Goal: Communication & Community: Answer question/provide support

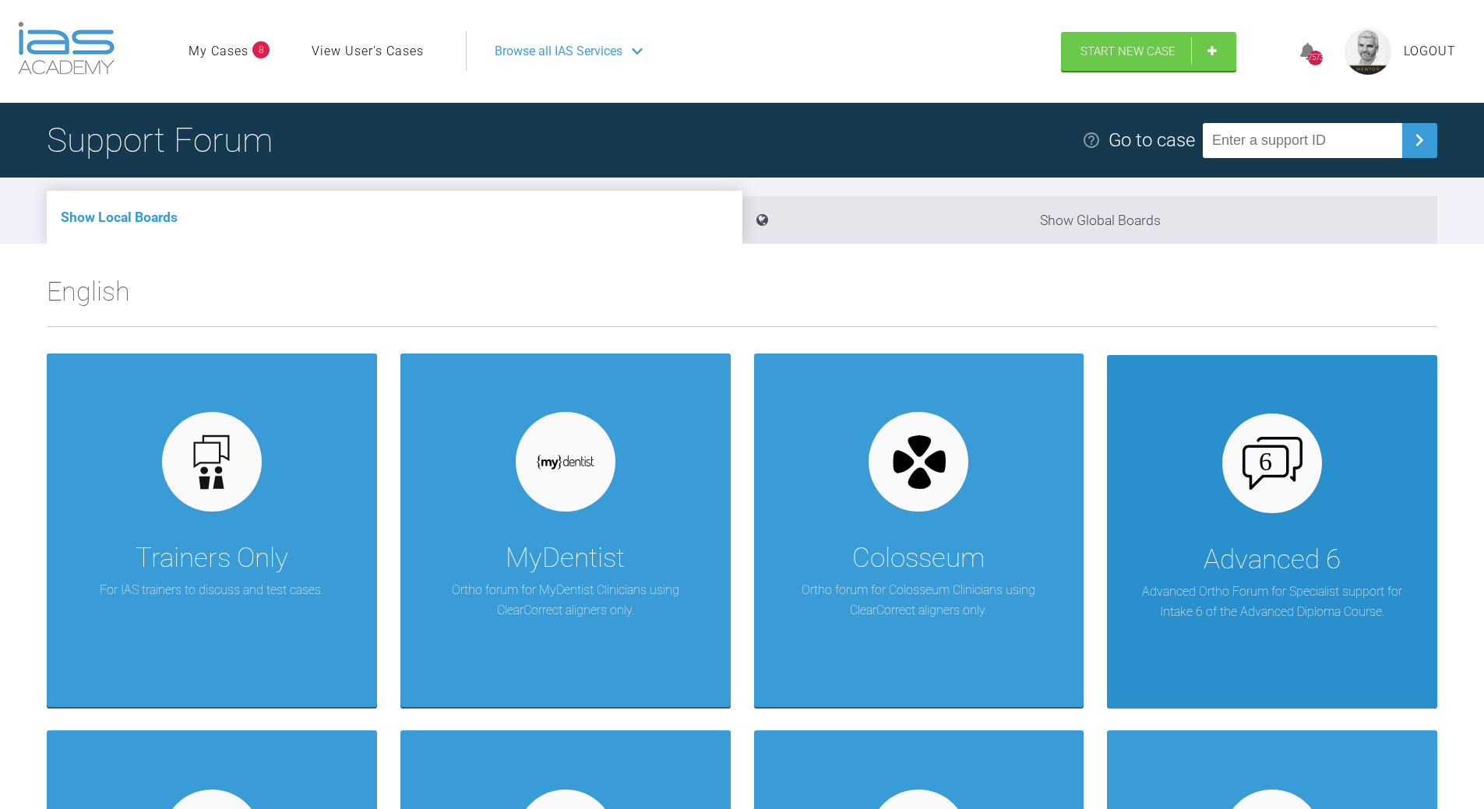
click at [1210, 534] on div "Advanced 6 Advanced Ortho Forum for Specialist support for Intake 6 of the Adva…" at bounding box center [1272, 532] width 330 height 354
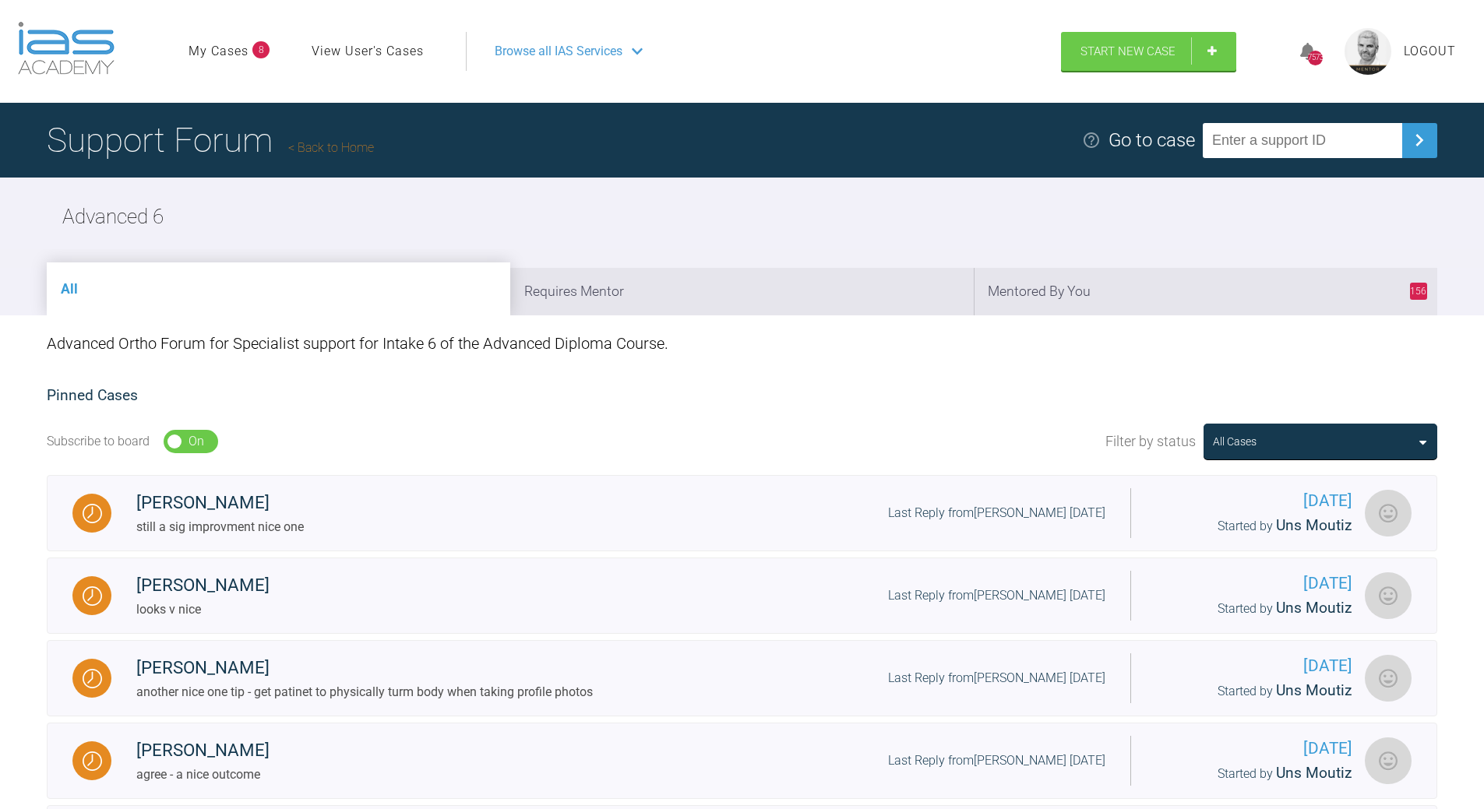
click at [350, 148] on link "Back to Home" at bounding box center [331, 147] width 86 height 15
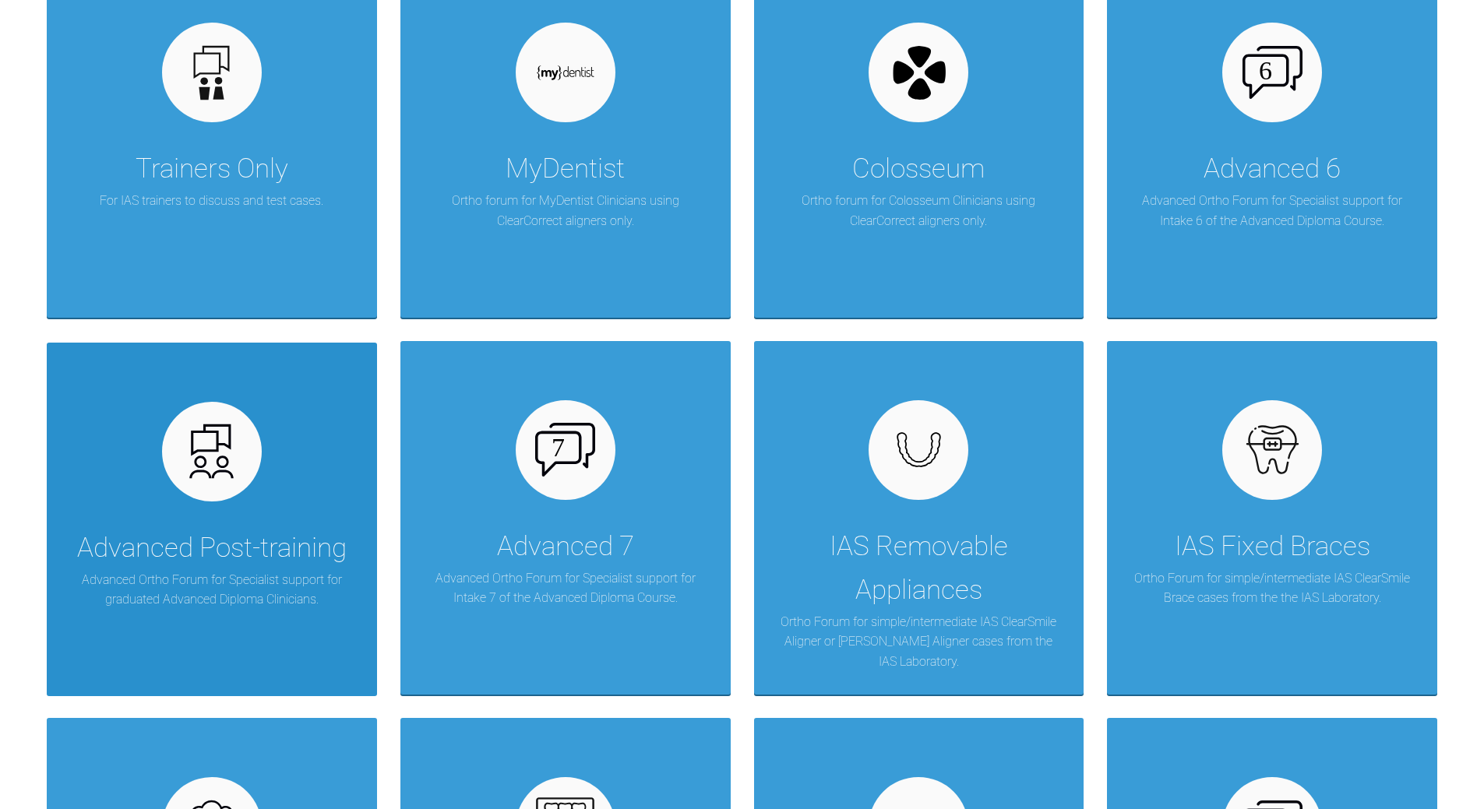
click at [241, 447] on img at bounding box center [211, 451] width 60 height 60
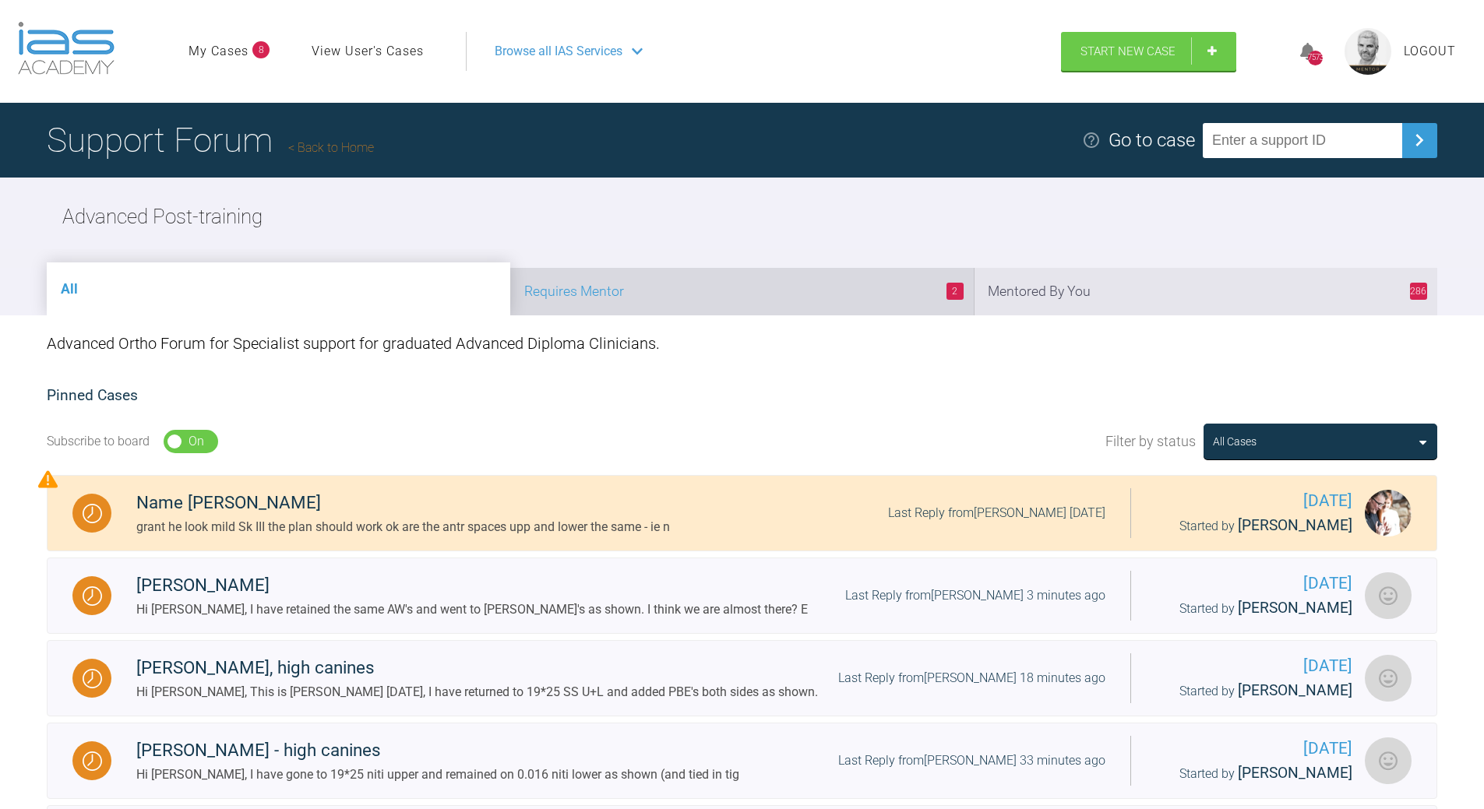
click at [832, 289] on li "2 Requires Mentor" at bounding box center [741, 292] width 463 height 48
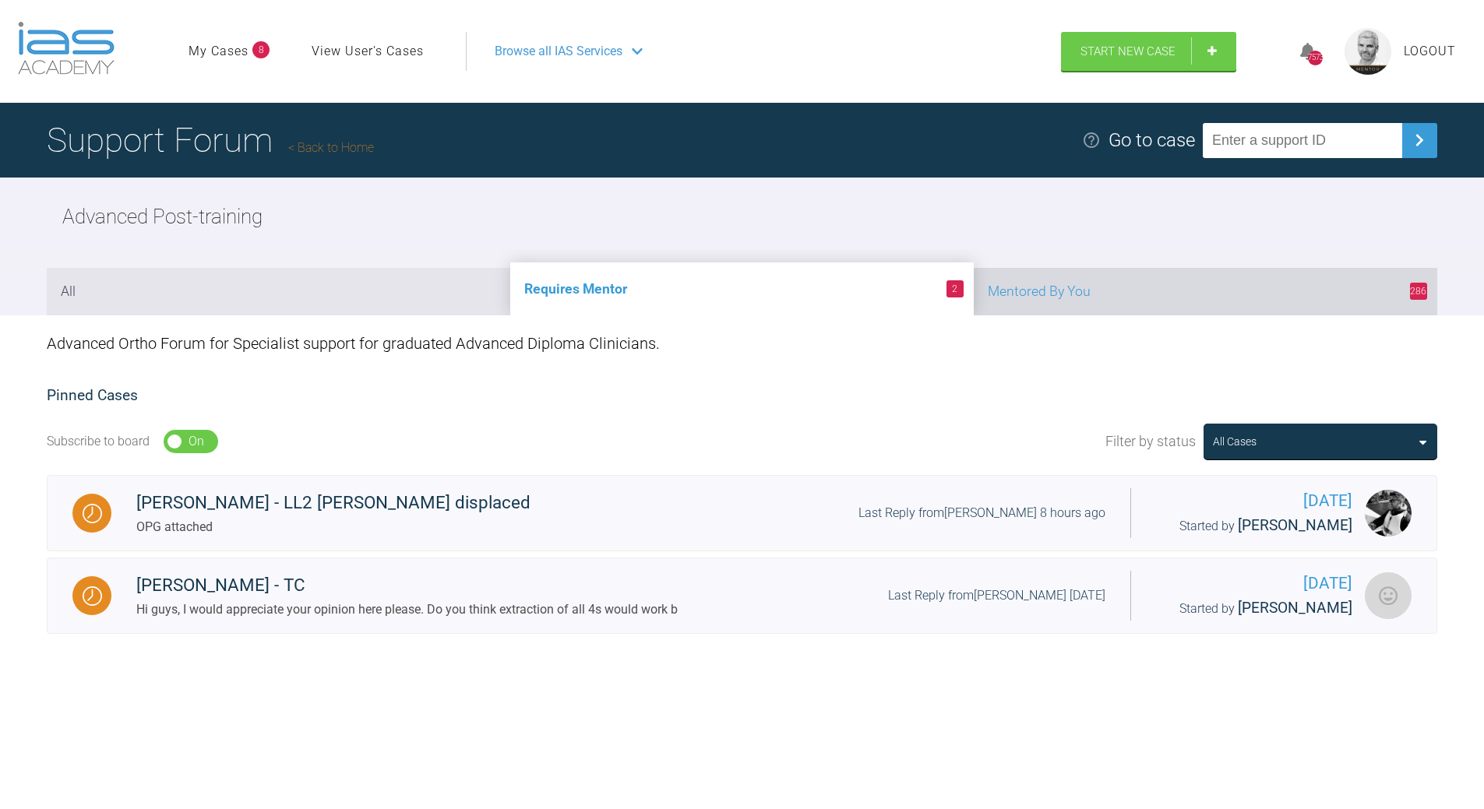
click at [1097, 285] on li "286 Mentored By You" at bounding box center [1205, 292] width 463 height 48
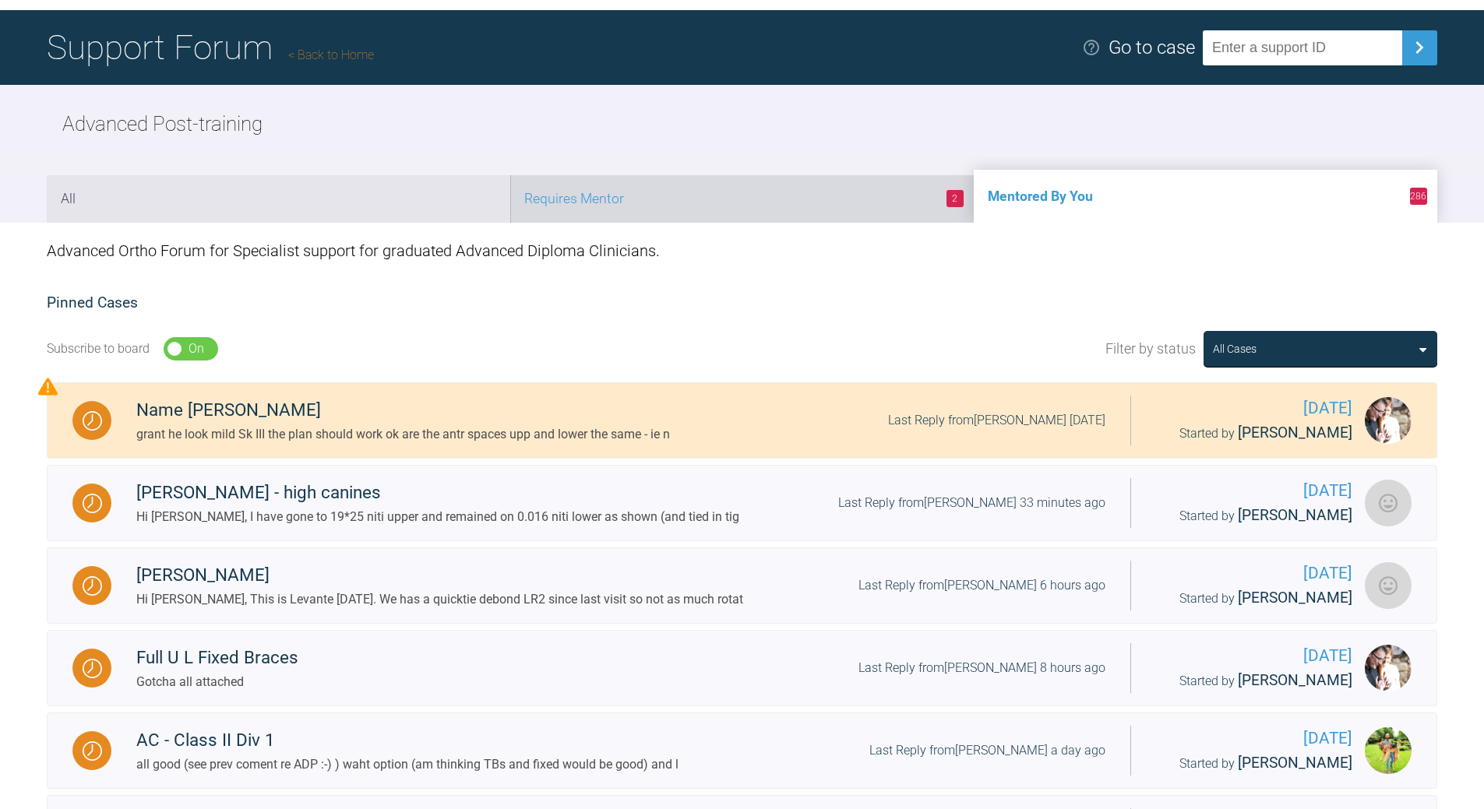
scroll to position [234, 0]
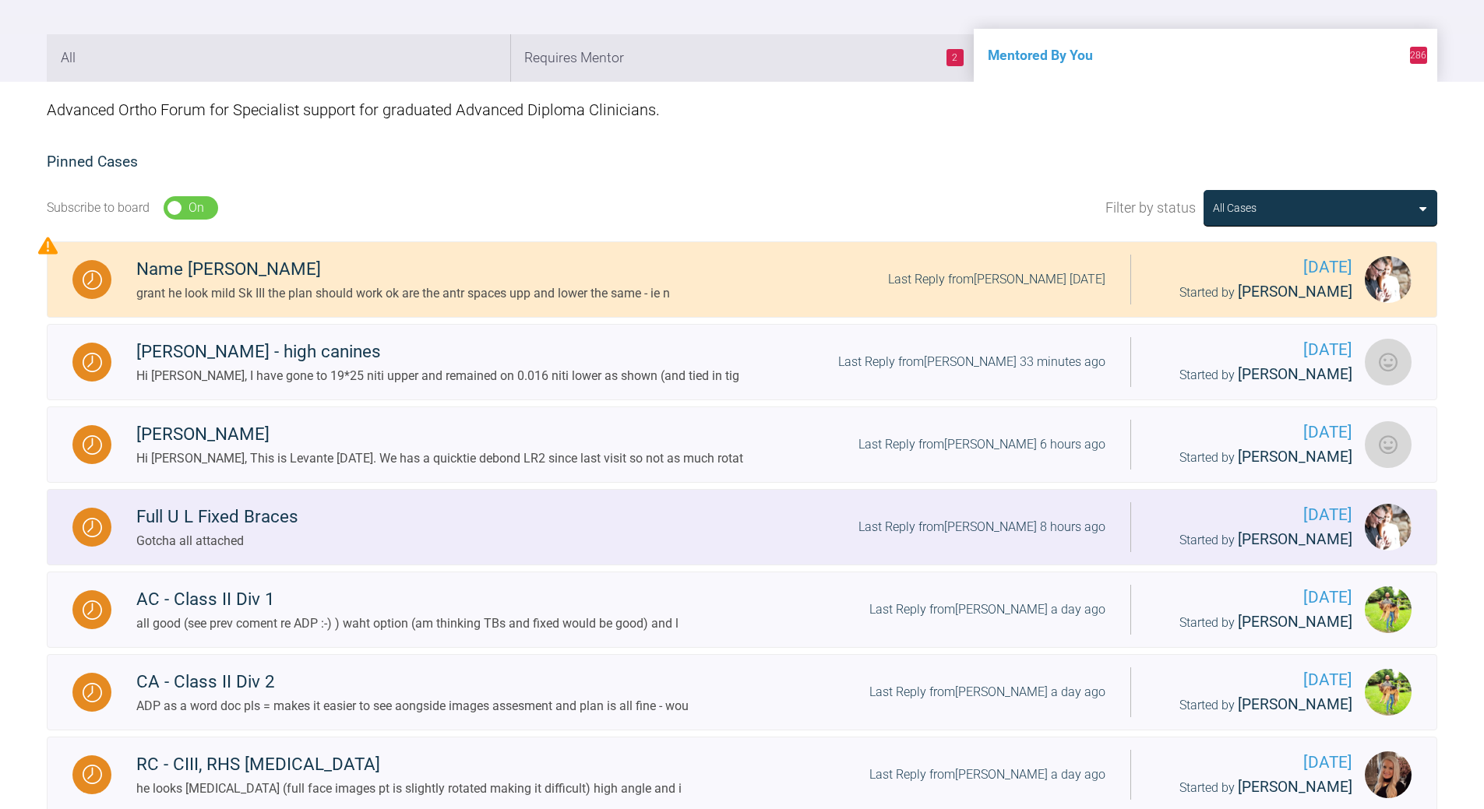
click at [1016, 523] on div "Last Reply from [PERSON_NAME] 8 hours ago" at bounding box center [981, 527] width 247 height 20
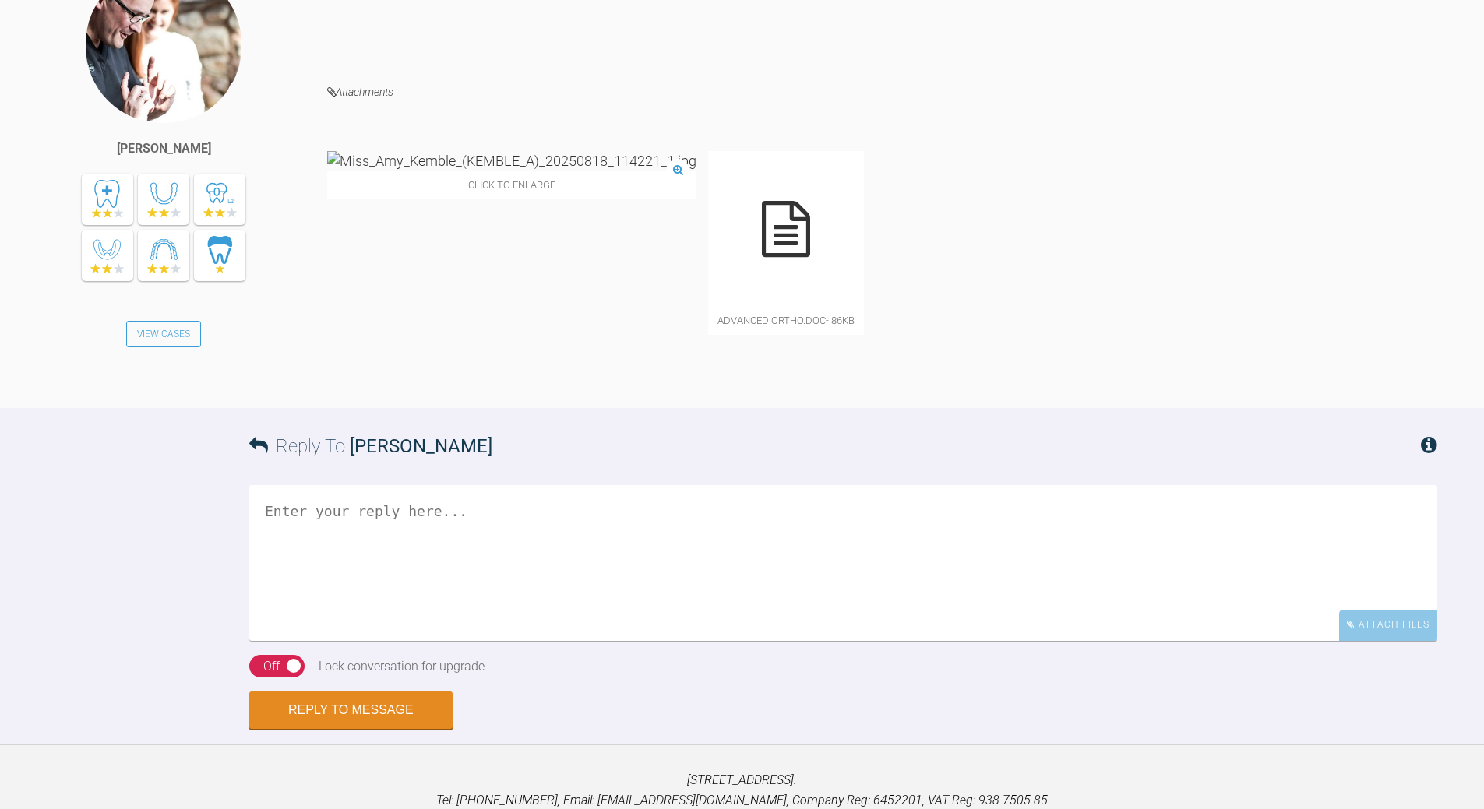
scroll to position [1663, 0]
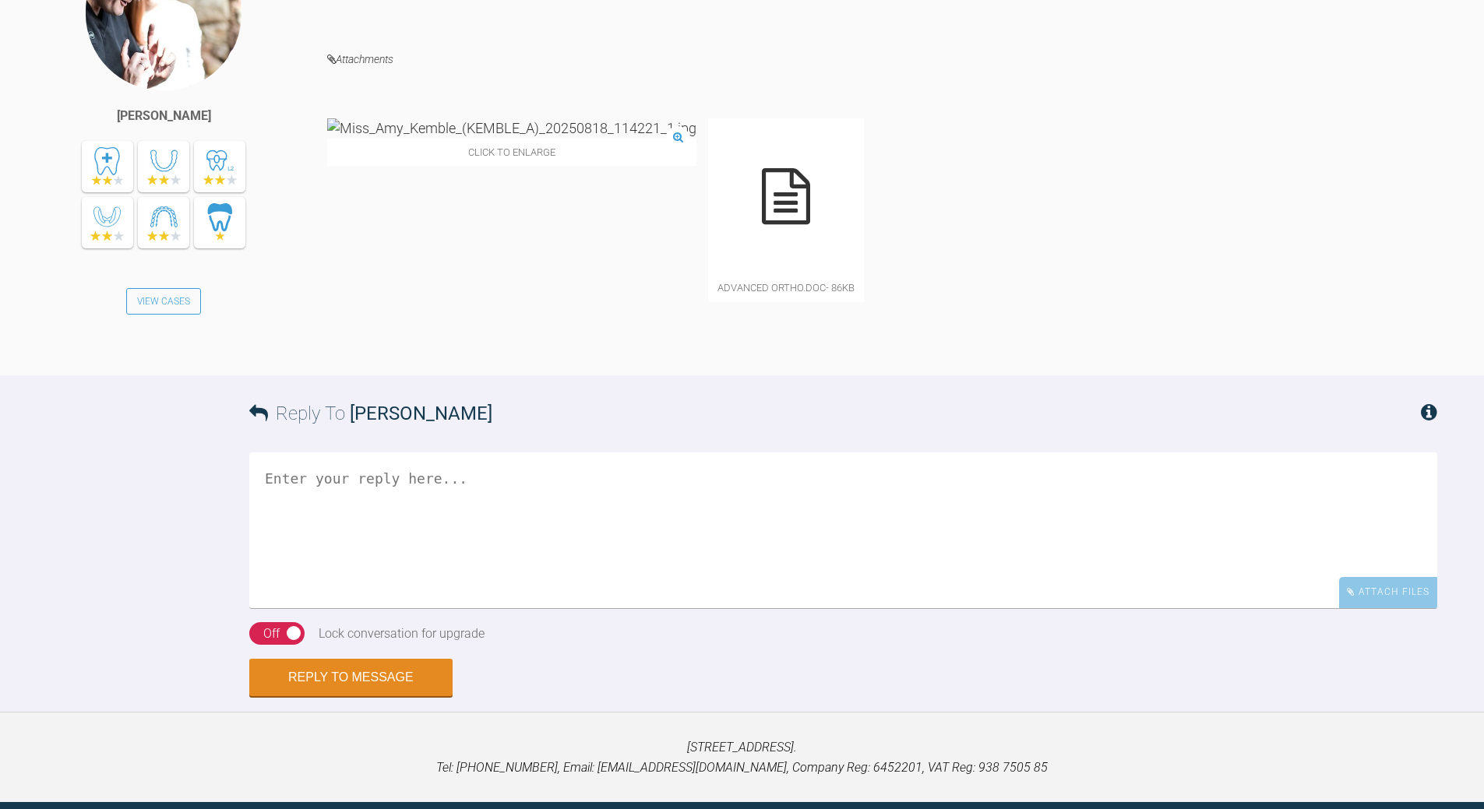
click at [762, 224] on icon at bounding box center [786, 196] width 48 height 56
click at [375, 608] on textarea at bounding box center [843, 531] width 1188 height 156
click at [762, 224] on icon at bounding box center [786, 196] width 48 height 56
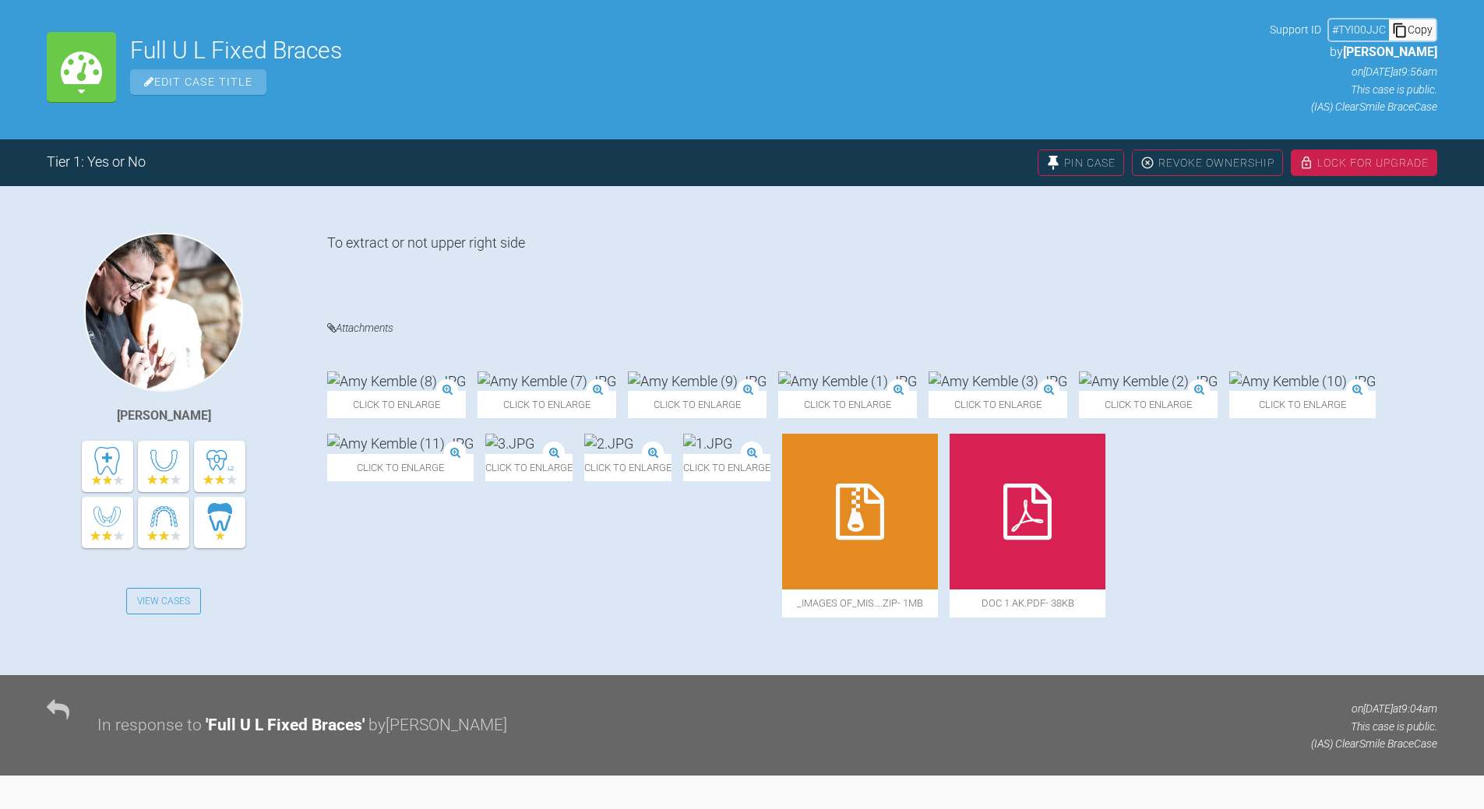
scroll to position [0, 0]
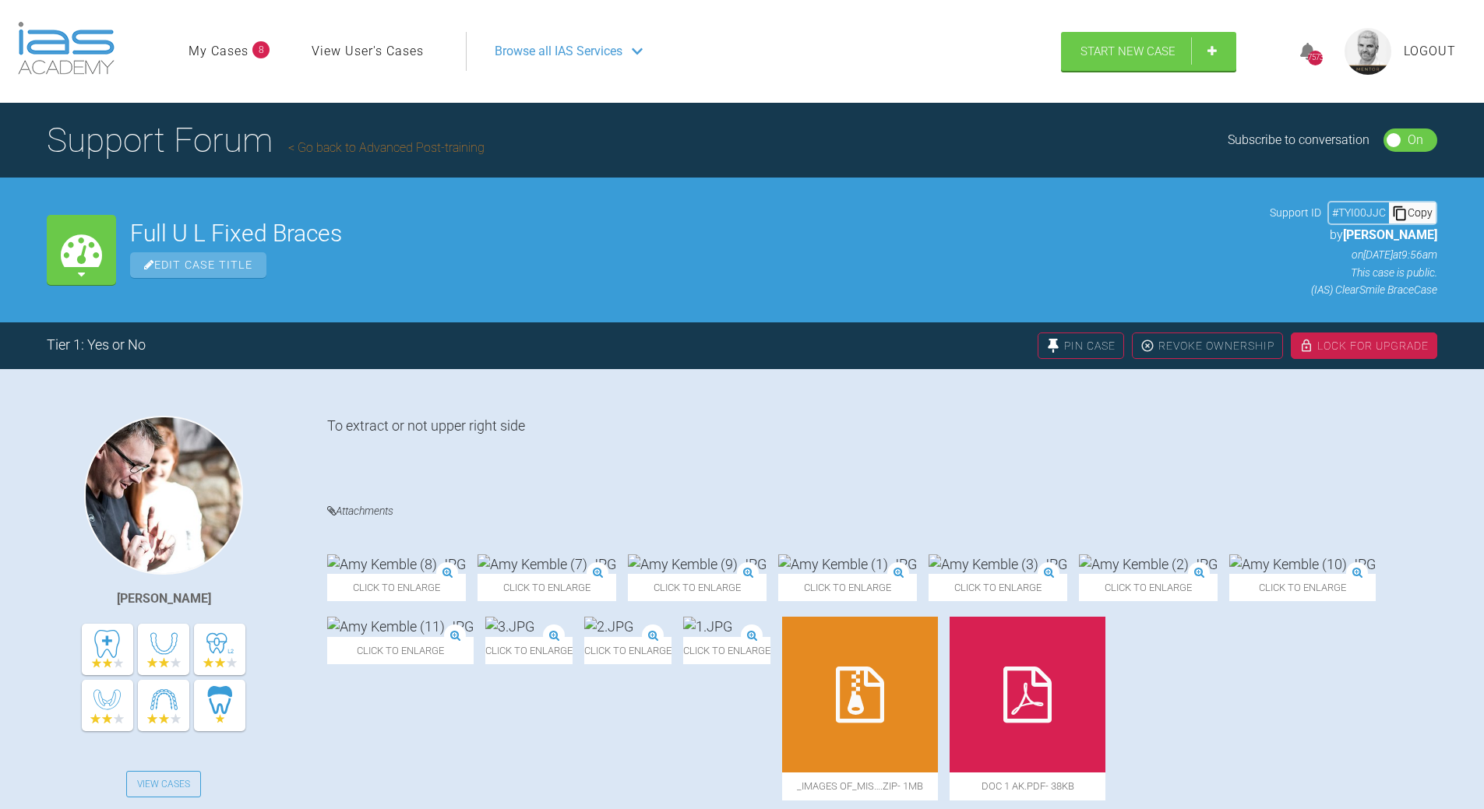
click at [1067, 574] on img at bounding box center [997, 564] width 139 height 19
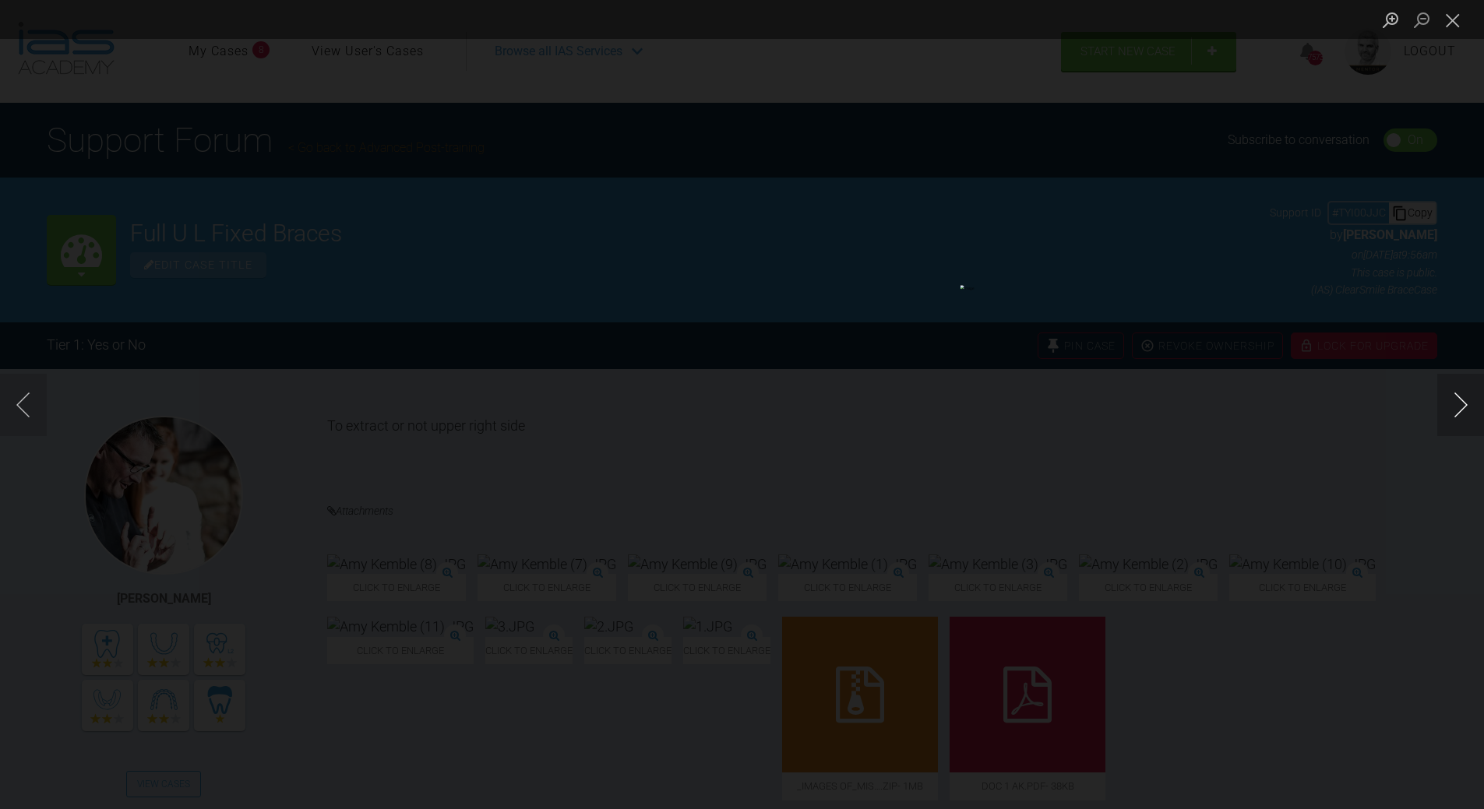
click at [1455, 410] on button "Next image" at bounding box center [1460, 405] width 47 height 62
click at [1453, 410] on button "Next image" at bounding box center [1460, 405] width 47 height 62
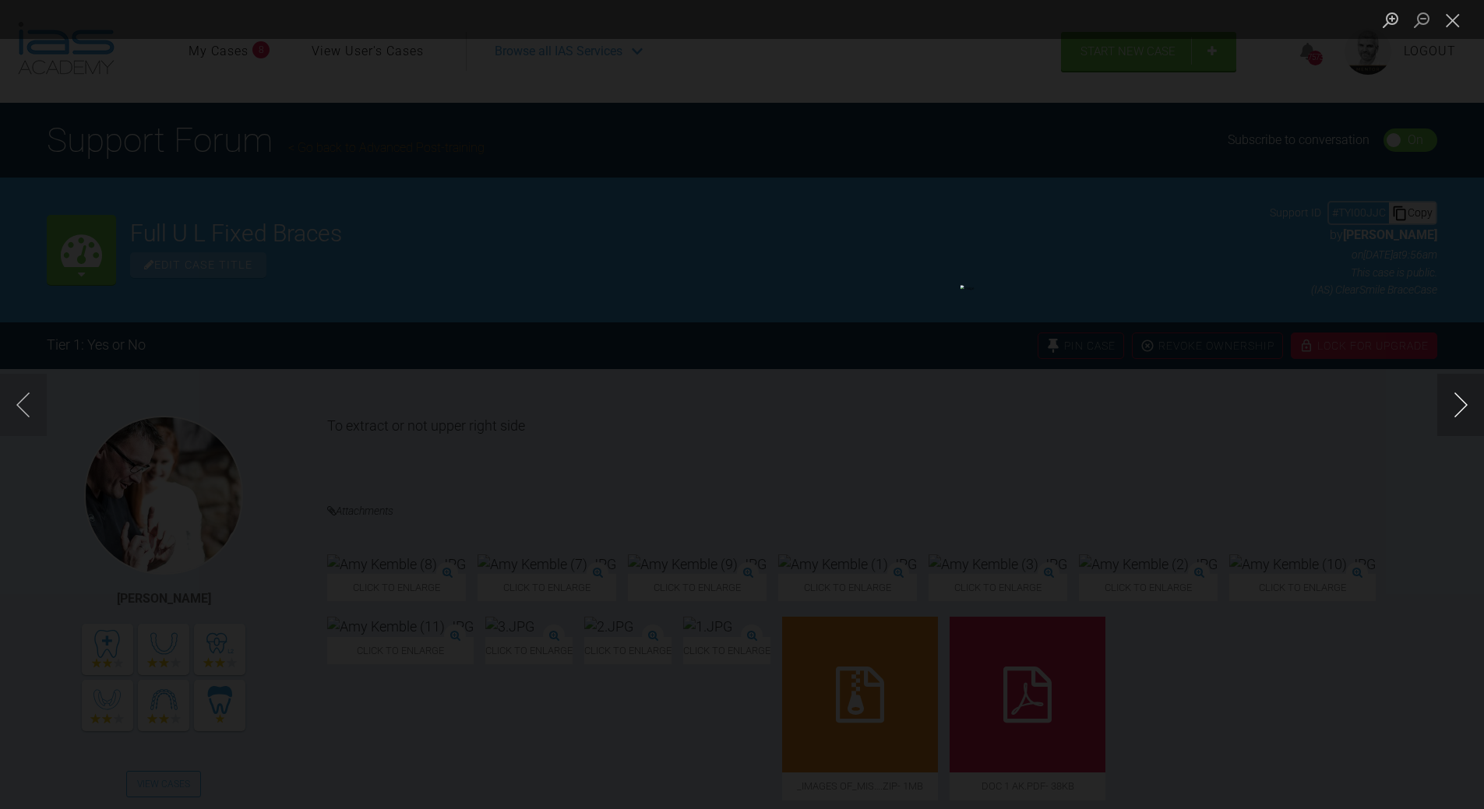
click at [1453, 410] on button "Next image" at bounding box center [1460, 405] width 47 height 62
click at [19, 406] on button "Previous image" at bounding box center [23, 405] width 47 height 62
click at [1479, 401] on button "Next image" at bounding box center [1460, 405] width 47 height 62
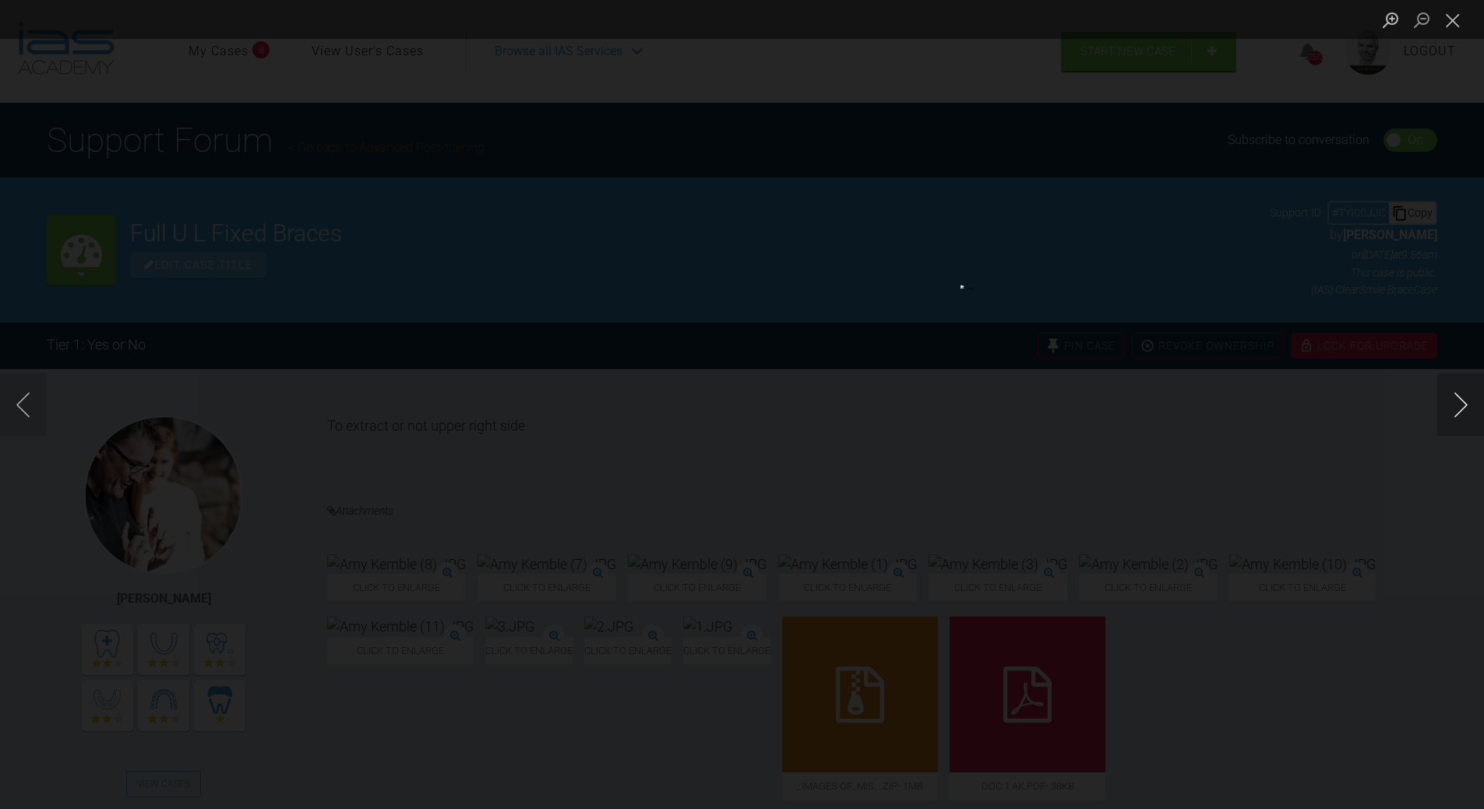
click at [1477, 401] on button "Next image" at bounding box center [1460, 405] width 47 height 62
click at [1455, 8] on button "Close lightbox" at bounding box center [1452, 19] width 31 height 27
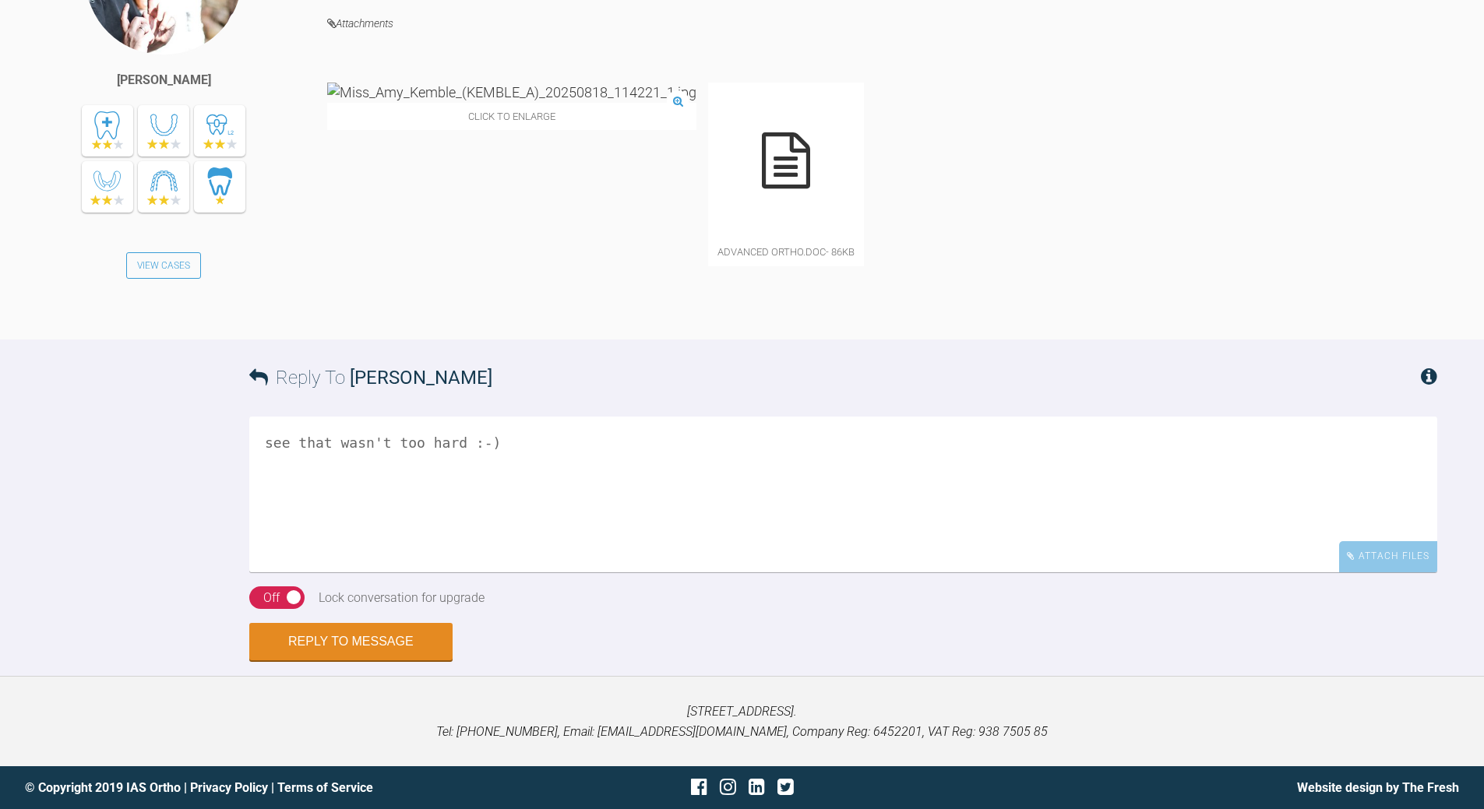
scroll to position [1909, 0]
click at [500, 493] on textarea "see that wasn't too hard :-)" at bounding box center [843, 495] width 1188 height 156
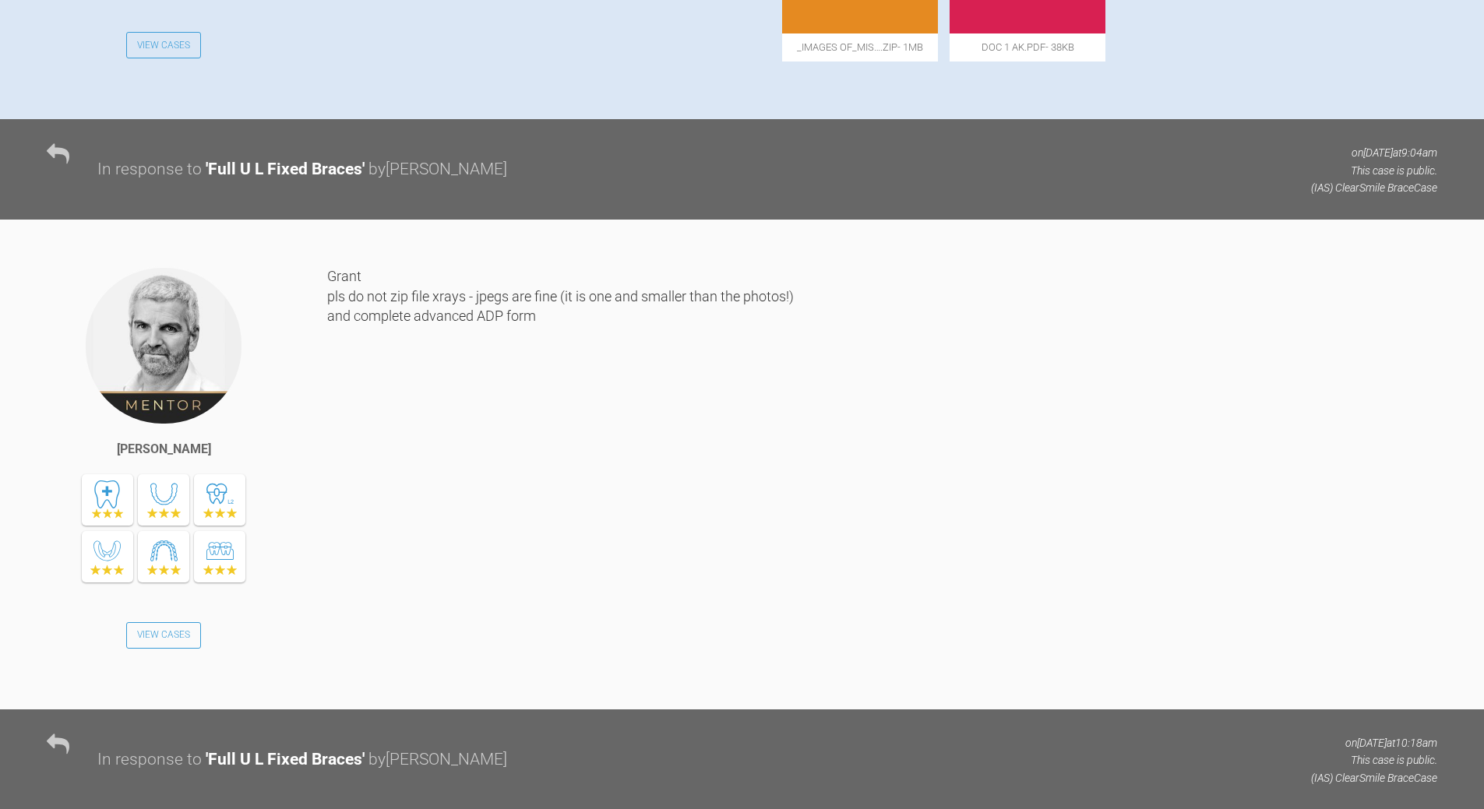
scroll to position [507, 0]
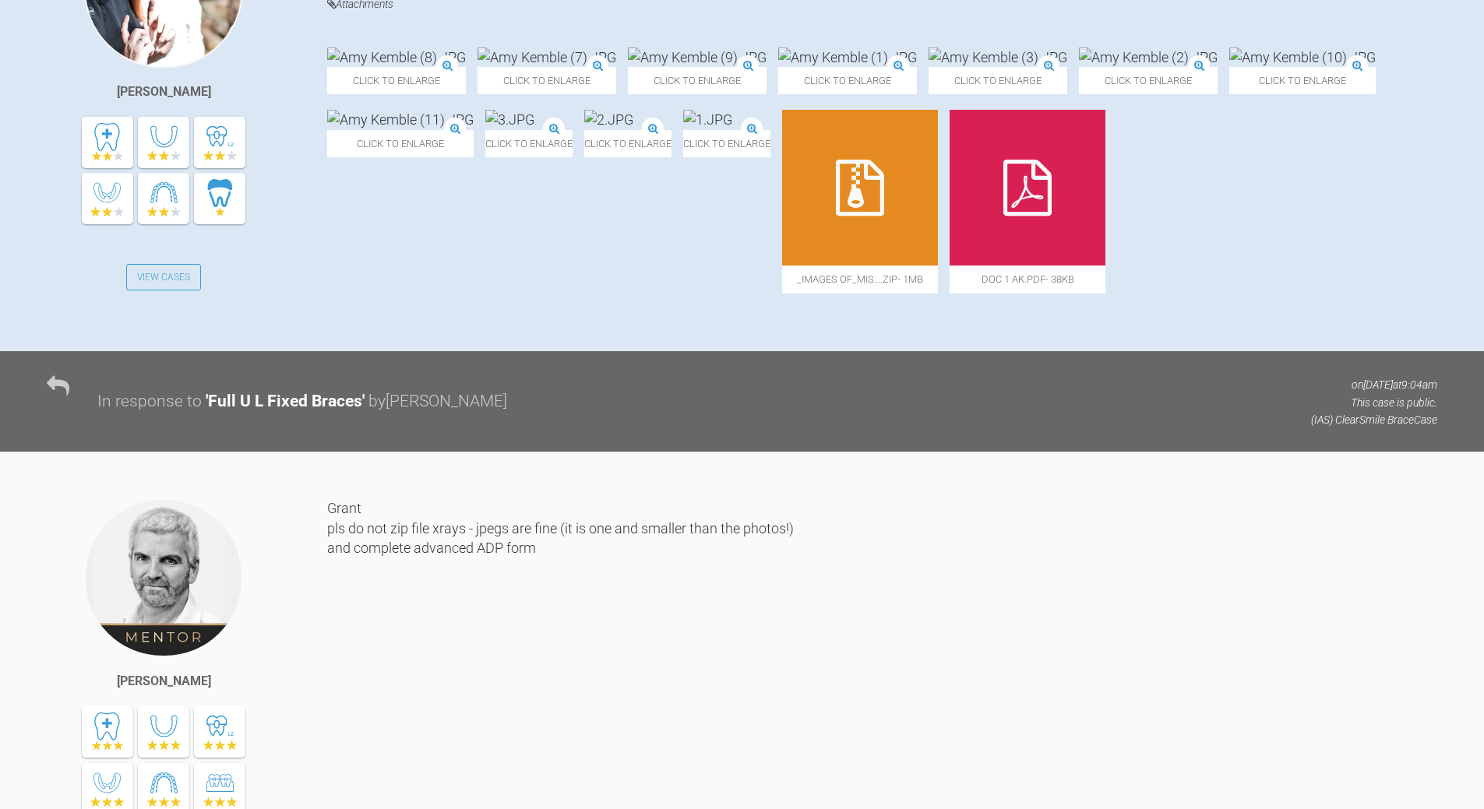
click at [474, 129] on img at bounding box center [400, 119] width 146 height 19
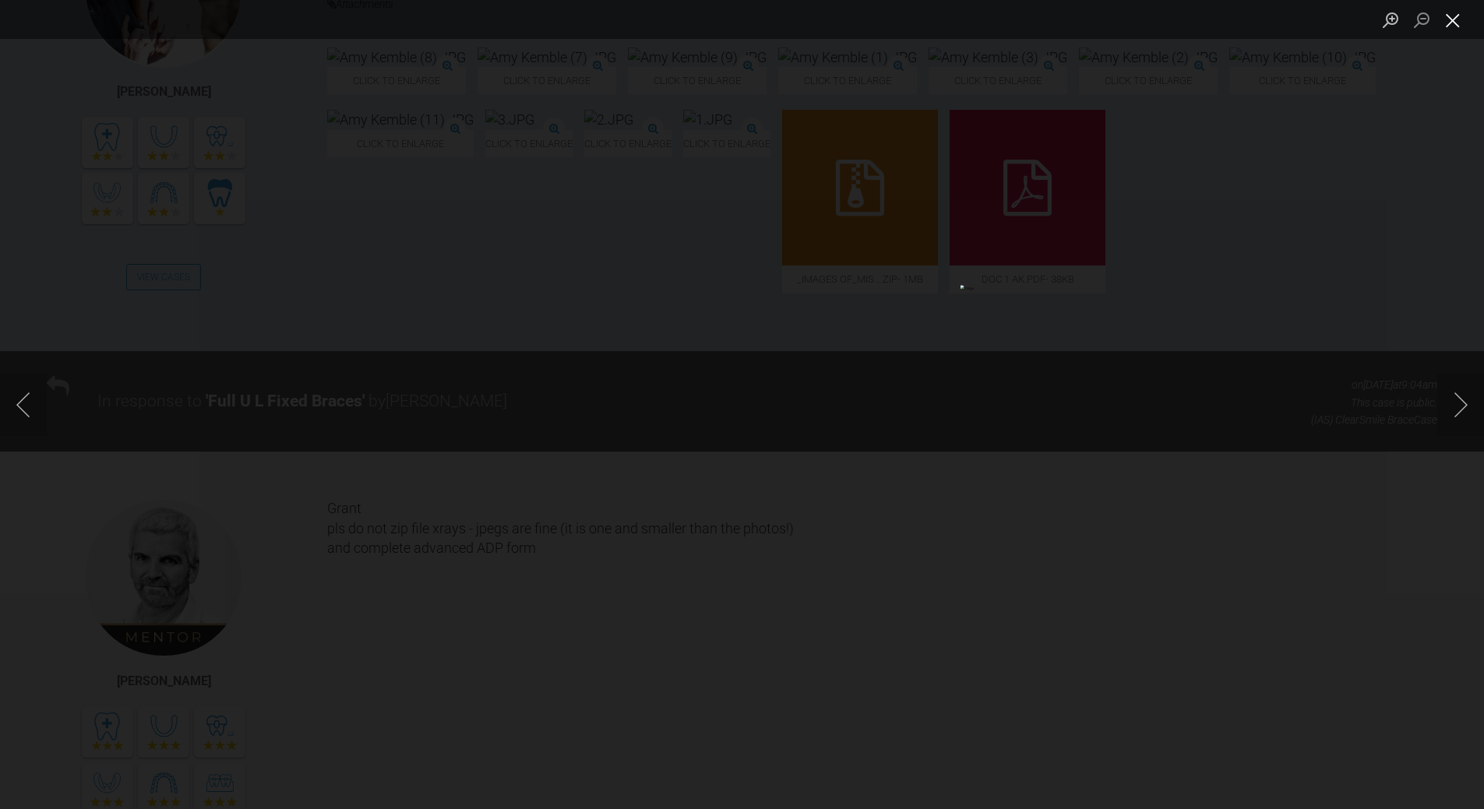
click at [1455, 21] on button "Close lightbox" at bounding box center [1452, 19] width 31 height 27
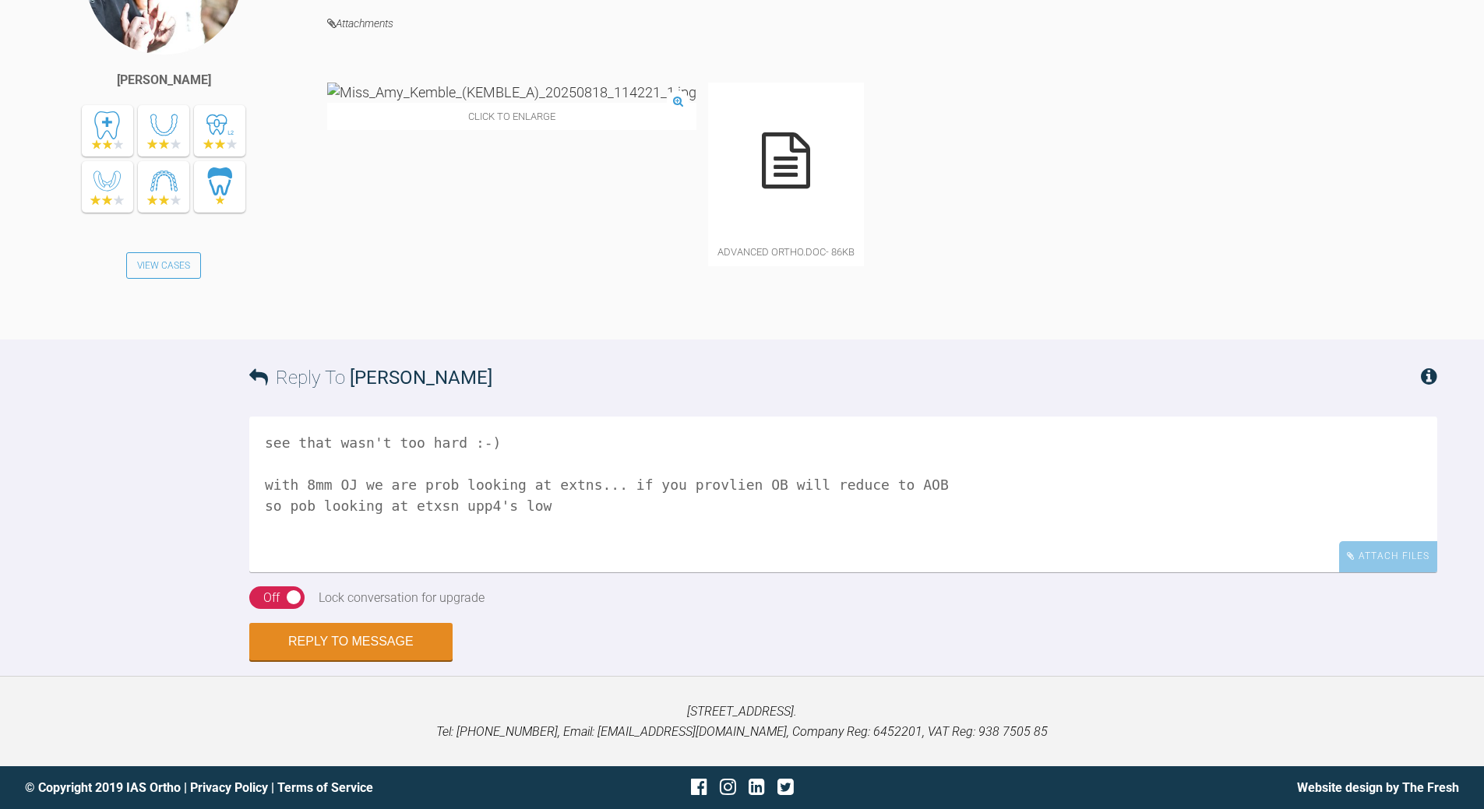
scroll to position [1909, 0]
click at [548, 502] on textarea "see that wasn't too hard :-) with 8mm OJ we are prob looking at extns... if you…" at bounding box center [843, 495] width 1188 height 156
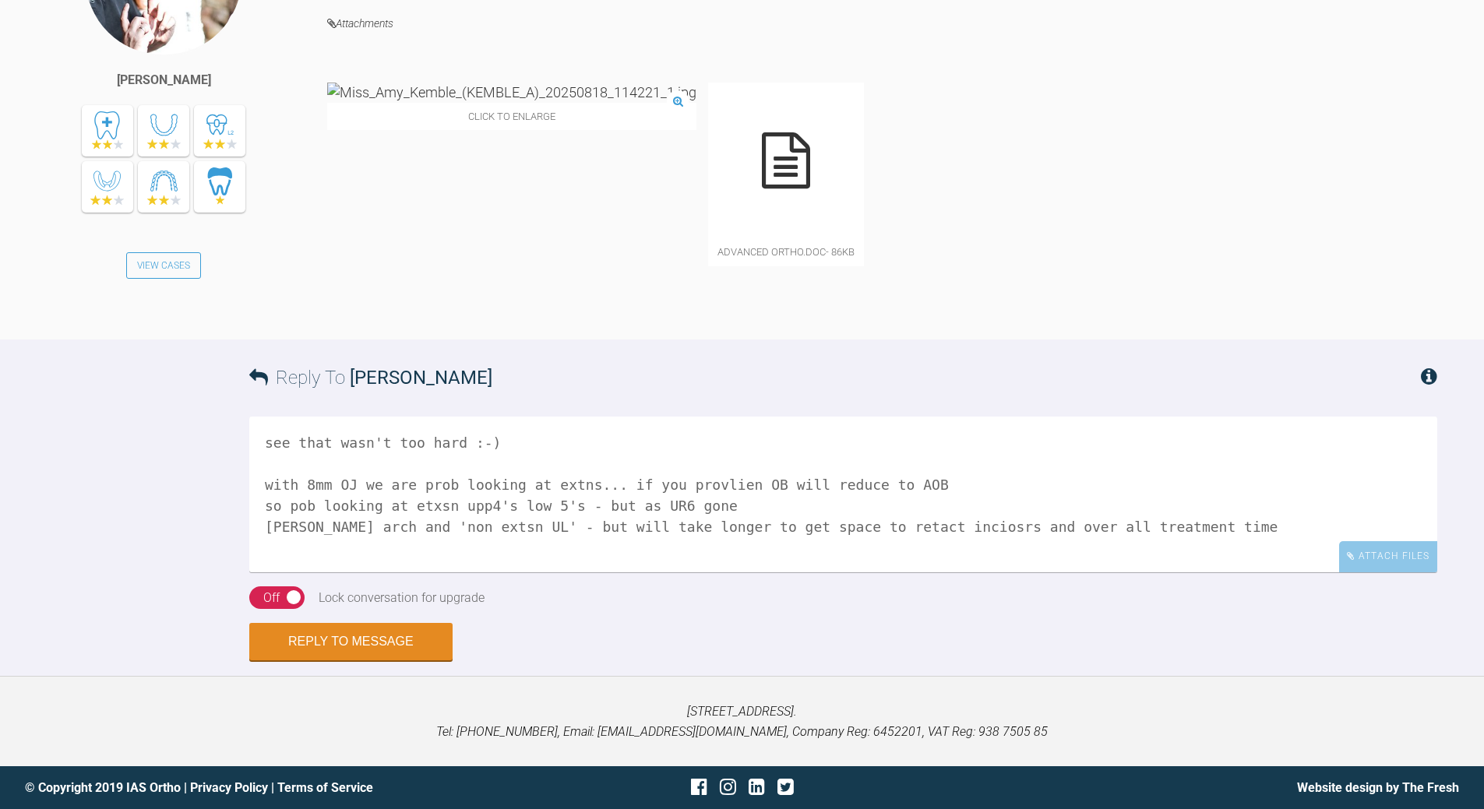
scroll to position [5, 0]
type textarea "see that wasn't too hard :-) with 8mm OJ we are prob looking at extns... if you…"
click at [282, 599] on div "On Off" at bounding box center [276, 597] width 55 height 23
click at [391, 645] on button "Reply to Message" at bounding box center [350, 643] width 203 height 37
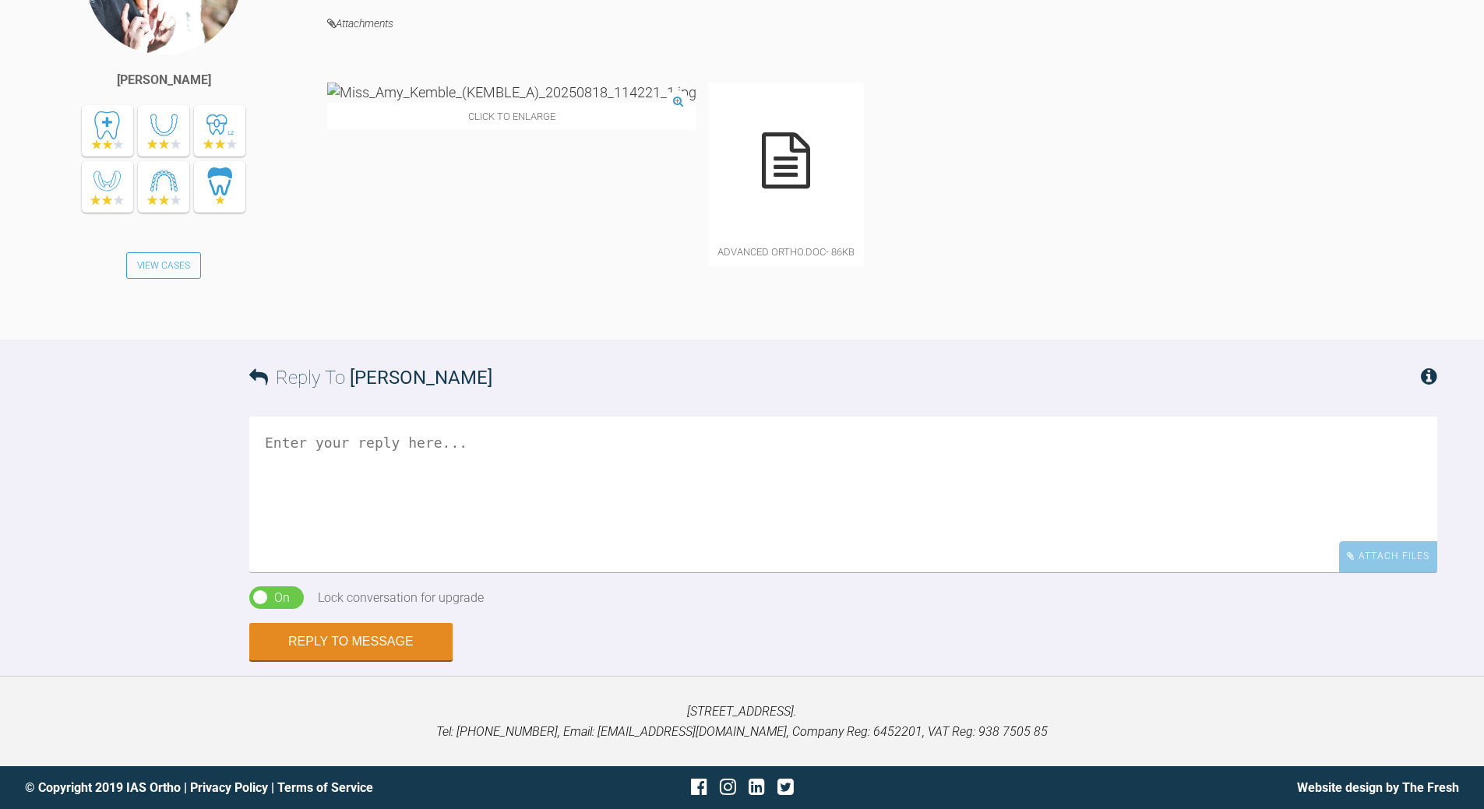
scroll to position [0, 0]
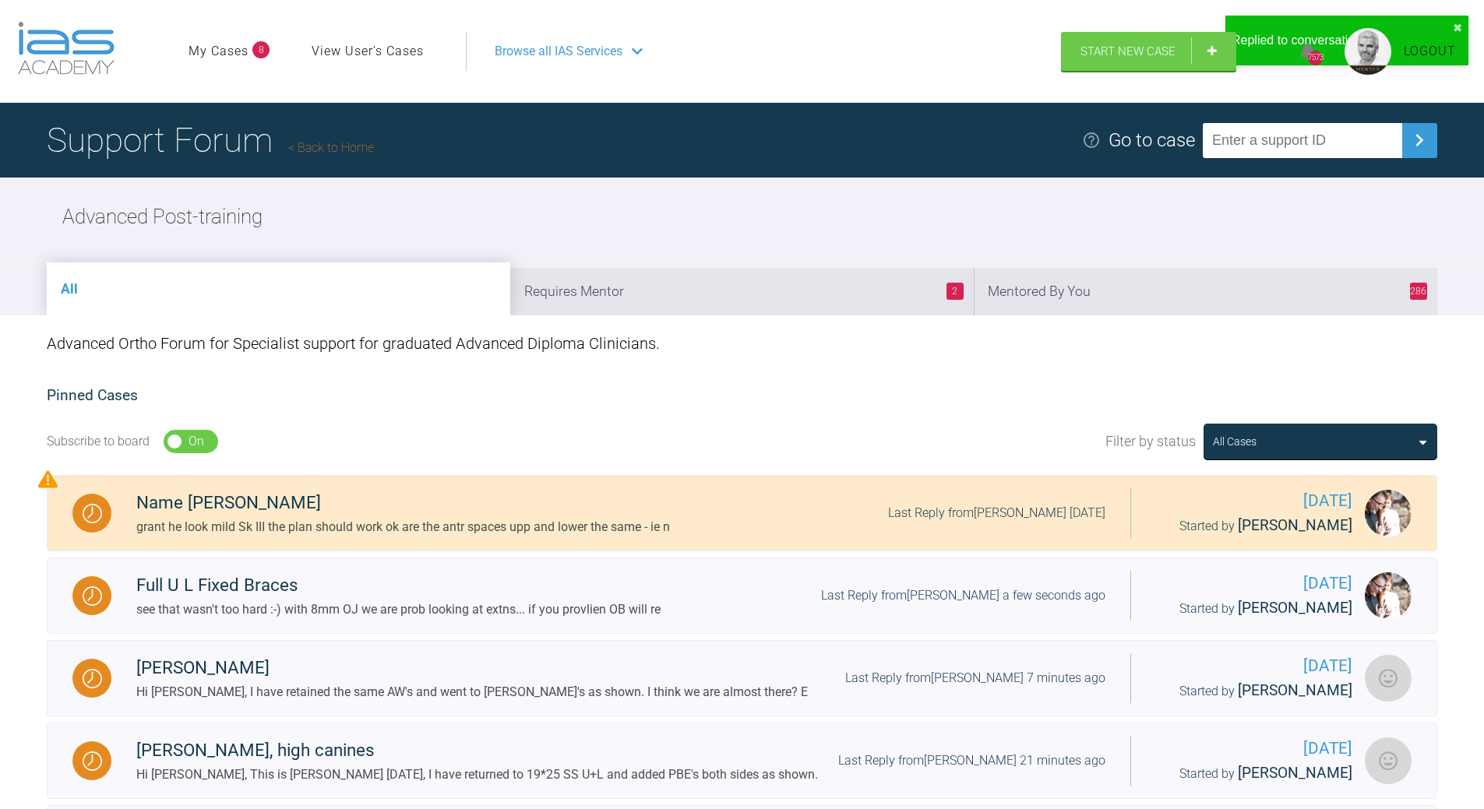
drag, startPoint x: 1143, startPoint y: 298, endPoint x: 1130, endPoint y: 303, distance: 13.3
click at [1140, 295] on li "286 Mentored By You" at bounding box center [1205, 292] width 463 height 48
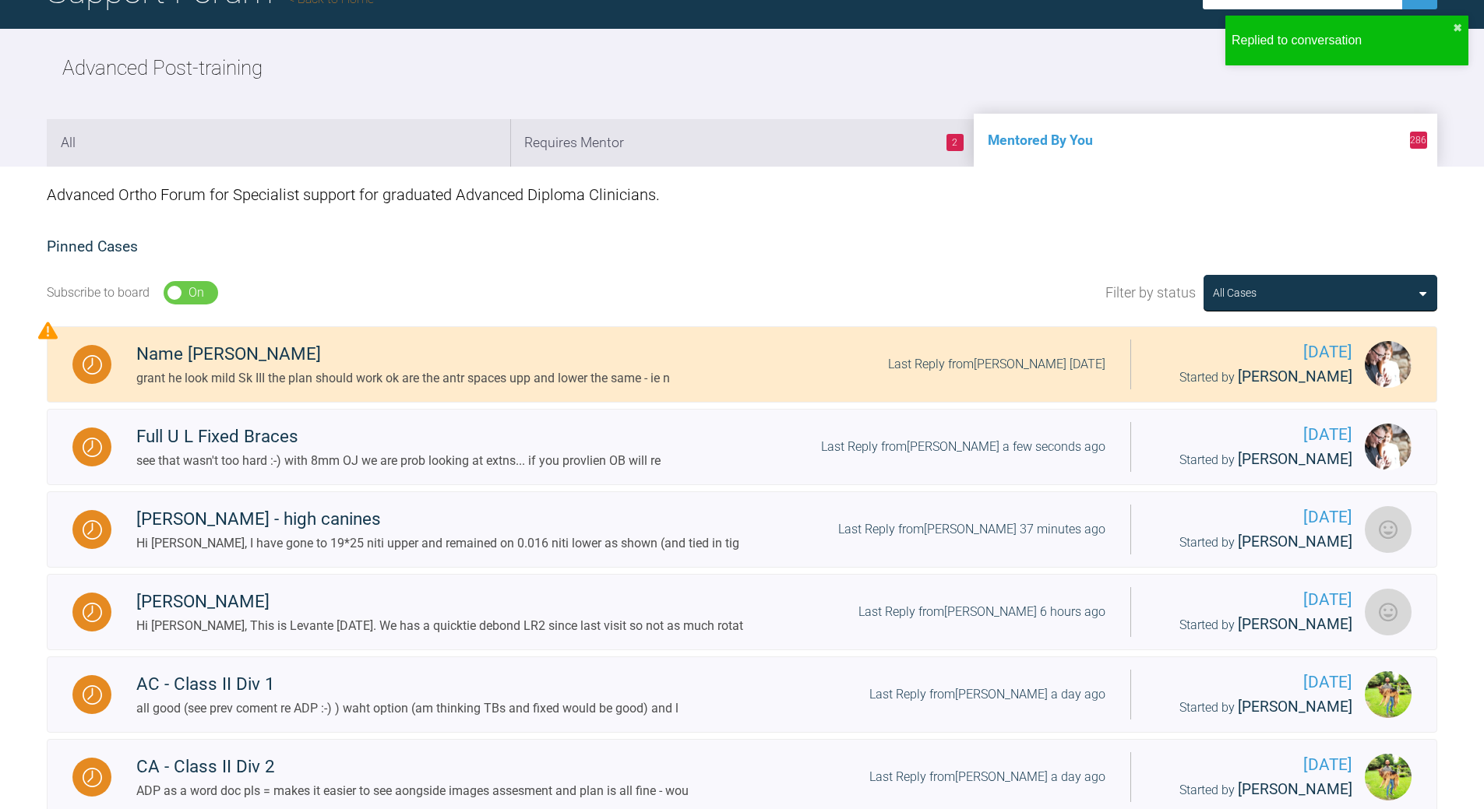
scroll to position [389, 0]
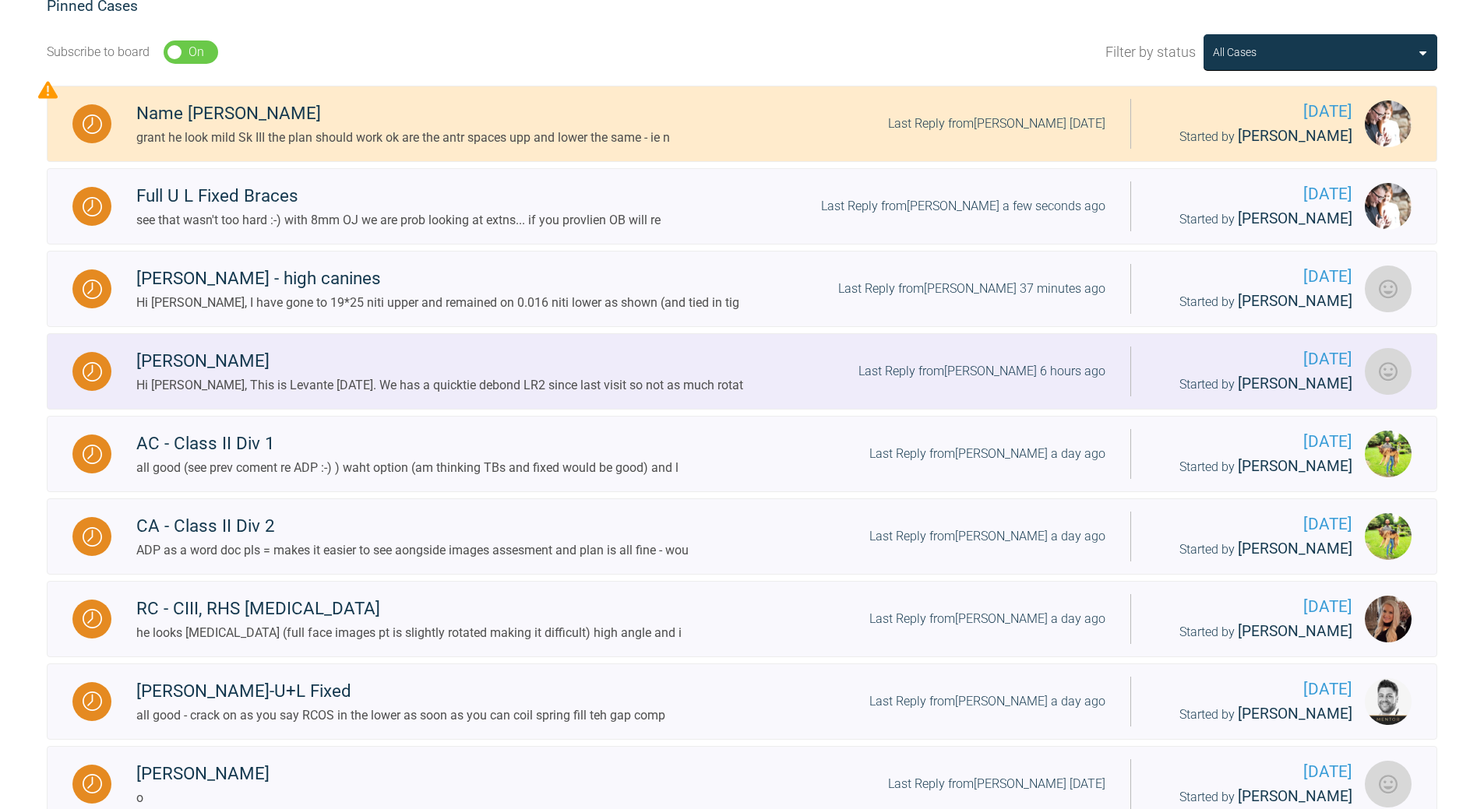
click at [1004, 375] on div "Last Reply from [PERSON_NAME] 6 hours ago" at bounding box center [981, 371] width 247 height 20
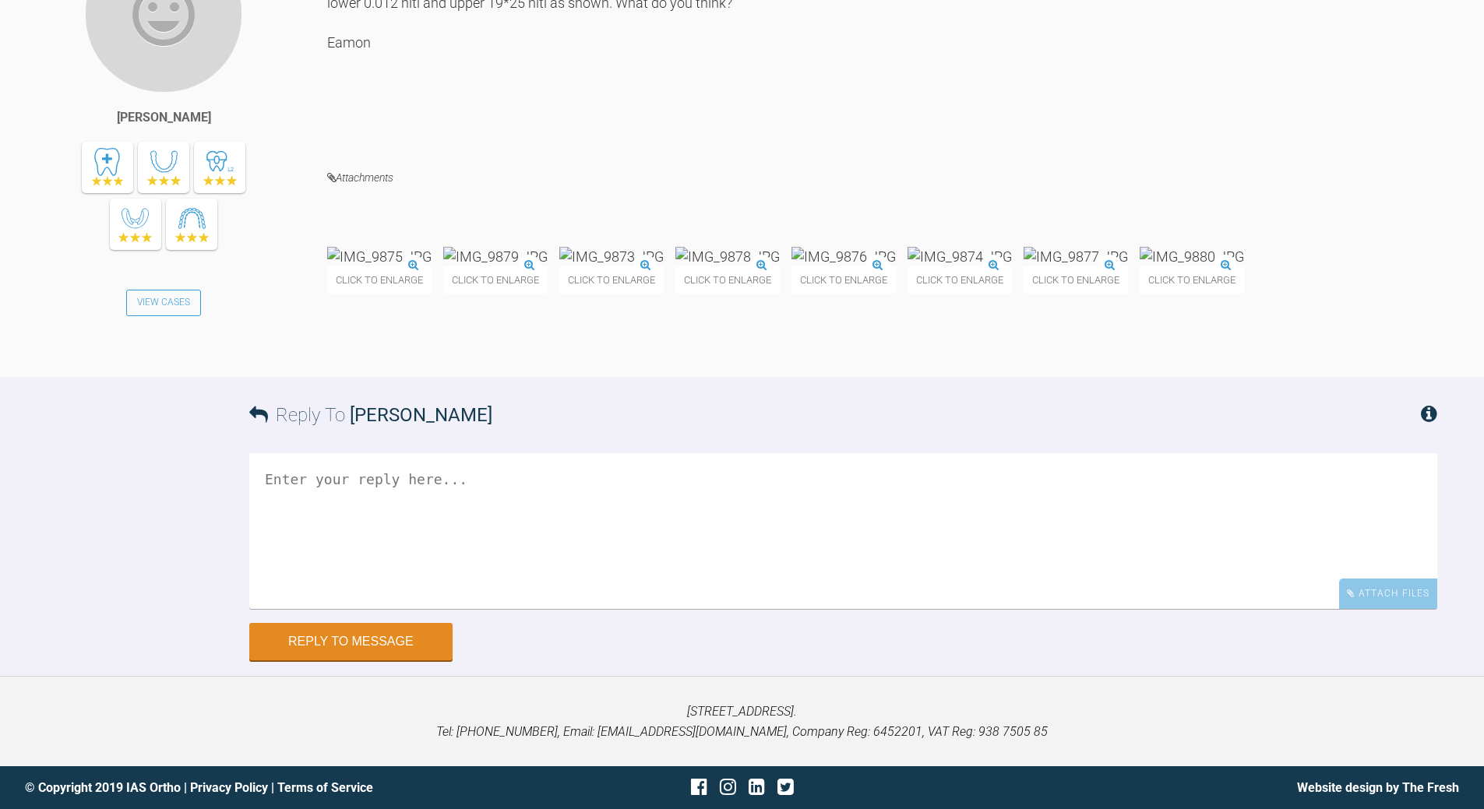
scroll to position [7034, 0]
click at [1139, 266] on img at bounding box center [1191, 256] width 104 height 19
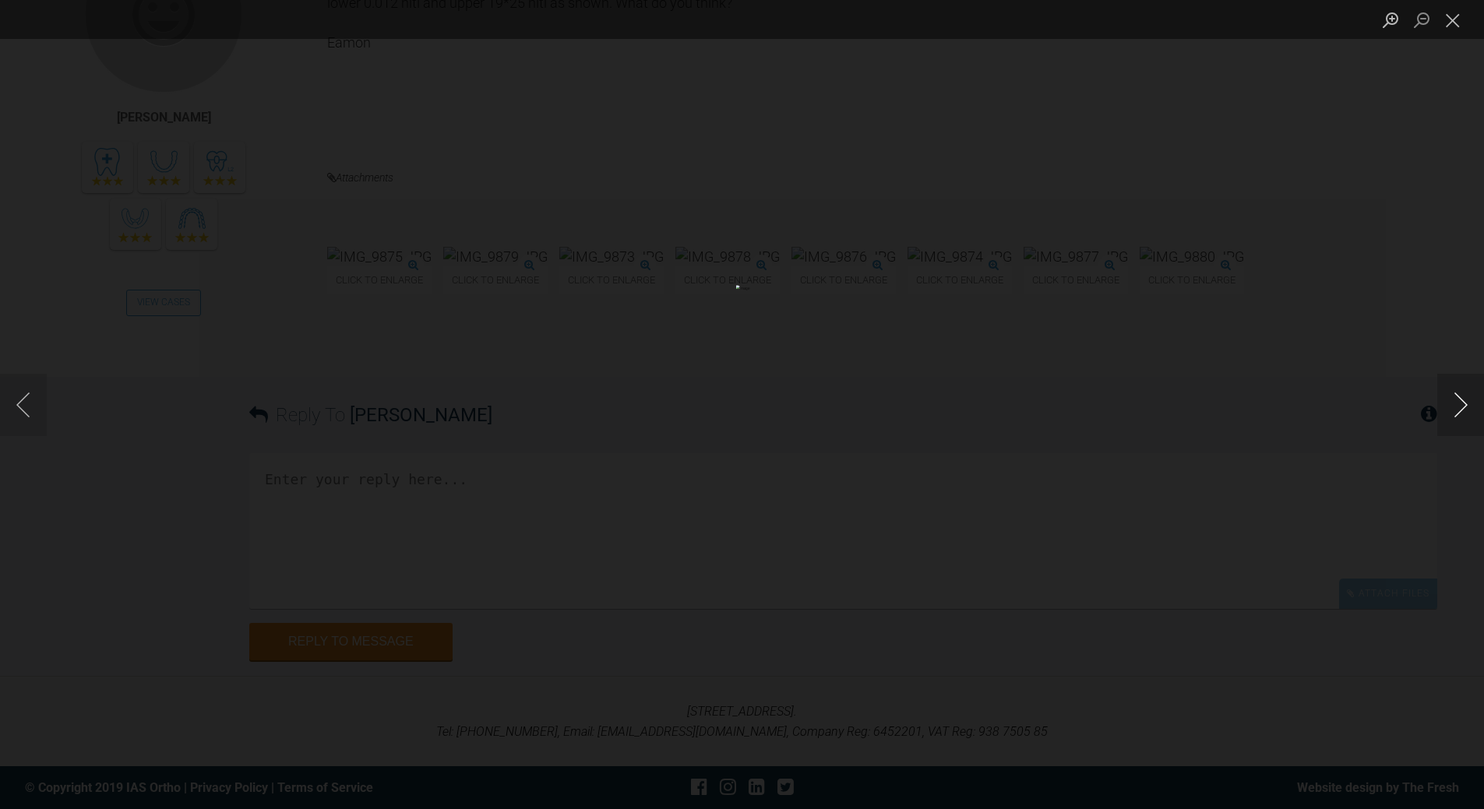
click at [1458, 406] on button "Next image" at bounding box center [1460, 405] width 47 height 62
click at [1456, 396] on button "Next image" at bounding box center [1460, 405] width 47 height 62
drag, startPoint x: 1449, startPoint y: 19, endPoint x: 1214, endPoint y: 118, distance: 255.5
click at [1448, 19] on button "Close lightbox" at bounding box center [1452, 19] width 31 height 27
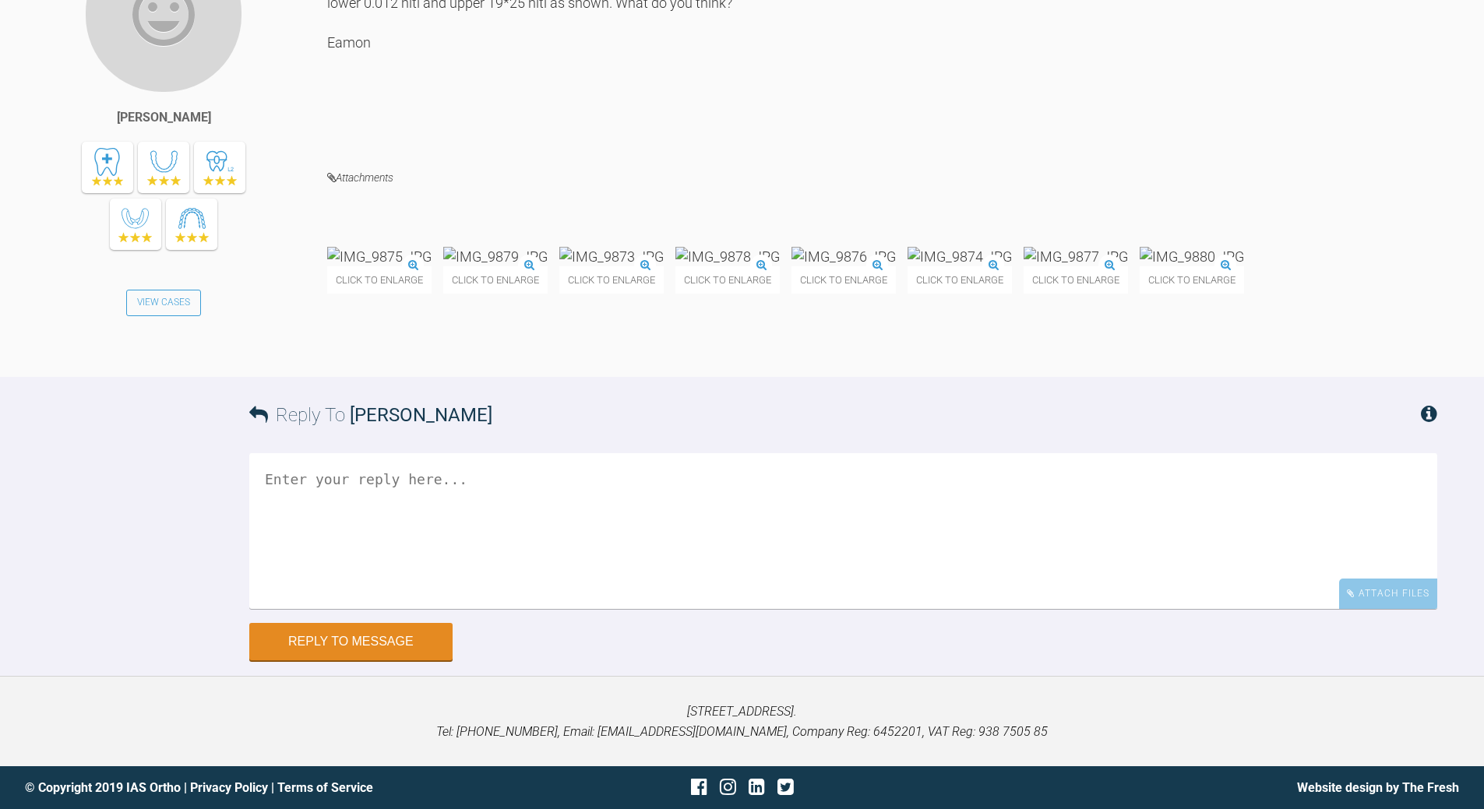
click at [414, 489] on textarea at bounding box center [843, 531] width 1188 height 156
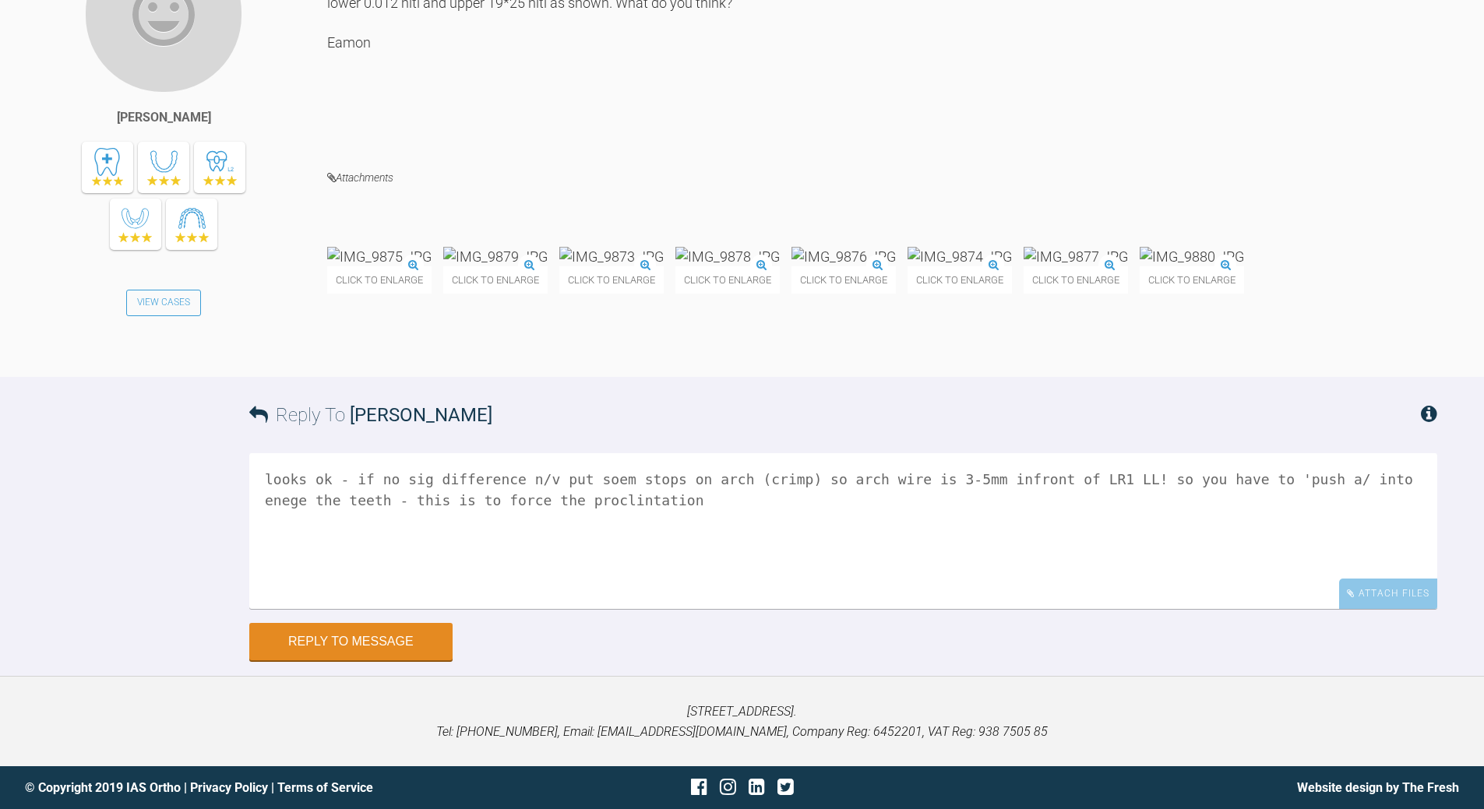
click at [1335, 481] on textarea "looks ok - if no sig difference n/v put soem stops on arch (crimp) so arch wire…" at bounding box center [843, 531] width 1188 height 156
click at [337, 498] on textarea "looks ok - if no sig difference n/v put soem stops on arch (crimp) so arch wire…" at bounding box center [843, 531] width 1188 height 156
click at [337, 497] on textarea "looks ok - if no sig difference n/v put soem stops on arch (crimp) so arch wire…" at bounding box center [843, 531] width 1188 height 156
drag, startPoint x: 591, startPoint y: 479, endPoint x: 625, endPoint y: 464, distance: 36.6
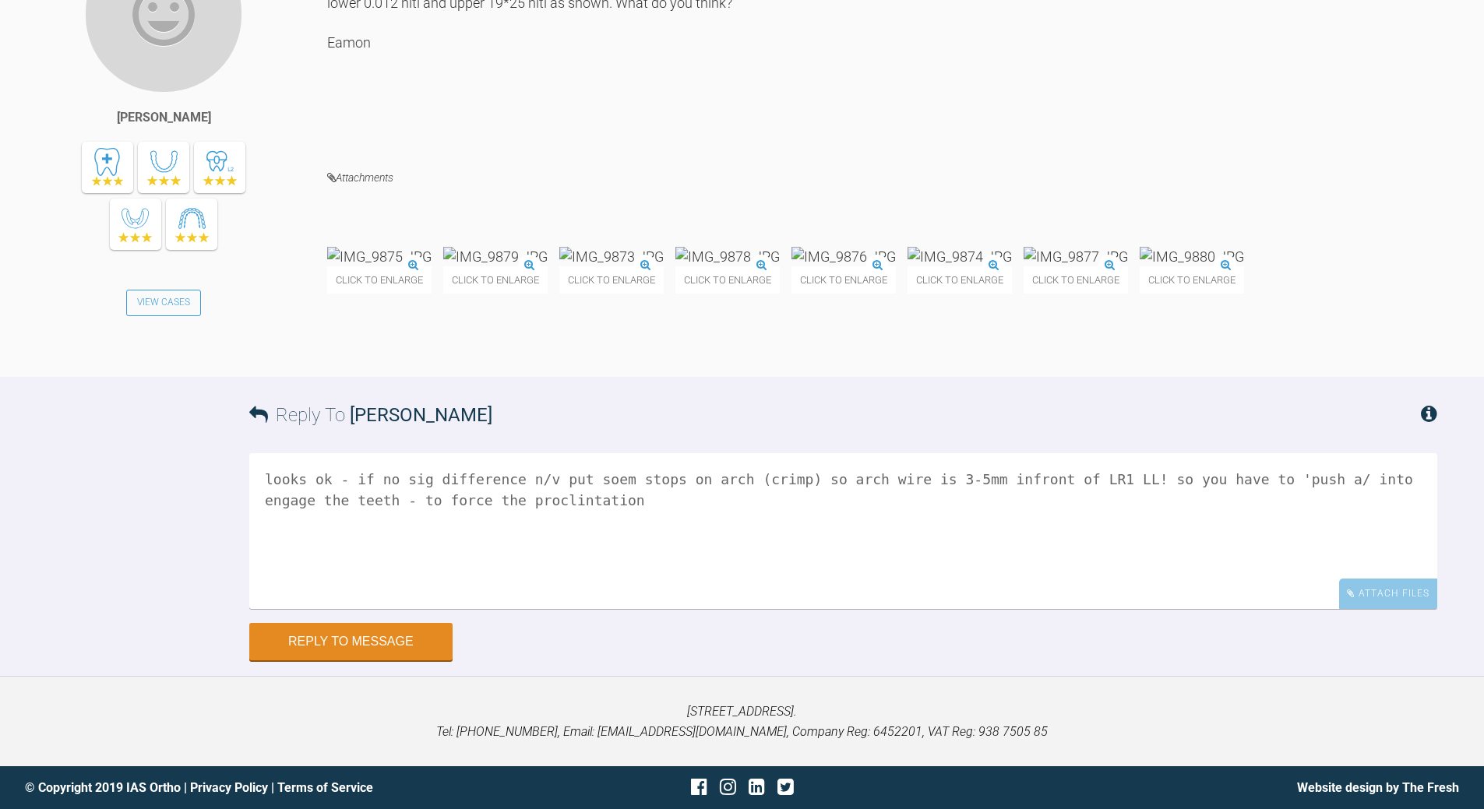
click at [596, 476] on textarea "looks ok - if no sig difference n/v put soem stops on arch (crimp) so arch wire…" at bounding box center [843, 531] width 1188 height 156
click at [711, 476] on textarea "looks ok - if no sig difference n/v put some stops on arch (crimp) so arch wire…" at bounding box center [843, 531] width 1188 height 156
click at [688, 479] on textarea "looks ok - if no sig difference n/v put some stops on archwire (crimp) so arch …" at bounding box center [843, 531] width 1188 height 156
click at [685, 480] on textarea "looks ok - if no sig difference n/v put some stops on archwire (crimp) so arch …" at bounding box center [843, 531] width 1188 height 156
click at [1005, 482] on textarea "looks ok - if no sig difference n/v put some stops on lower archwire (crimp) so…" at bounding box center [843, 531] width 1188 height 156
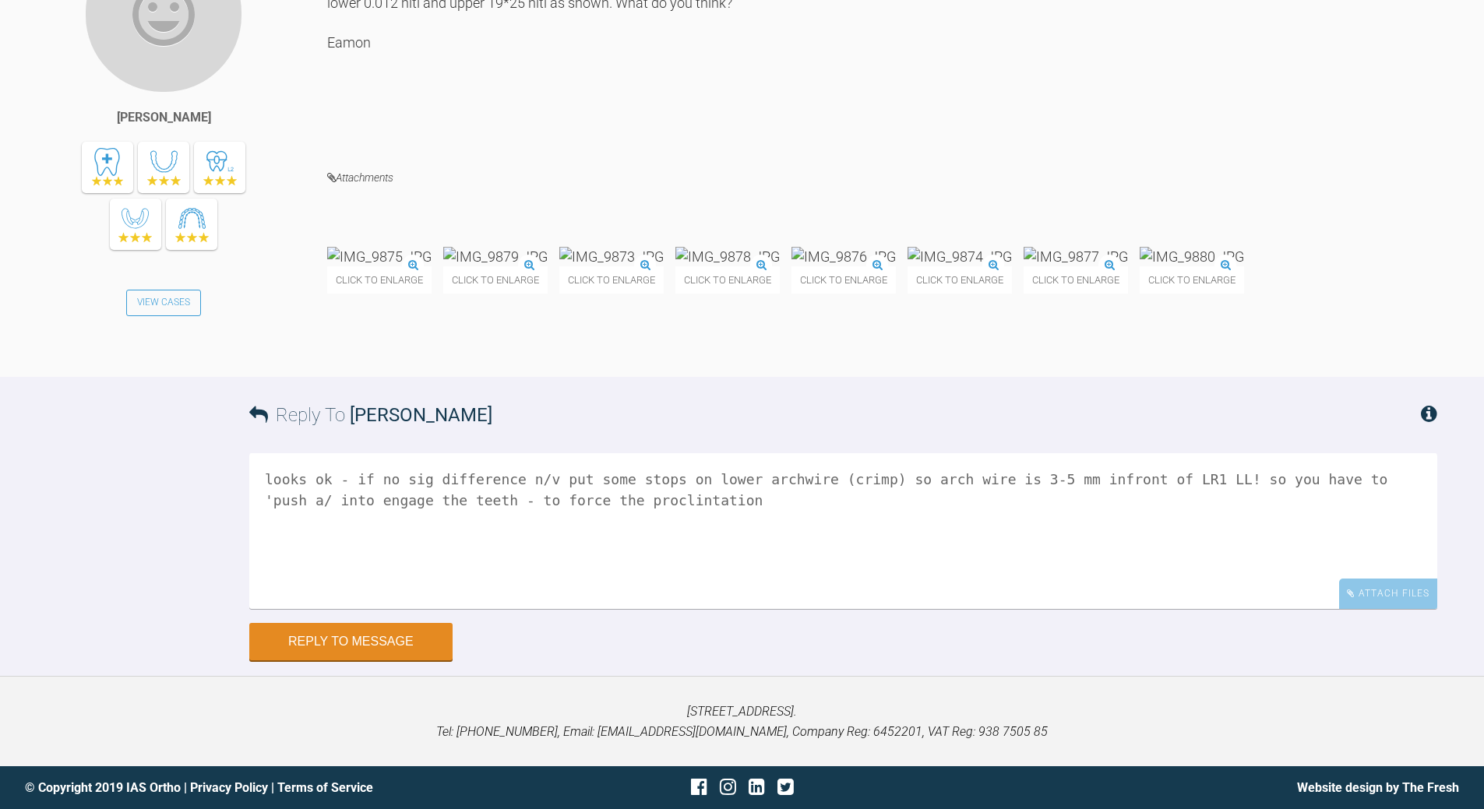
click at [1170, 477] on textarea "looks ok - if no sig difference n/v put some stops on lower archwire (crimp) so…" at bounding box center [843, 531] width 1188 height 156
drag, startPoint x: 1335, startPoint y: 479, endPoint x: 1336, endPoint y: 470, distance: 8.6
click at [1333, 475] on textarea "looks ok - if no sig difference n/v put some stops on lower archwire (crimp) so…" at bounding box center [843, 531] width 1188 height 156
click at [671, 502] on textarea "looks ok - if no sig difference n/v put some stops on lower archwire (crimp) so…" at bounding box center [843, 531] width 1188 height 156
click at [607, 542] on textarea "looks ok - if no sig difference n/v put some stops on lower archwire (crimp) so…" at bounding box center [843, 531] width 1188 height 156
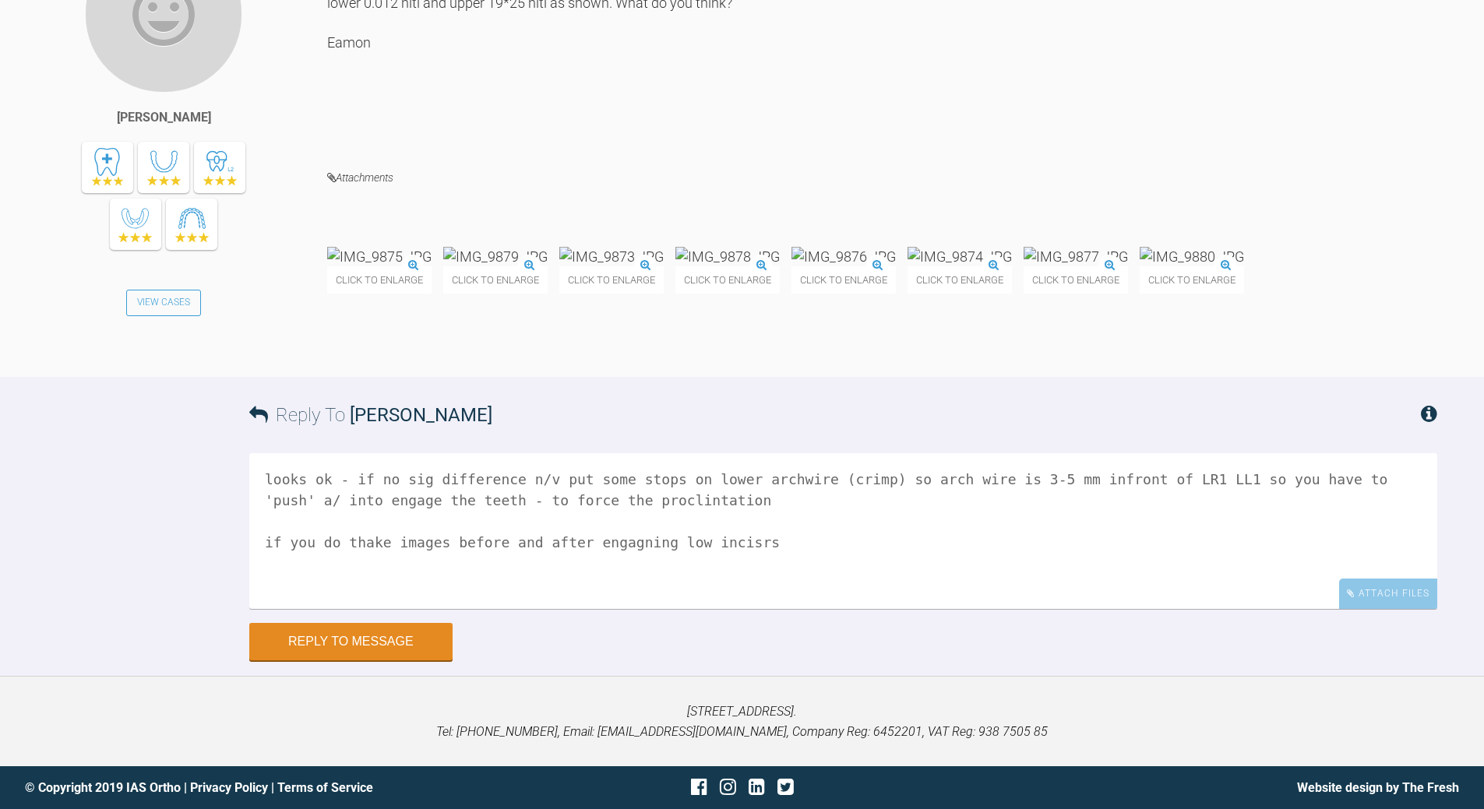
click at [363, 541] on textarea "looks ok - if no sig difference n/v put some stops on lower archwire (crimp) so…" at bounding box center [843, 531] width 1188 height 156
click at [337, 537] on textarea "looks ok - if no sig difference n/v put some stops on lower archwire (crimp) so…" at bounding box center [843, 531] width 1188 height 156
click at [379, 609] on textarea "looks ok - if no sig difference n/v put some stops on lower archwire (crimp) so…" at bounding box center [843, 531] width 1188 height 156
type textarea "looks ok - if no sig difference n/v put some stops on lower archwire (crimp) so…"
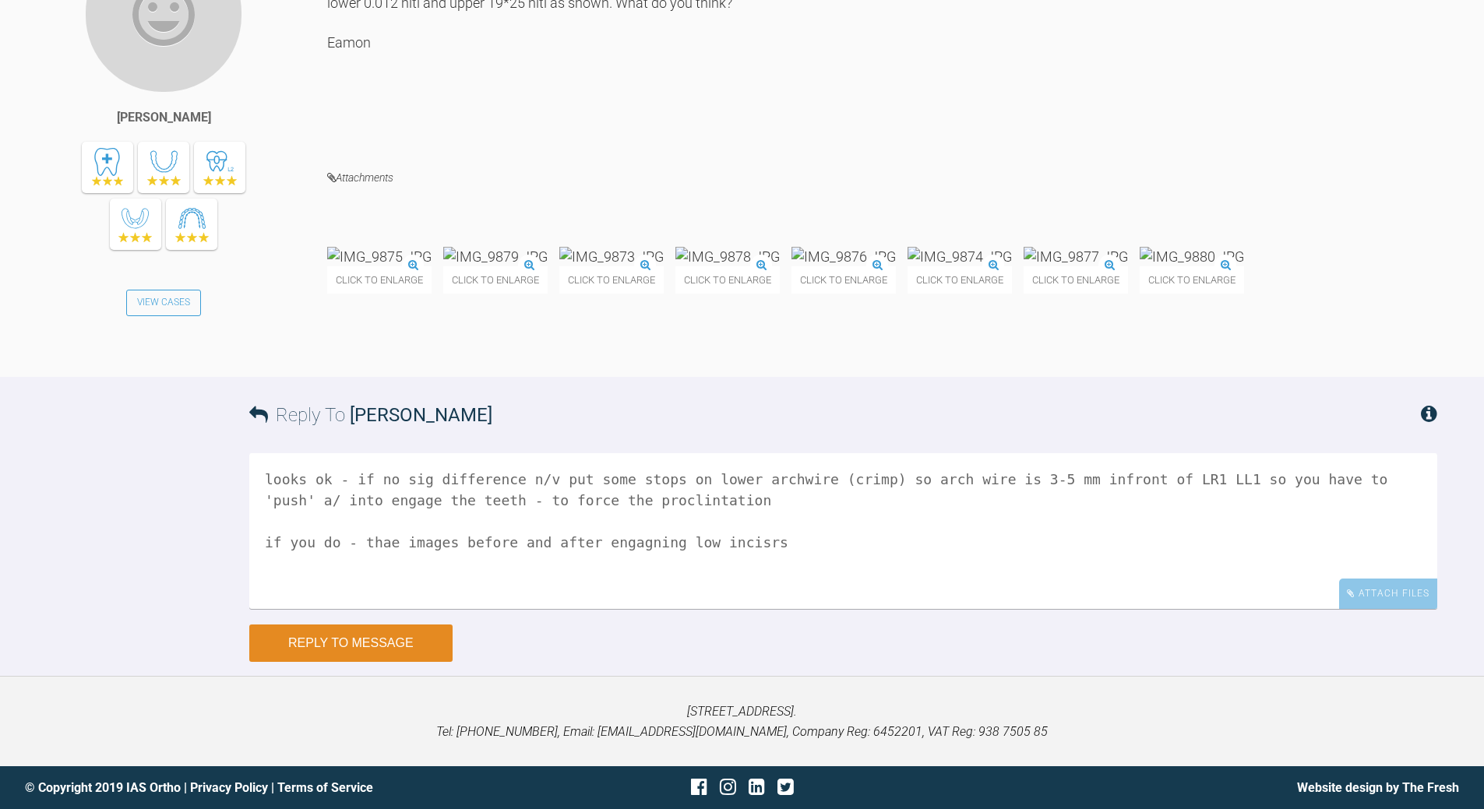
click at [371, 662] on button "Reply to Message" at bounding box center [350, 643] width 203 height 37
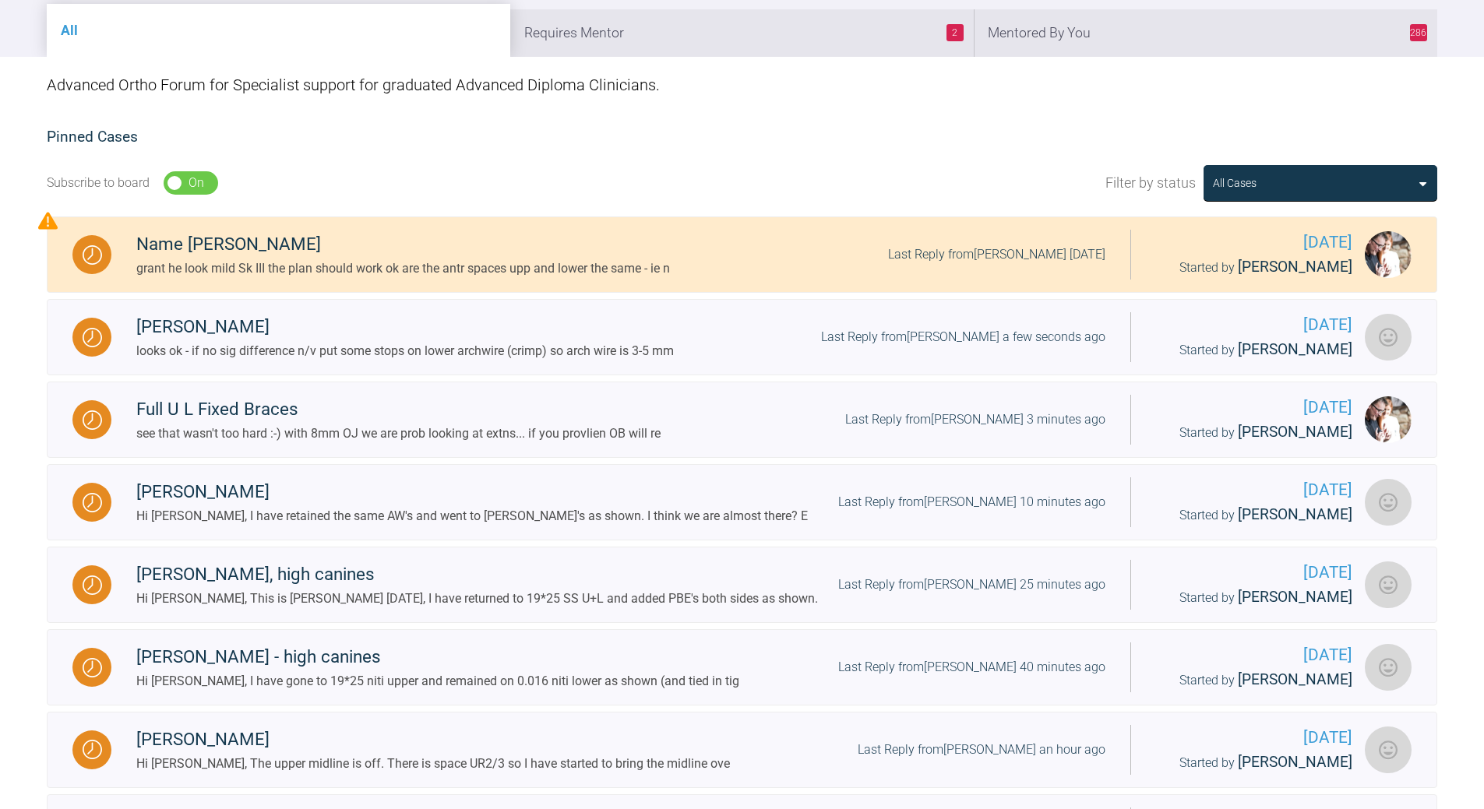
scroll to position [43, 0]
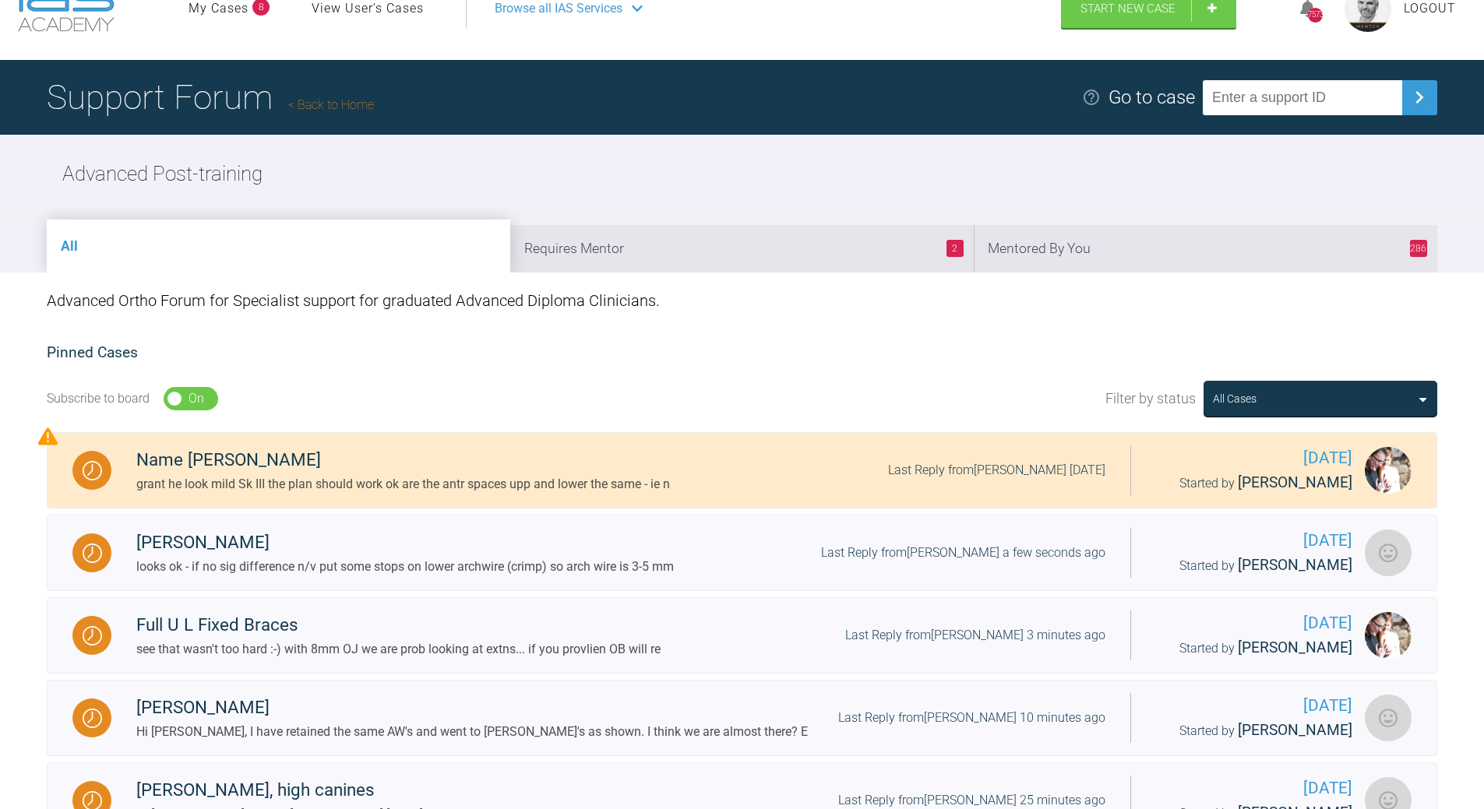
click at [1136, 253] on li "286 Mentored By You" at bounding box center [1205, 249] width 463 height 48
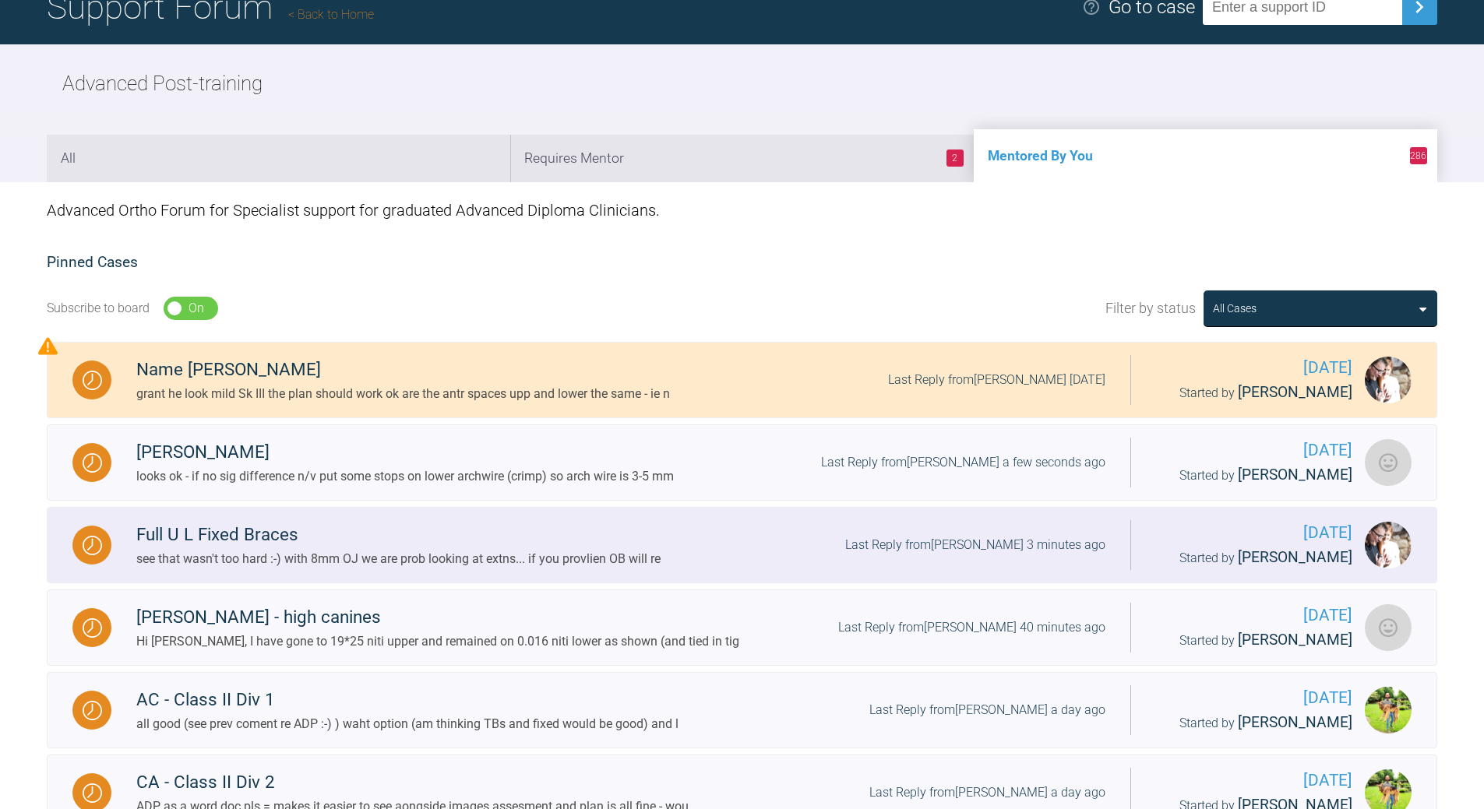
scroll to position [276, 0]
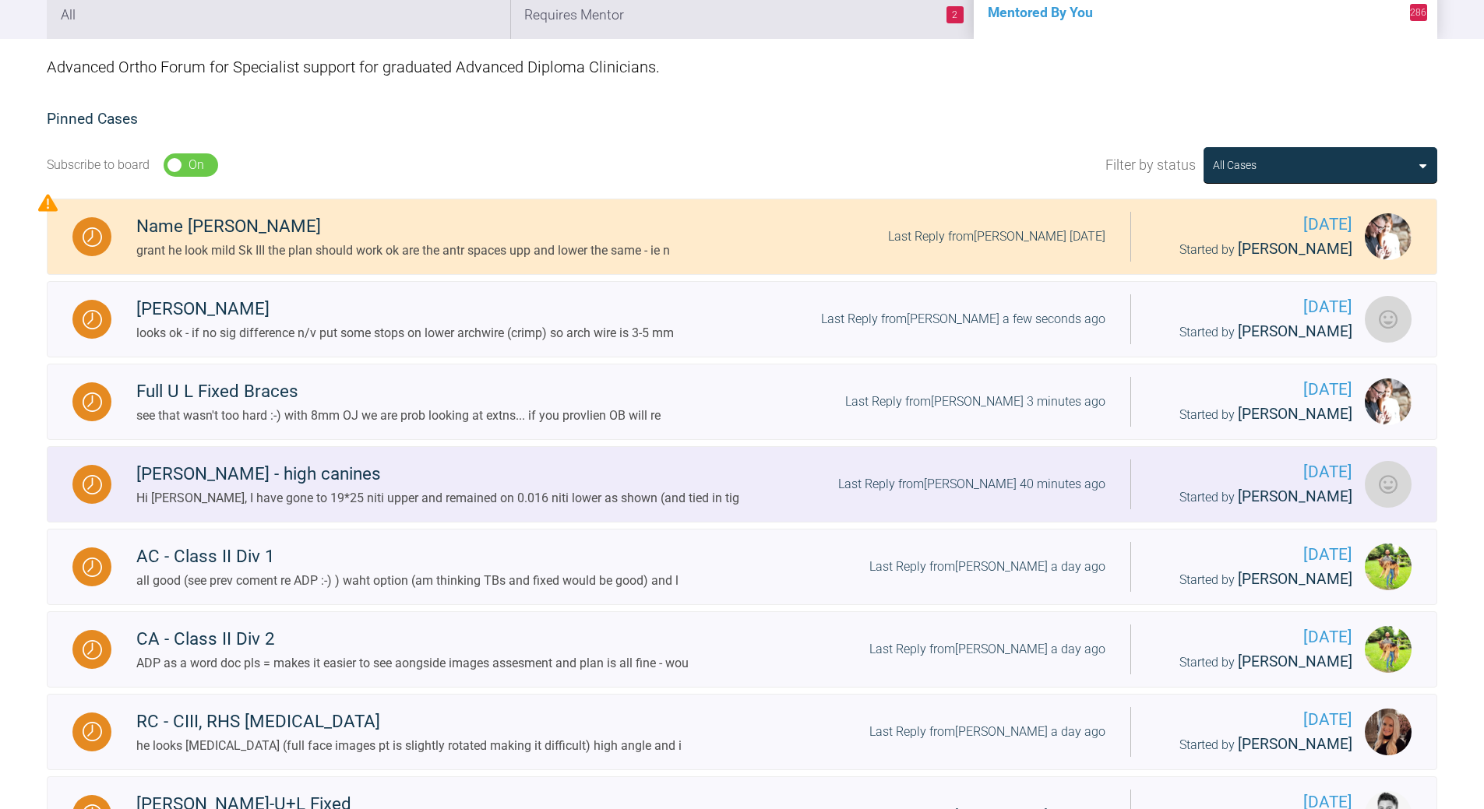
click at [996, 484] on div "Last Reply from [PERSON_NAME] 40 minutes ago" at bounding box center [971, 484] width 267 height 20
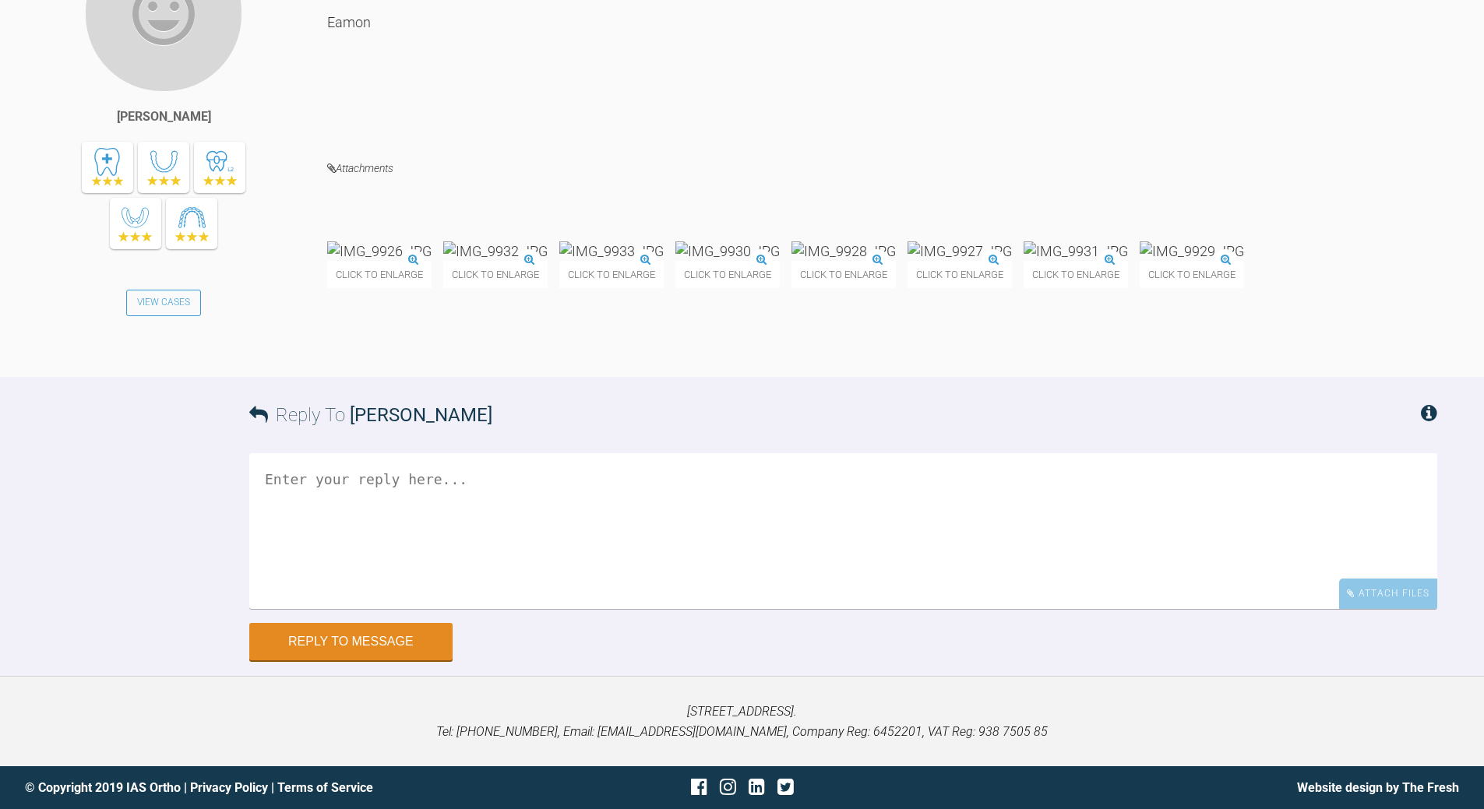
scroll to position [11140, 0]
click at [664, 261] on img at bounding box center [611, 250] width 104 height 19
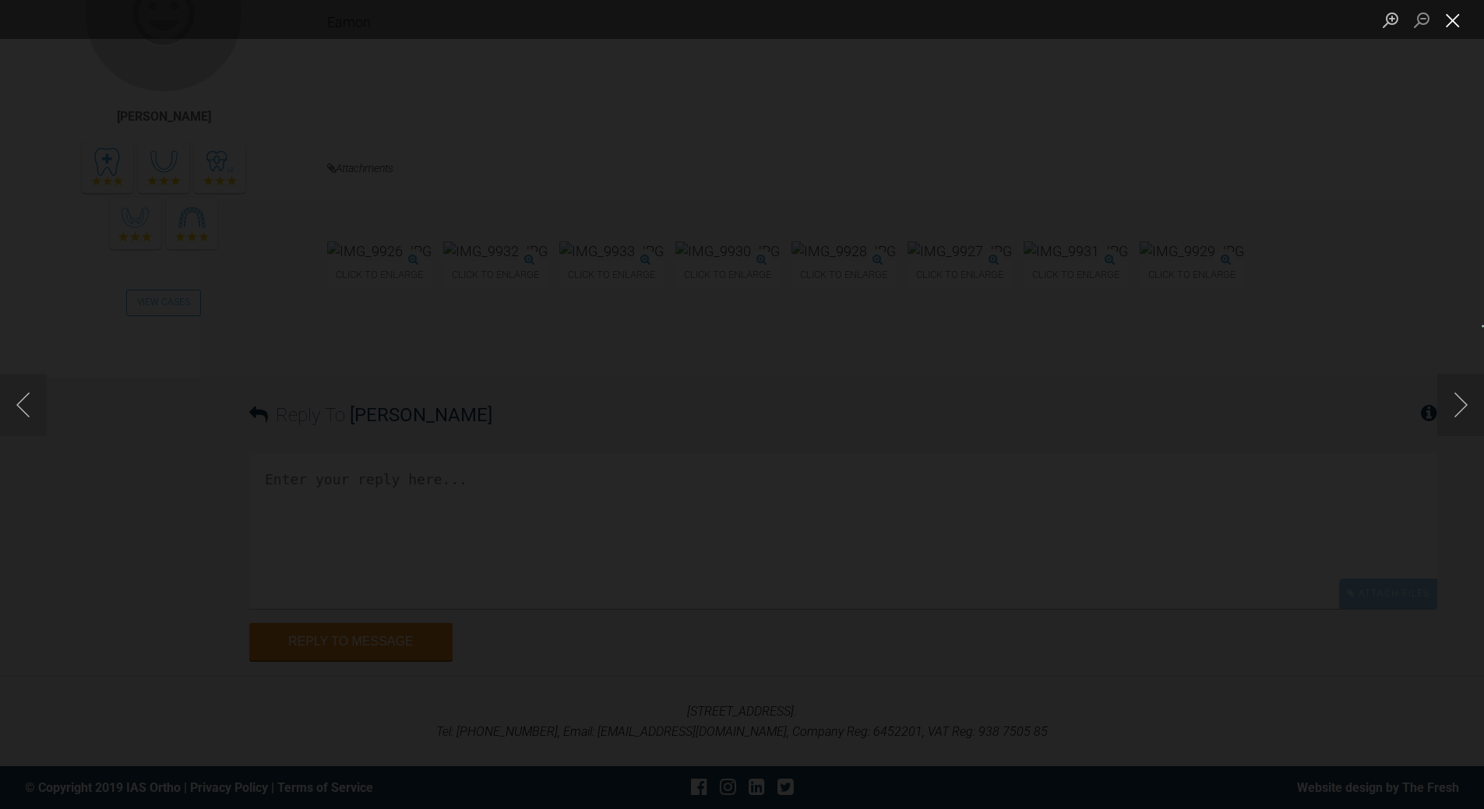
click at [1455, 19] on button "Close lightbox" at bounding box center [1452, 19] width 31 height 27
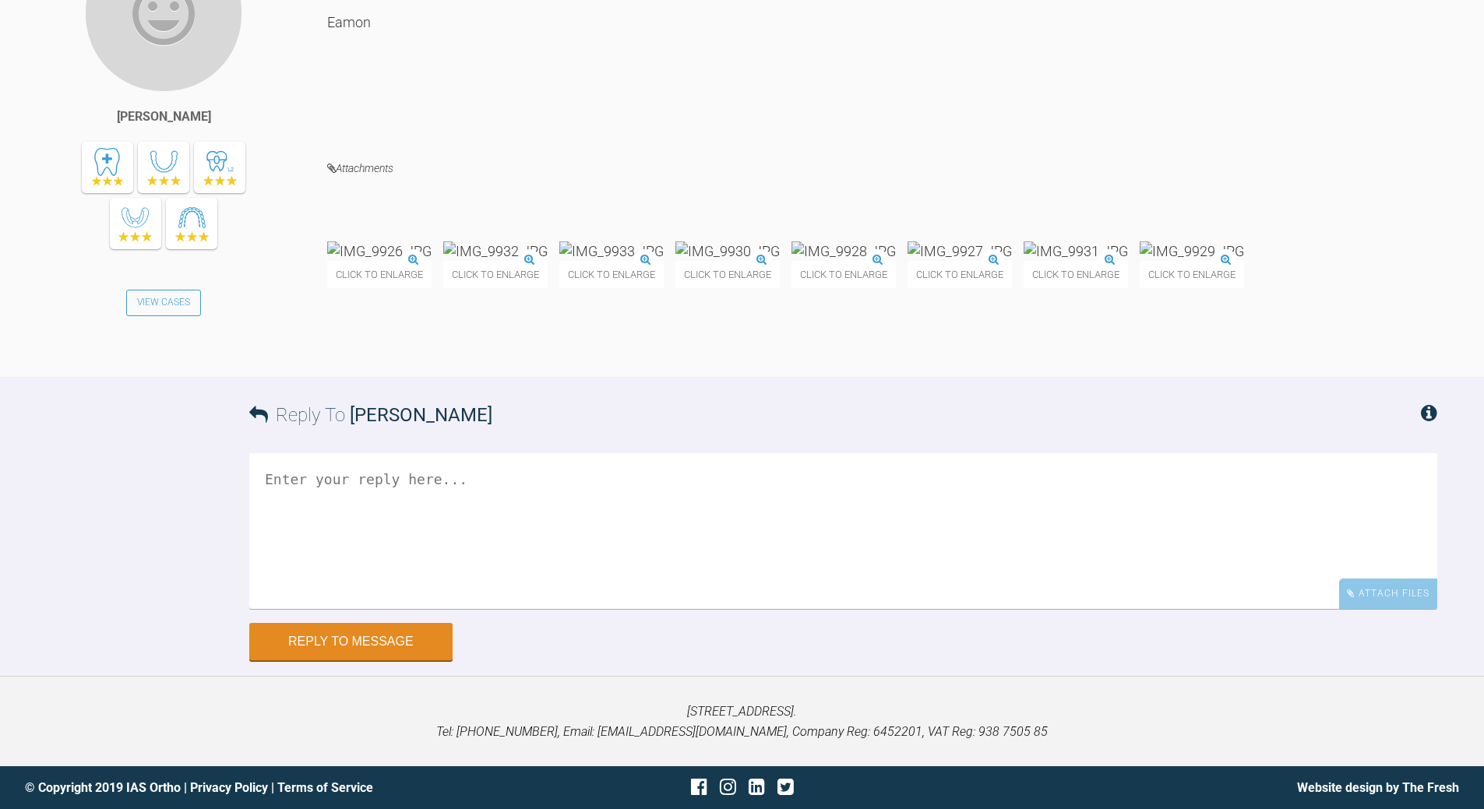
click at [548, 261] on img at bounding box center [495, 250] width 104 height 19
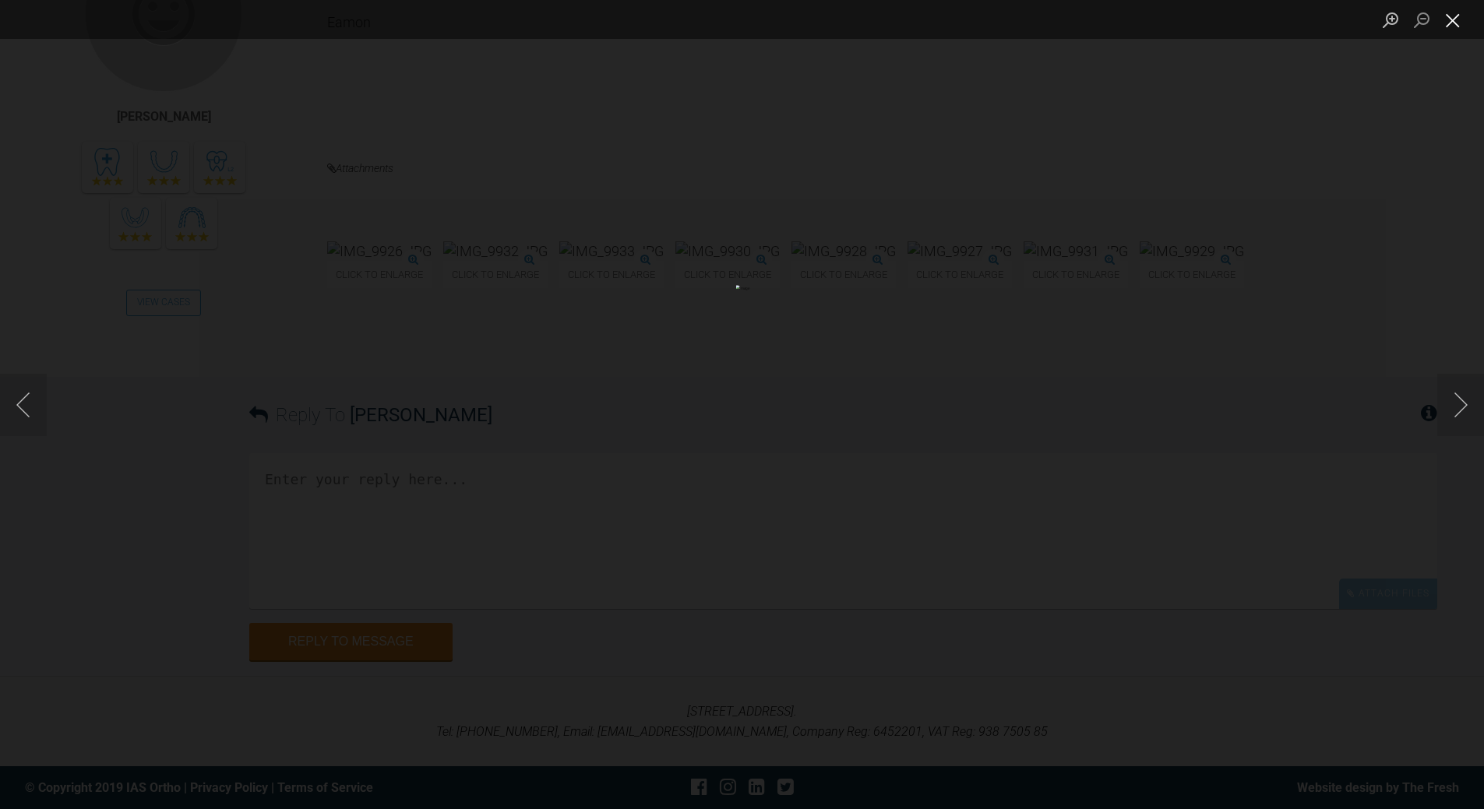
click at [1447, 24] on button "Close lightbox" at bounding box center [1452, 19] width 31 height 27
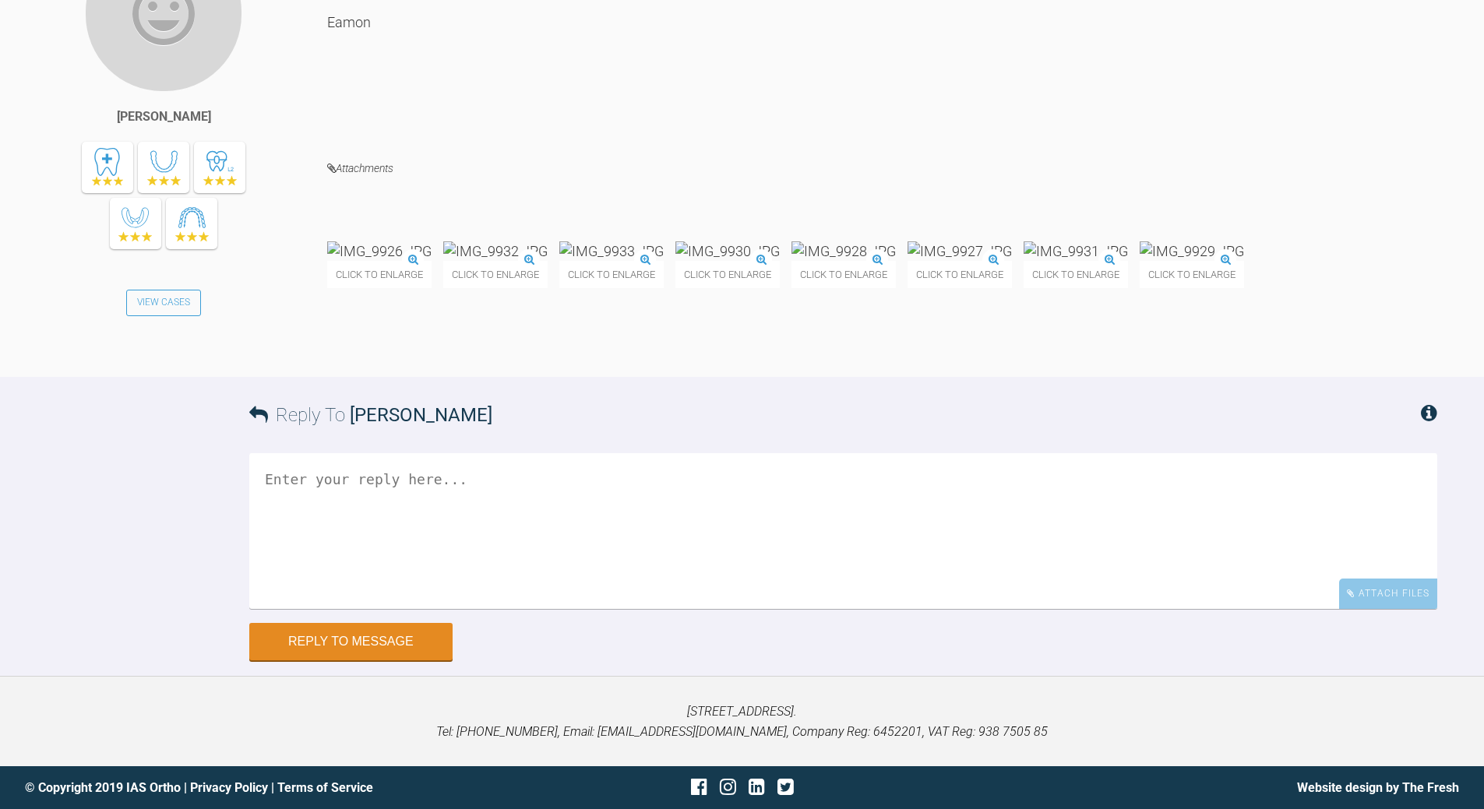
scroll to position [11373, 0]
click at [521, 572] on textarea at bounding box center [843, 531] width 1188 height 156
click at [343, 555] on textarea "all good 21x25 upp to get UR2 torquing" at bounding box center [843, 531] width 1188 height 156
type textarea "all good 21x25 upp to get UR2 torquing"
click at [407, 662] on button "Reply to Message" at bounding box center [350, 643] width 203 height 37
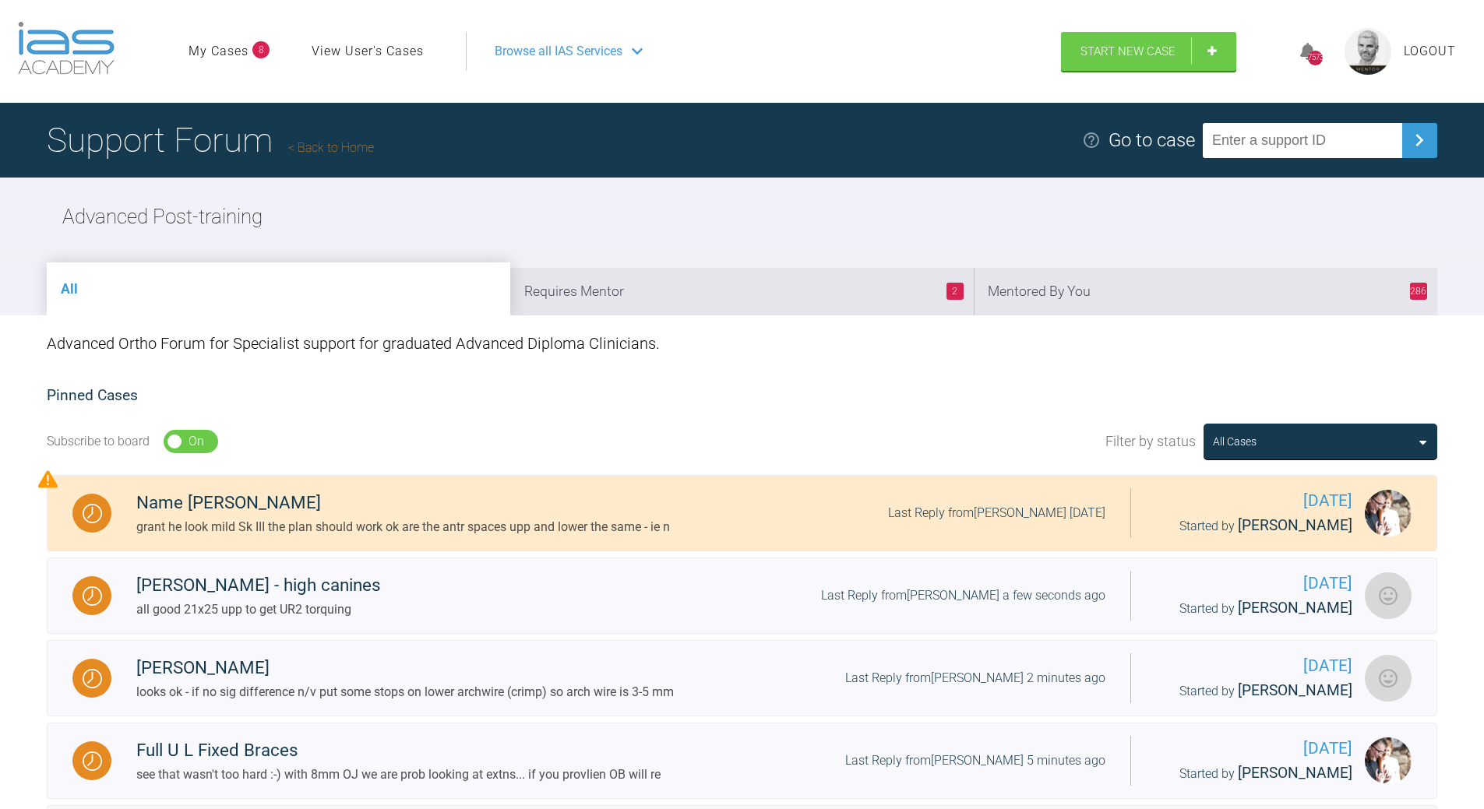
click at [351, 146] on link "Back to Home" at bounding box center [331, 147] width 86 height 15
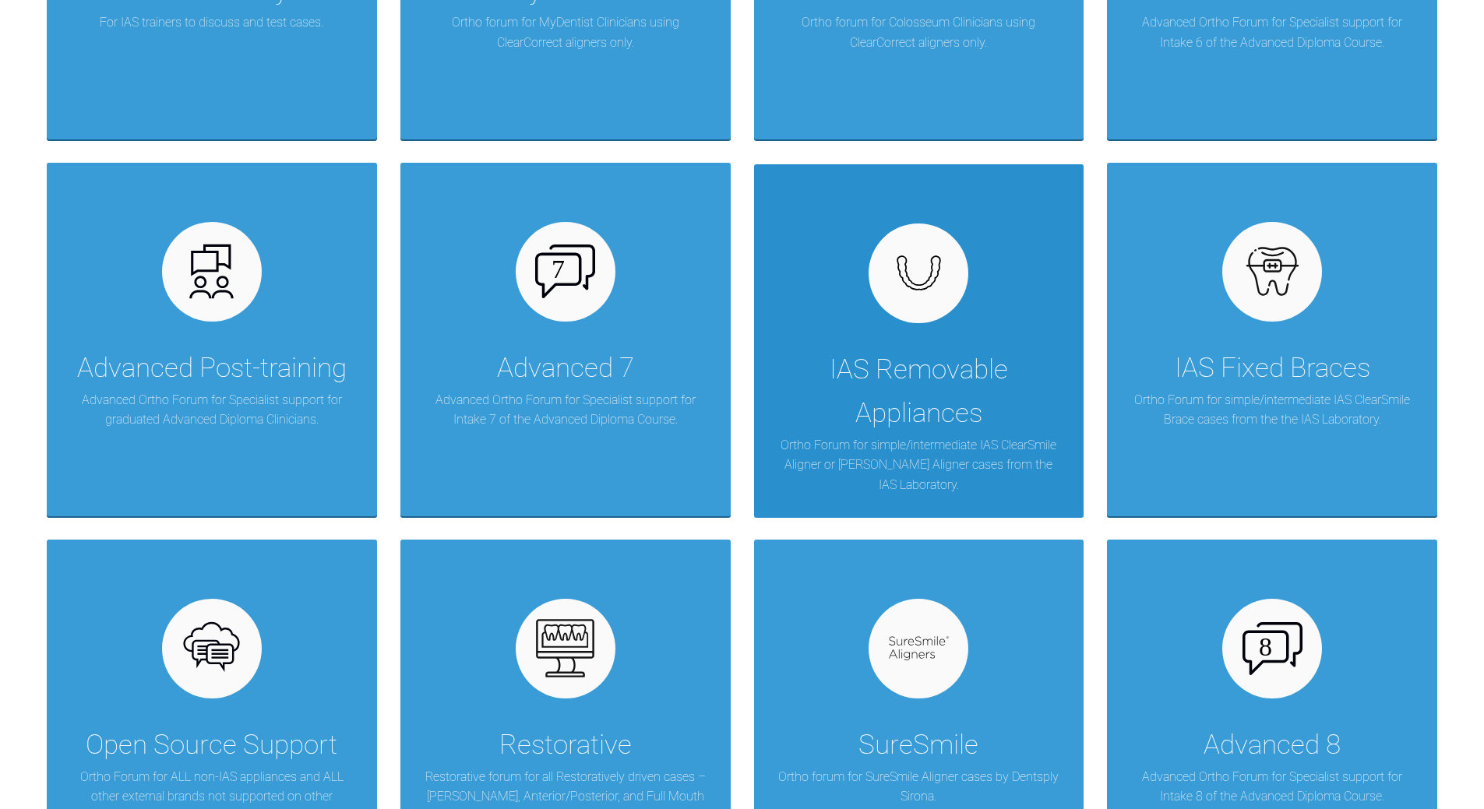
scroll to position [857, 0]
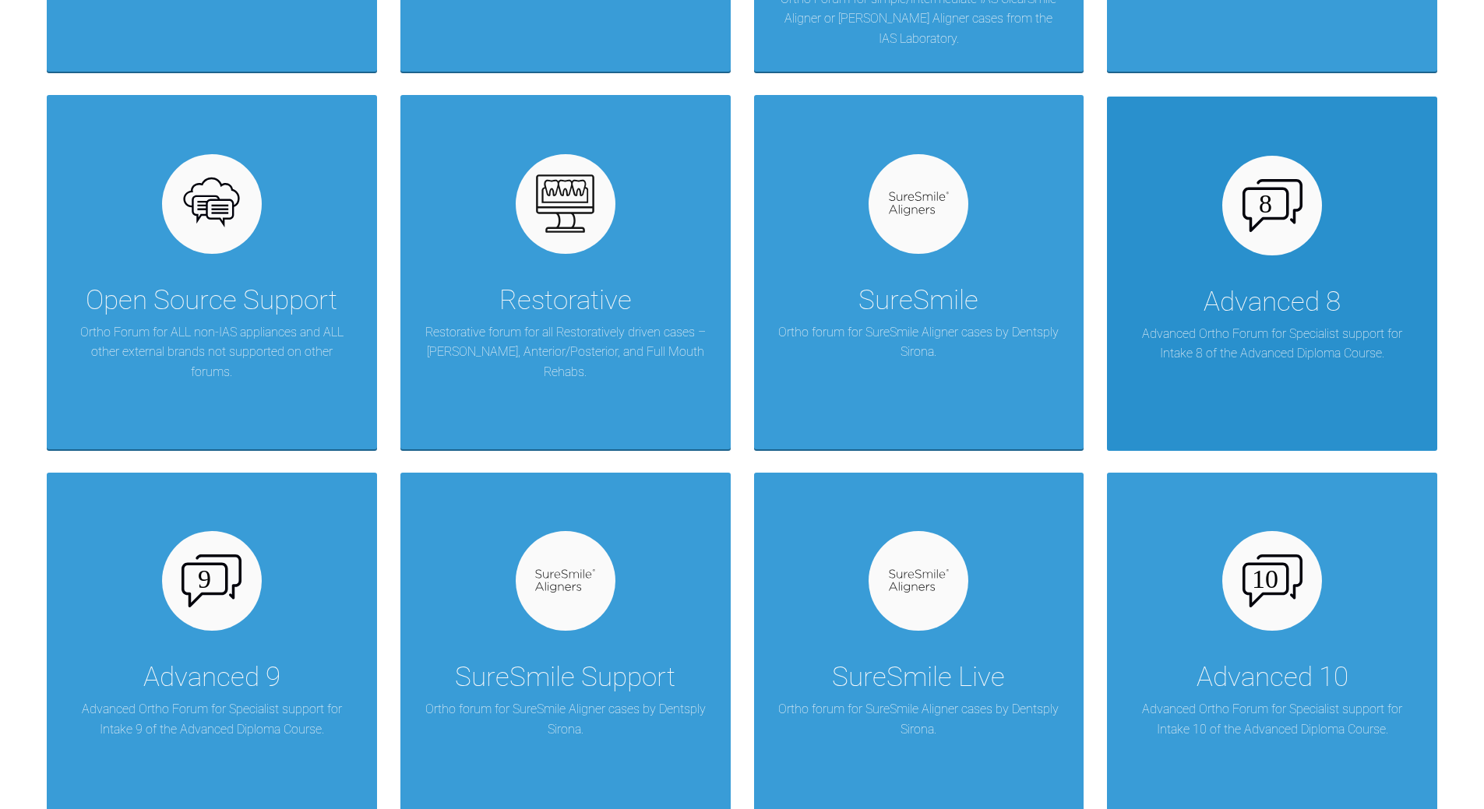
click at [1264, 287] on div "Advanced 8" at bounding box center [1271, 302] width 137 height 44
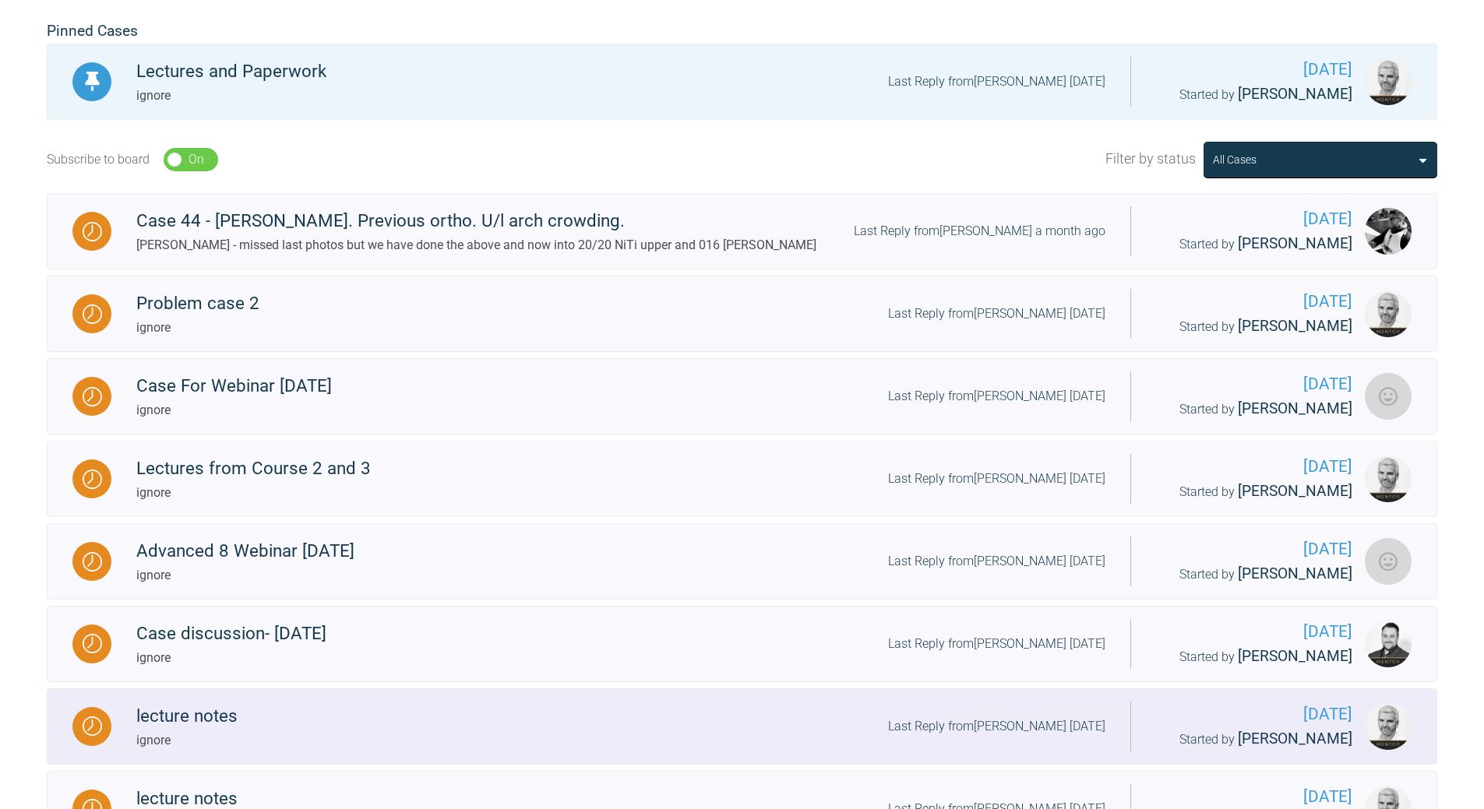
scroll to position [78, 0]
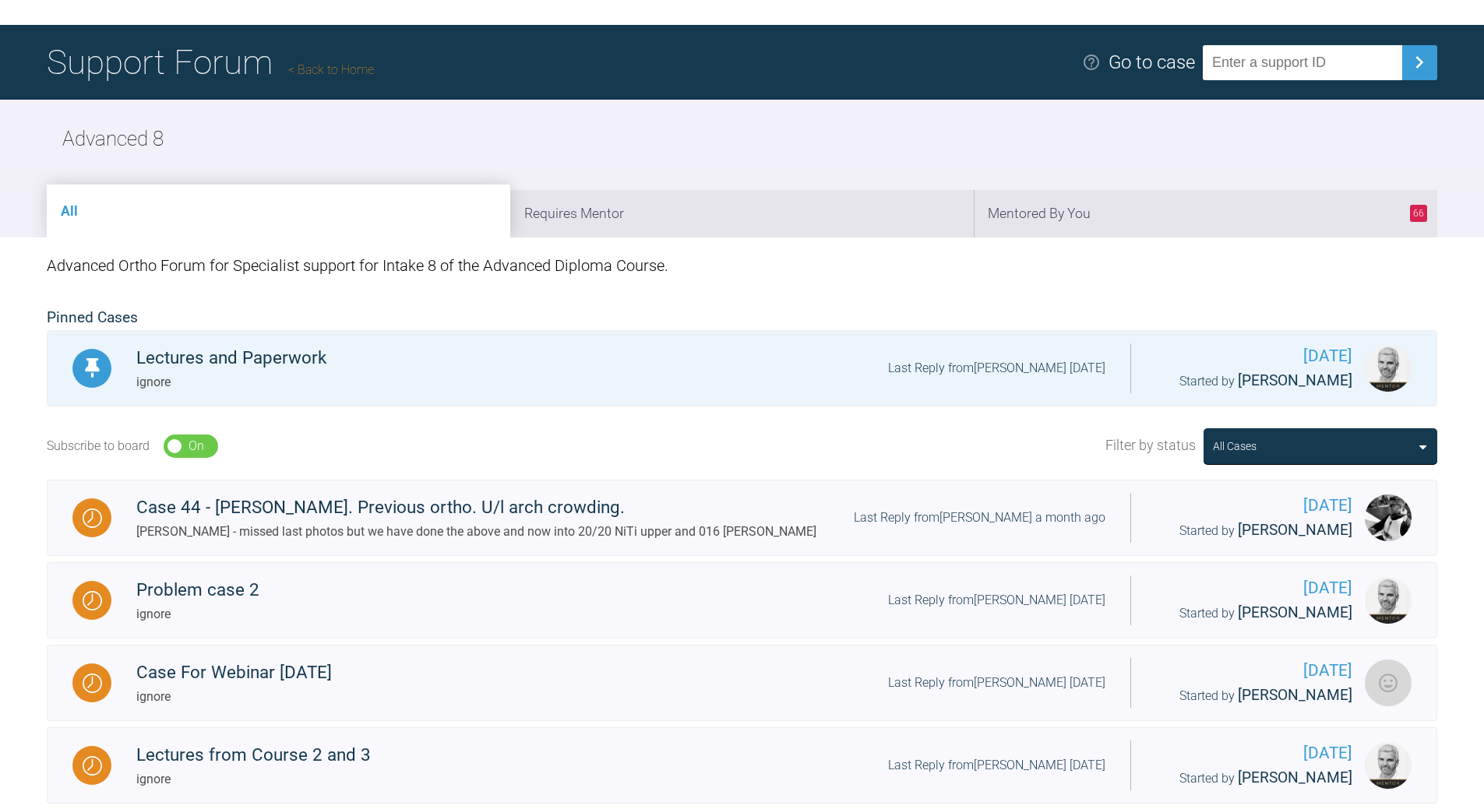
drag, startPoint x: 352, startPoint y: 60, endPoint x: 345, endPoint y: 75, distance: 16.4
click at [350, 58] on h1 "Support Forum Back to Home" at bounding box center [210, 62] width 327 height 55
click at [349, 72] on link "Back to Home" at bounding box center [331, 69] width 86 height 15
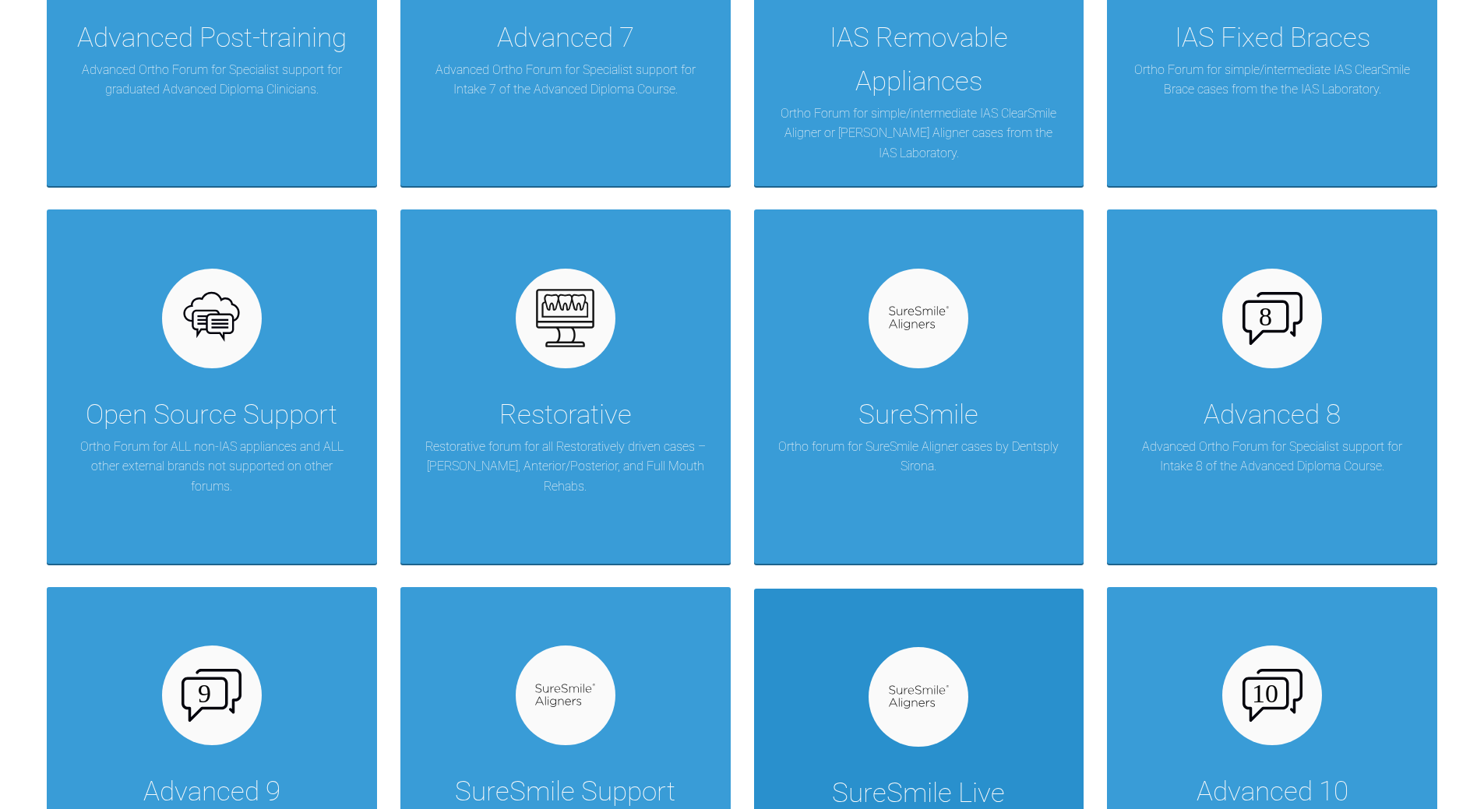
scroll to position [1090, 0]
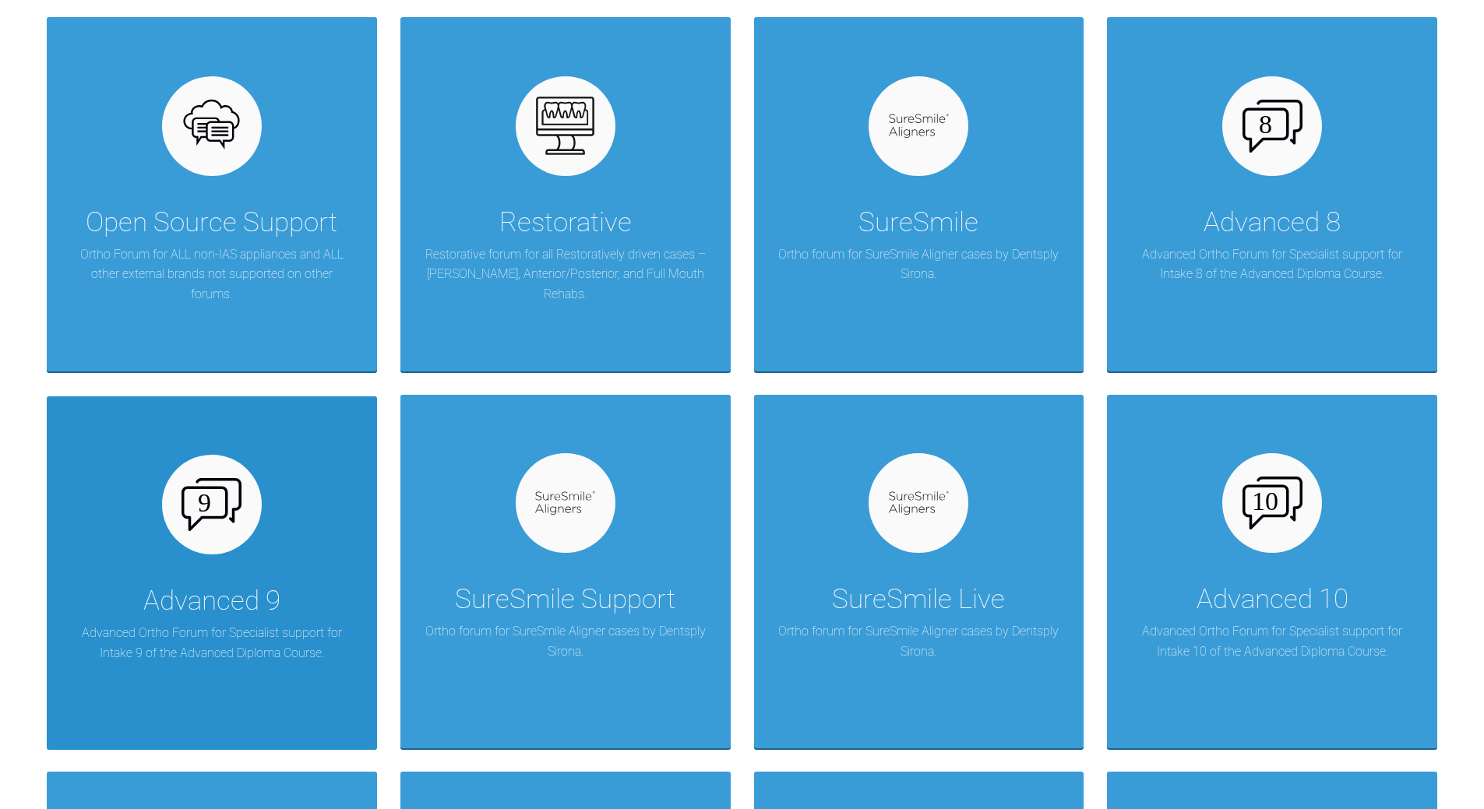
click at [265, 519] on div "Advanced 9 Advanced Ortho Forum for Specialist support for Intake 9 of the Adva…" at bounding box center [212, 573] width 330 height 354
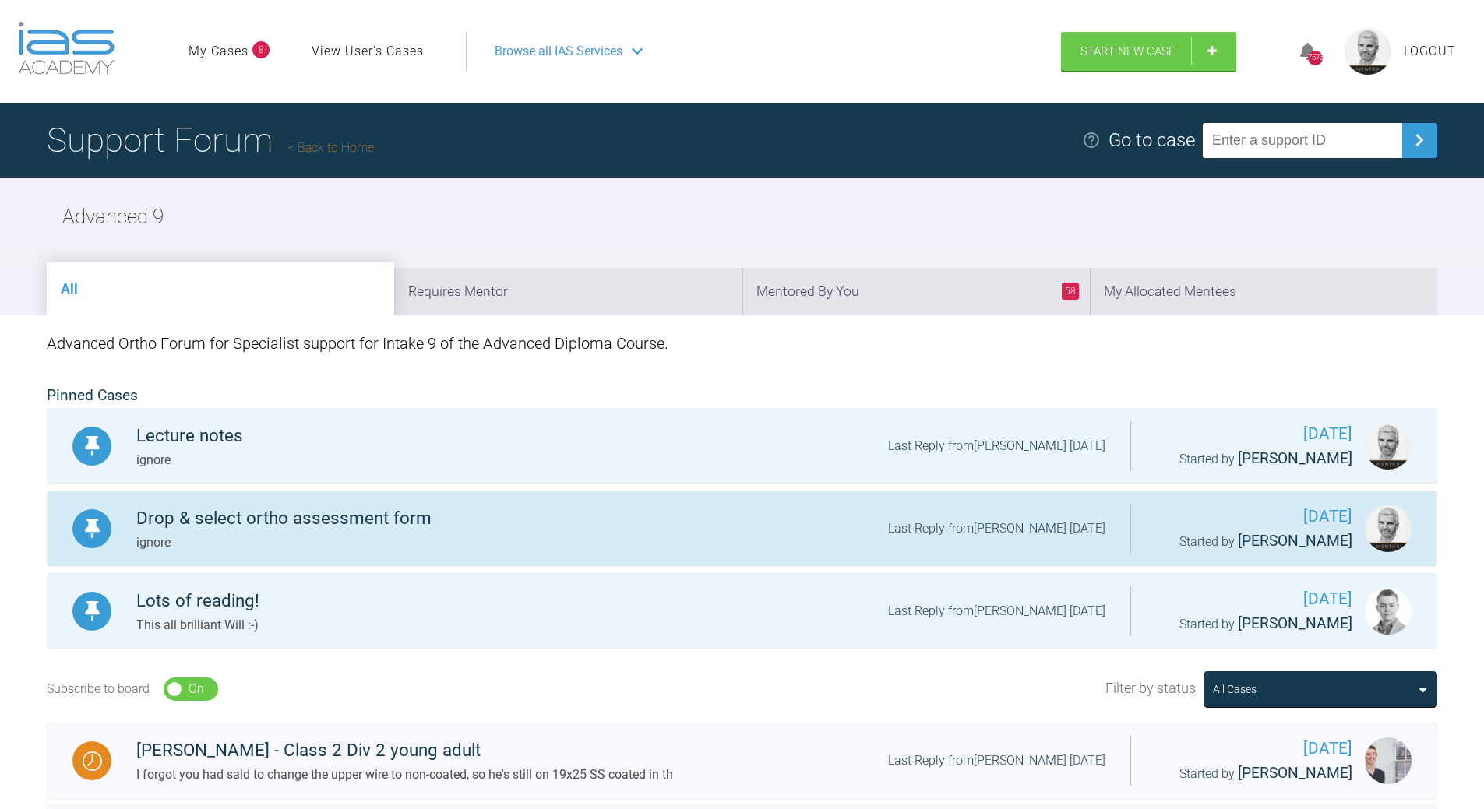
scroll to position [78, 0]
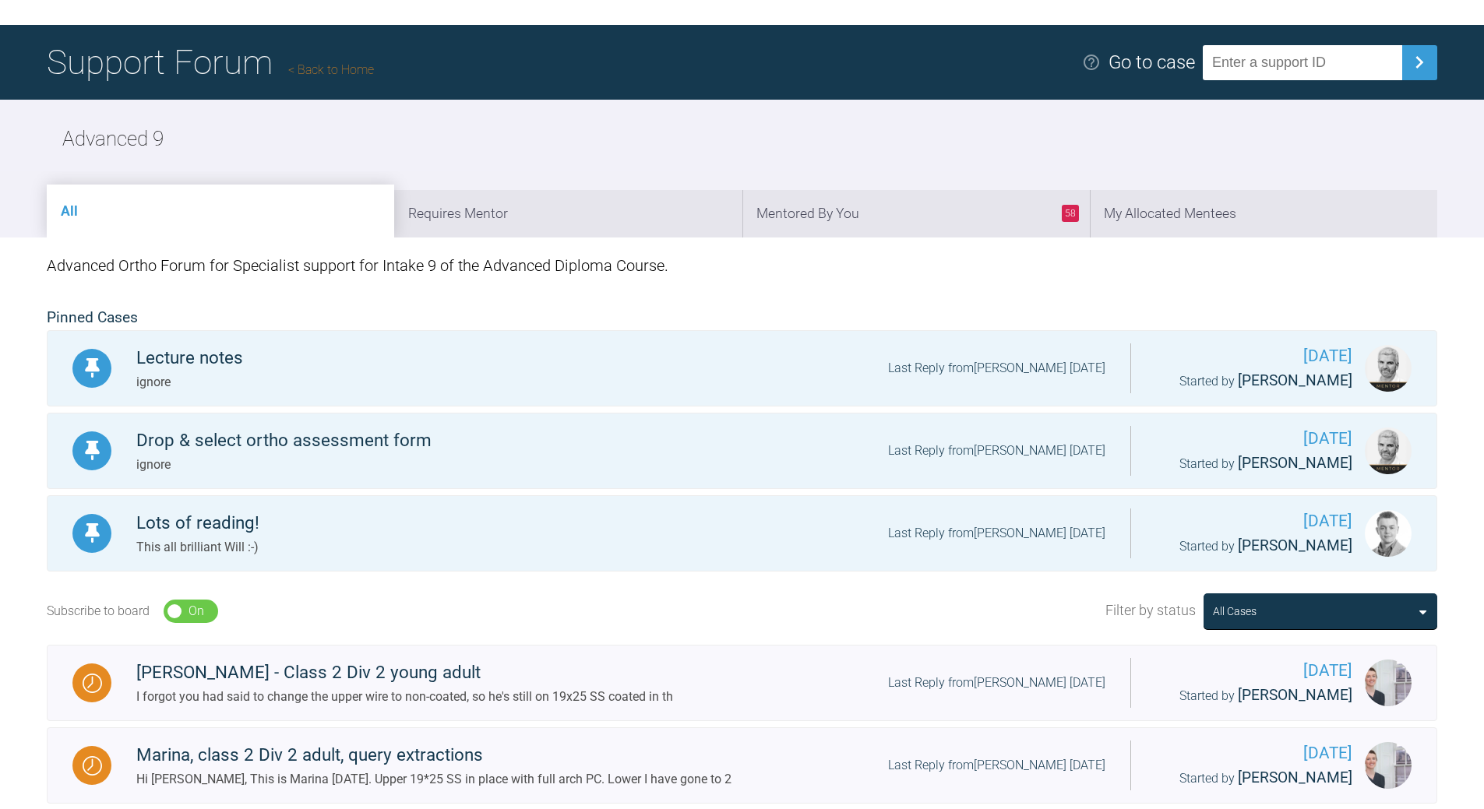
click at [318, 67] on link "Back to Home" at bounding box center [331, 69] width 86 height 15
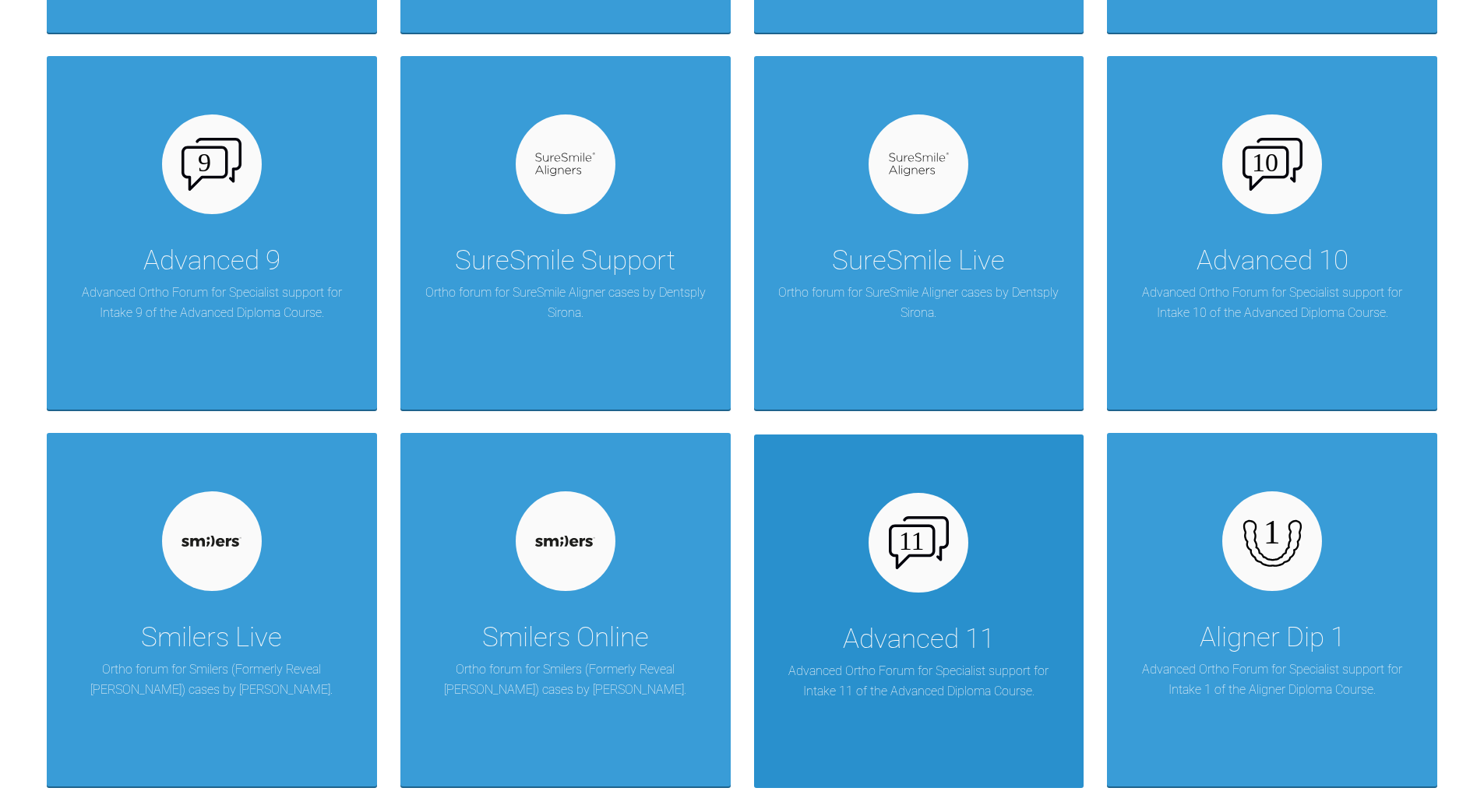
scroll to position [1558, 0]
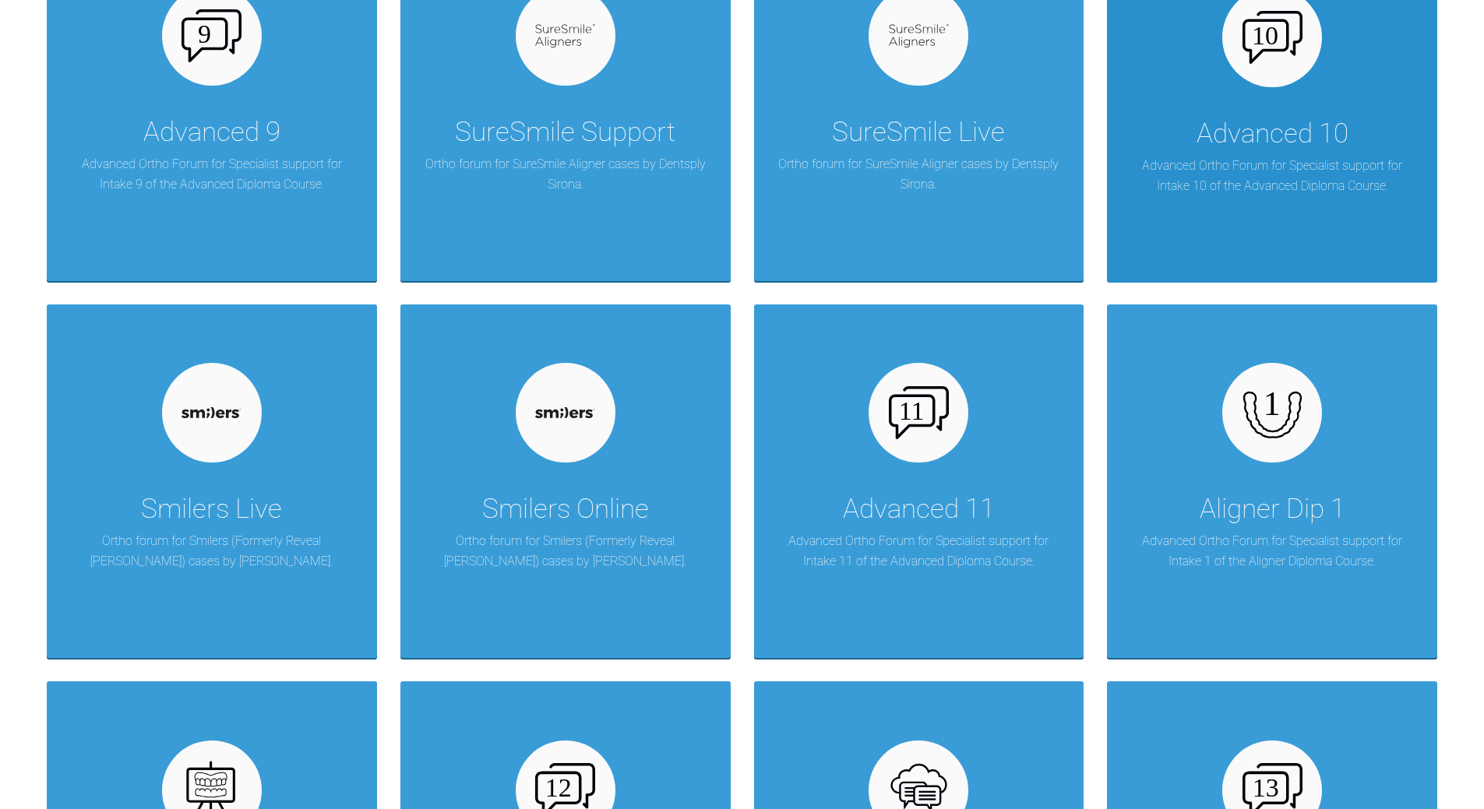
click at [1216, 195] on p "Advanced Ortho Forum for Specialist support for Intake 10 of the Advanced Diplo…" at bounding box center [1271, 176] width 283 height 40
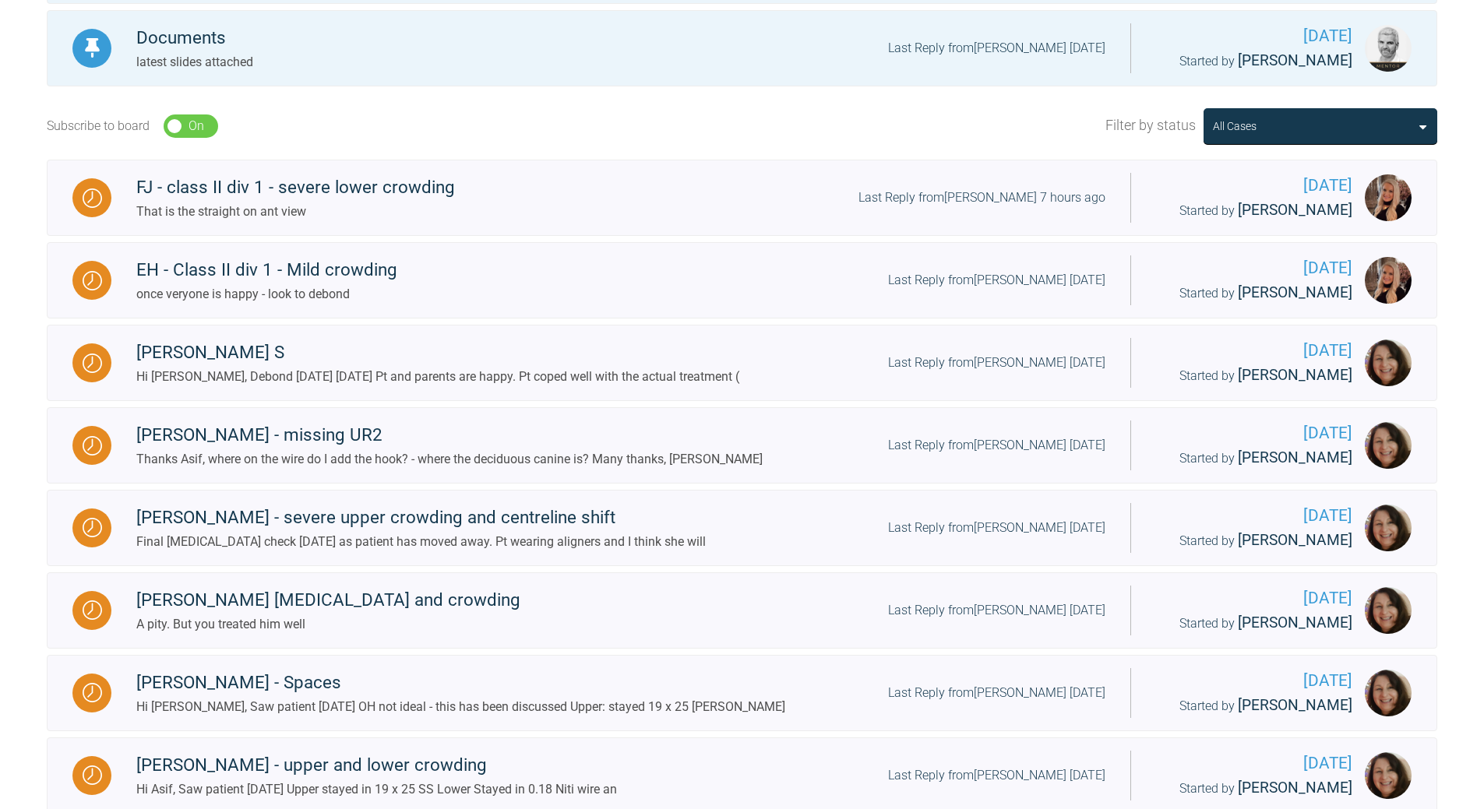
scroll to position [389, 0]
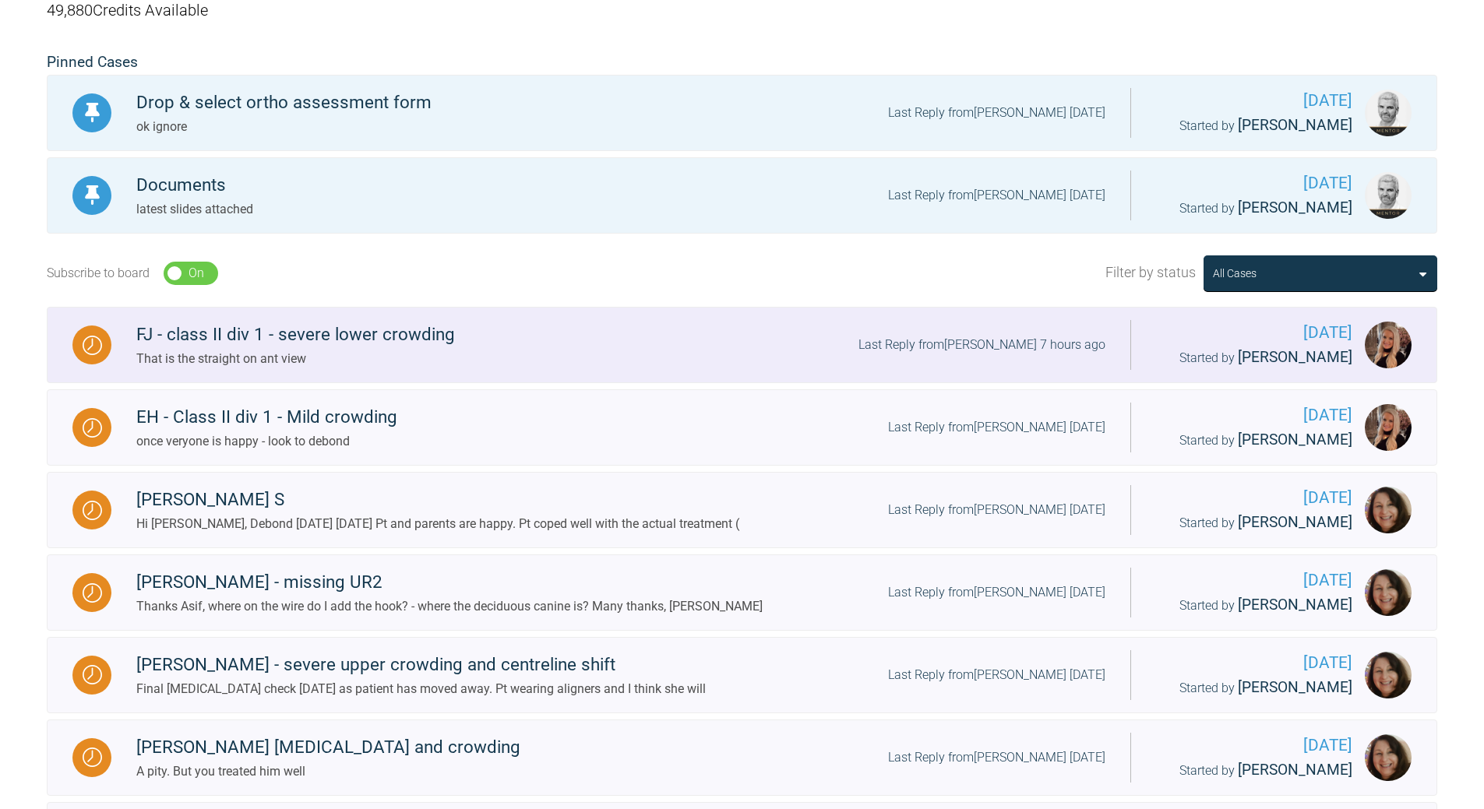
click at [1016, 343] on div "Last Reply from [PERSON_NAME] 7 hours ago" at bounding box center [981, 345] width 247 height 20
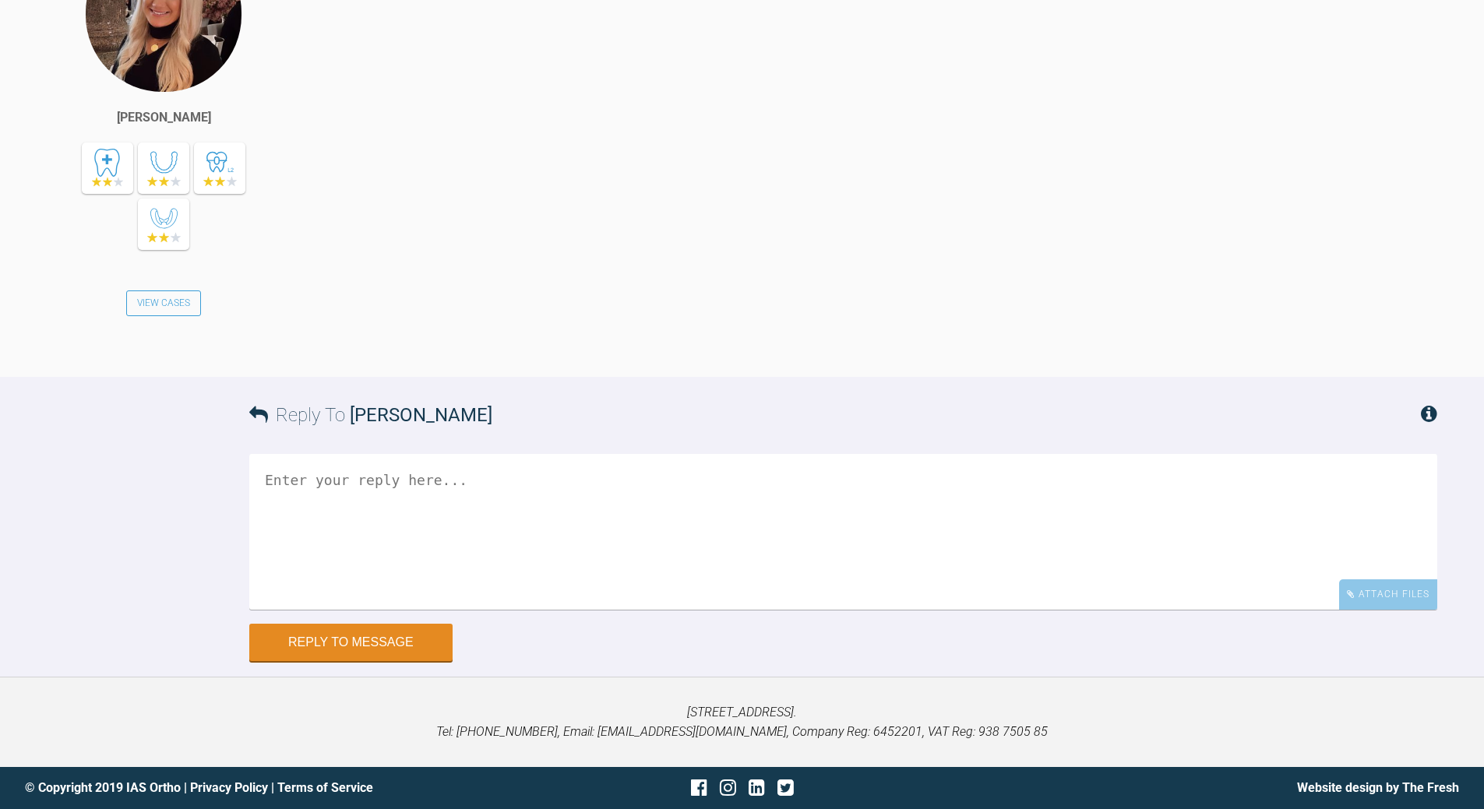
scroll to position [10768, 0]
click at [470, 536] on textarea at bounding box center [843, 532] width 1188 height 156
drag, startPoint x: 656, startPoint y: 479, endPoint x: 551, endPoint y: 477, distance: 105.2
click at [551, 479] on textarea "i'm ssing more of L side than right - but suggest" at bounding box center [843, 532] width 1188 height 156
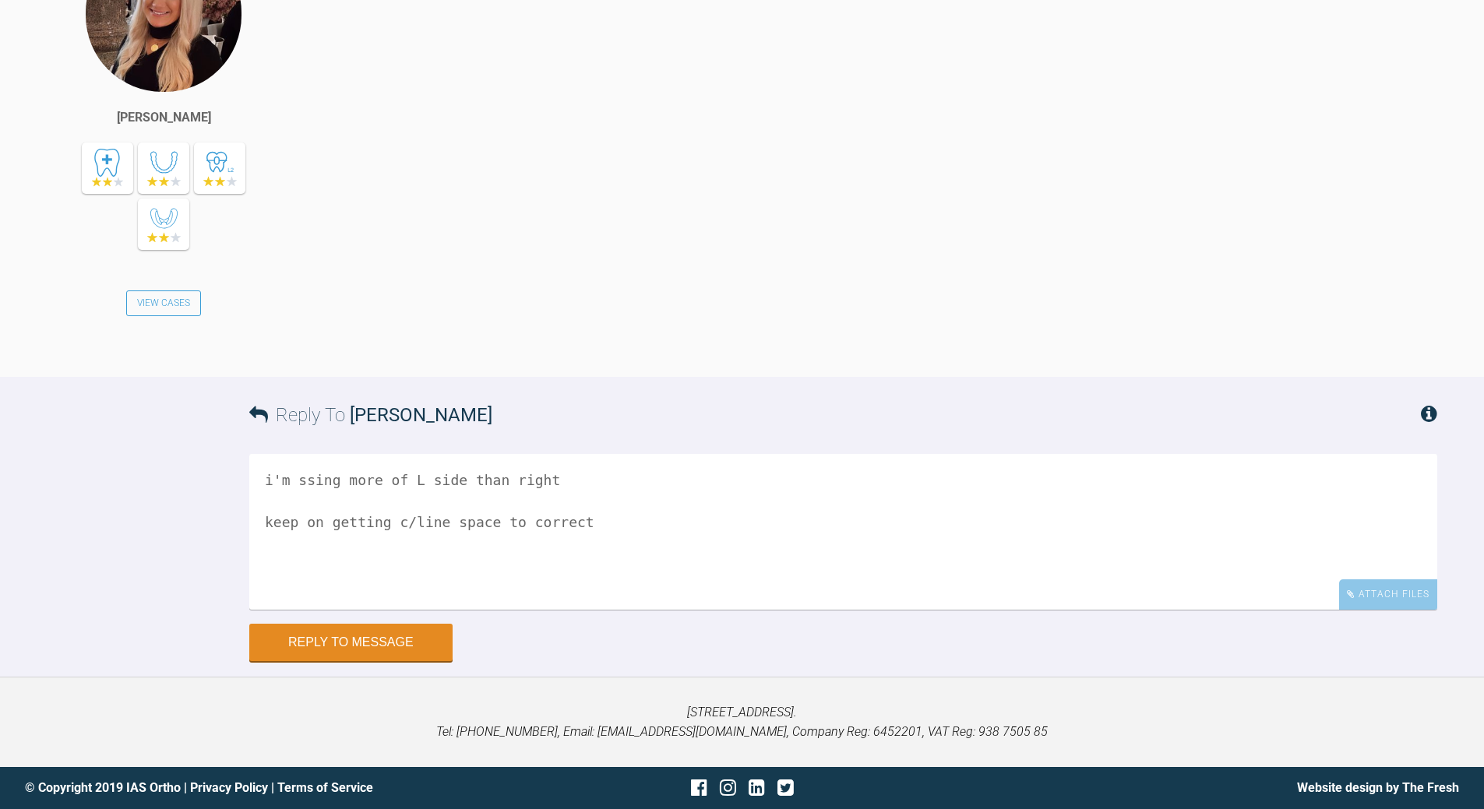
drag, startPoint x: 390, startPoint y: 519, endPoint x: 431, endPoint y: 516, distance: 41.4
click at [430, 518] on textarea "i'm ssing more of L side than right keep on getting c/line space to correct" at bounding box center [843, 532] width 1188 height 156
type textarea "i'm ssing more of L side than right keep on getting space to correct c/line and…"
click at [374, 639] on button "Reply to Message" at bounding box center [350, 643] width 203 height 37
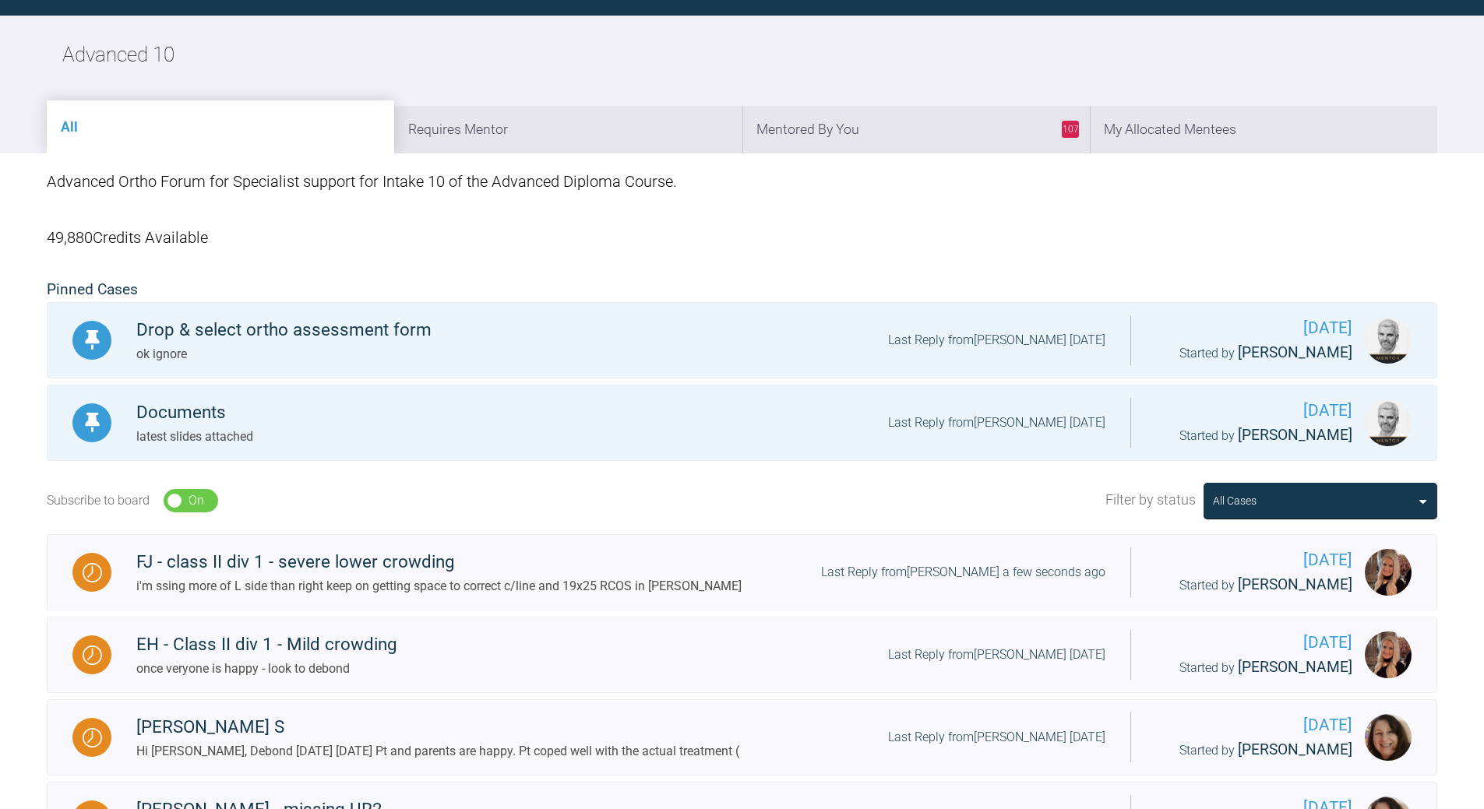
scroll to position [1579, 0]
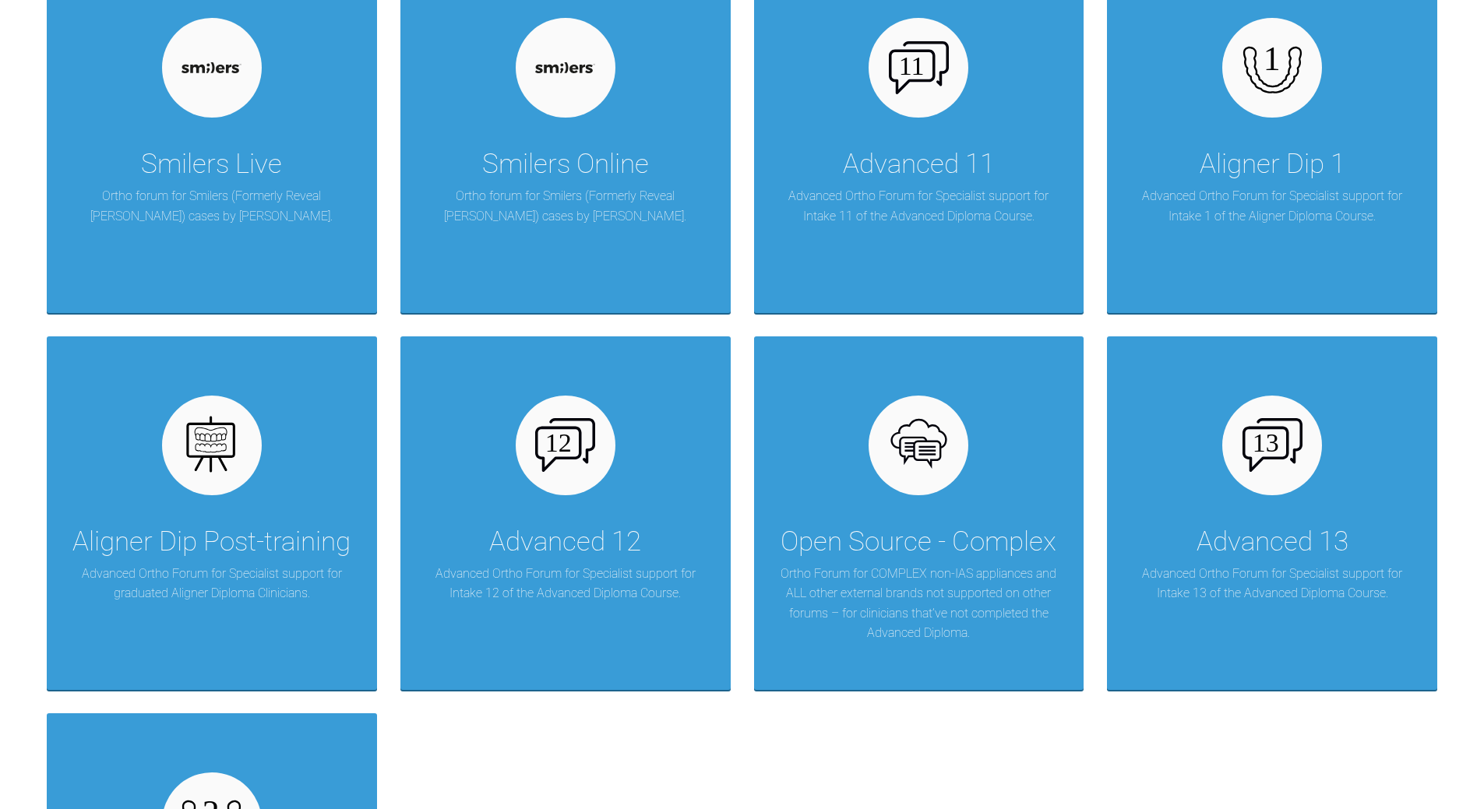
scroll to position [1764, 0]
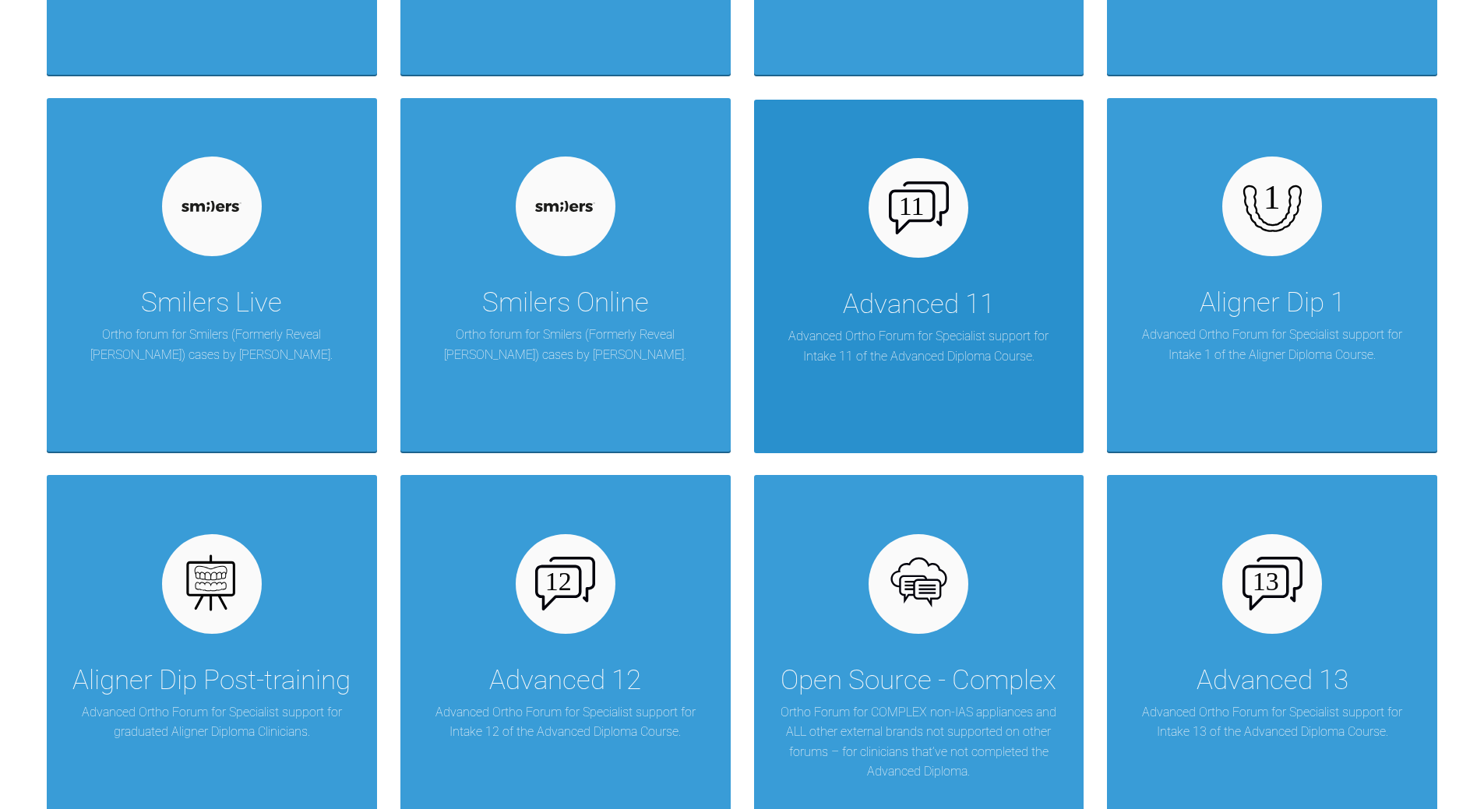
click at [928, 231] on img at bounding box center [919, 207] width 60 height 53
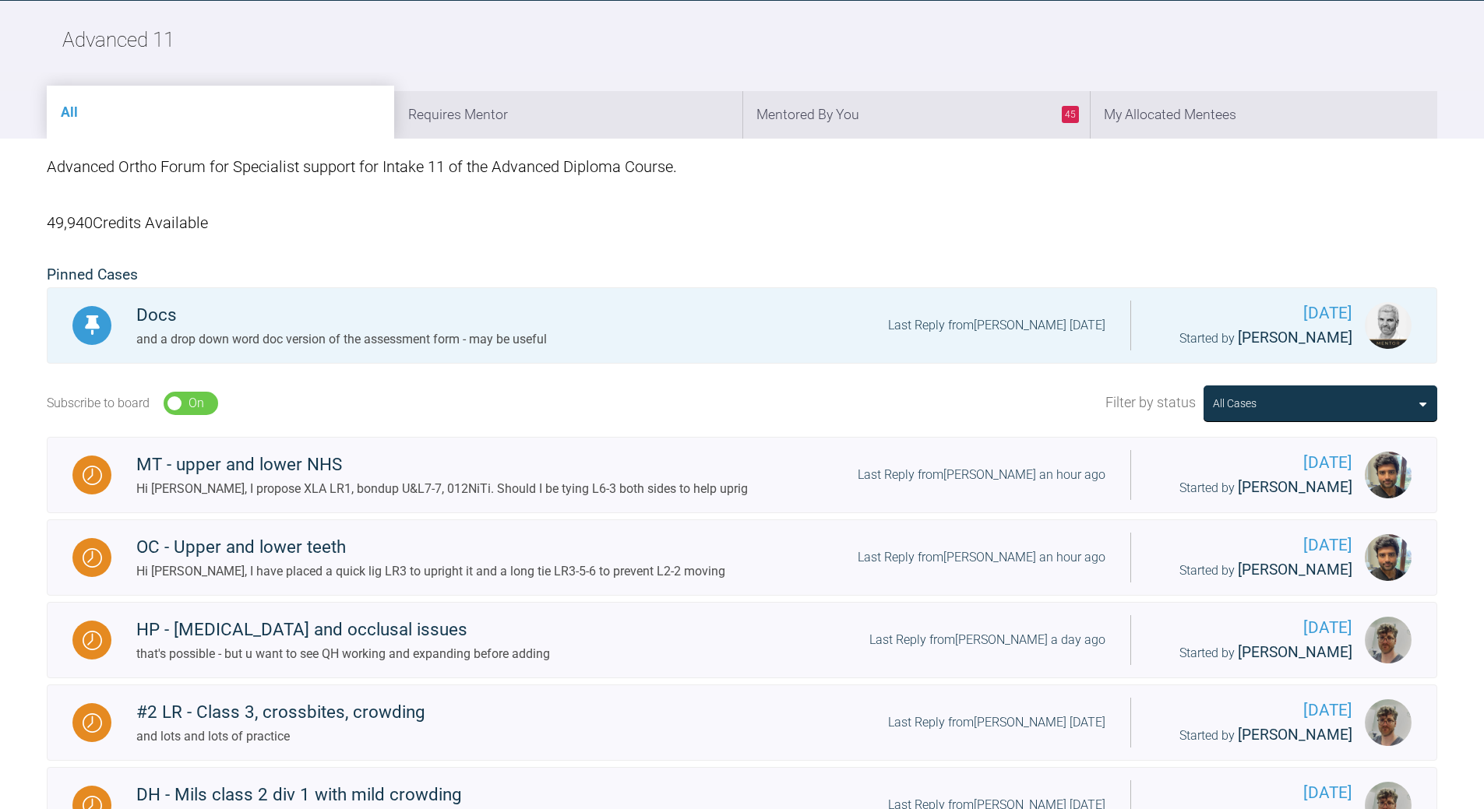
scroll to position [488, 0]
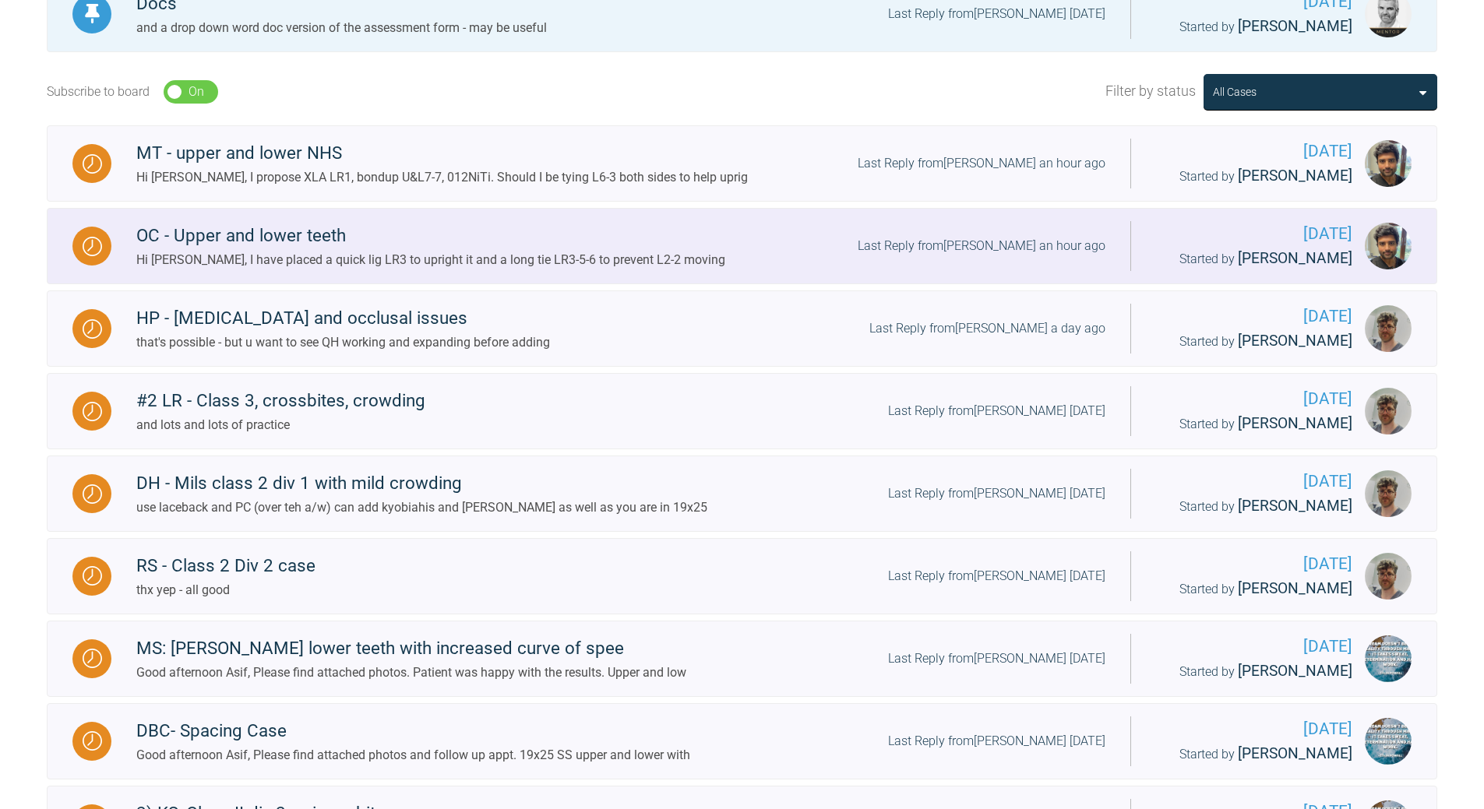
click at [1008, 240] on div "Last Reply from [PERSON_NAME] an hour ago" at bounding box center [982, 246] width 248 height 20
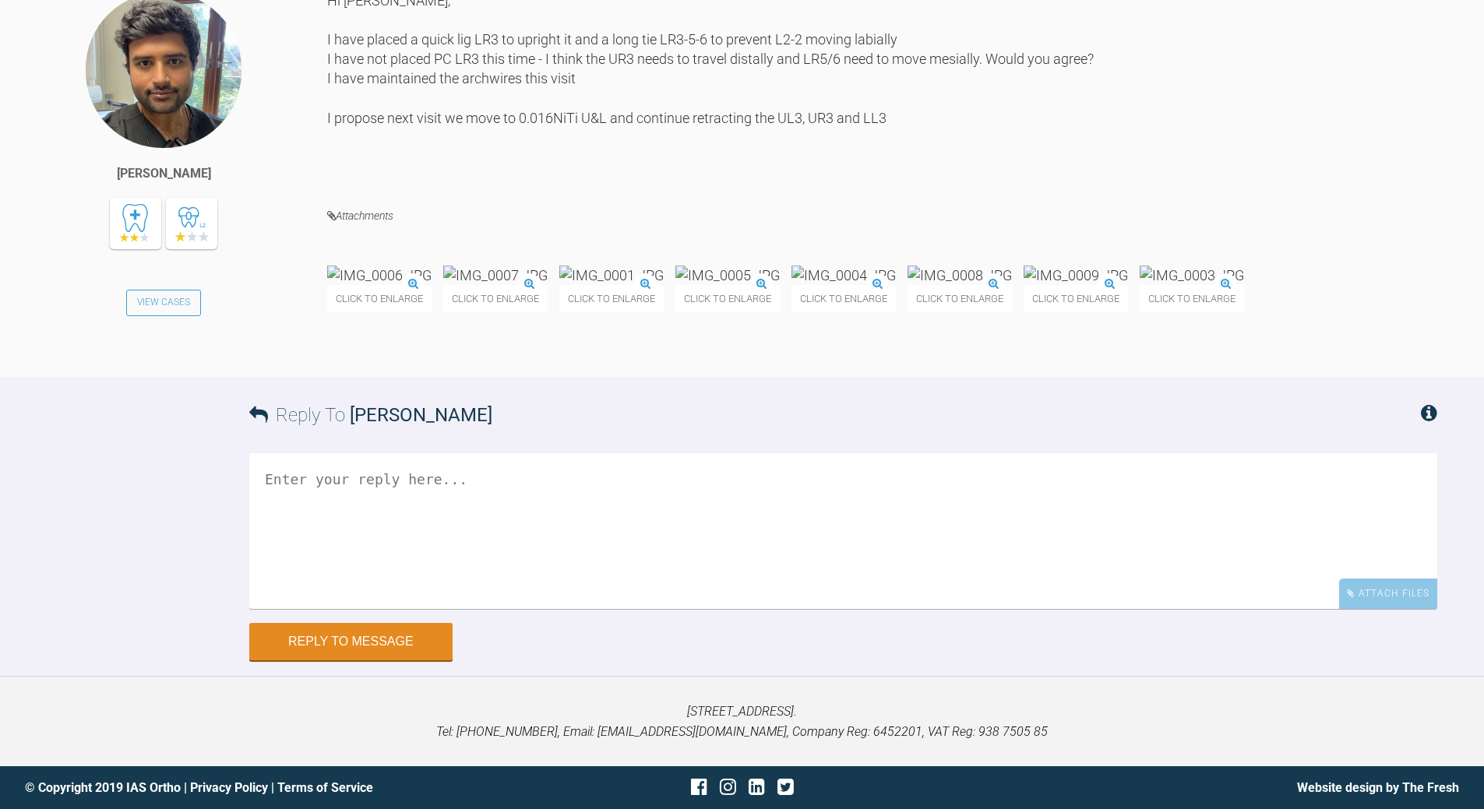
scroll to position [10158, 0]
click at [537, 285] on img at bounding box center [495, 275] width 104 height 19
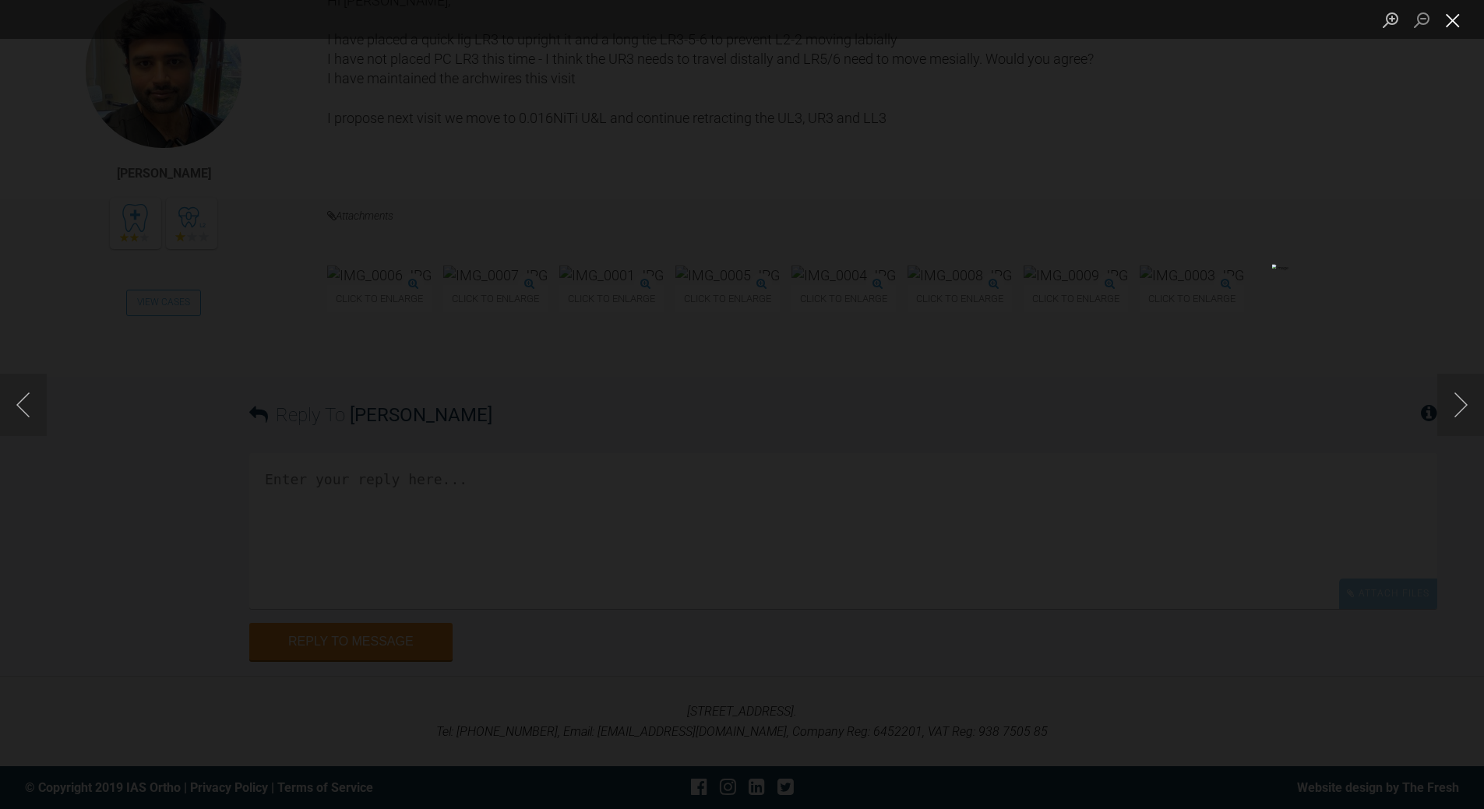
click at [1453, 28] on button "Close lightbox" at bounding box center [1452, 19] width 31 height 27
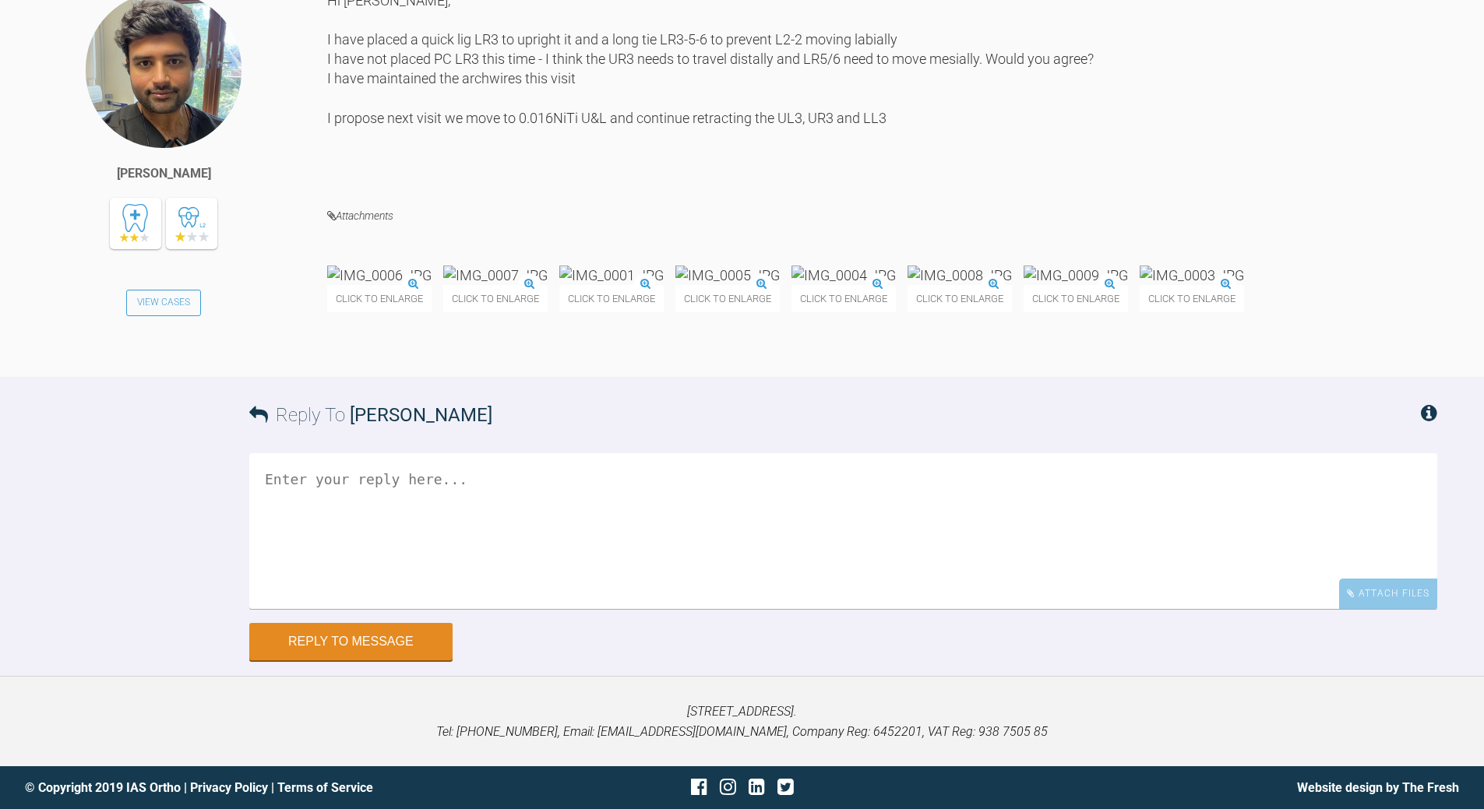
scroll to position [10313, 0]
click at [479, 573] on textarea at bounding box center [843, 531] width 1188 height 156
drag, startPoint x: 484, startPoint y: 696, endPoint x: 244, endPoint y: 713, distance: 241.2
click at [244, 660] on div "Reply To [PERSON_NAME] you mean laceback LR3-6 (not LL Attach Files Drag and dr…" at bounding box center [742, 518] width 1484 height 283
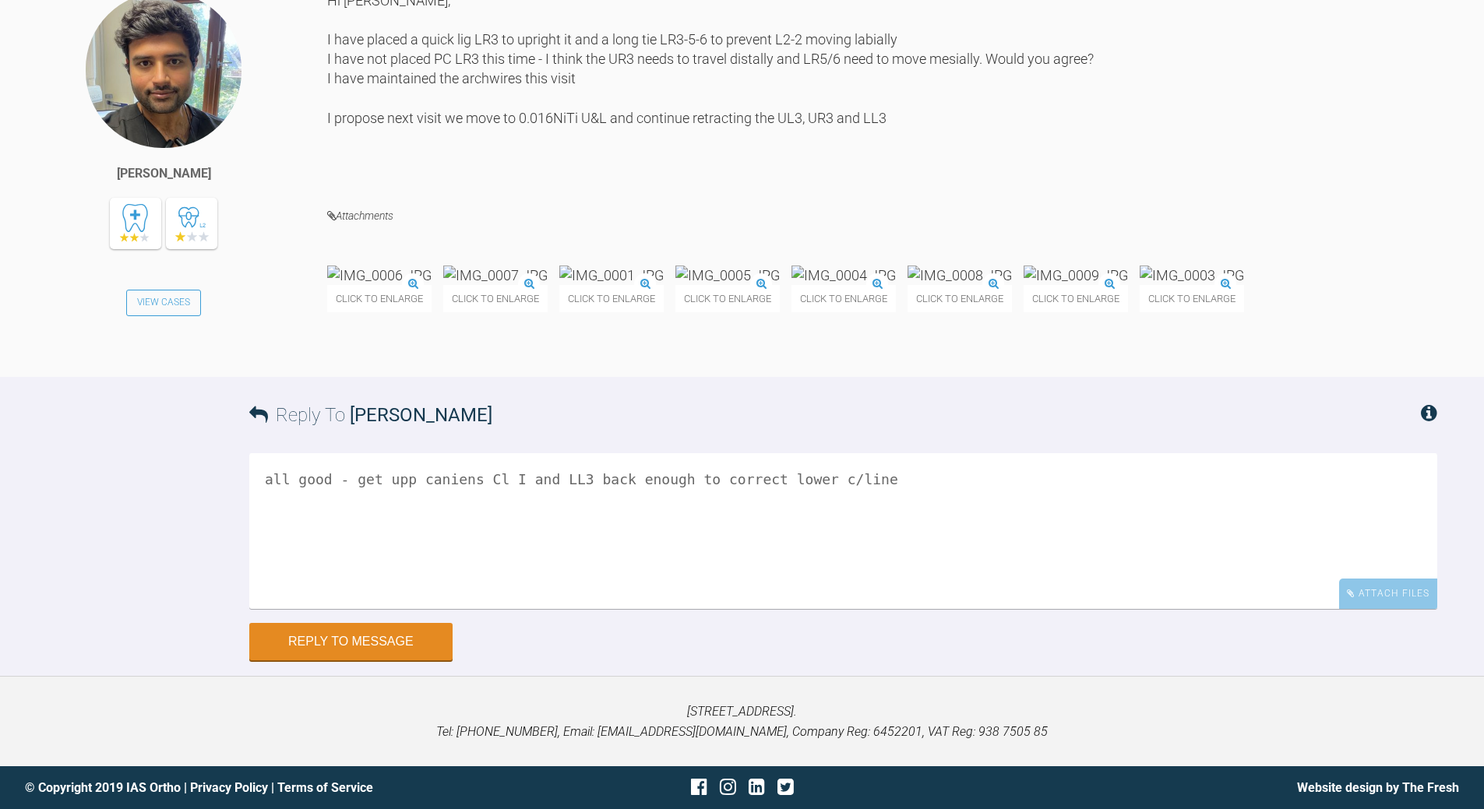
drag, startPoint x: 346, startPoint y: 703, endPoint x: 491, endPoint y: 699, distance: 144.9
click at [506, 609] on textarea "all good - get upp caniens Cl I and LL3 back enough to correct lower c/line" at bounding box center [843, 531] width 1188 height 156
click at [336, 609] on textarea "all good - get upp caniens Cl I and LL3 back enough to correct lower c/line" at bounding box center [843, 531] width 1188 height 156
click at [787, 609] on textarea "all good - get upp caniens Cl I and LL3 back enough to correct lower c/line" at bounding box center [843, 531] width 1188 height 156
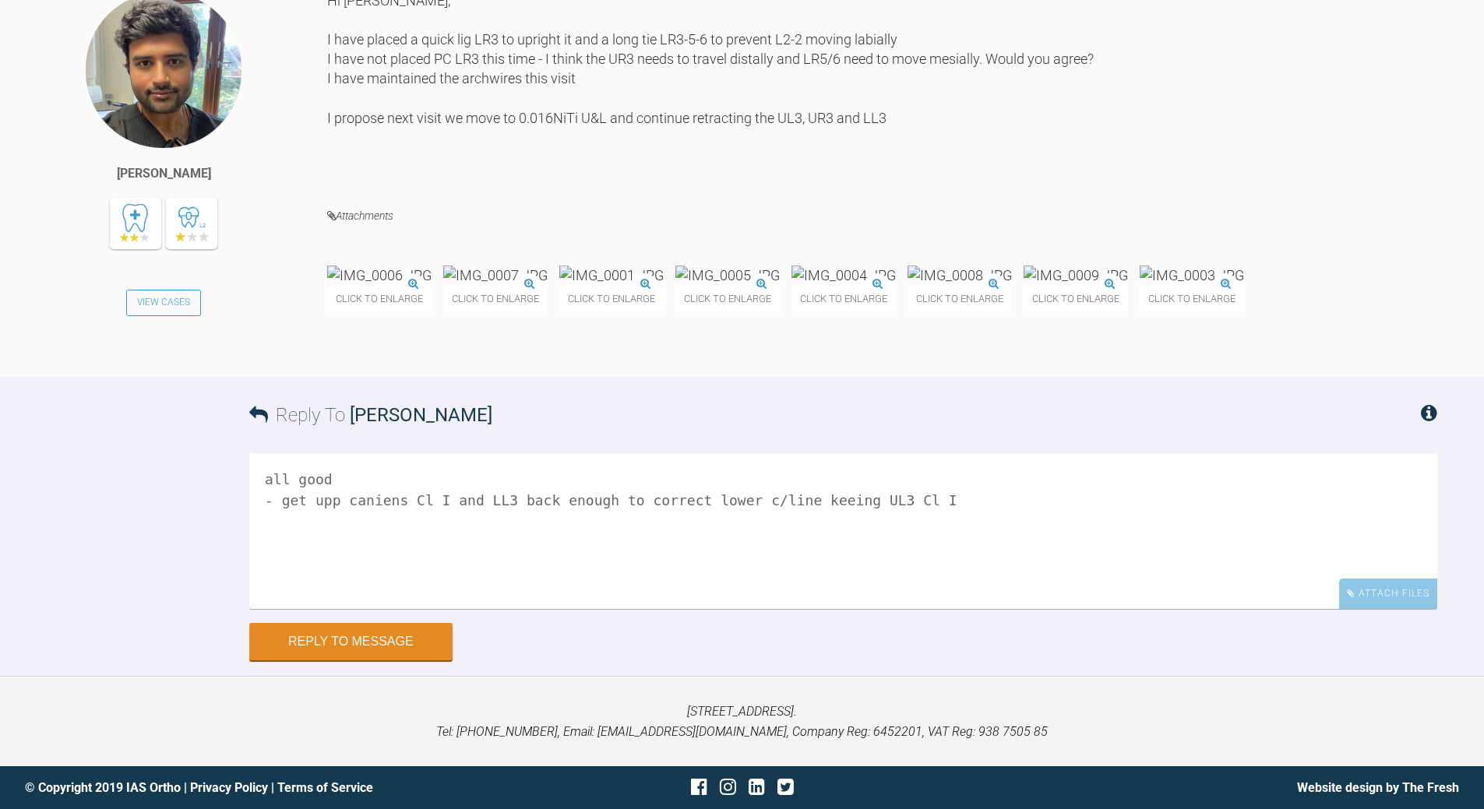
click at [340, 609] on textarea "all good - get upp caniens Cl I and LL3 back enough to correct lower c/line kee…" at bounding box center [843, 531] width 1188 height 156
click at [453, 609] on textarea "all good - get upp R canien Cl I and LL3 back enough to correct lower c/line ke…" at bounding box center [843, 531] width 1188 height 156
click at [598, 521] on textarea "all good - get upp R canien Cl I LL3 back enough to correct lower c/line keeing…" at bounding box center [843, 531] width 1188 height 156
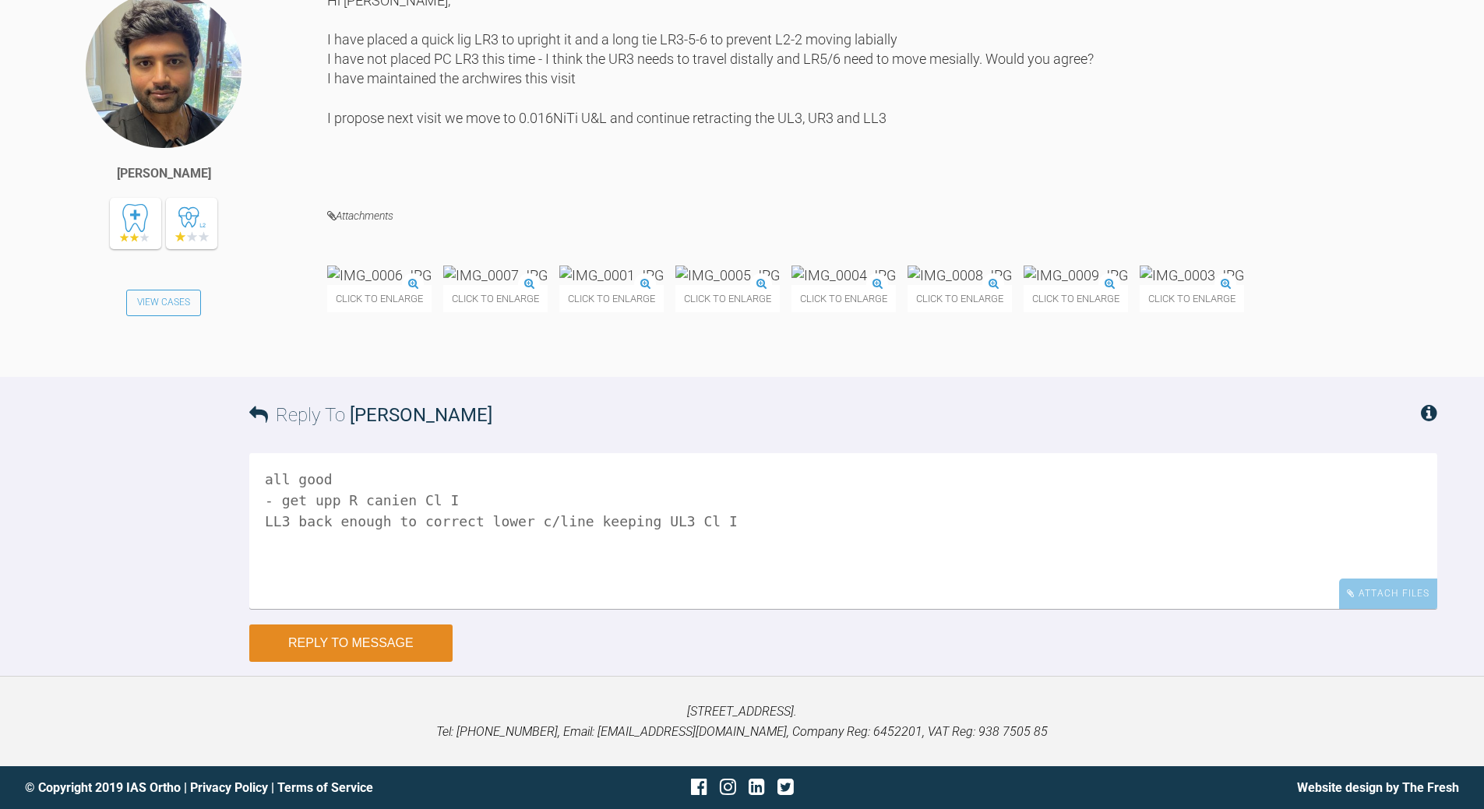
type textarea "all good - get upp R canien Cl I LL3 back enough to correct lower c/line keepin…"
click at [413, 643] on button "Reply to Message" at bounding box center [350, 643] width 203 height 37
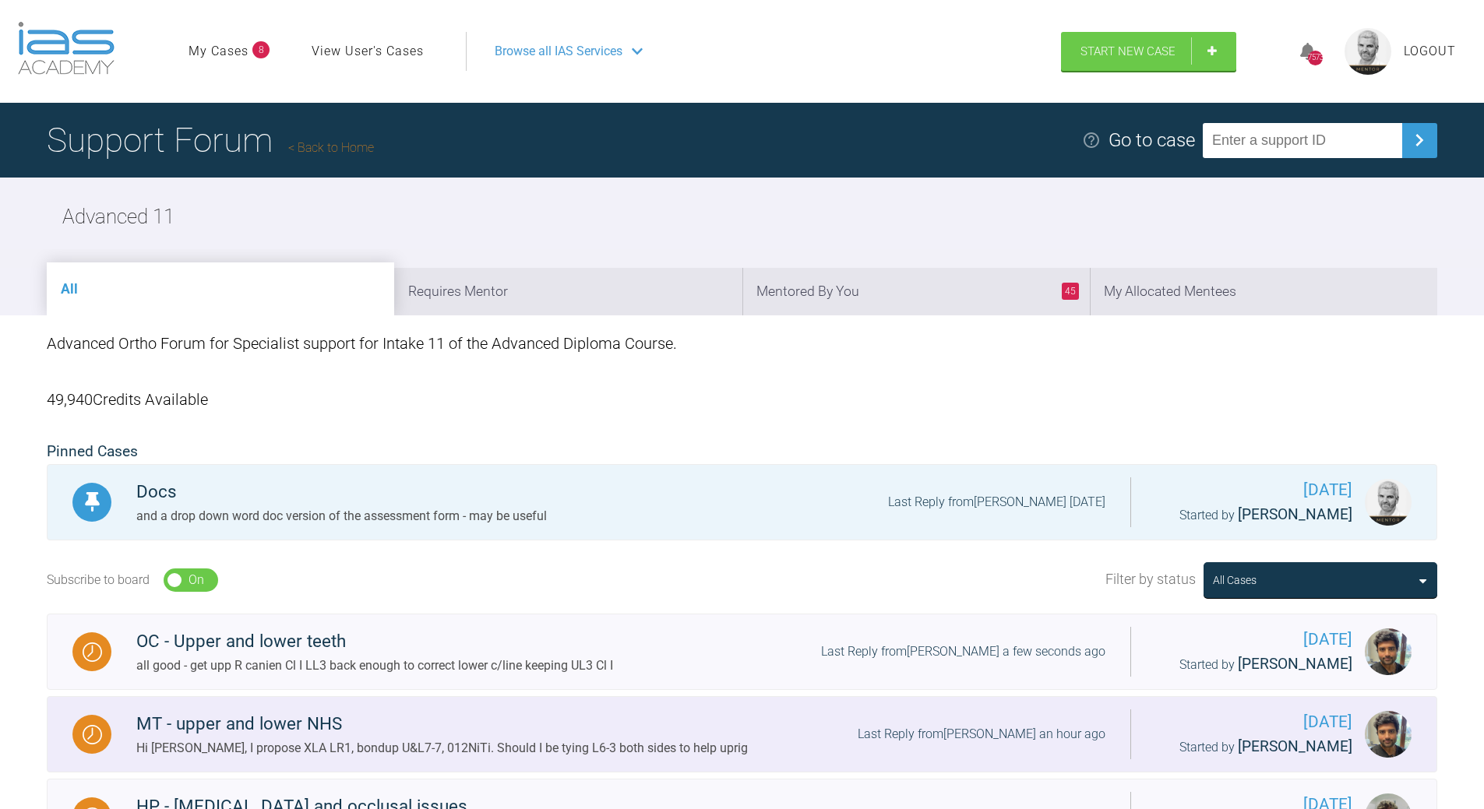
click at [1002, 728] on div "Last Reply from [PERSON_NAME] an hour ago" at bounding box center [982, 734] width 248 height 20
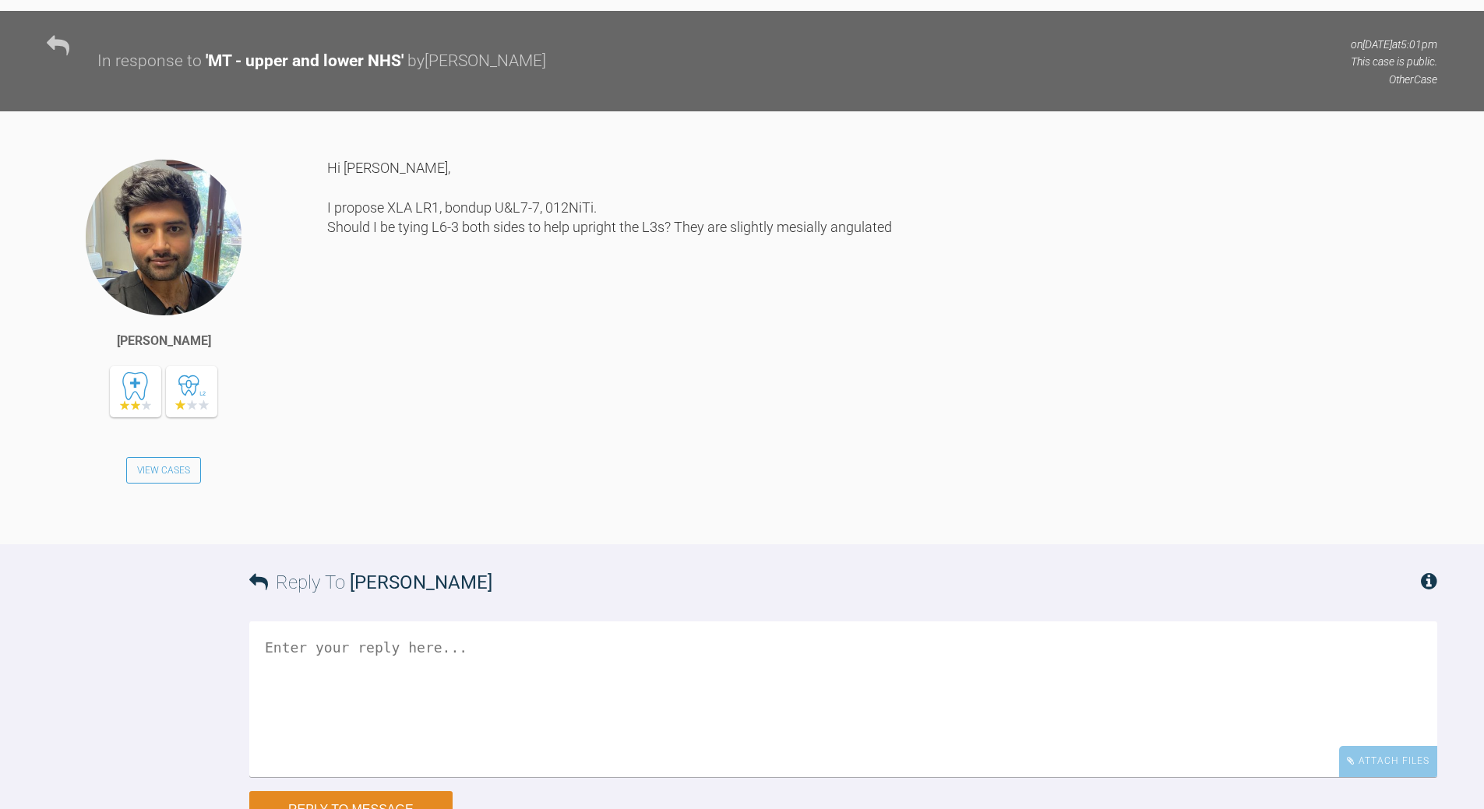
scroll to position [6078, 0]
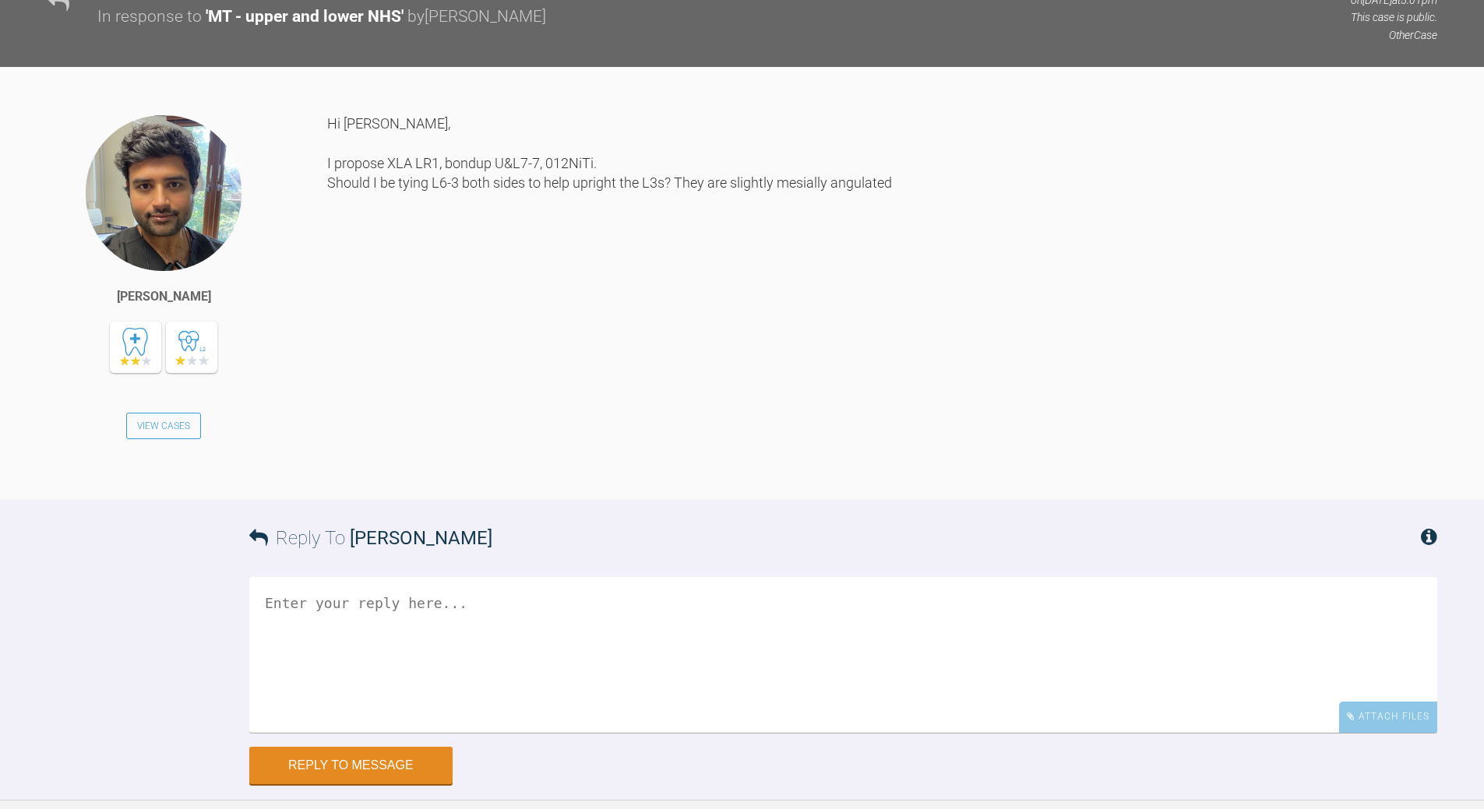
click at [480, 577] on textarea at bounding box center [843, 655] width 1188 height 156
drag, startPoint x: 615, startPoint y: 502, endPoint x: 624, endPoint y: 491, distance: 13.3
click at [620, 577] on textarea "yes laceback LL3 LR3 as the are quite mesialy inclined PC low 2-2 under teh a/w…" at bounding box center [843, 655] width 1188 height 156
click at [623, 577] on textarea "yes laceback LL3 LR3 as the are quite mesialy inclined PC low 2-2 under teh a/w…" at bounding box center [843, 655] width 1188 height 156
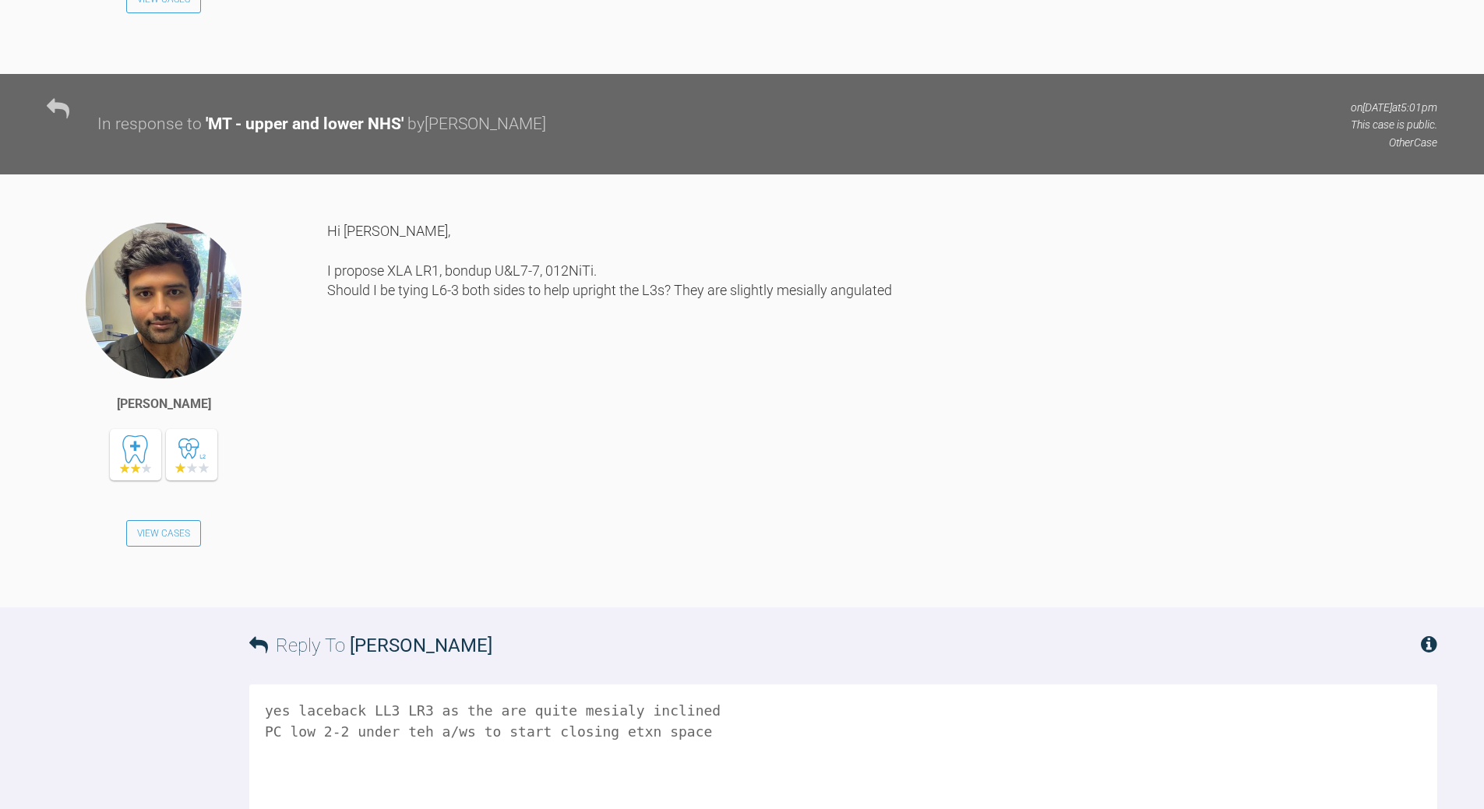
scroll to position [5984, 0]
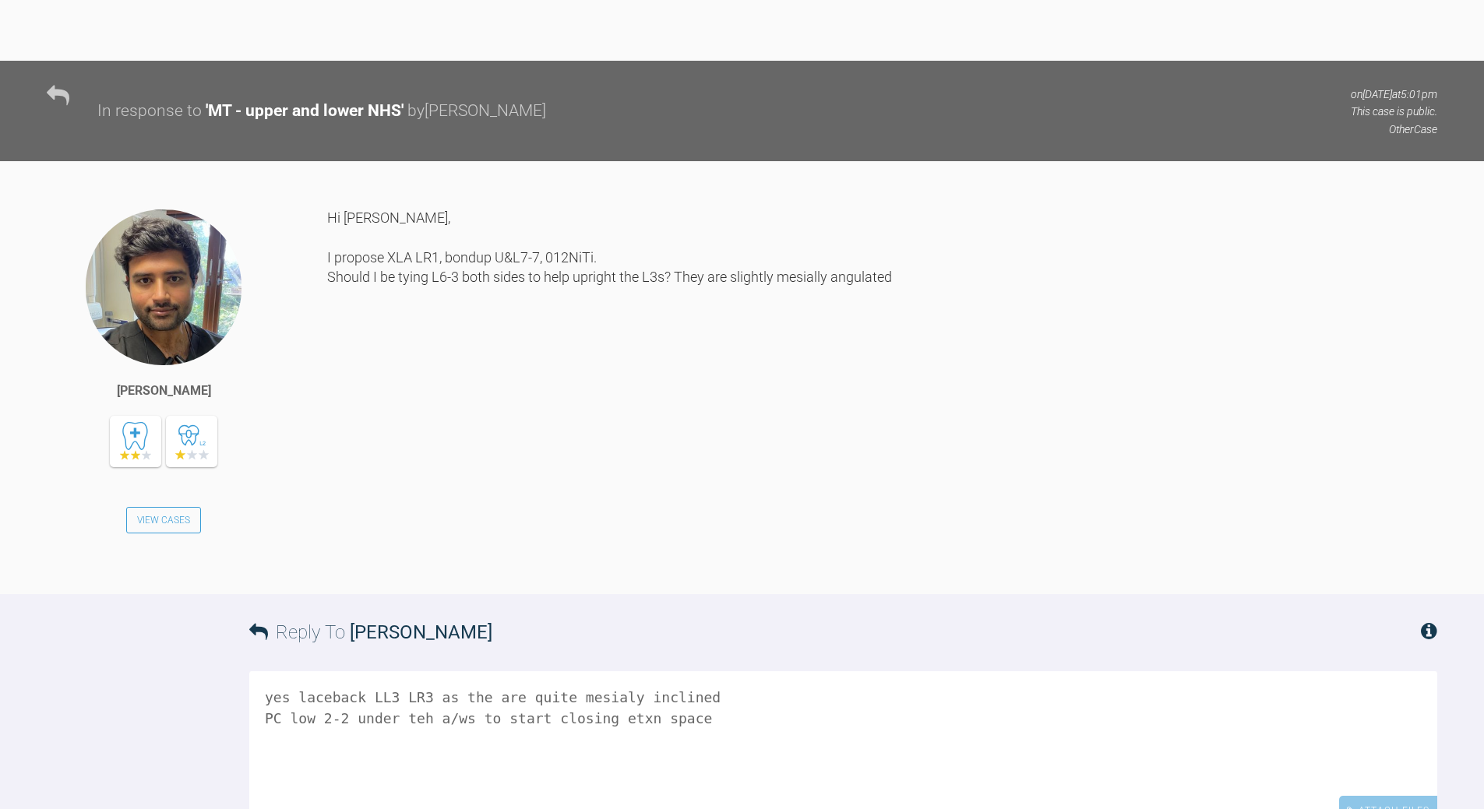
type textarea "yes laceback LL3 LR3 as the are quite mesialy inclined PC low 2-2 under teh a/w…"
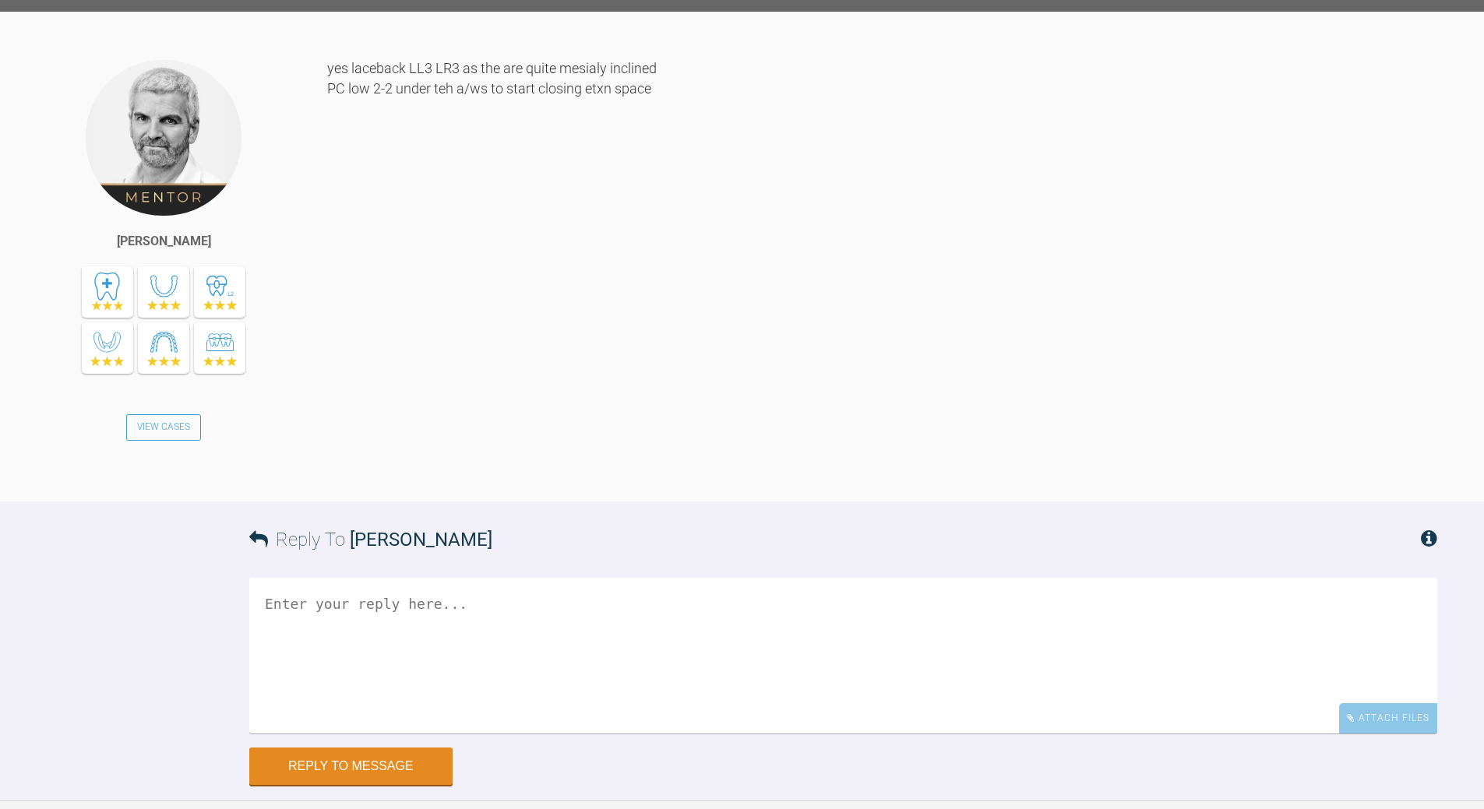
scroll to position [6668, 0]
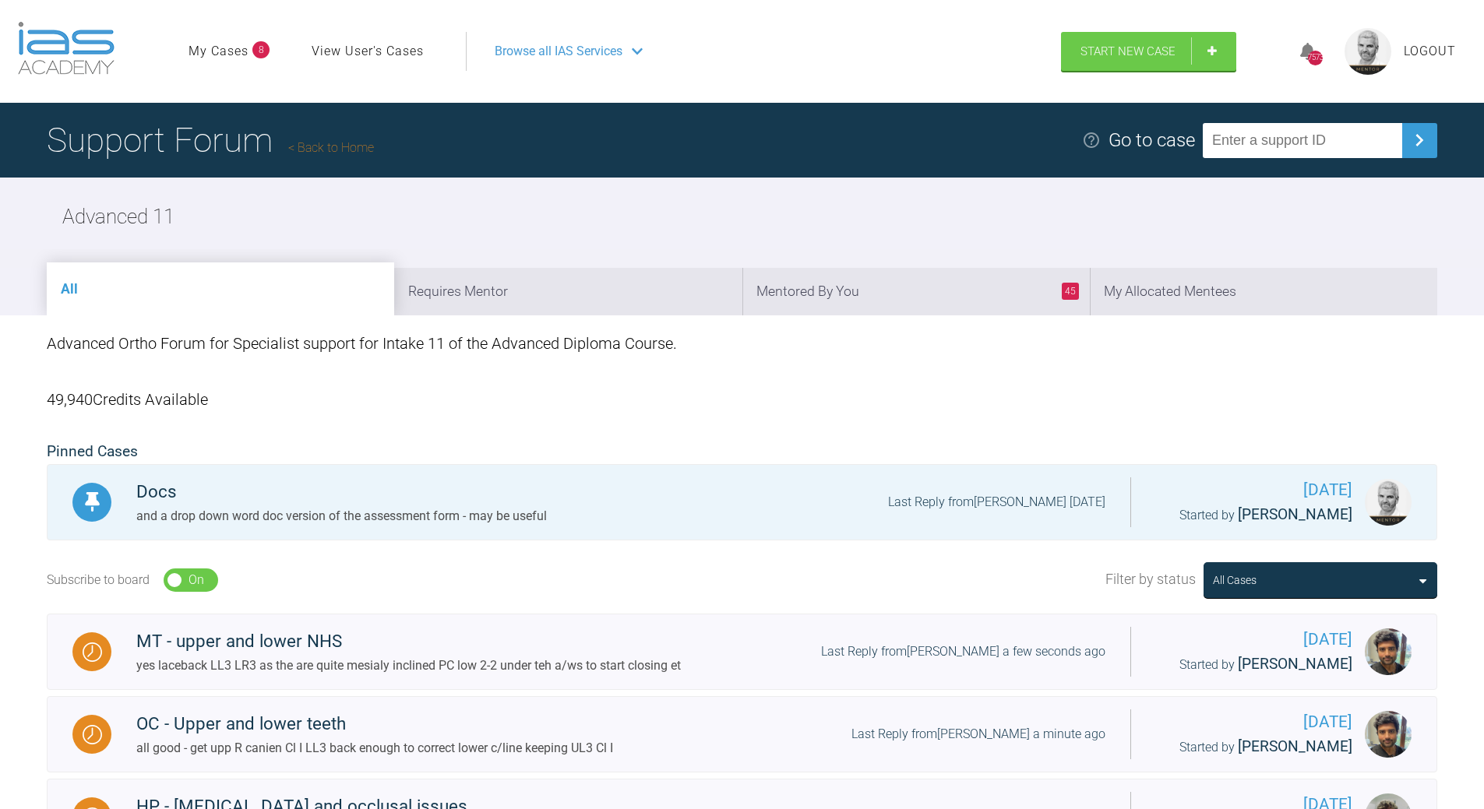
click at [352, 148] on link "Back to Home" at bounding box center [331, 147] width 86 height 15
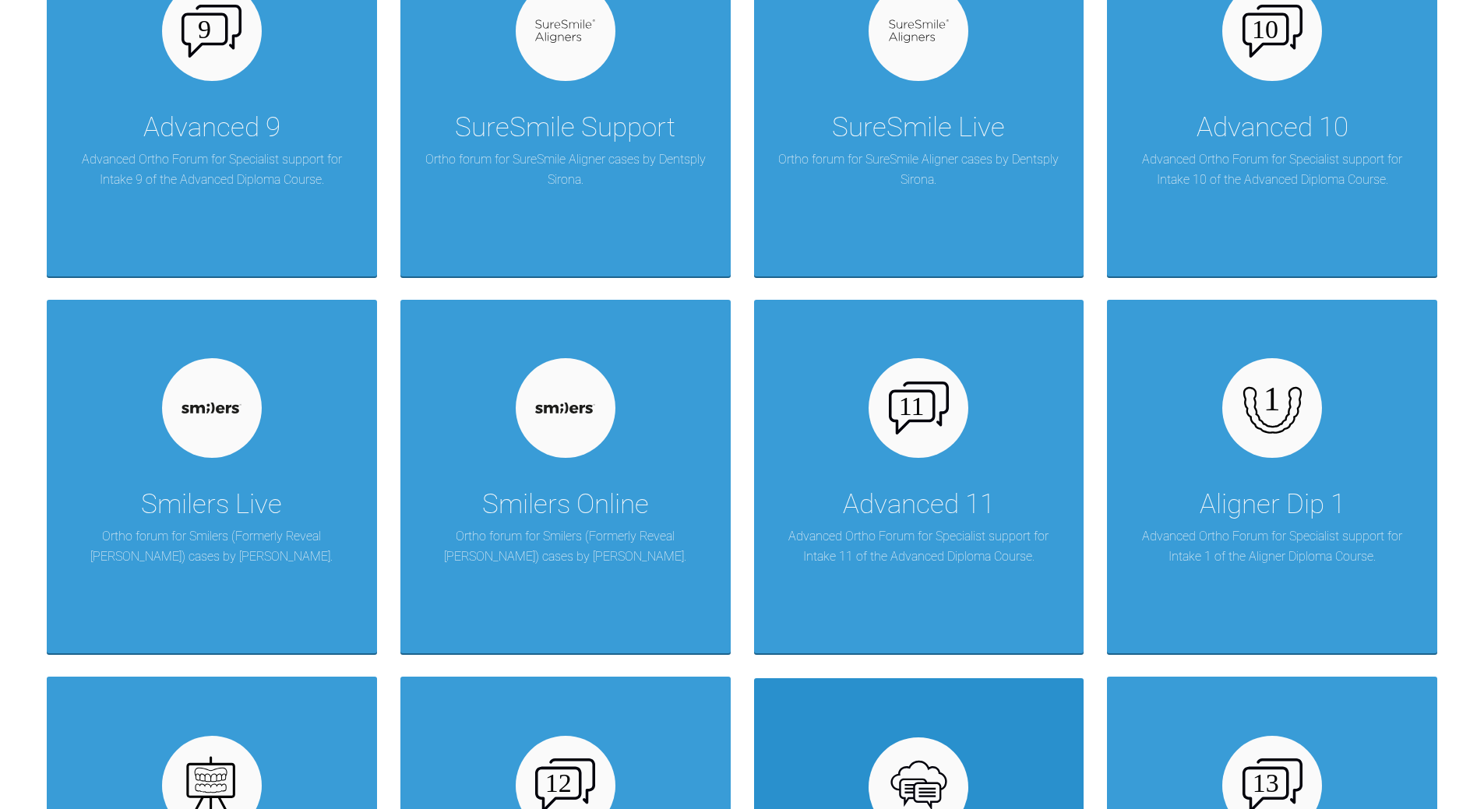
scroll to position [2103, 0]
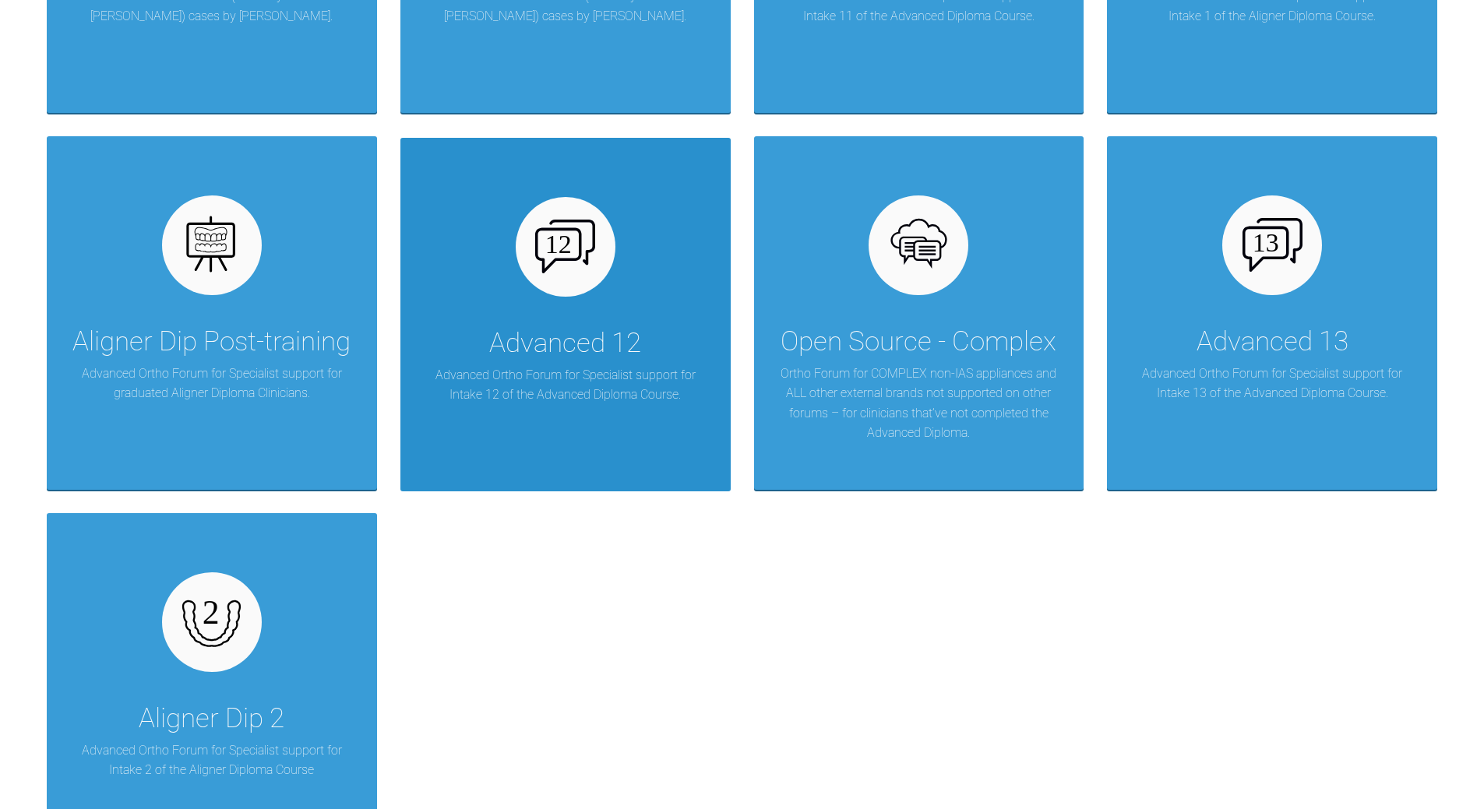
click at [603, 316] on div "Advanced 12 Advanced Ortho Forum for Specialist support for Intake 12 of the Ad…" at bounding box center [565, 315] width 330 height 354
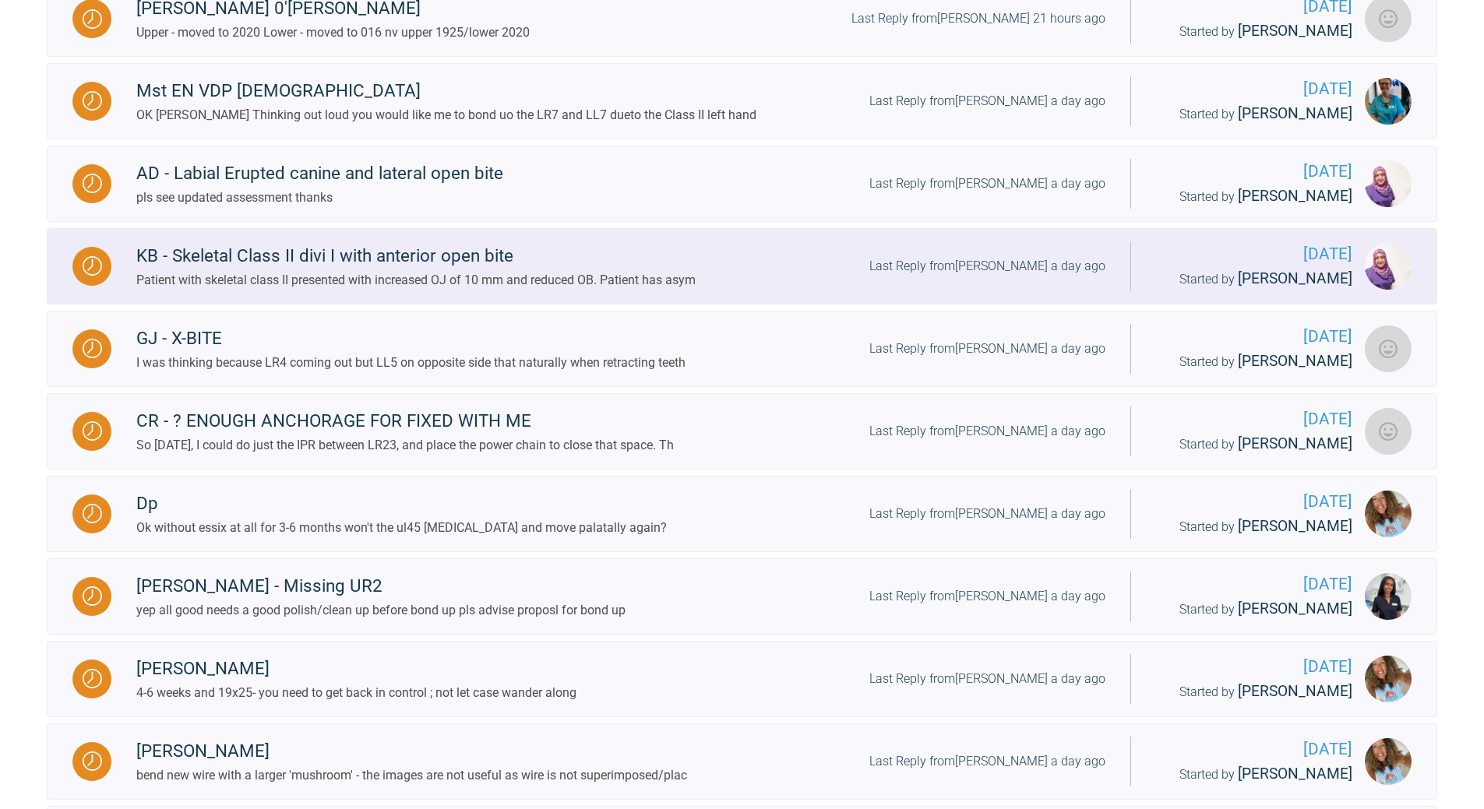
scroll to position [1207, 0]
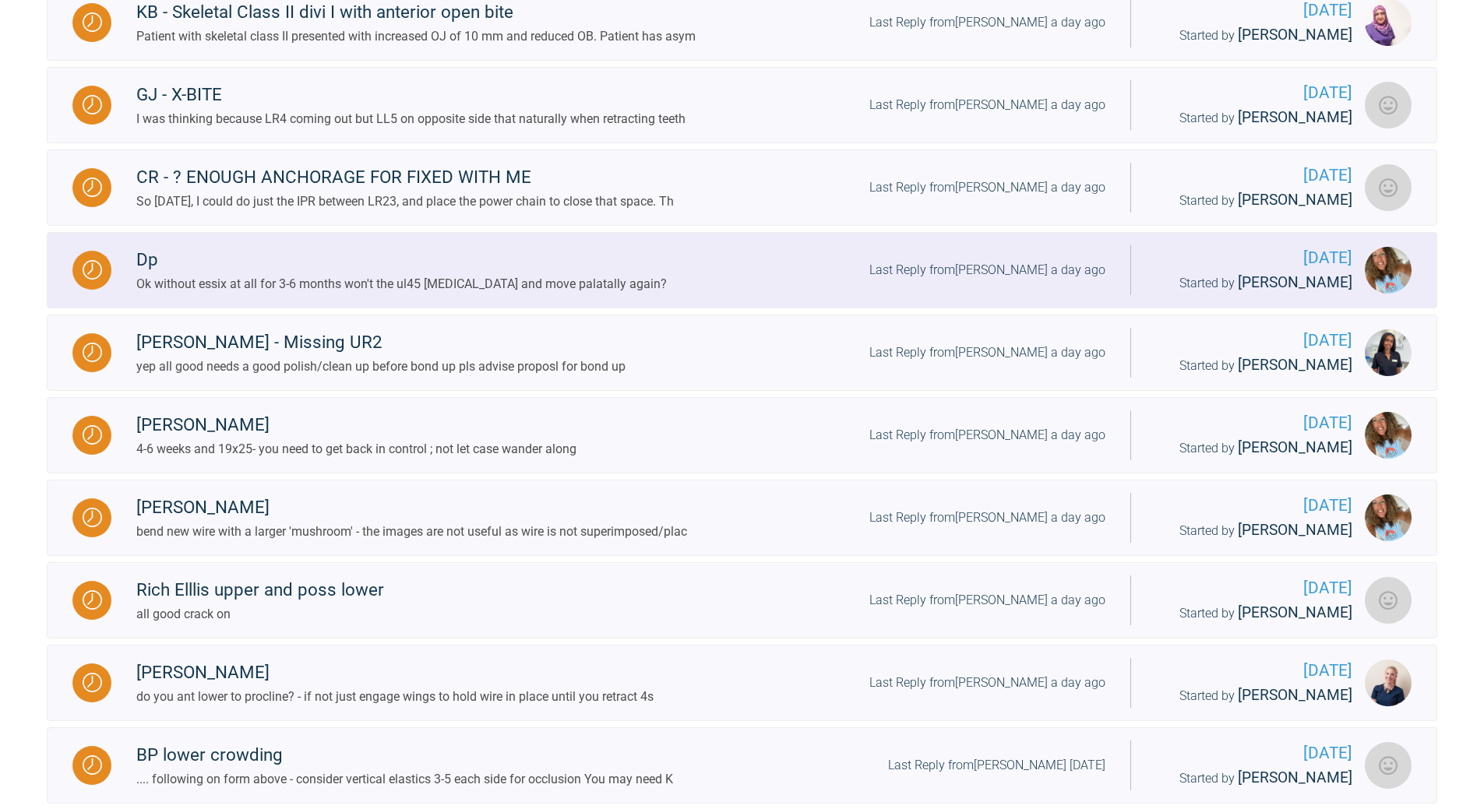
click at [1006, 280] on div "Last Reply from [PERSON_NAME] a day ago" at bounding box center [987, 270] width 236 height 20
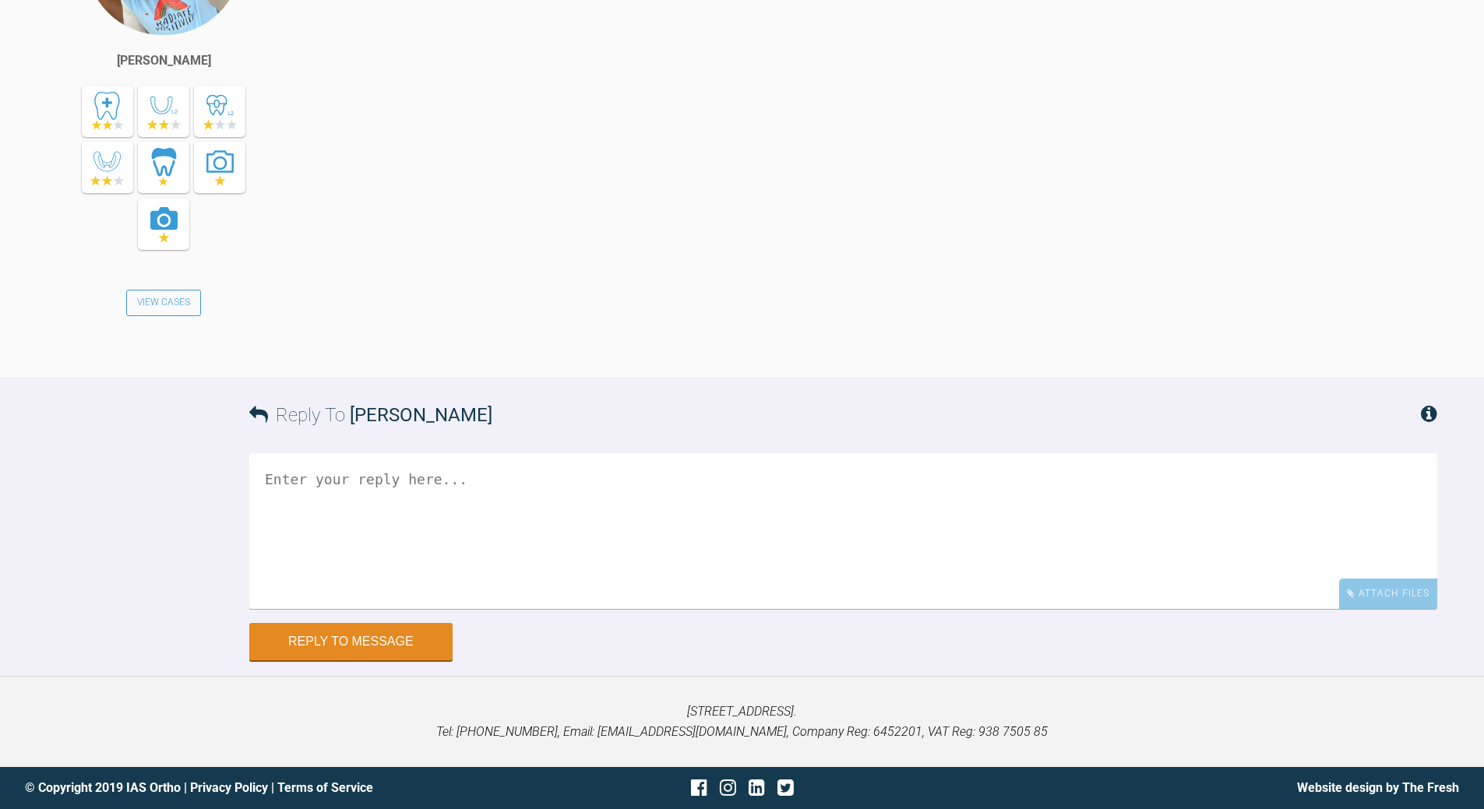
scroll to position [32848, 0]
click at [493, 499] on textarea at bounding box center [843, 531] width 1188 height 156
click at [575, 479] on textarea "its arisk - revw 6 wks and if moving essxi based on debond" at bounding box center [843, 531] width 1188 height 156
click at [596, 481] on textarea "its arisk - revw 6 wks and if moving essixi based on debond" at bounding box center [843, 531] width 1188 height 156
drag, startPoint x: 304, startPoint y: 478, endPoint x: 329, endPoint y: 468, distance: 27.6
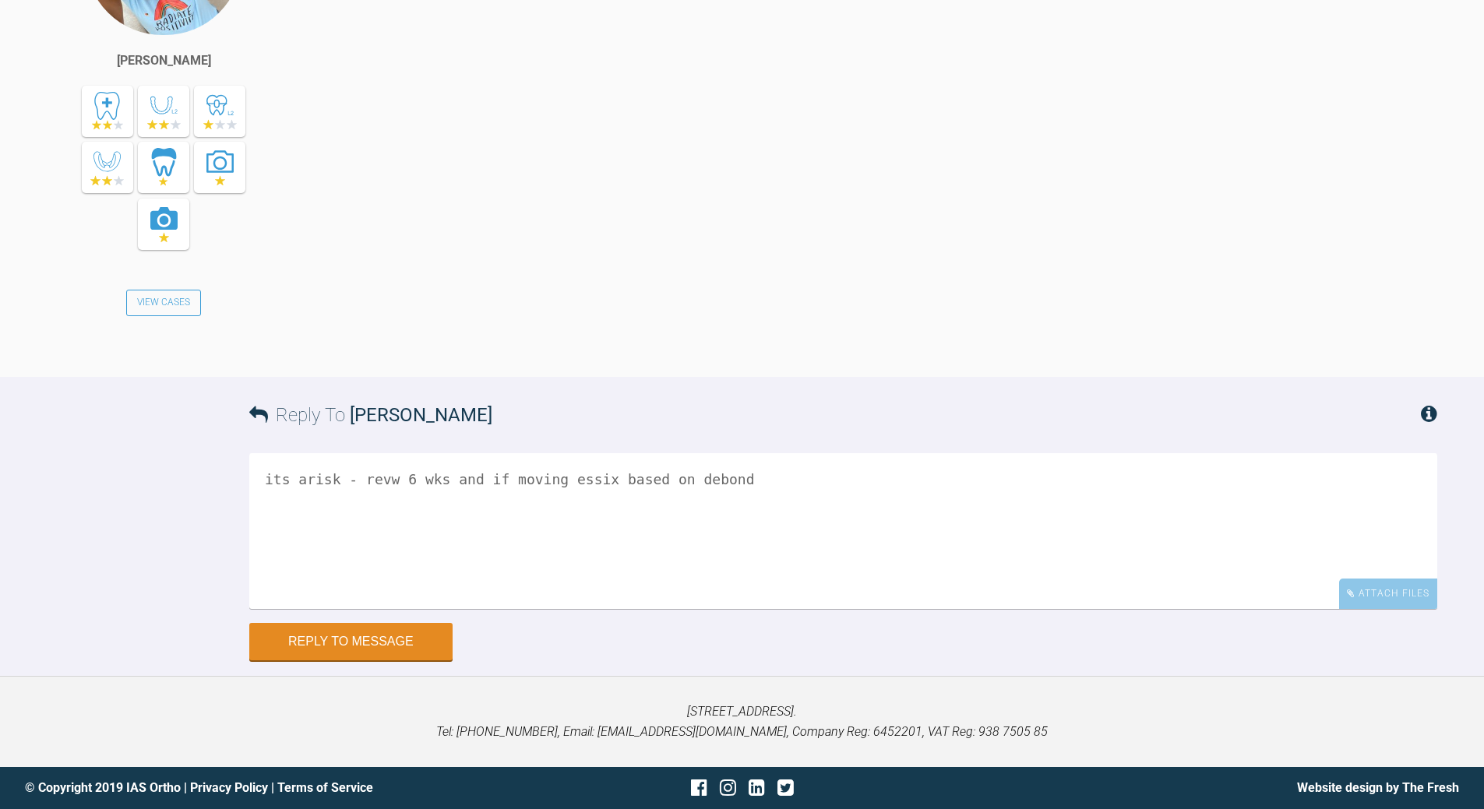
click at [305, 477] on textarea "its arisk - revw 6 wks and if moving essix based on debond" at bounding box center [843, 531] width 1188 height 156
click at [391, 477] on textarea "its a risk - revw 6 wks and if moving essix based on debond" at bounding box center [843, 531] width 1188 height 156
drag, startPoint x: 361, startPoint y: 486, endPoint x: 375, endPoint y: 473, distance: 19.3
click at [364, 481] on textarea "its a risk - rev 6 wks and if moving essix based on debond" at bounding box center [843, 531] width 1188 height 156
click at [738, 495] on textarea "its a risk - a comprose is rev 6 wks and if moving essix based on debond" at bounding box center [843, 531] width 1188 height 156
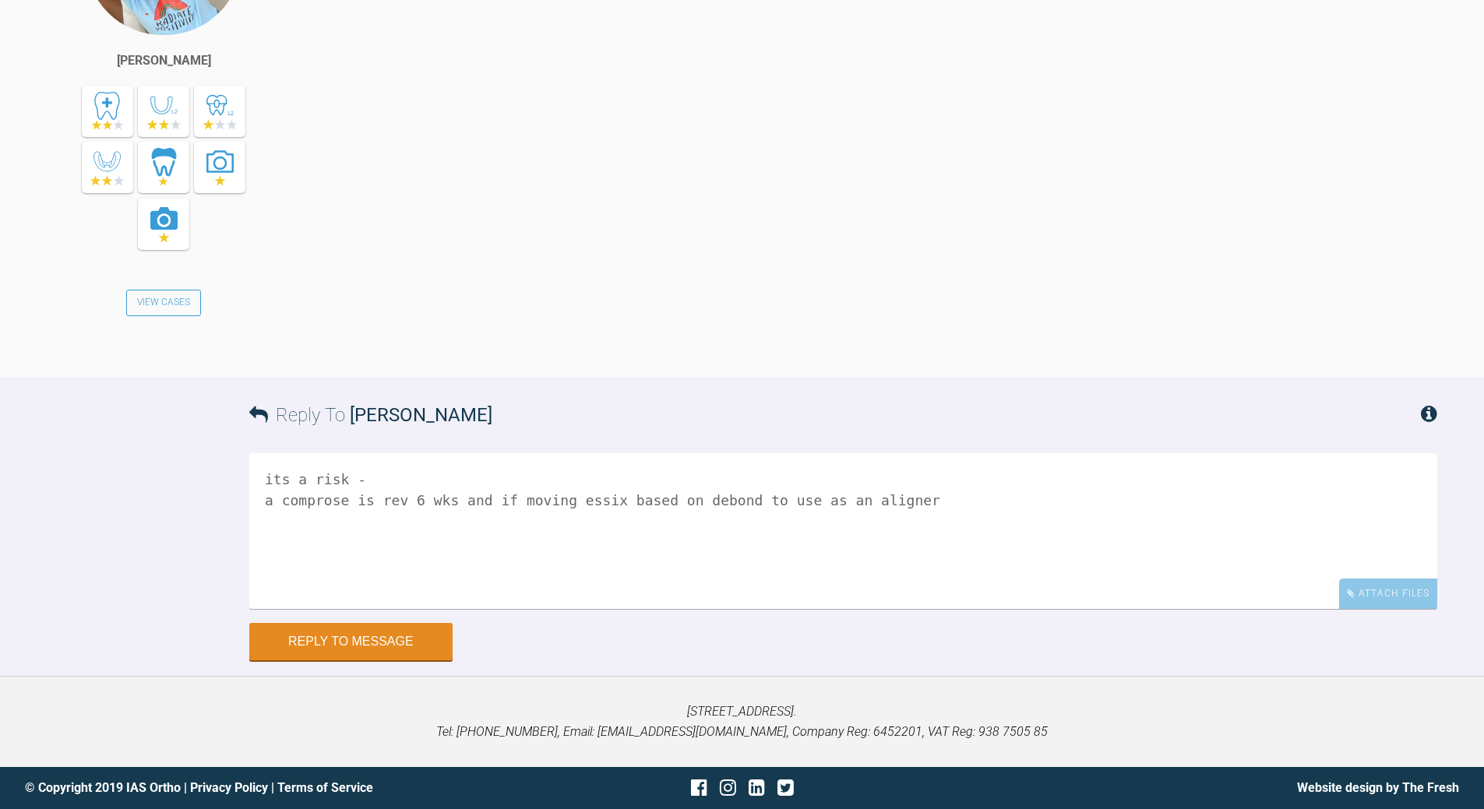
click at [404, 500] on textarea "its a risk - a comprose is rev 6 wks and if moving essix based on debond to use…" at bounding box center [843, 531] width 1188 height 156
drag, startPoint x: 329, startPoint y: 499, endPoint x: 343, endPoint y: 484, distance: 21.0
click at [328, 497] on textarea "its a risk - a comprose is rev 4-6 wks and if moving essix based on debond to u…" at bounding box center [843, 531] width 1188 height 156
click at [917, 495] on textarea "its a risk - a compromise is rev 4-6 wks and if moving essix based on debond to…" at bounding box center [843, 531] width 1188 height 156
click at [263, 479] on textarea "its a risk - a compromise is rev 4-6 wks and if moving essix based on debond to…" at bounding box center [843, 531] width 1188 height 156
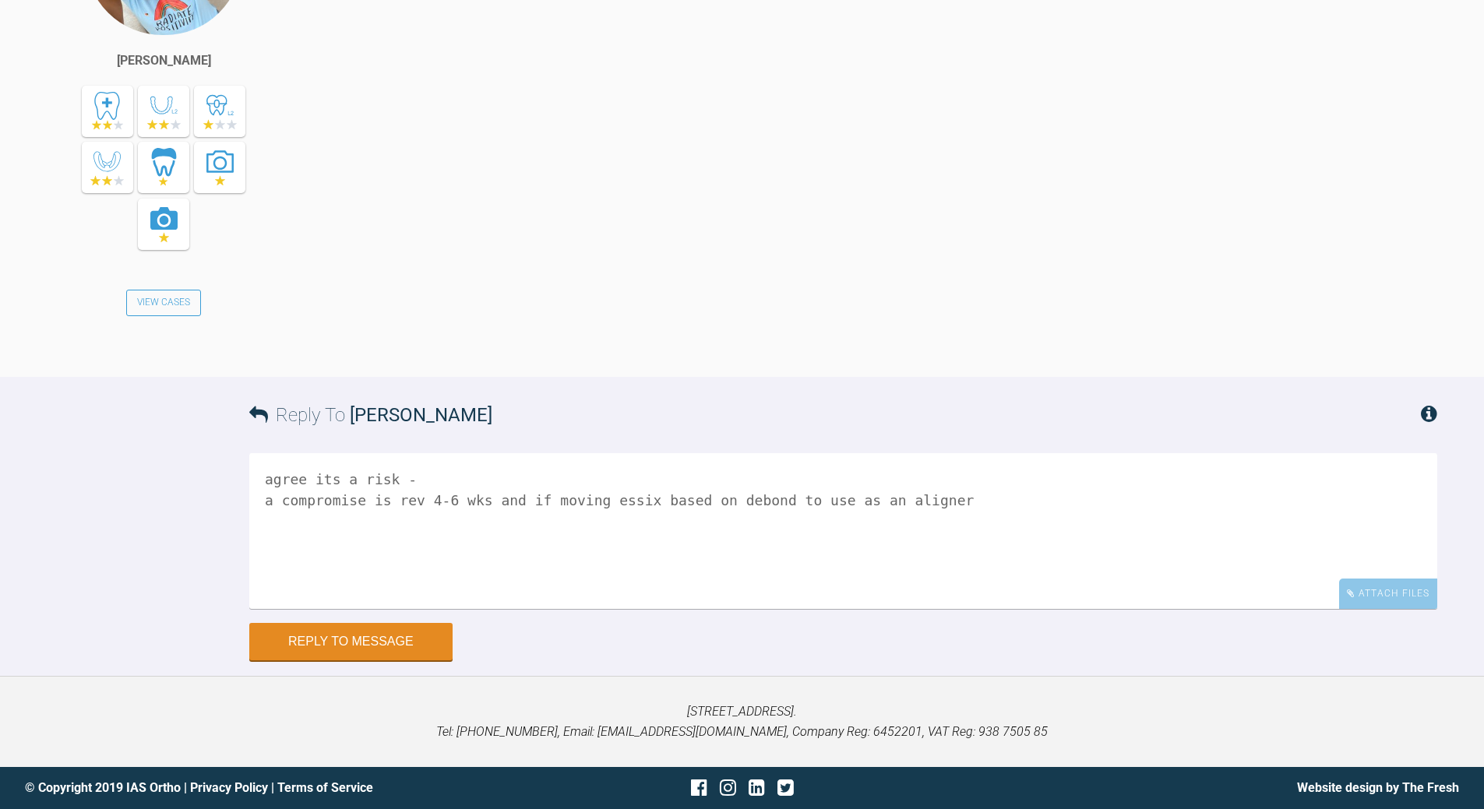
click at [928, 501] on textarea "agree its a risk - a compromise is rev 4-6 wks and if moving essix based on deb…" at bounding box center [843, 531] width 1188 height 156
type textarea "agree its a risk - a compromise is rev 4-6 wks and if moving essix based on deb…"
click at [370, 644] on button "Reply to Message" at bounding box center [350, 643] width 203 height 37
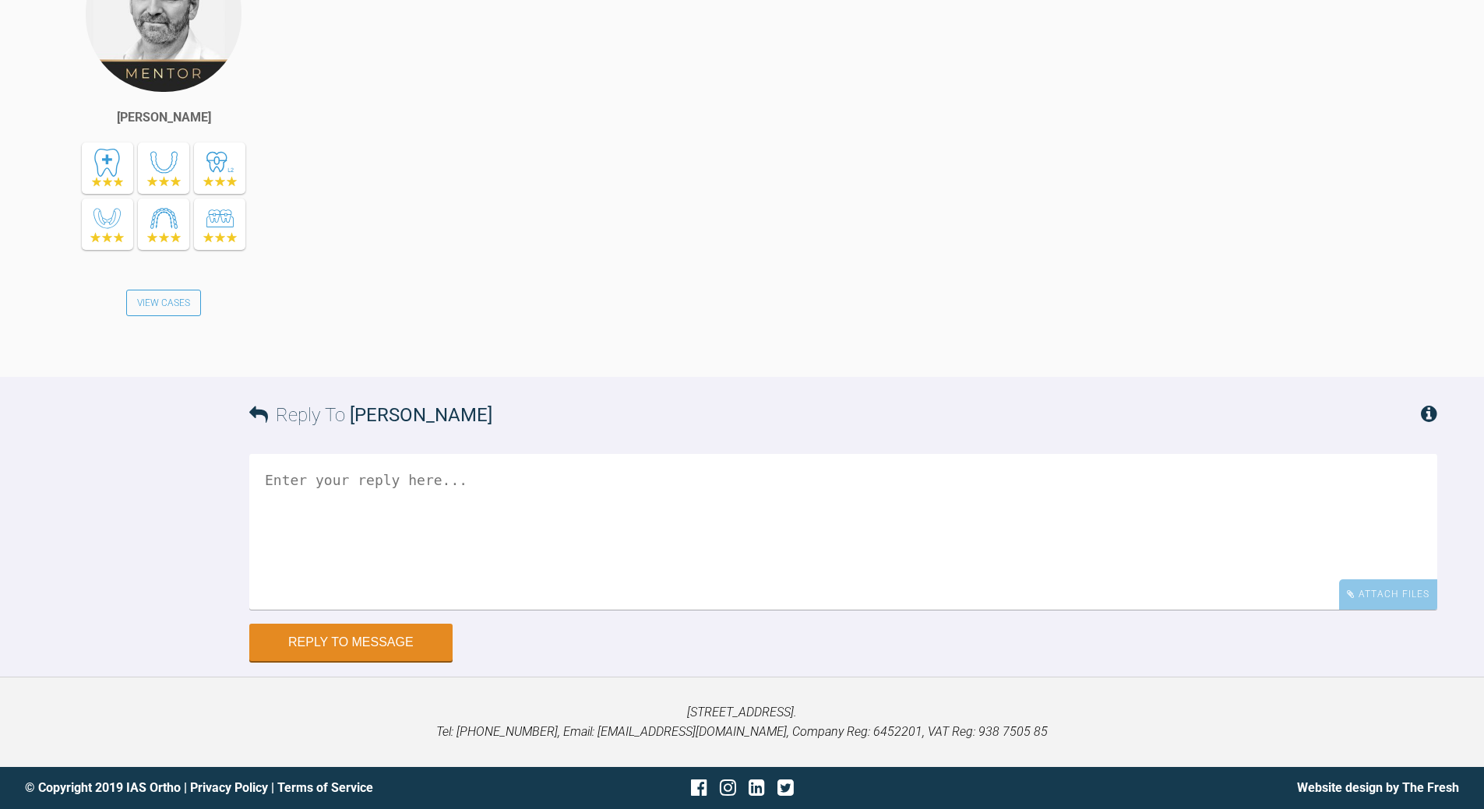
scroll to position [33360, 0]
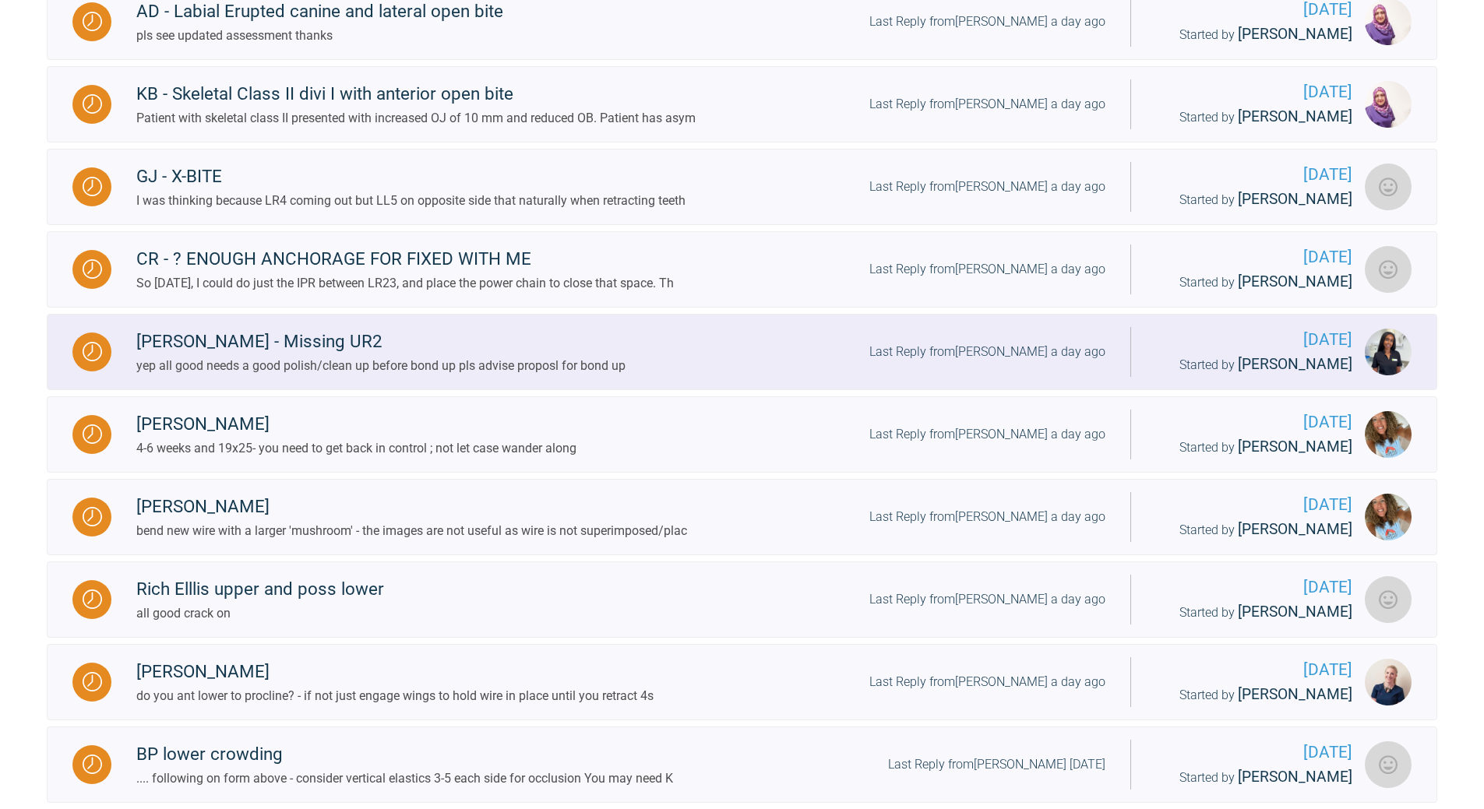
scroll to position [1207, 0]
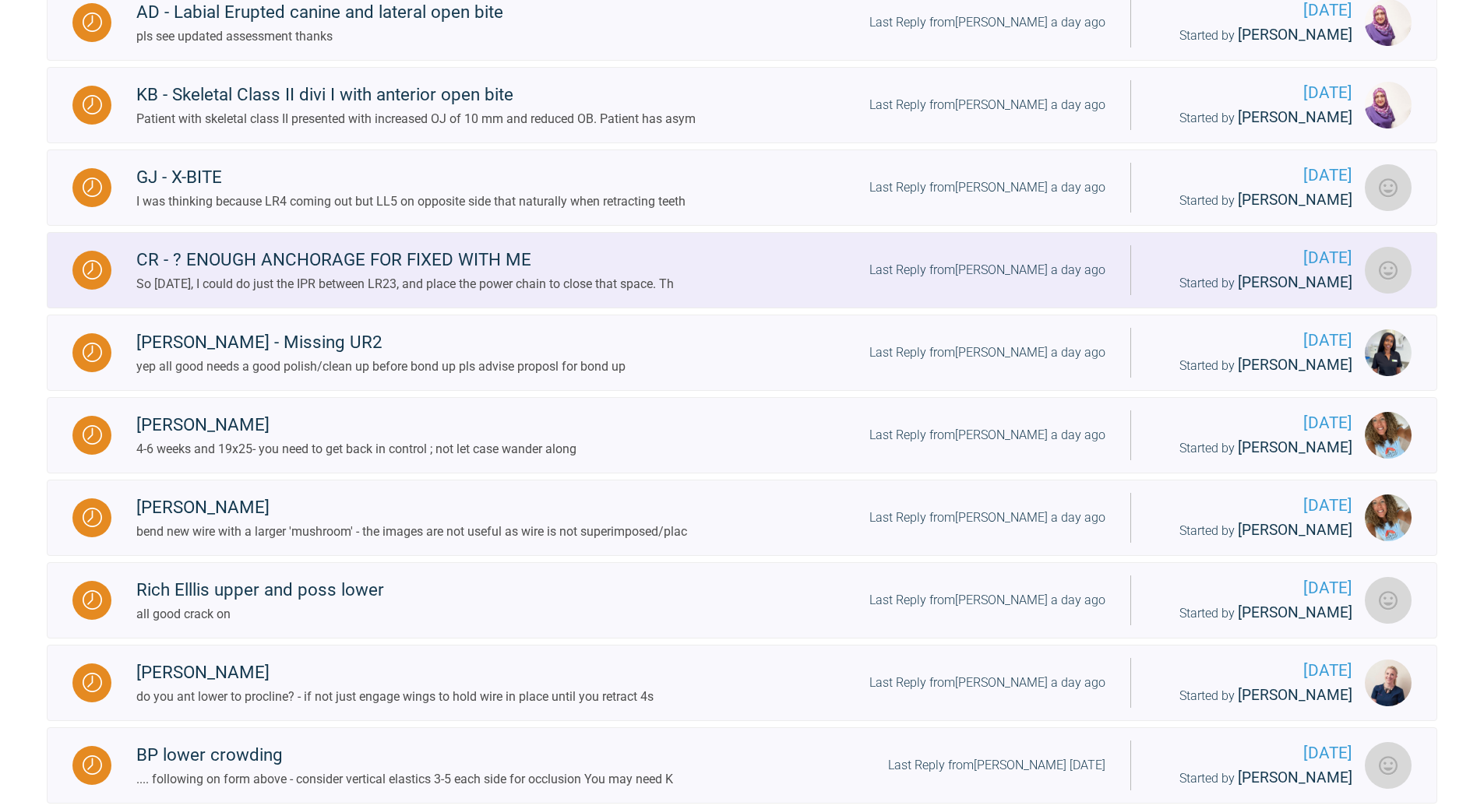
click at [991, 280] on div "Last Reply from [PERSON_NAME] a day ago" at bounding box center [987, 270] width 236 height 20
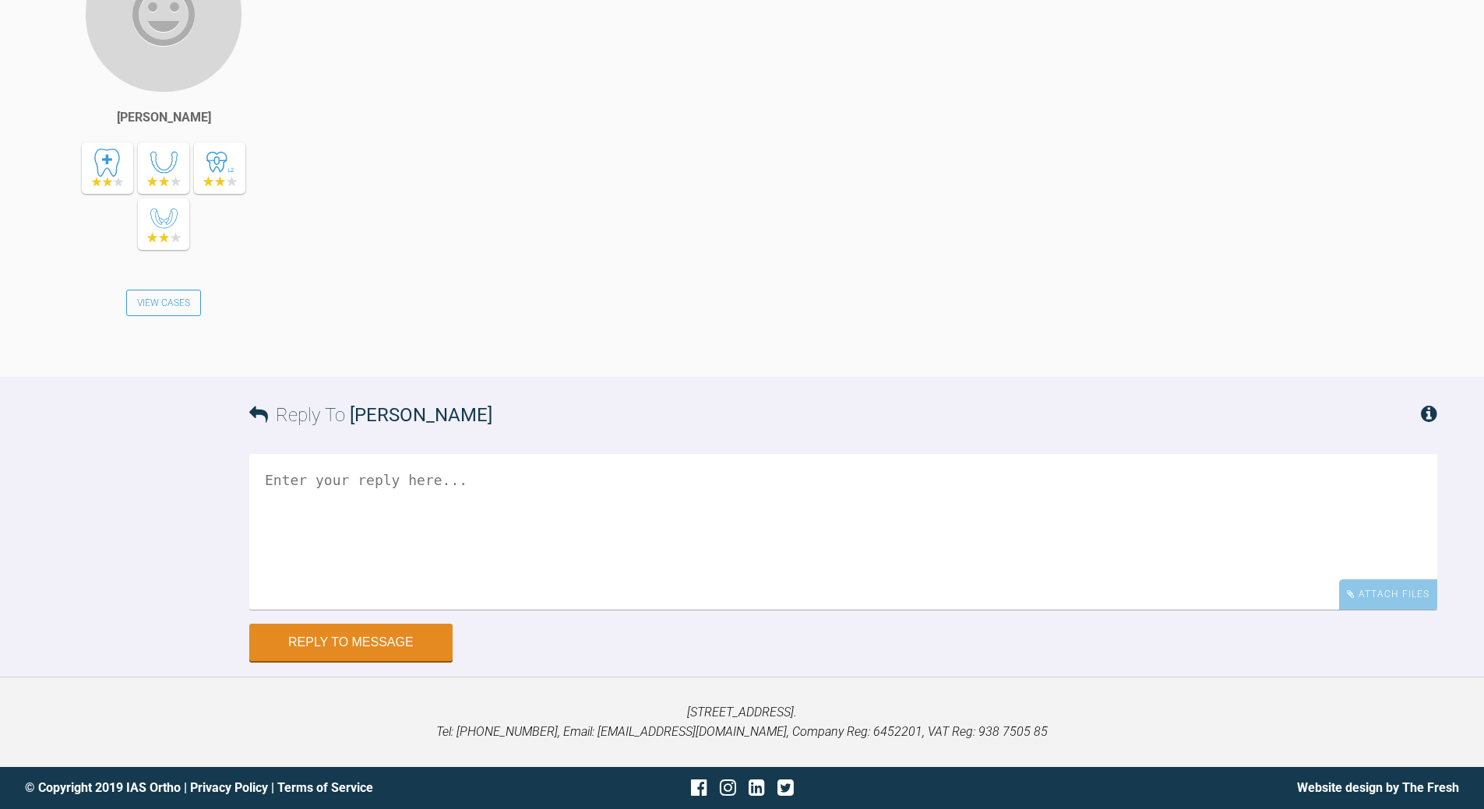
scroll to position [30879, 0]
click at [906, 377] on div "So [DATE], I could do just the IPR between LR23, and place the power chain to c…" at bounding box center [882, 156] width 1110 height 442
click at [607, 610] on textarea at bounding box center [843, 532] width 1188 height 156
click at [680, 587] on textarea "PC retarct LR2... folloing visit rtarct LR1 - really nned to maximise teh space…" at bounding box center [843, 532] width 1188 height 156
click at [445, 586] on textarea "PC retarct LR2... folloing visit rtarct LR1 - really [PERSON_NAME] to maximise …" at bounding box center [843, 532] width 1188 height 156
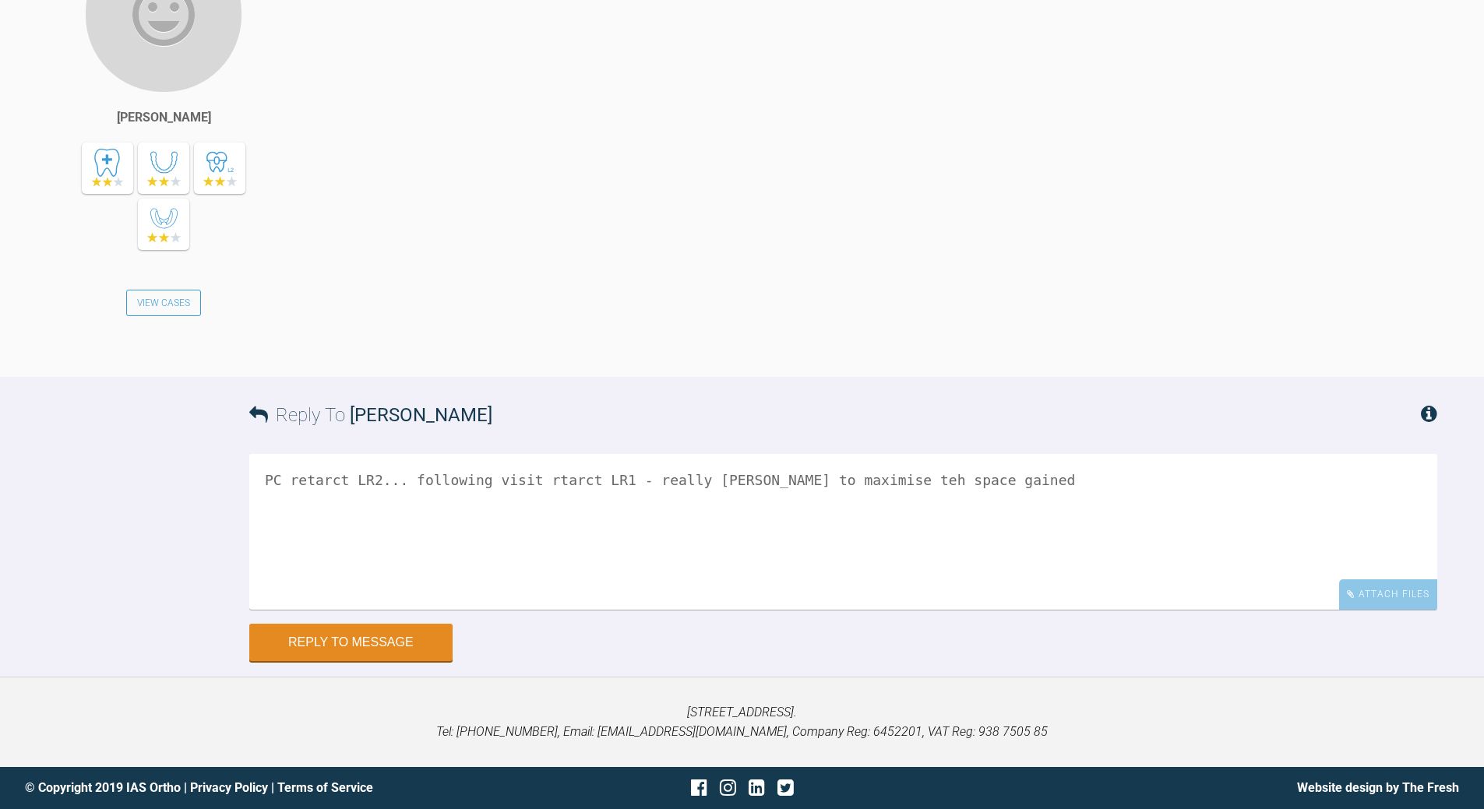
click at [537, 589] on textarea "PC retarct LR2... following visit rtarct LR1 - really [PERSON_NAME] to maximise…" at bounding box center [843, 532] width 1188 height 156
drag, startPoint x: 534, startPoint y: 586, endPoint x: 555, endPoint y: 573, distance: 24.8
click at [534, 585] on textarea "PC retarct LR2... following visit rtarct LR1 - really [PERSON_NAME] to maximise…" at bounding box center [843, 532] width 1188 height 156
click at [704, 593] on textarea "PC retarct LR2... following visit retarct LR1 - really [PERSON_NAME] to maximis…" at bounding box center [843, 532] width 1188 height 156
click at [946, 588] on textarea "PC retarct LR2... following visit retarct LR1 - really want to maximise teh spa…" at bounding box center [843, 532] width 1188 height 156
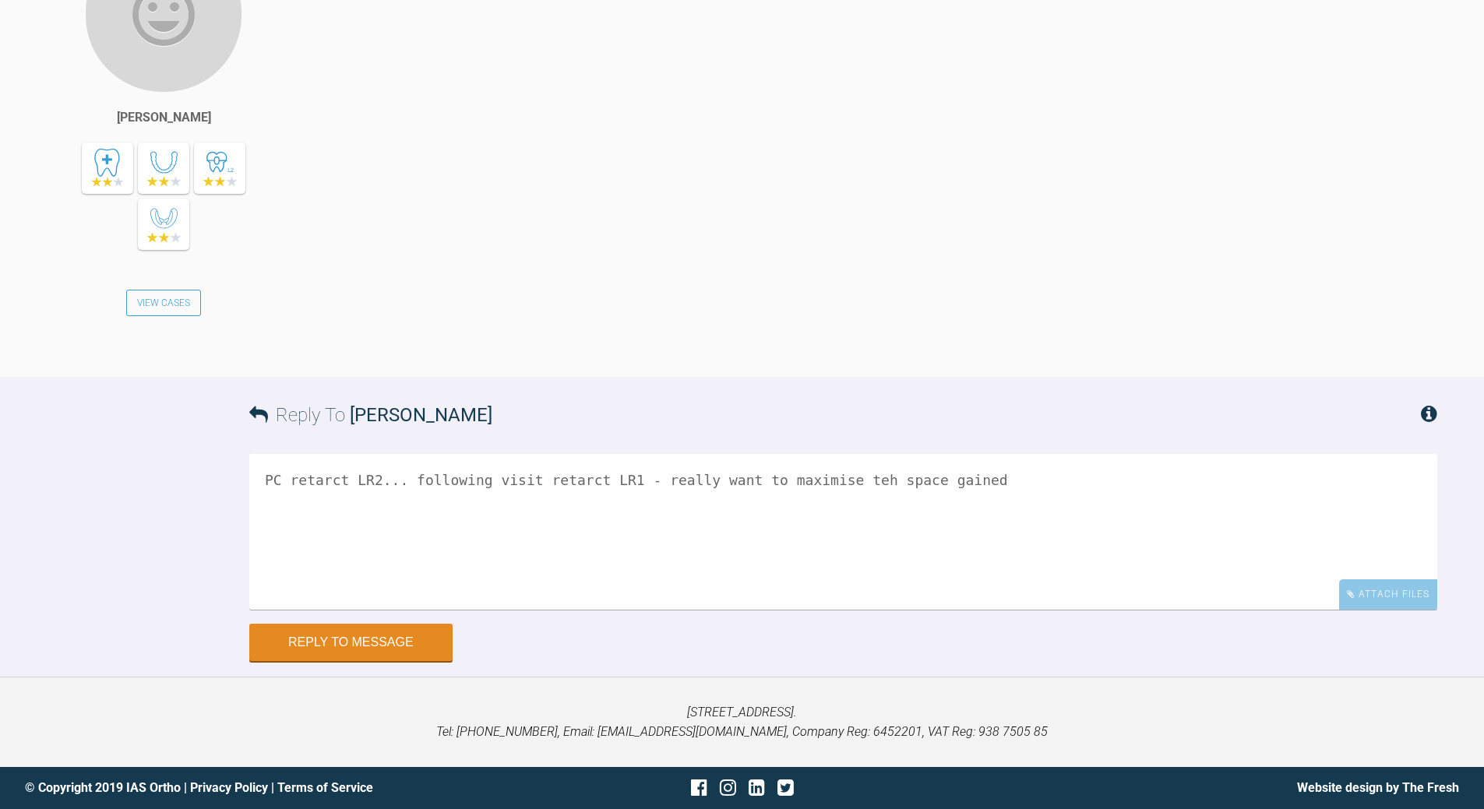
scroll to position [30989, 0]
click at [976, 480] on textarea "PC retarct LR2... following visit retarct LR1 - really want to maximise teh spa…" at bounding box center [843, 532] width 1188 height 156
click at [352, 527] on textarea "PC retarct LR2... following visit retarct LR1 - really want to maximise teh spa…" at bounding box center [843, 532] width 1188 height 156
click at [351, 526] on textarea "PC retarct LR2... following visit retarct LR1 - really want to maximise teh spa…" at bounding box center [843, 532] width 1188 height 156
type textarea "PC retarct LR2... following visit retarct LR1 - really want to maximise teh spa…"
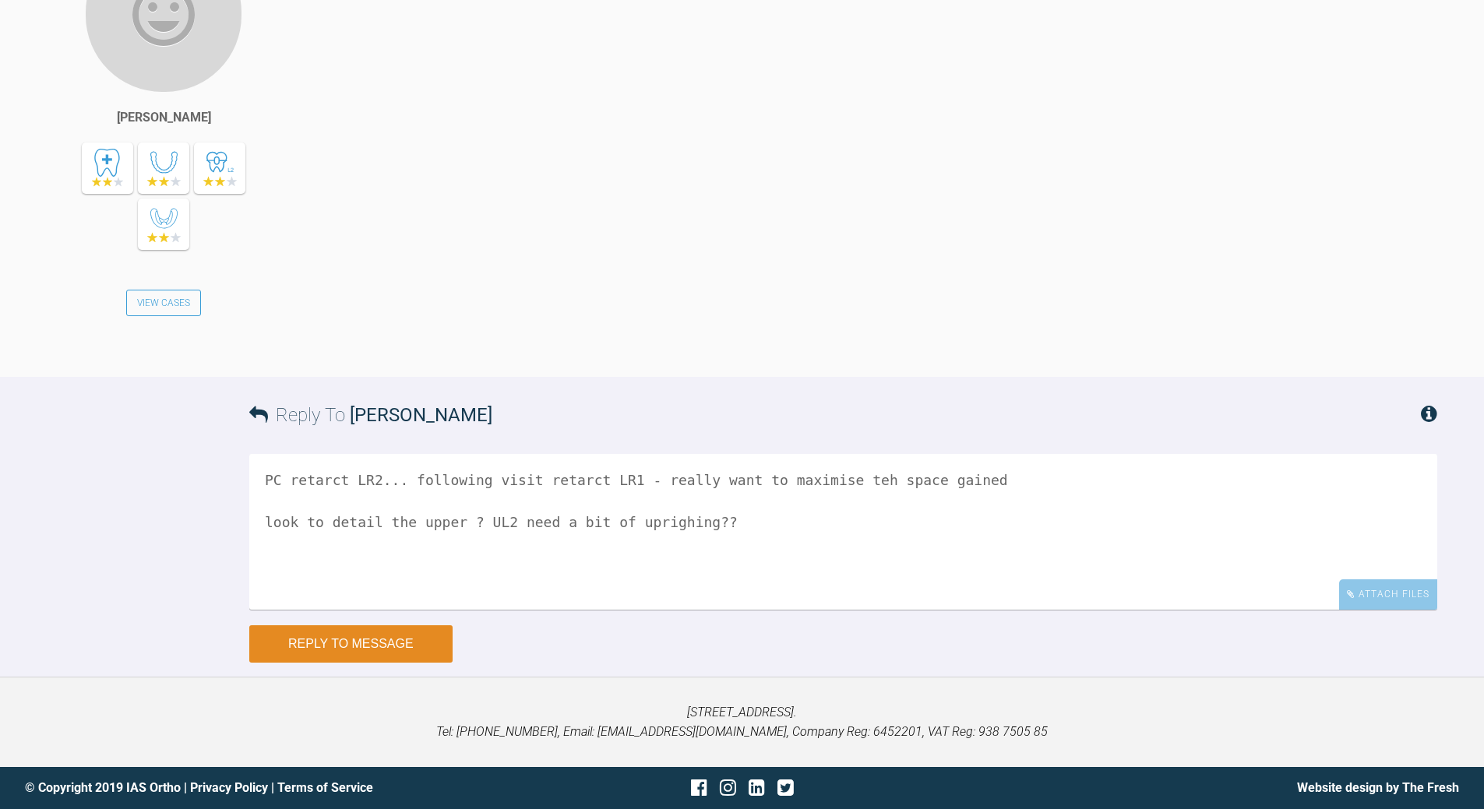
click at [386, 633] on button "Reply to Message" at bounding box center [350, 643] width 203 height 37
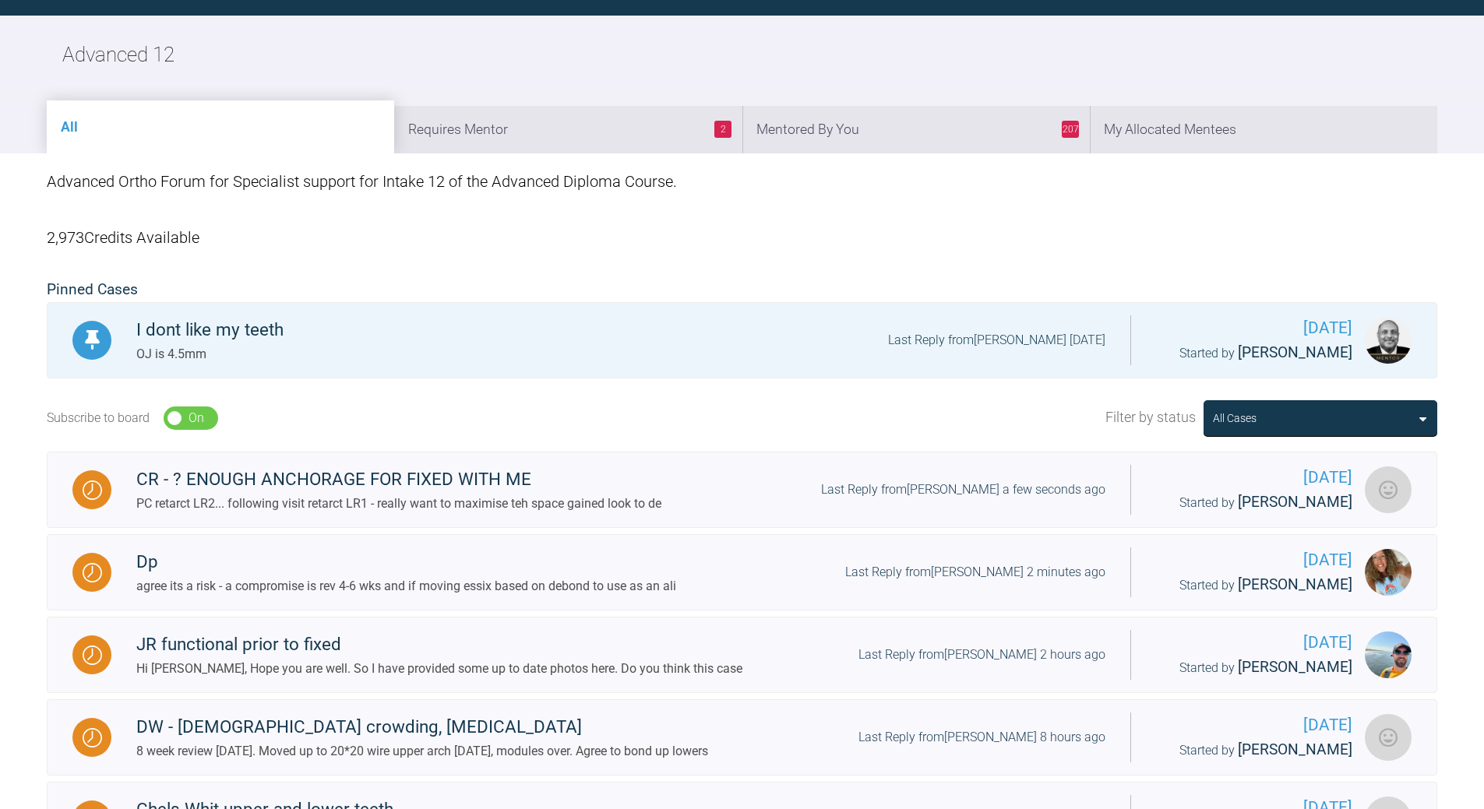
scroll to position [1675, 0]
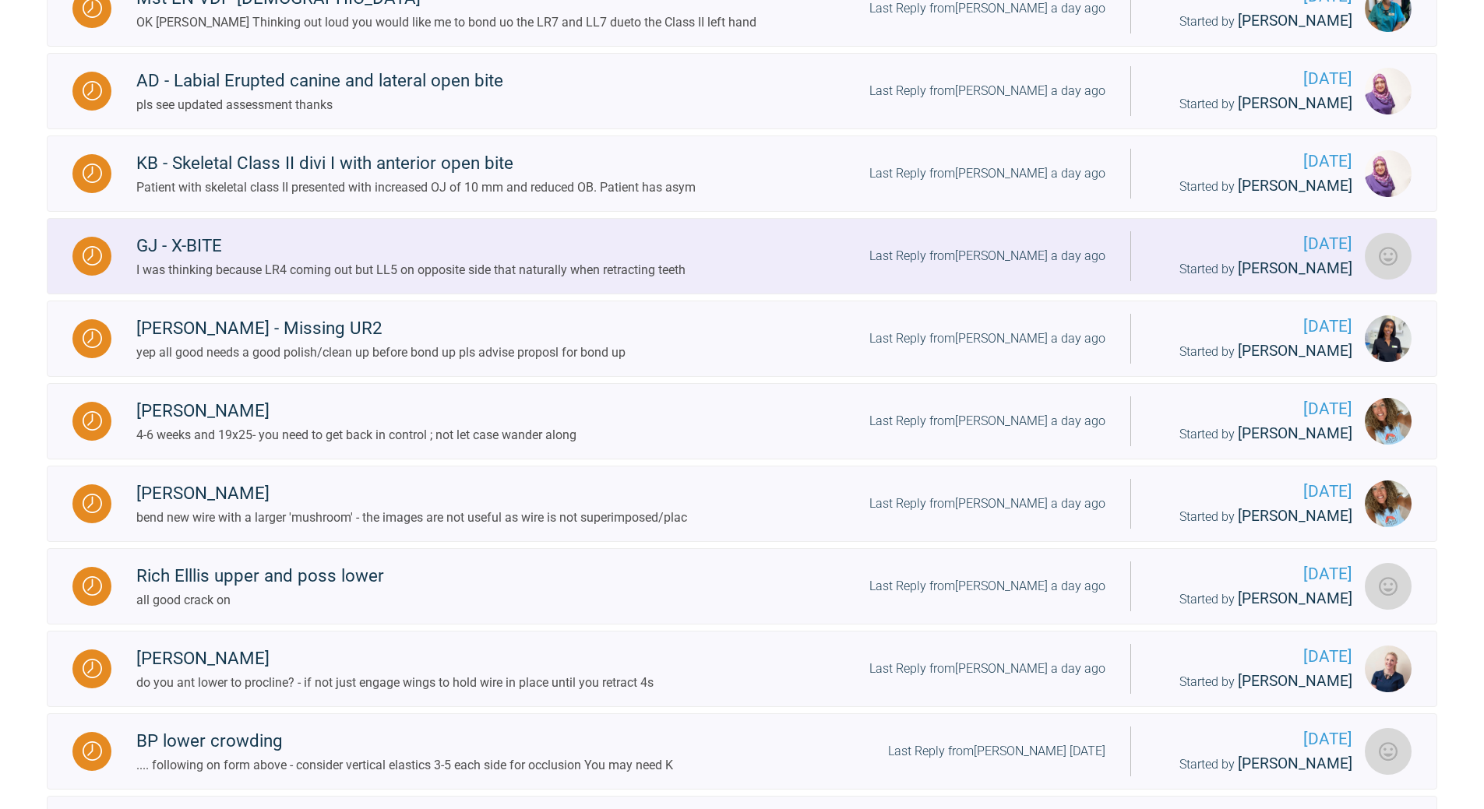
click at [1076, 266] on div "Last Reply from [PERSON_NAME] a day ago" at bounding box center [987, 256] width 236 height 20
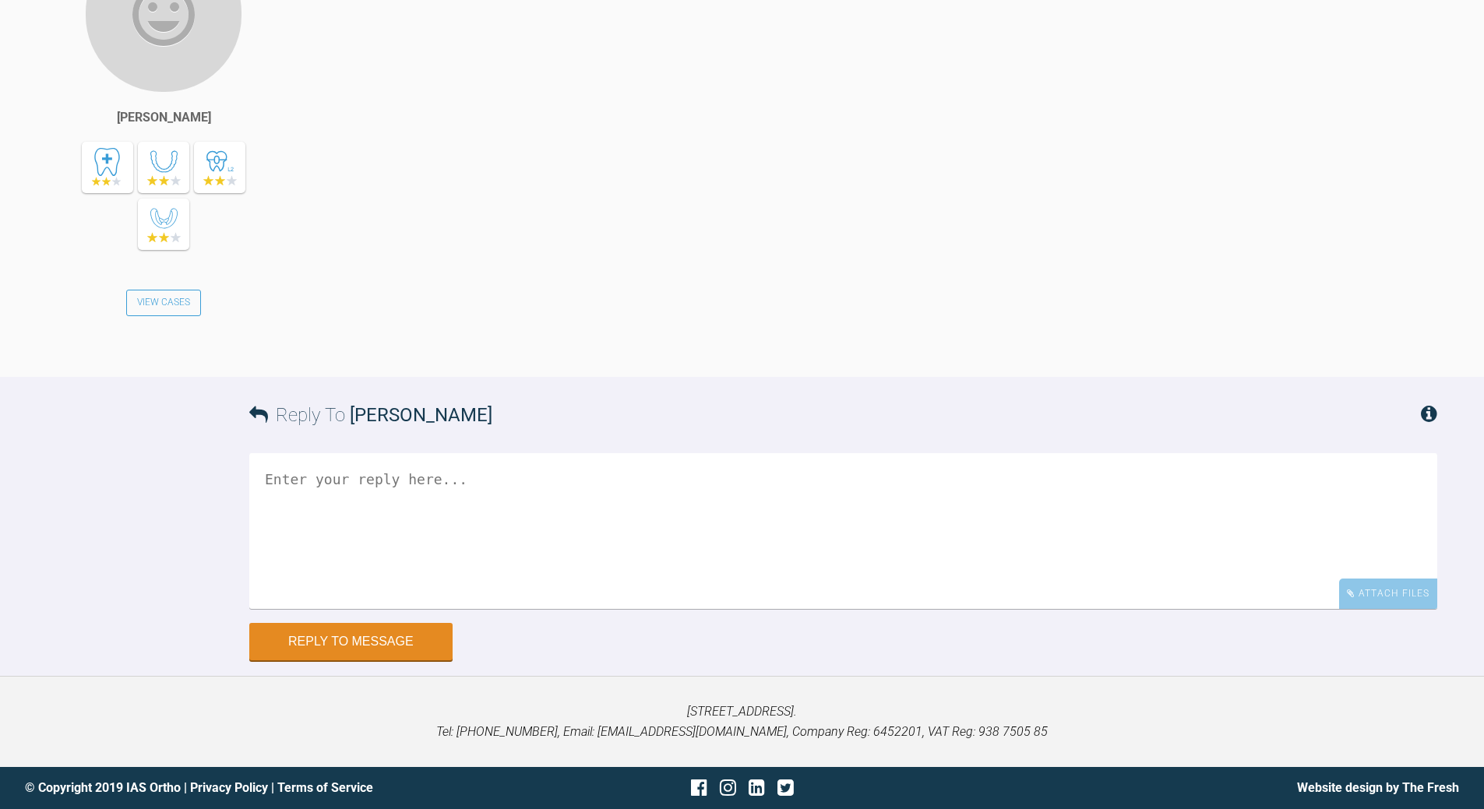
scroll to position [20191, 0]
click at [453, 609] on textarea at bounding box center [843, 531] width 1188 height 156
click at [672, 473] on textarea "LL you want the LL6 to come fwd - so no lacebacks LR laceback and PC to retarct…" at bounding box center [843, 531] width 1188 height 156
click at [545, 501] on textarea "LL you want the LL6 to come fwd - so no lacebacks PC to bring LL5 back 1-2mm LR…" at bounding box center [843, 531] width 1188 height 156
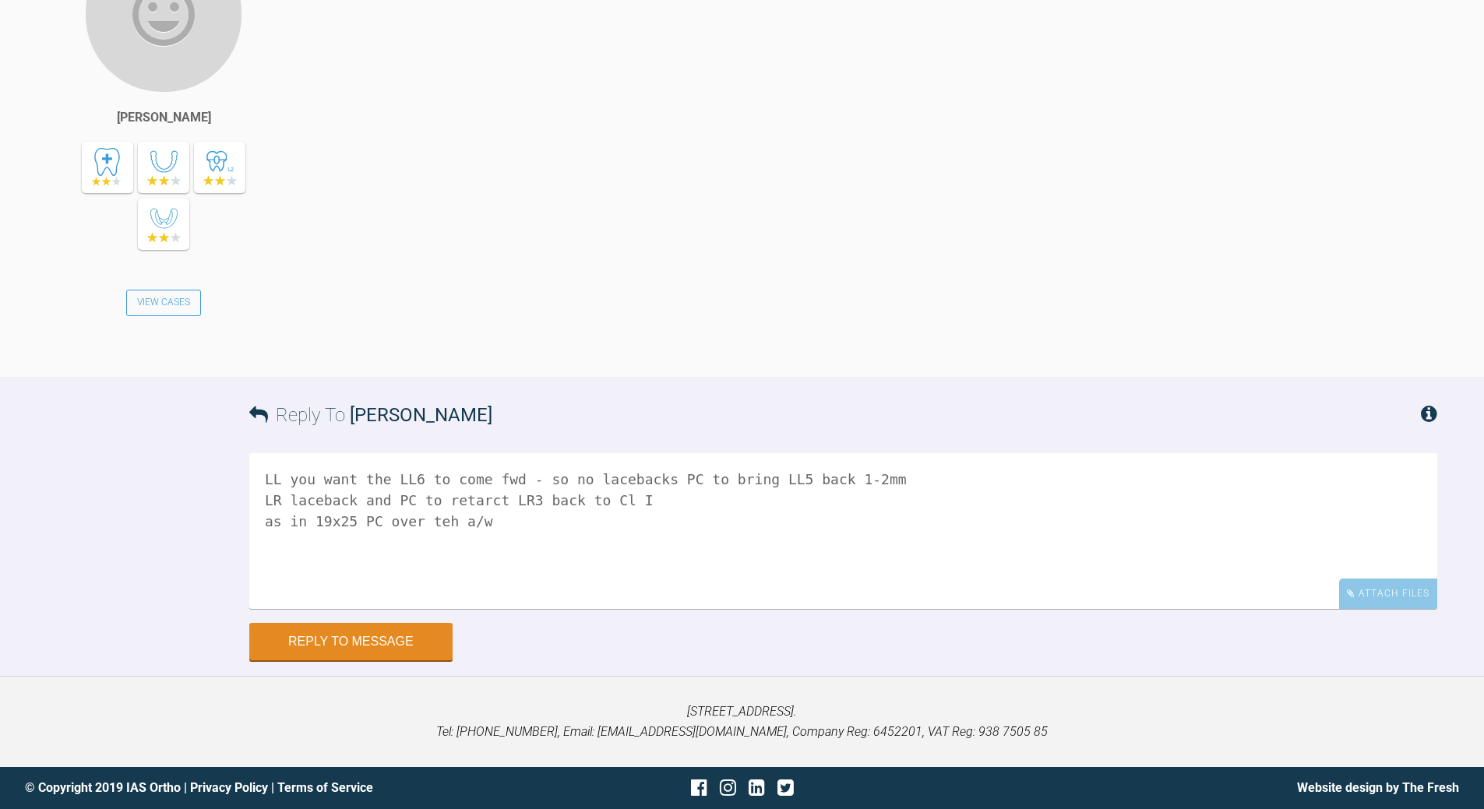
click at [426, 520] on textarea "LL you want the LL6 to come fwd - so no lacebacks PC to bring LL5 back 1-2mm LR…" at bounding box center [843, 531] width 1188 height 156
click at [567, 526] on textarea "LL you want the LL6 to come fwd - so no lacebacks PC to bring LL5 back 1-2mm LR…" at bounding box center [843, 531] width 1188 height 156
type textarea "LL you want the LL6 to come fwd - so no lacebacks PC to bring LL5 back 1-2mm LR…"
click at [309, 651] on button "Reply to Message" at bounding box center [350, 643] width 203 height 37
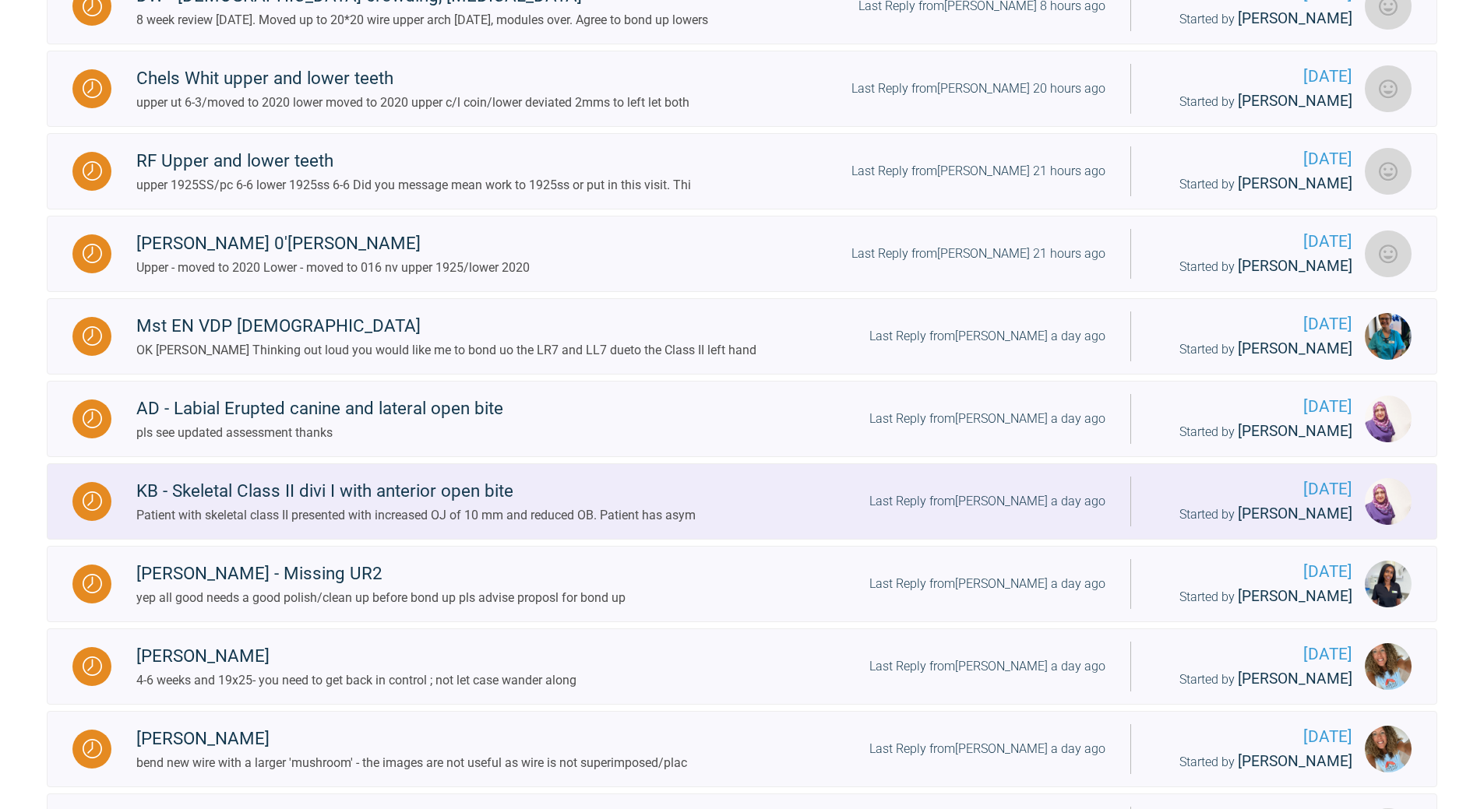
scroll to position [974, 0]
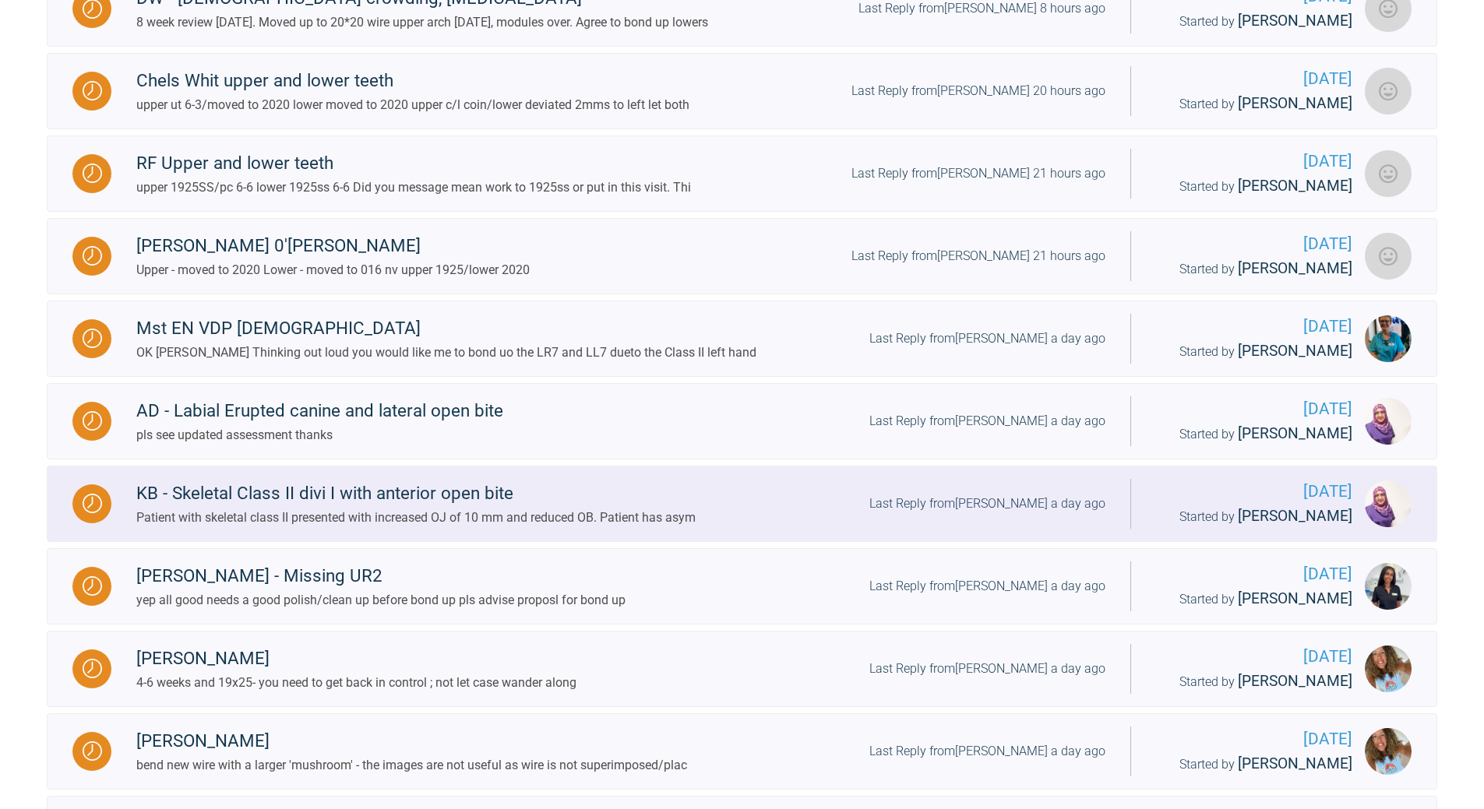
click at [1030, 514] on div "Last Reply from [PERSON_NAME] a day ago" at bounding box center [987, 504] width 236 height 20
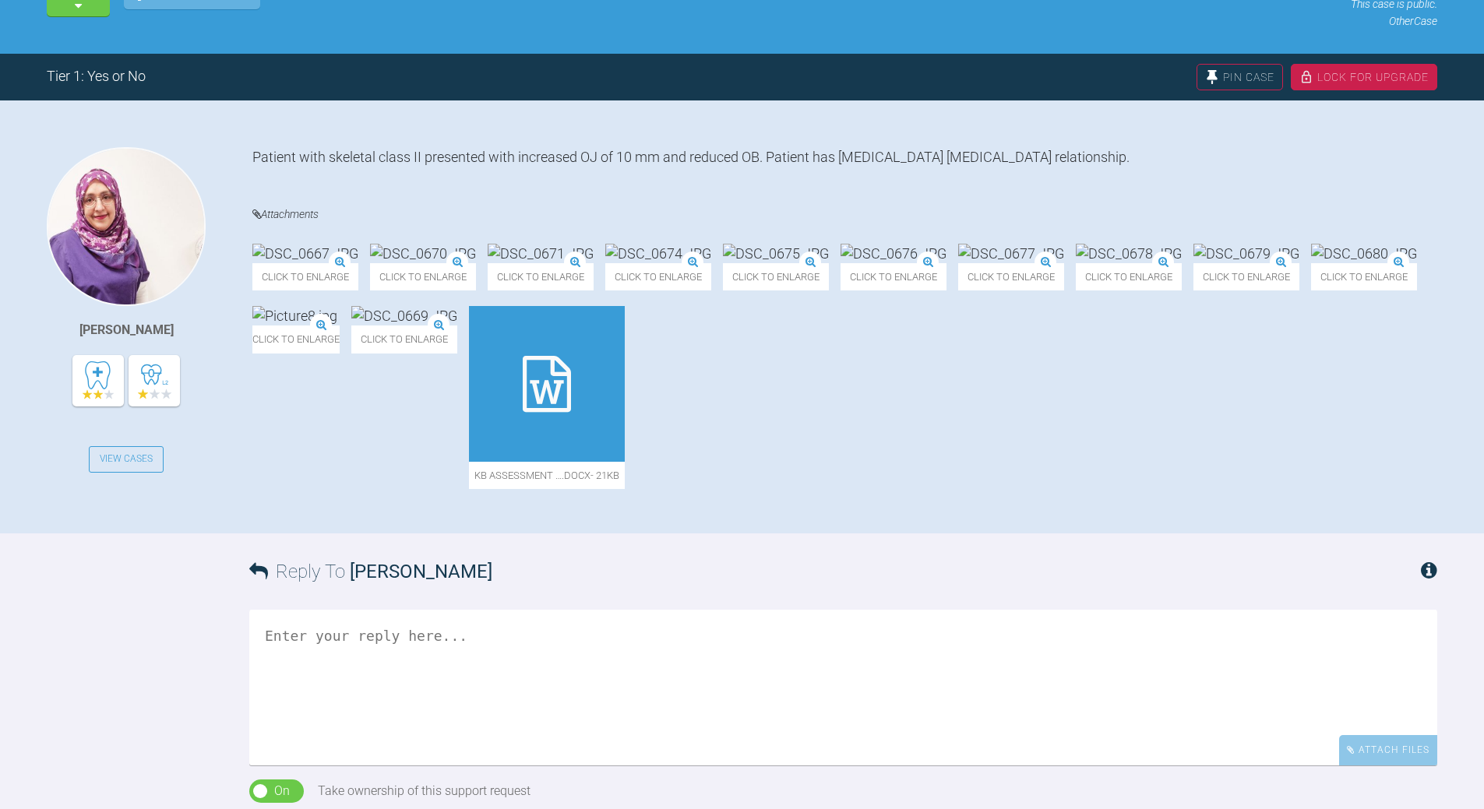
scroll to position [253, 0]
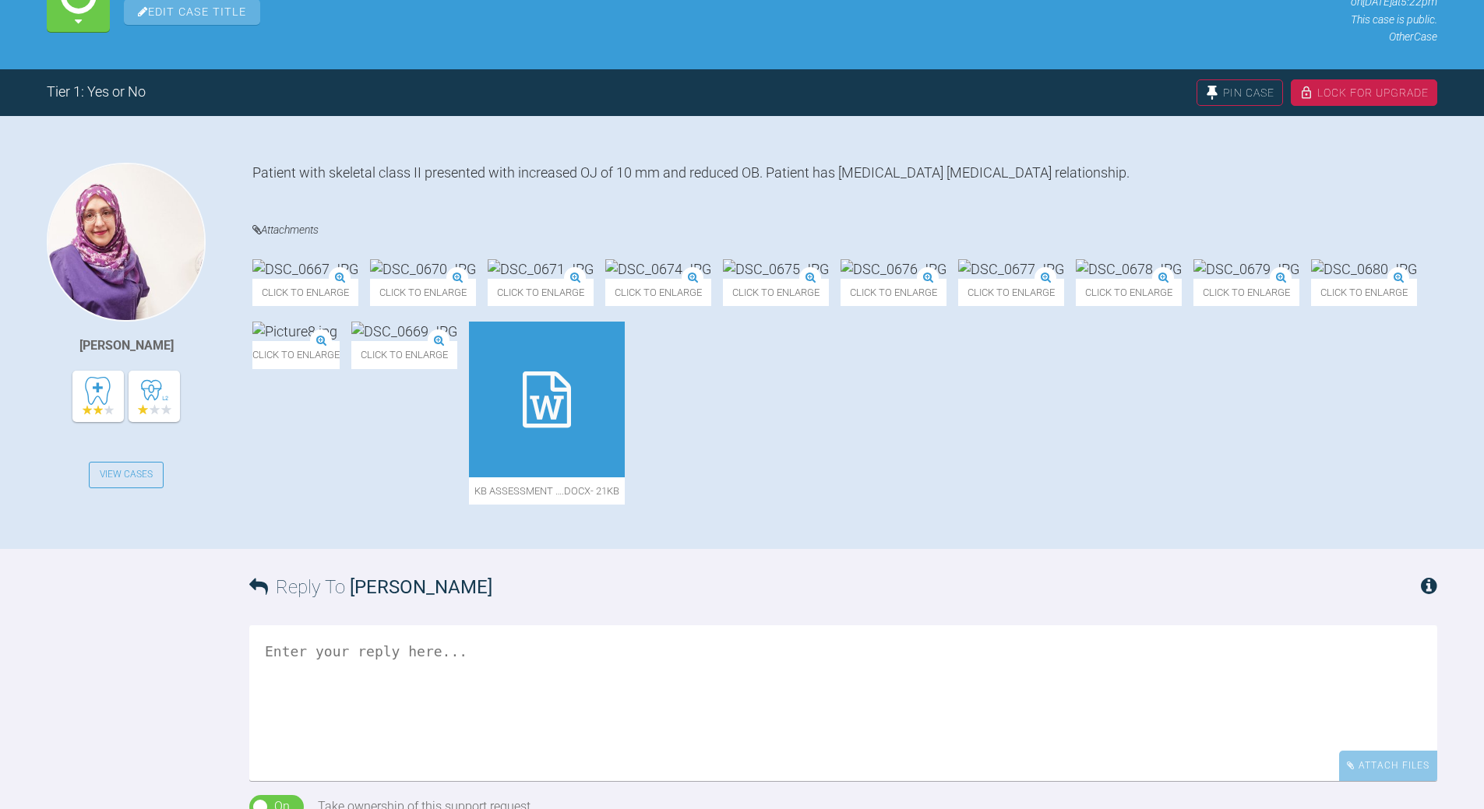
click at [625, 453] on div at bounding box center [547, 400] width 156 height 156
click at [1064, 279] on img at bounding box center [1011, 268] width 106 height 19
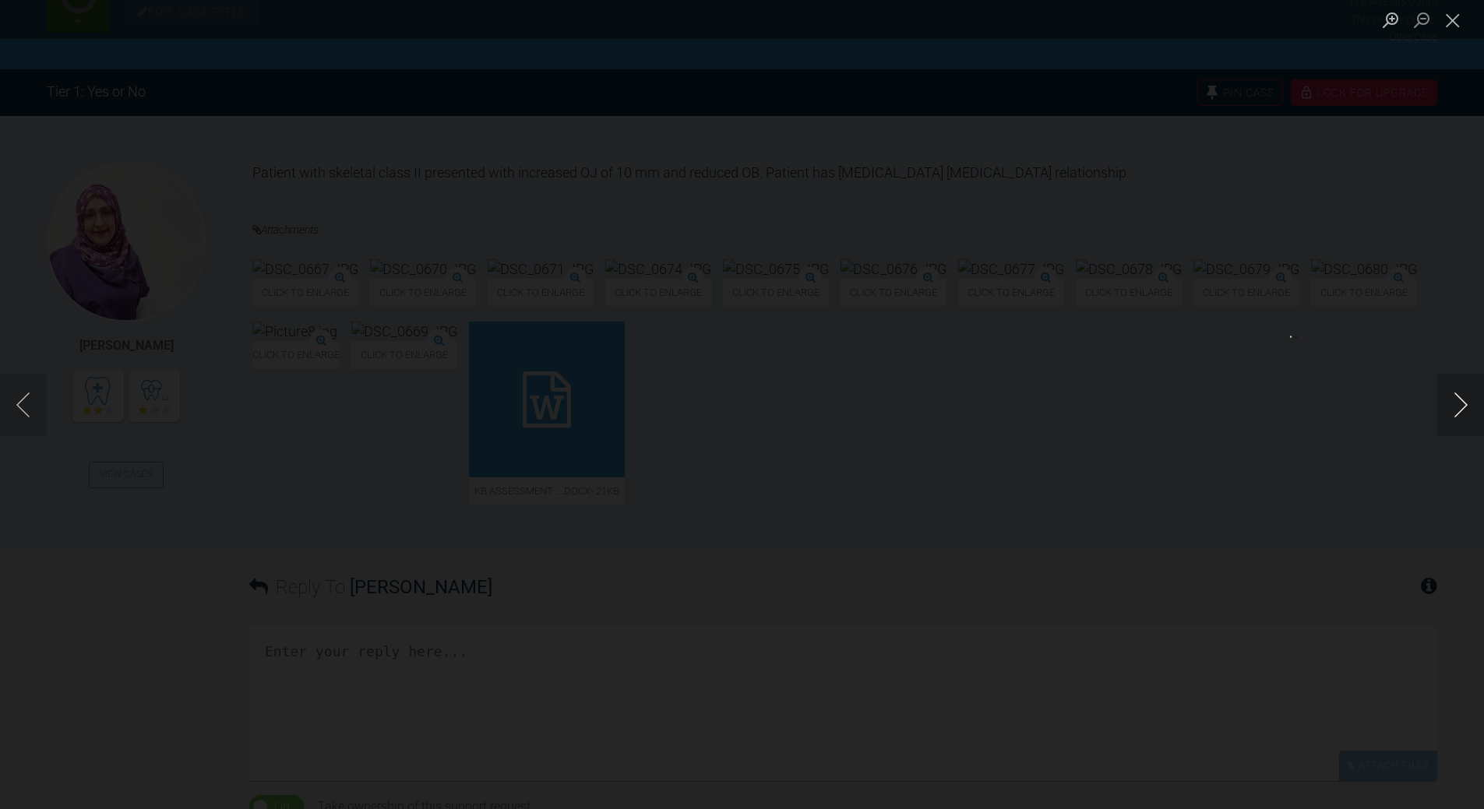
click at [1462, 398] on button "Next image" at bounding box center [1460, 405] width 47 height 62
click at [1460, 398] on button "Next image" at bounding box center [1460, 405] width 47 height 62
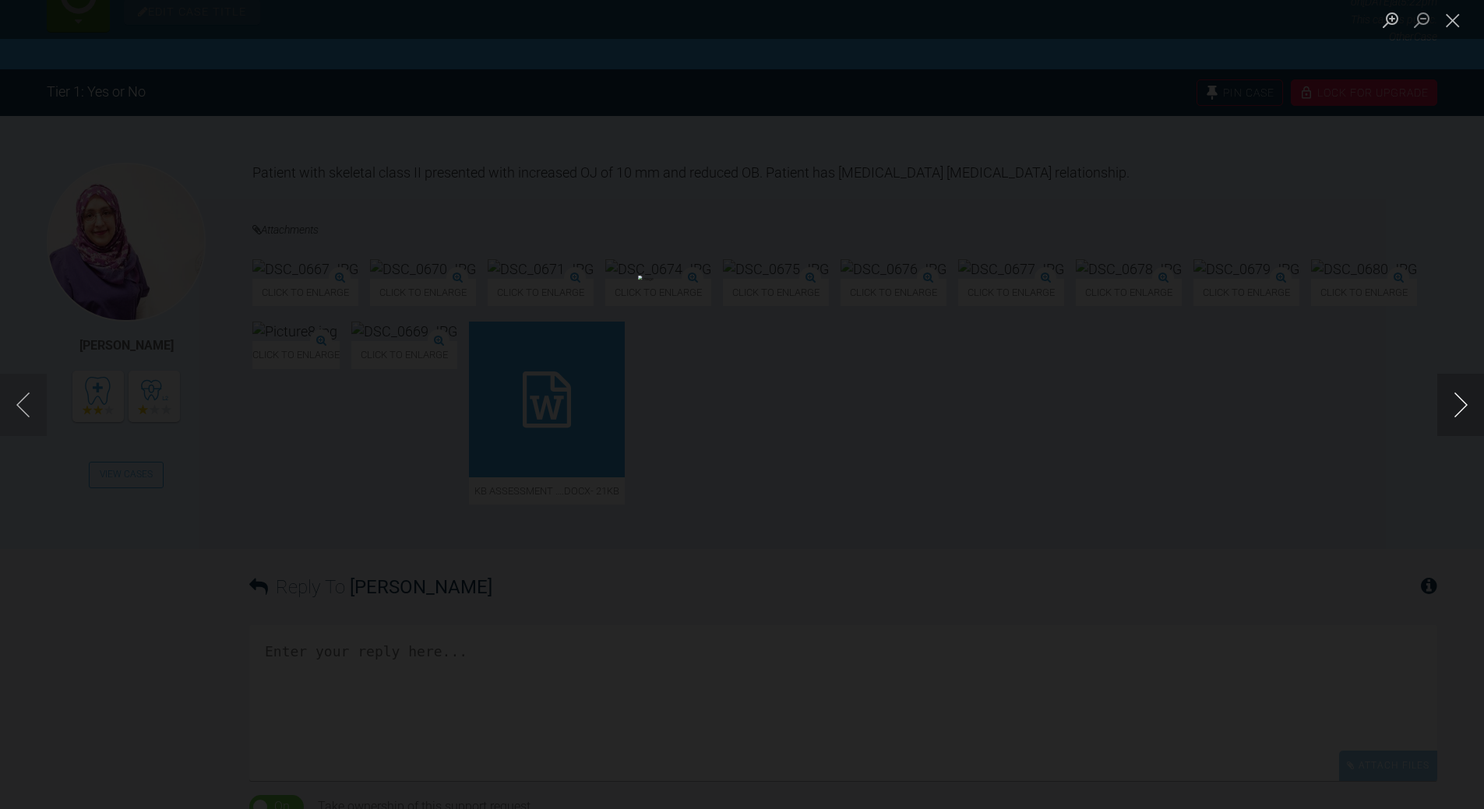
click at [1460, 398] on button "Next image" at bounding box center [1460, 405] width 47 height 62
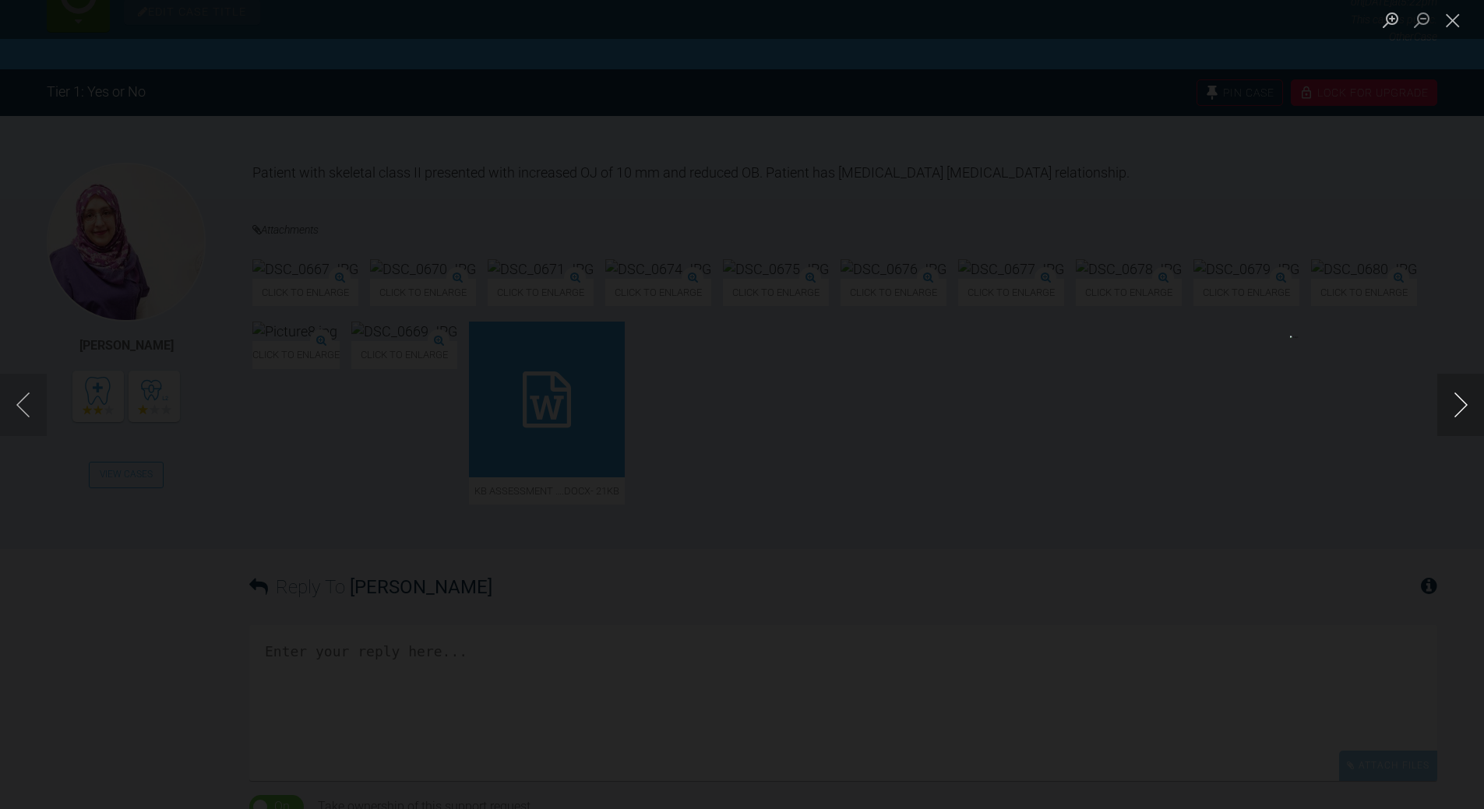
click at [1460, 398] on button "Next image" at bounding box center [1460, 405] width 47 height 62
click at [1452, 18] on button "Close lightbox" at bounding box center [1452, 19] width 31 height 27
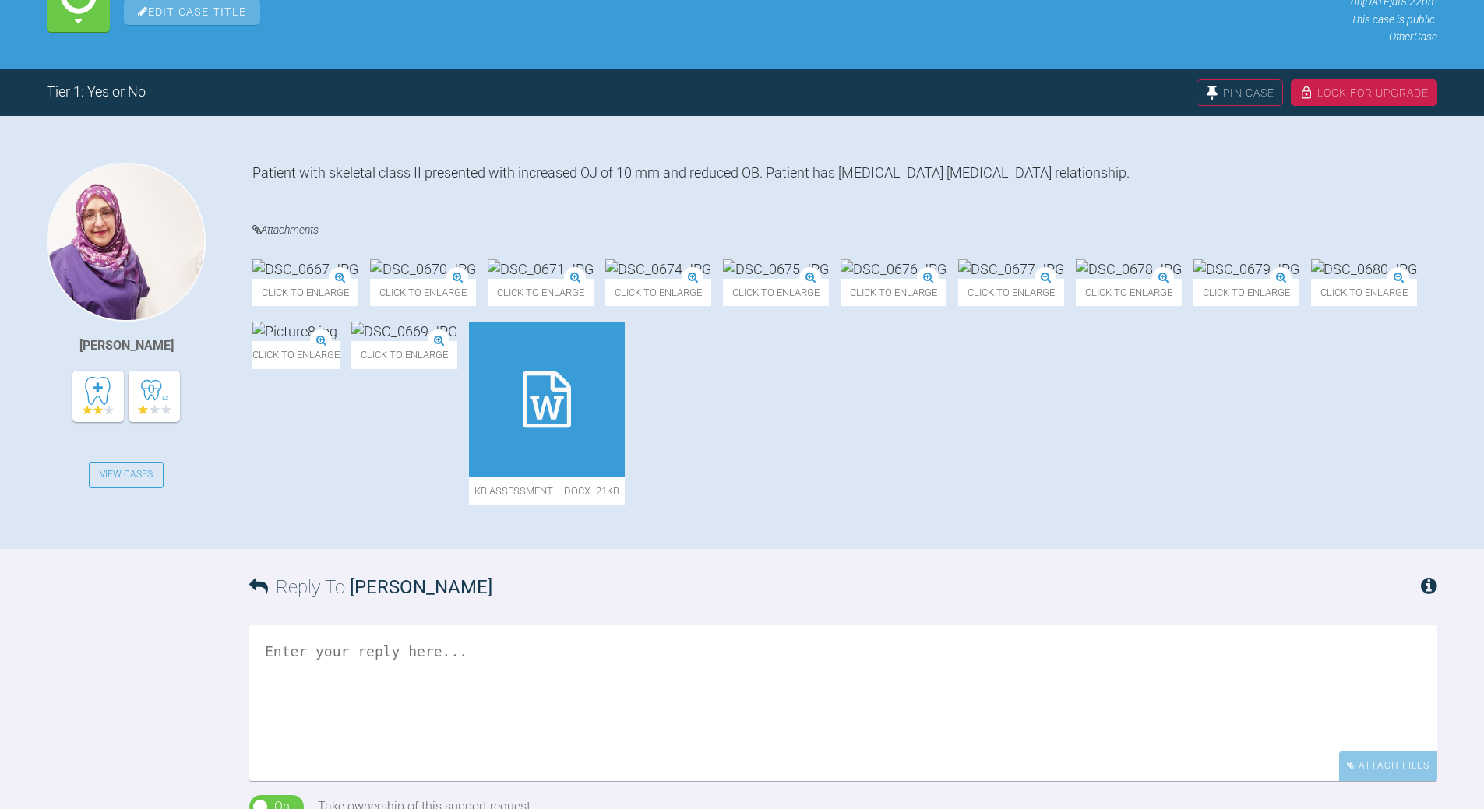
click at [425, 717] on textarea at bounding box center [843, 703] width 1188 height 156
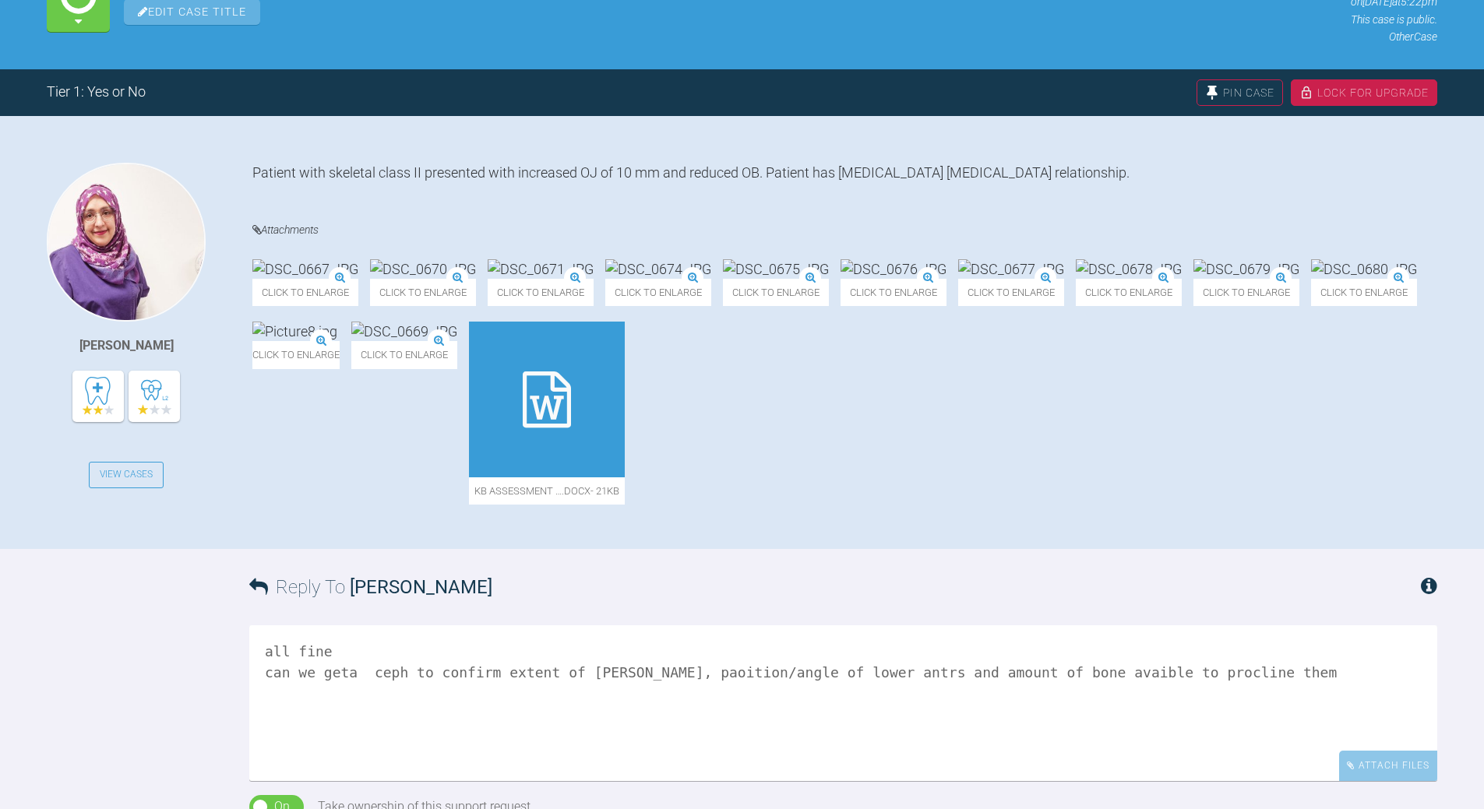
drag, startPoint x: 342, startPoint y: 734, endPoint x: 359, endPoint y: 734, distance: 17.2
click at [343, 734] on textarea "all fine can we geta ceph to confirm extent of [PERSON_NAME], paoition/angle of…" at bounding box center [843, 703] width 1188 height 156
click at [1217, 736] on textarea "all fine can we get a ceph to confirm extent of [PERSON_NAME], paoition/angle o…" at bounding box center [843, 703] width 1188 height 156
click at [460, 776] on textarea "all fine can we get a ceph to confirm extent of [PERSON_NAME], paoition/angle o…" at bounding box center [843, 703] width 1188 height 156
drag, startPoint x: 654, startPoint y: 780, endPoint x: 674, endPoint y: 762, distance: 26.5
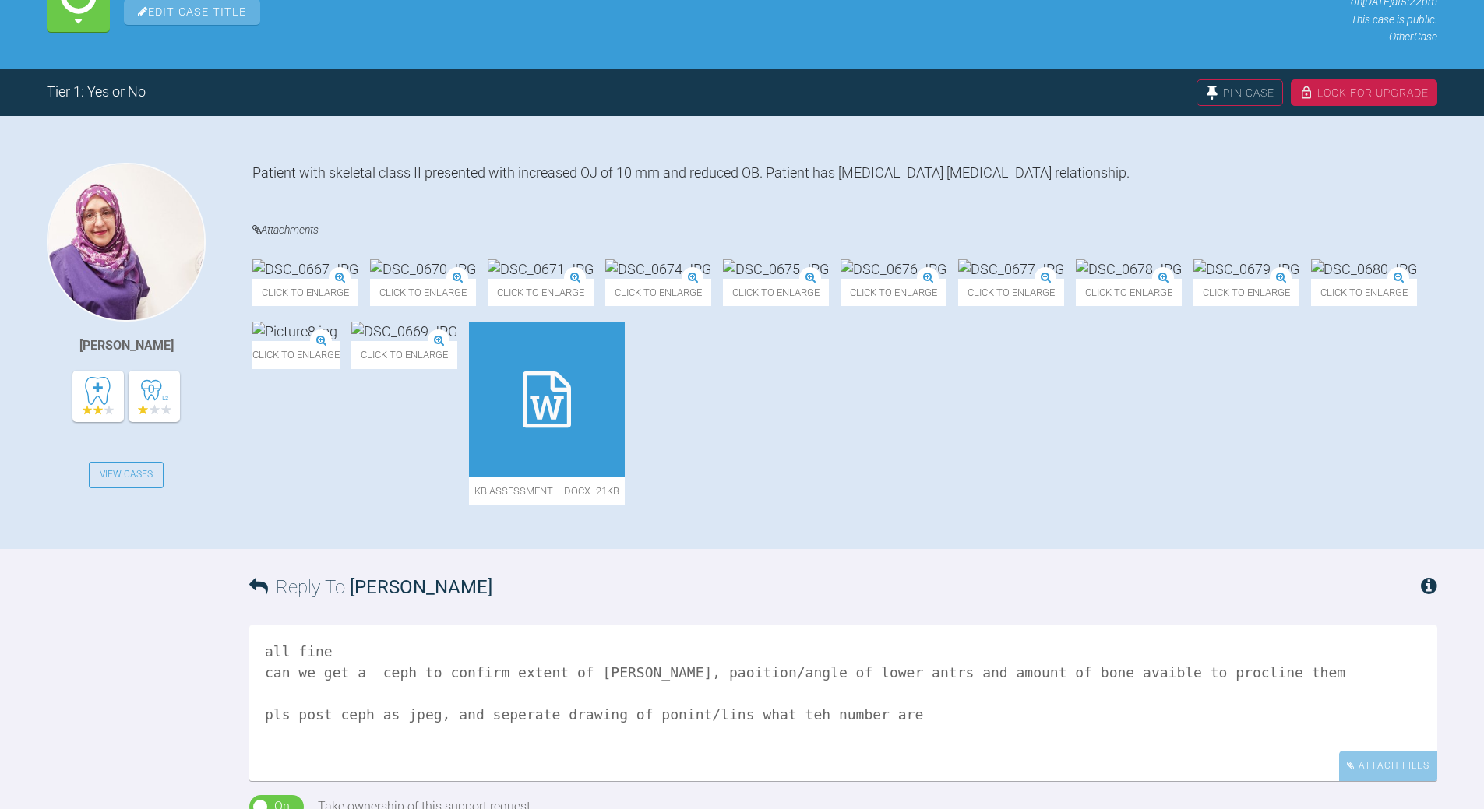
click at [654, 779] on textarea "all fine can we get a ceph to confirm extent of [PERSON_NAME], paoition/angle o…" at bounding box center [843, 703] width 1188 height 156
click at [776, 779] on textarea "all fine can we get a ceph to confirm extent of [PERSON_NAME], paoition/angle o…" at bounding box center [843, 703] width 1188 height 156
click at [364, 734] on textarea "all fine can we get a ceph to confirm extent of [PERSON_NAME], paoition/angle o…" at bounding box center [843, 703] width 1188 height 156
click at [887, 781] on textarea "all fine can we get a ceph to confirm extent of [PERSON_NAME], paoition/angle o…" at bounding box center [843, 703] width 1188 height 156
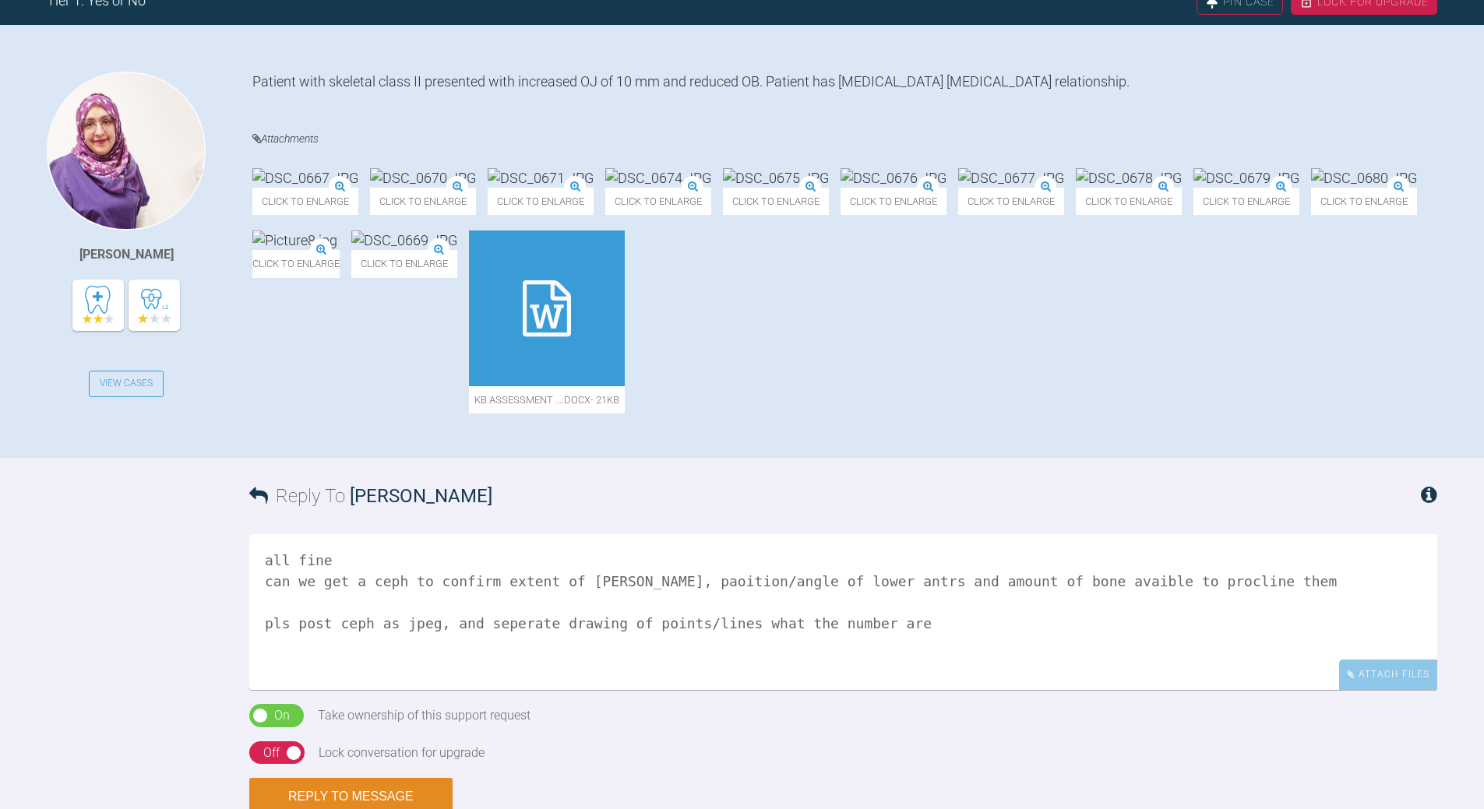
scroll to position [487, 0]
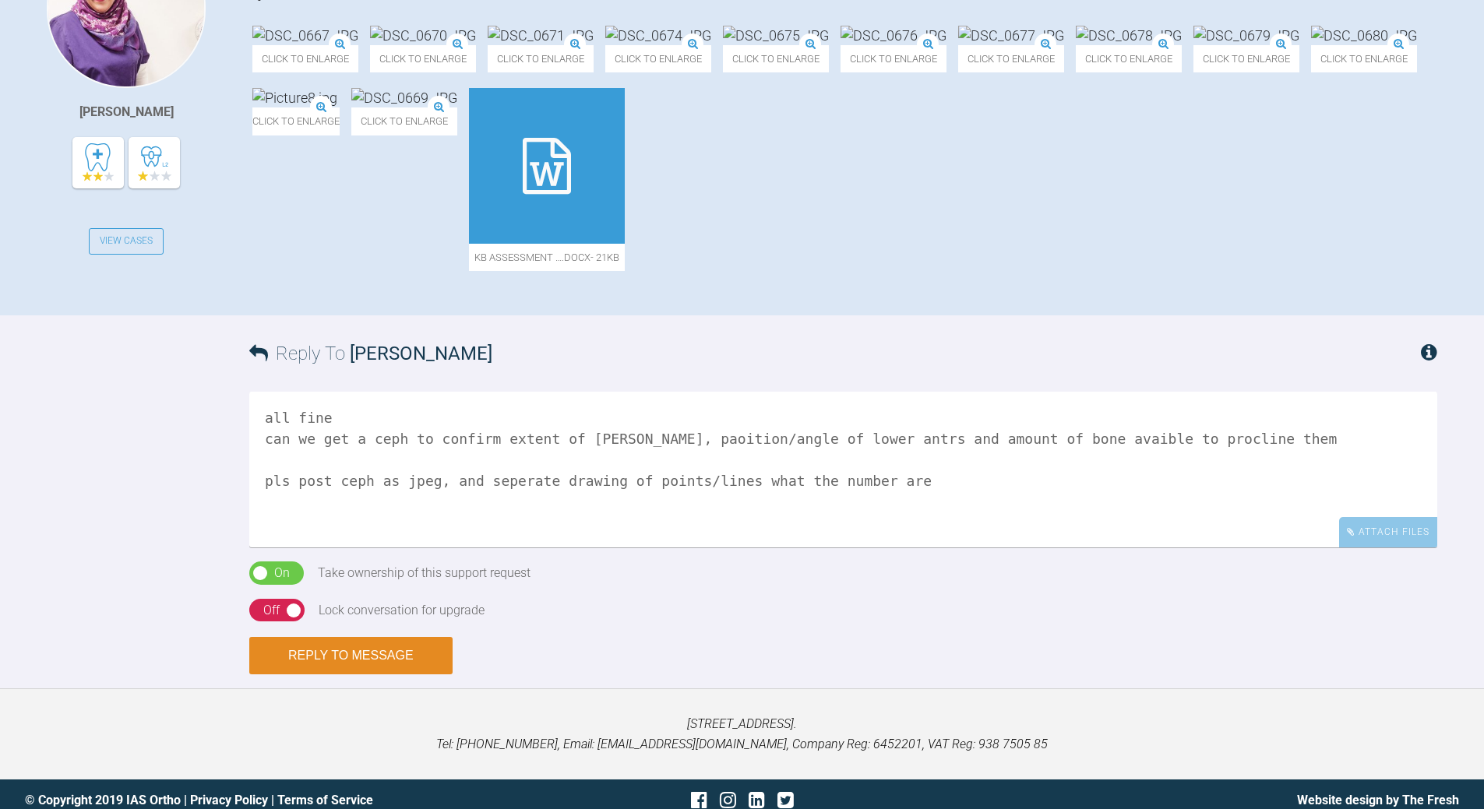
type textarea "all fine can we get a ceph to confirm extent of [PERSON_NAME], paoition/angle o…"
click at [387, 674] on button "Reply to Message" at bounding box center [350, 655] width 203 height 37
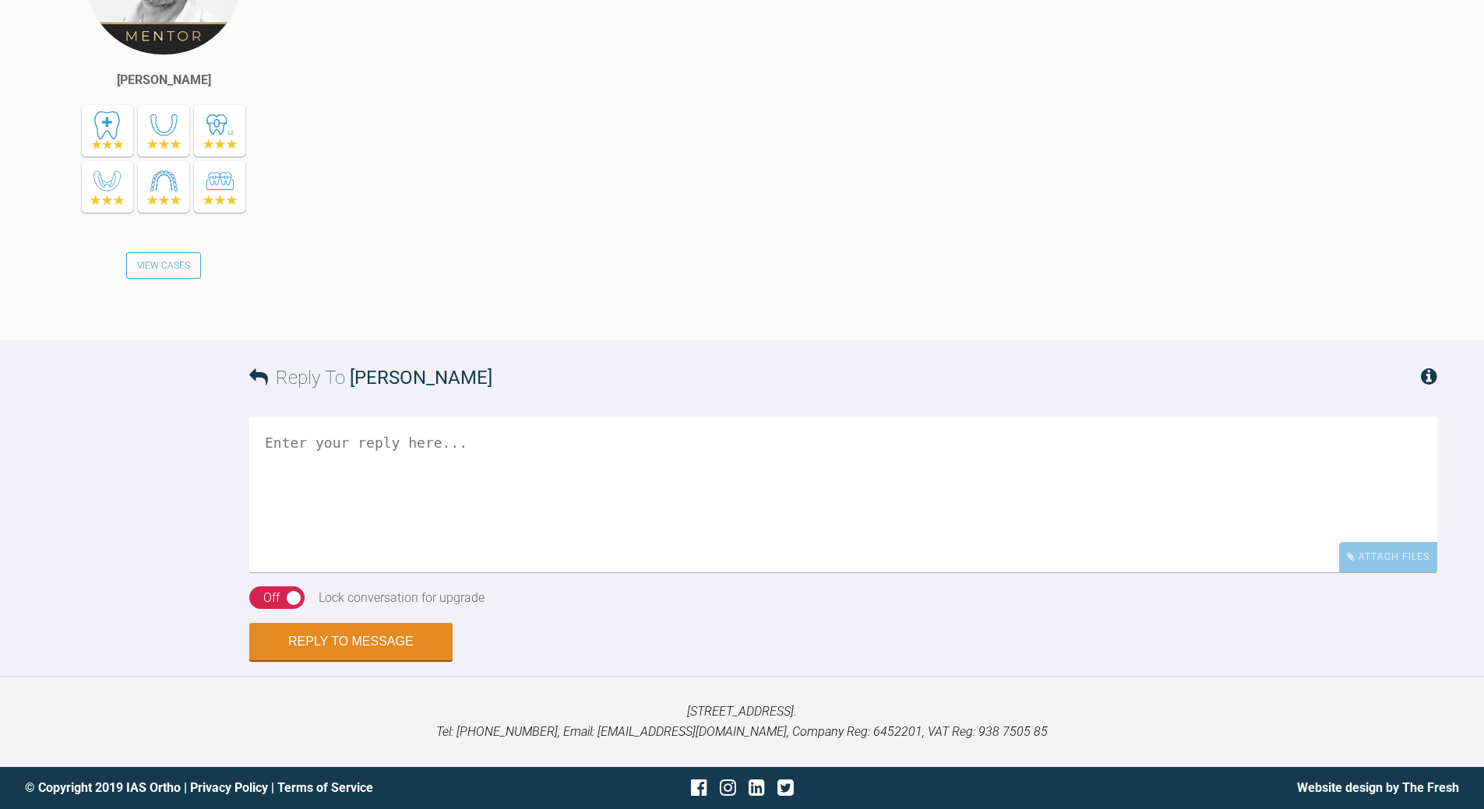
scroll to position [1118, 0]
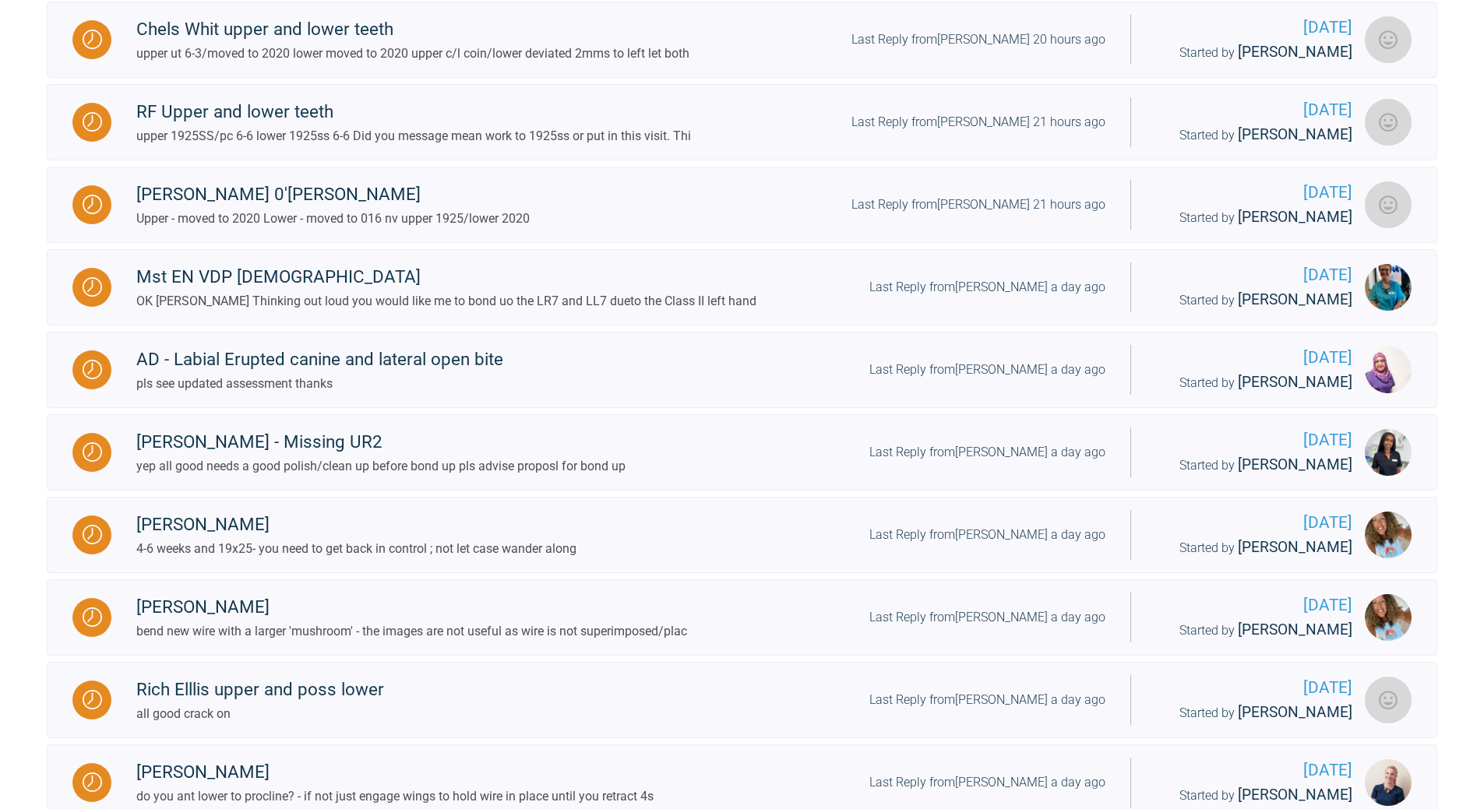
scroll to position [1118, 0]
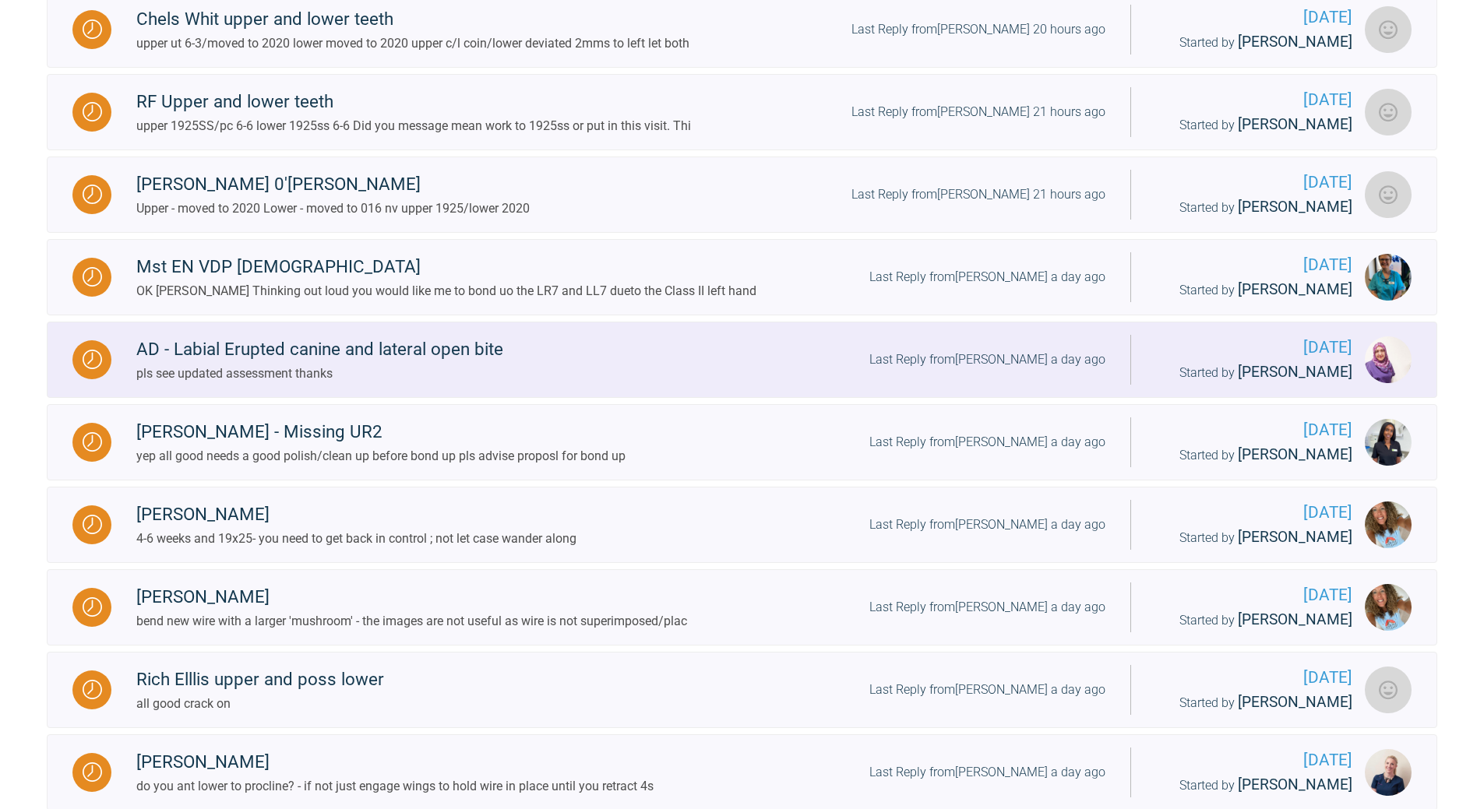
click at [1026, 370] on div "Last Reply from [PERSON_NAME] a day ago" at bounding box center [987, 360] width 236 height 20
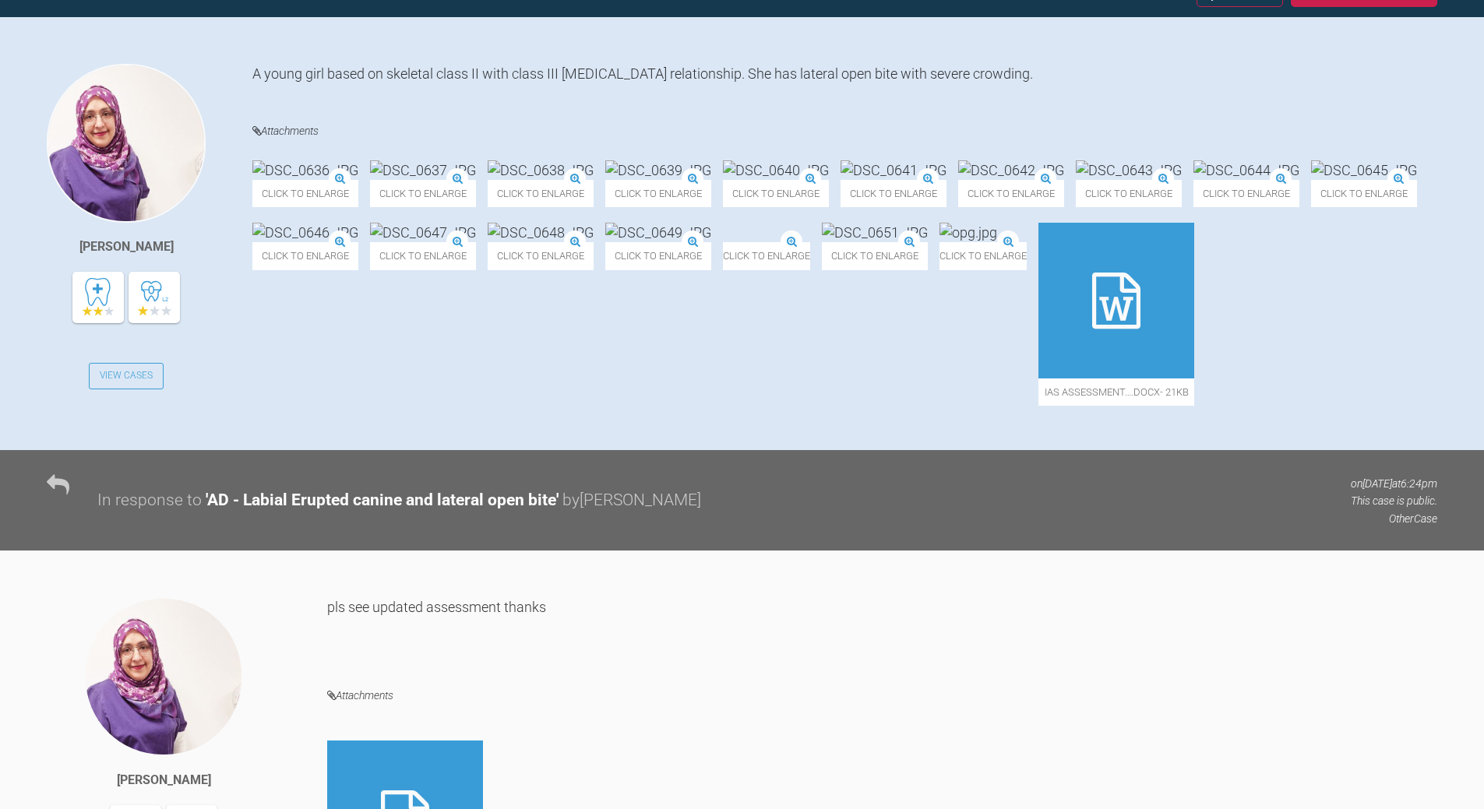
scroll to position [339, 0]
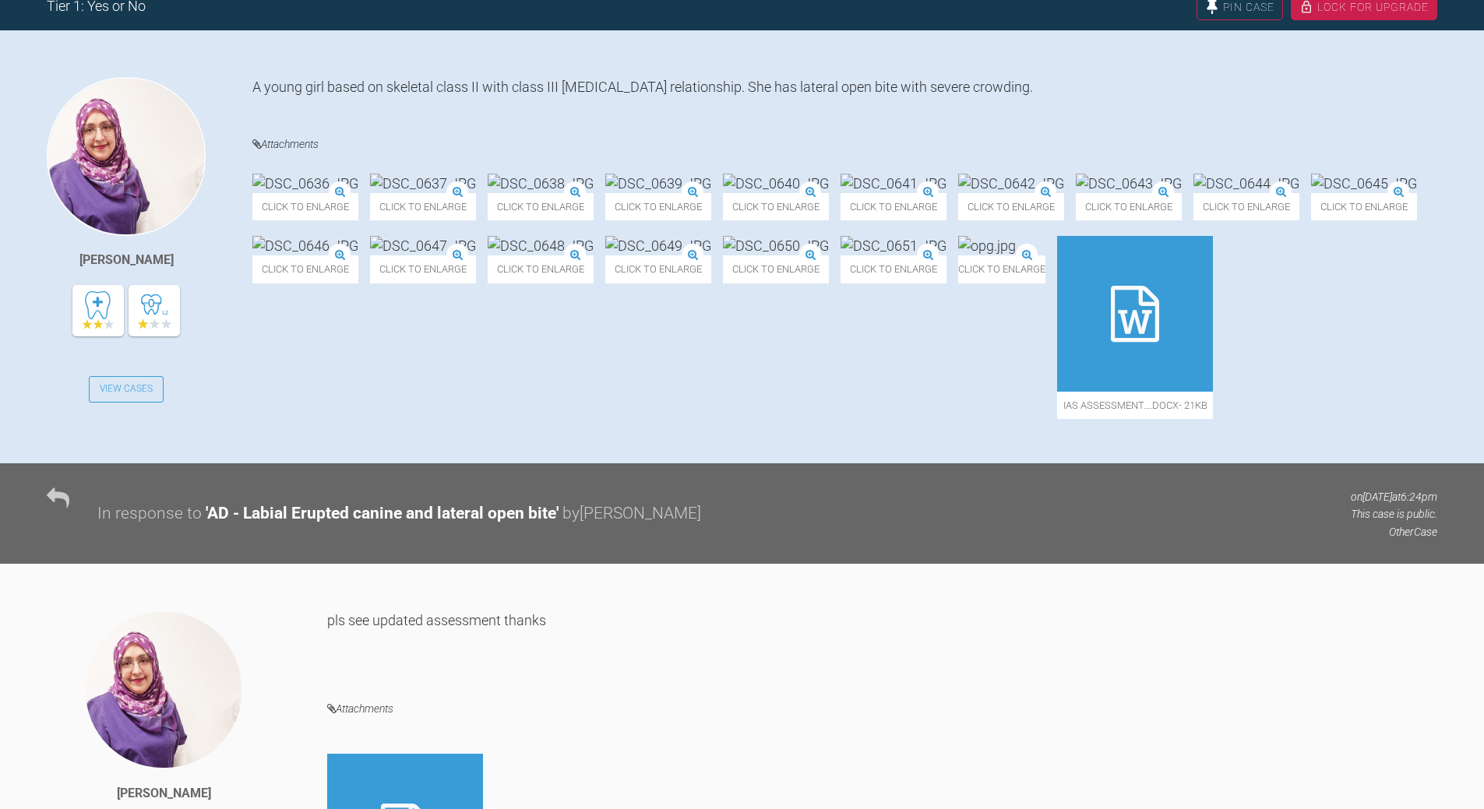
click at [723, 255] on img at bounding box center [776, 245] width 106 height 19
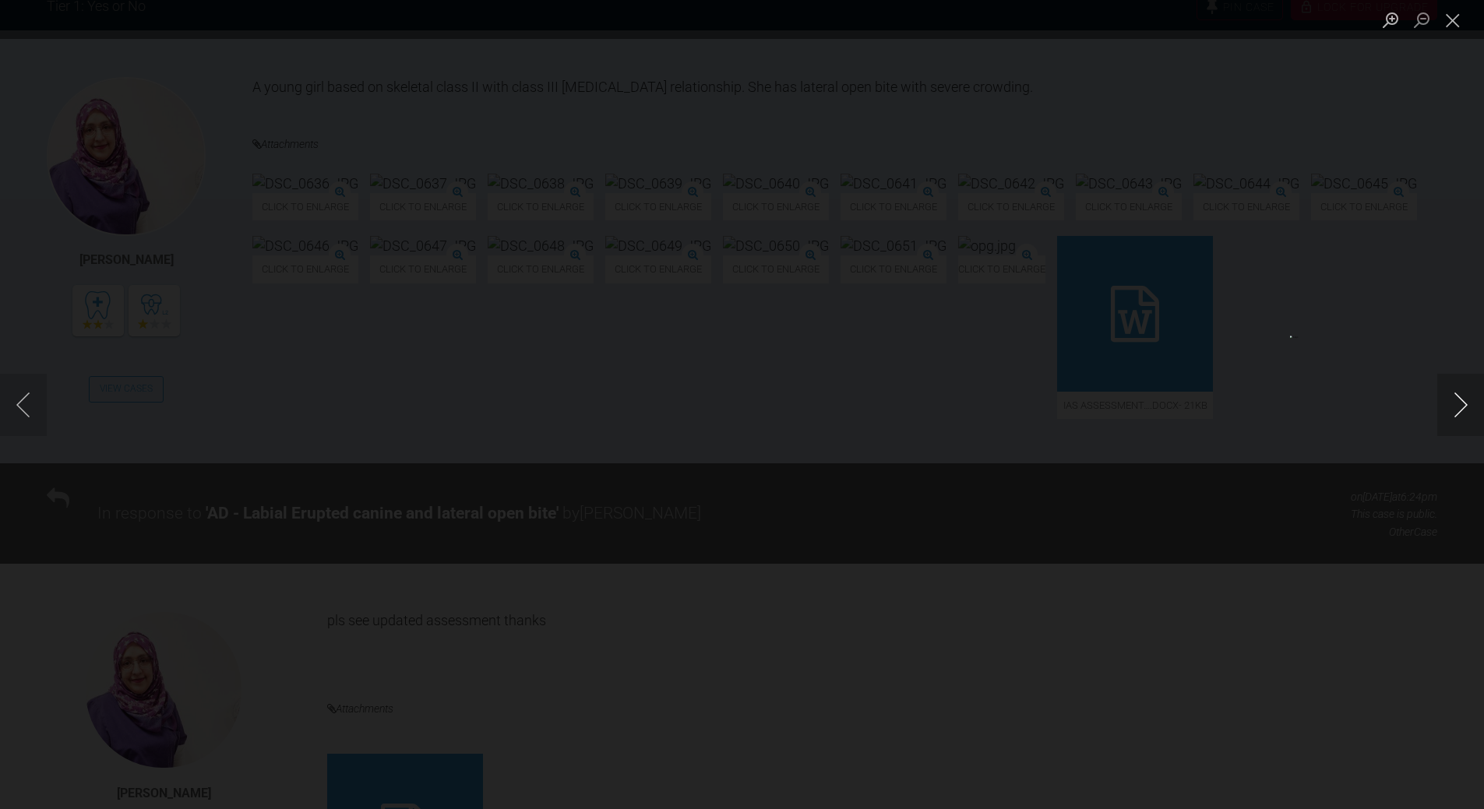
click at [1458, 403] on button "Next image" at bounding box center [1460, 405] width 47 height 62
click at [1458, 404] on button "Next image" at bounding box center [1460, 405] width 47 height 62
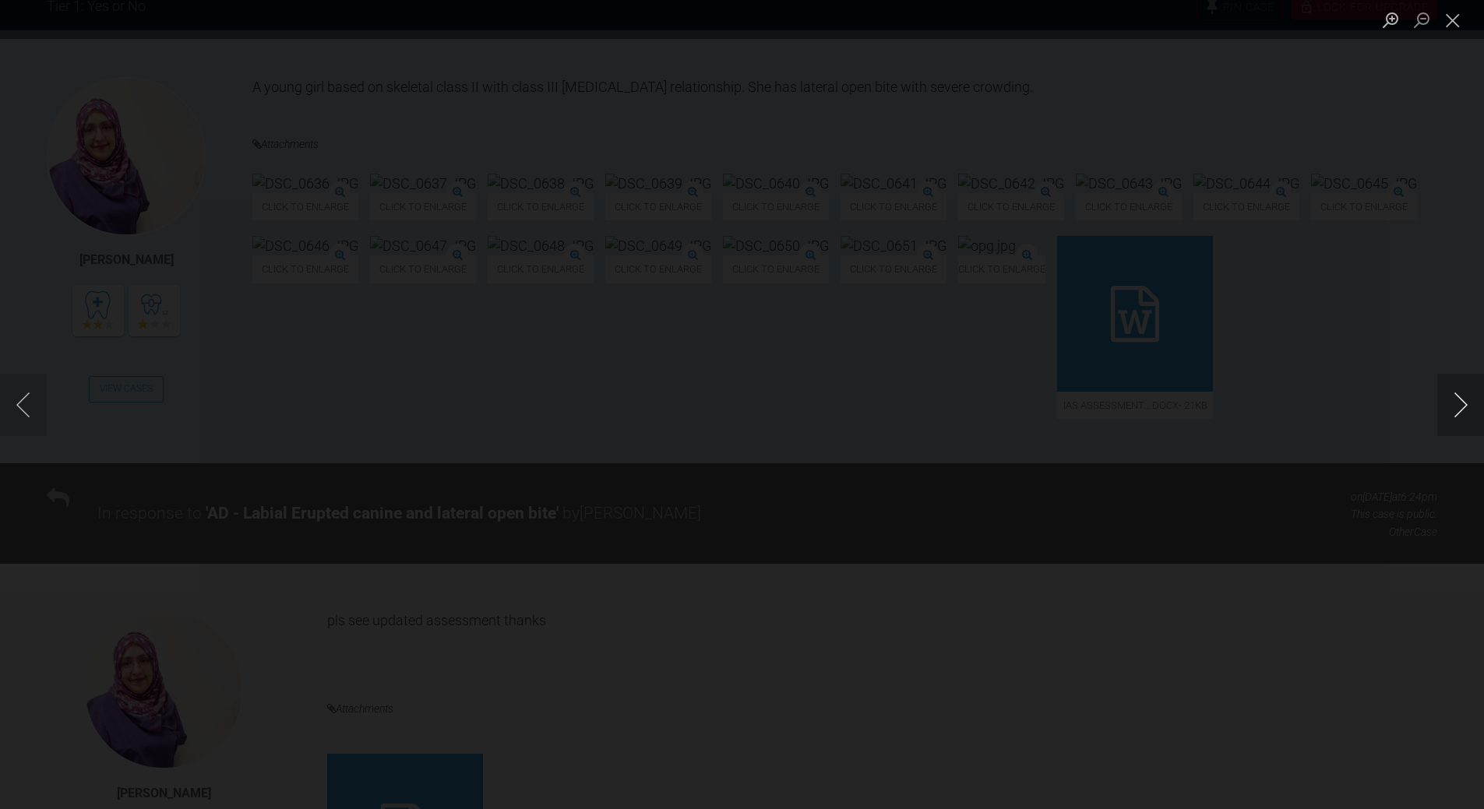
click at [1458, 404] on button "Next image" at bounding box center [1460, 405] width 47 height 62
click at [1458, 405] on button "Next image" at bounding box center [1460, 405] width 47 height 62
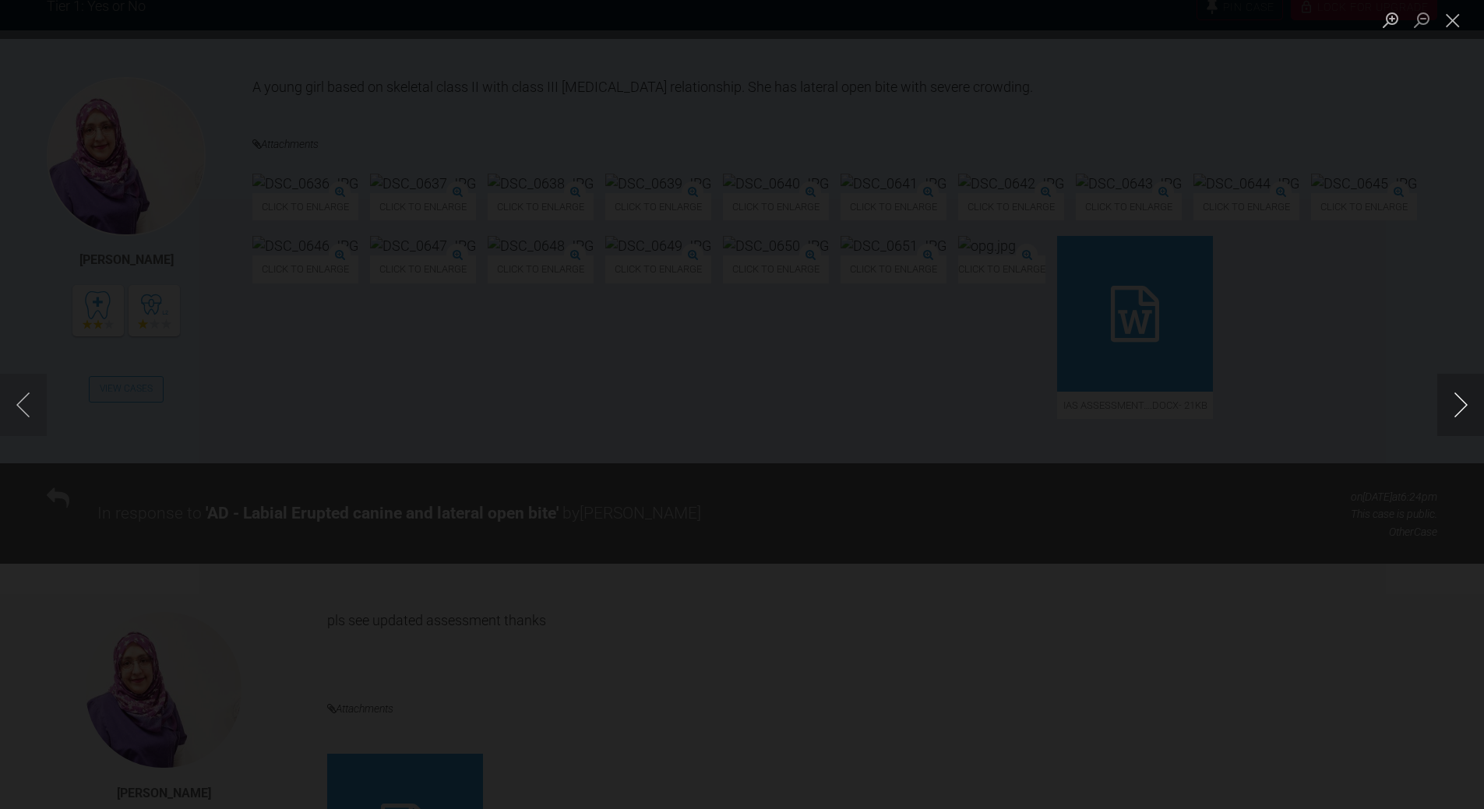
click at [1458, 406] on button "Next image" at bounding box center [1460, 405] width 47 height 62
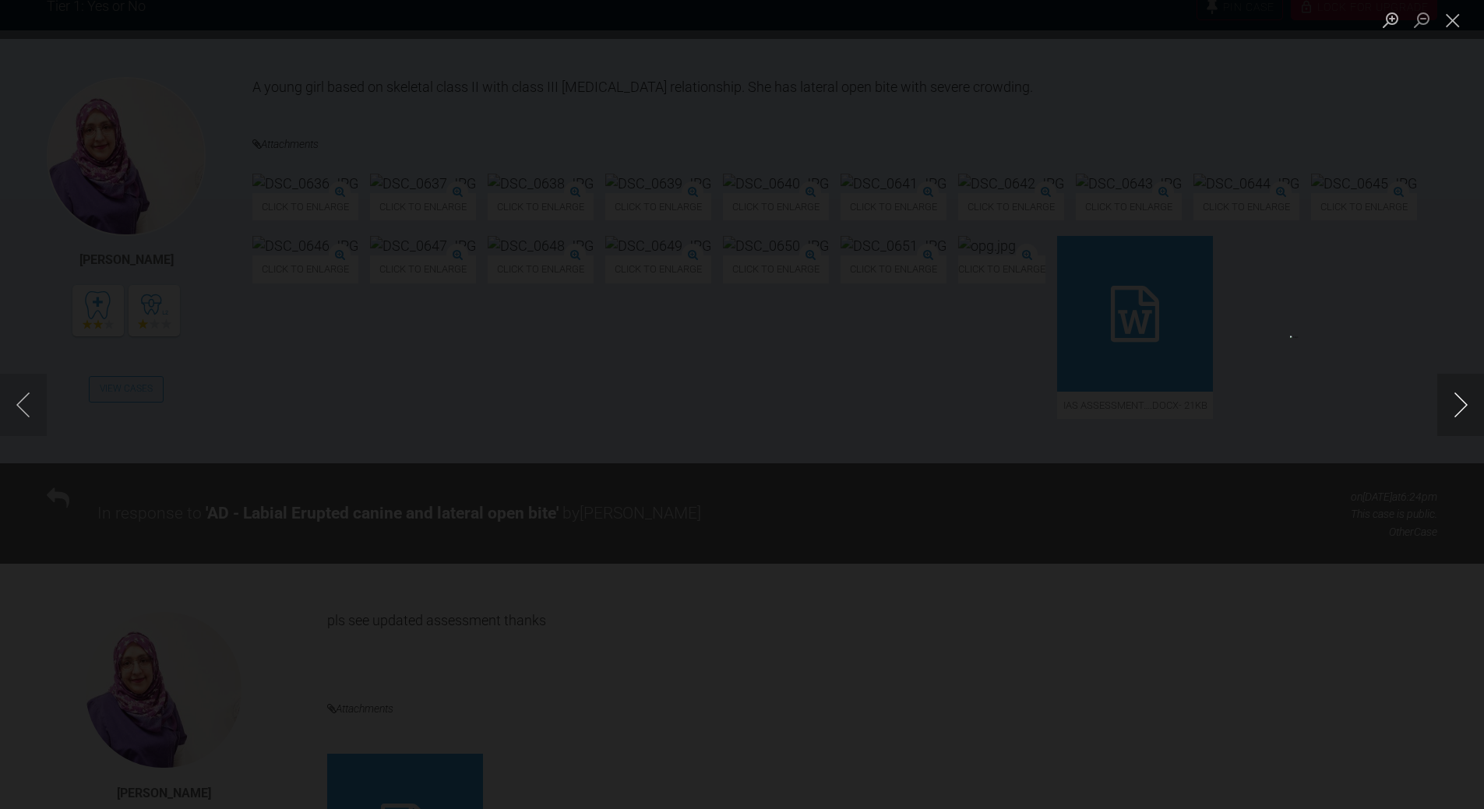
click at [1458, 407] on button "Next image" at bounding box center [1460, 405] width 47 height 62
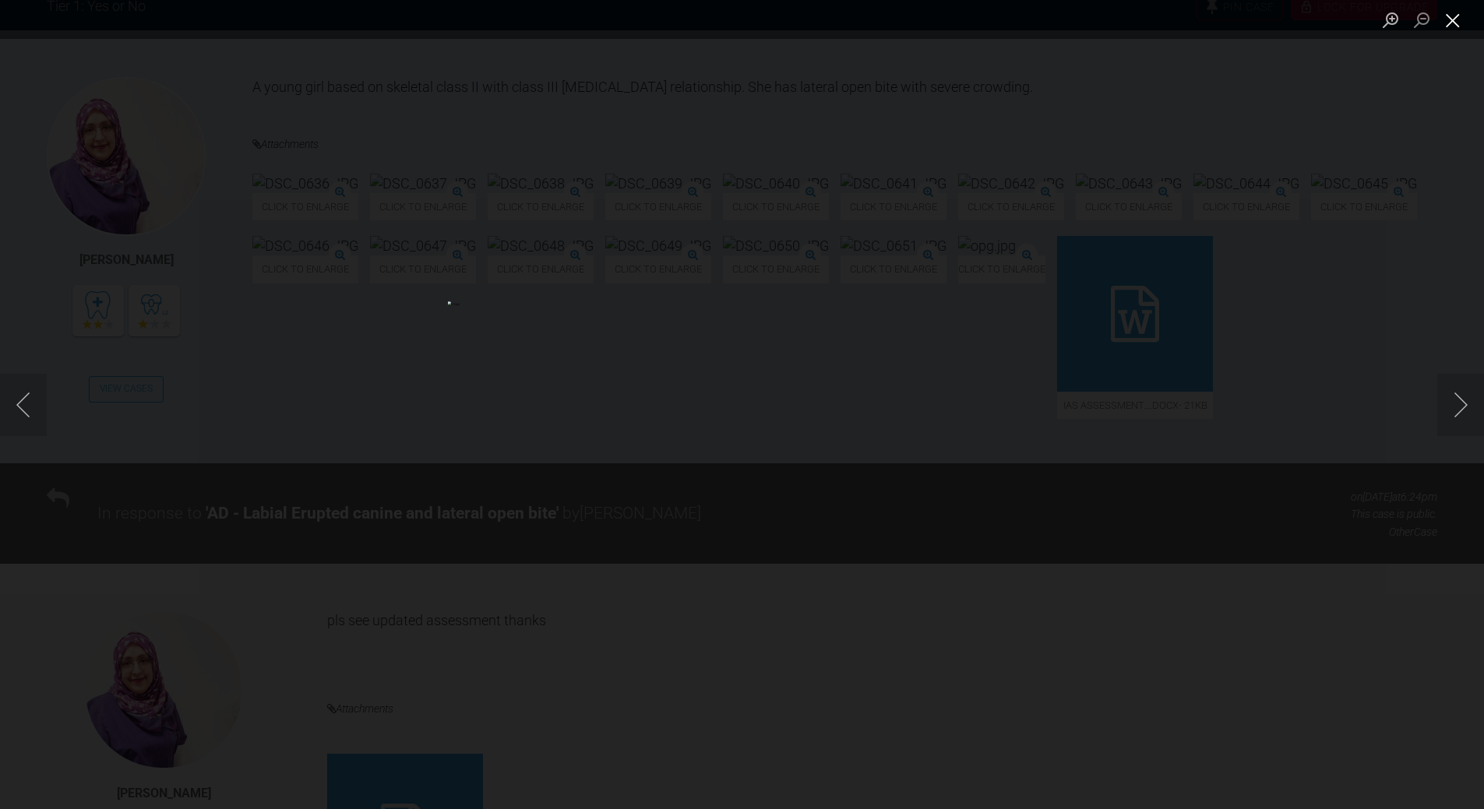
click at [1446, 23] on button "Close lightbox" at bounding box center [1452, 19] width 31 height 27
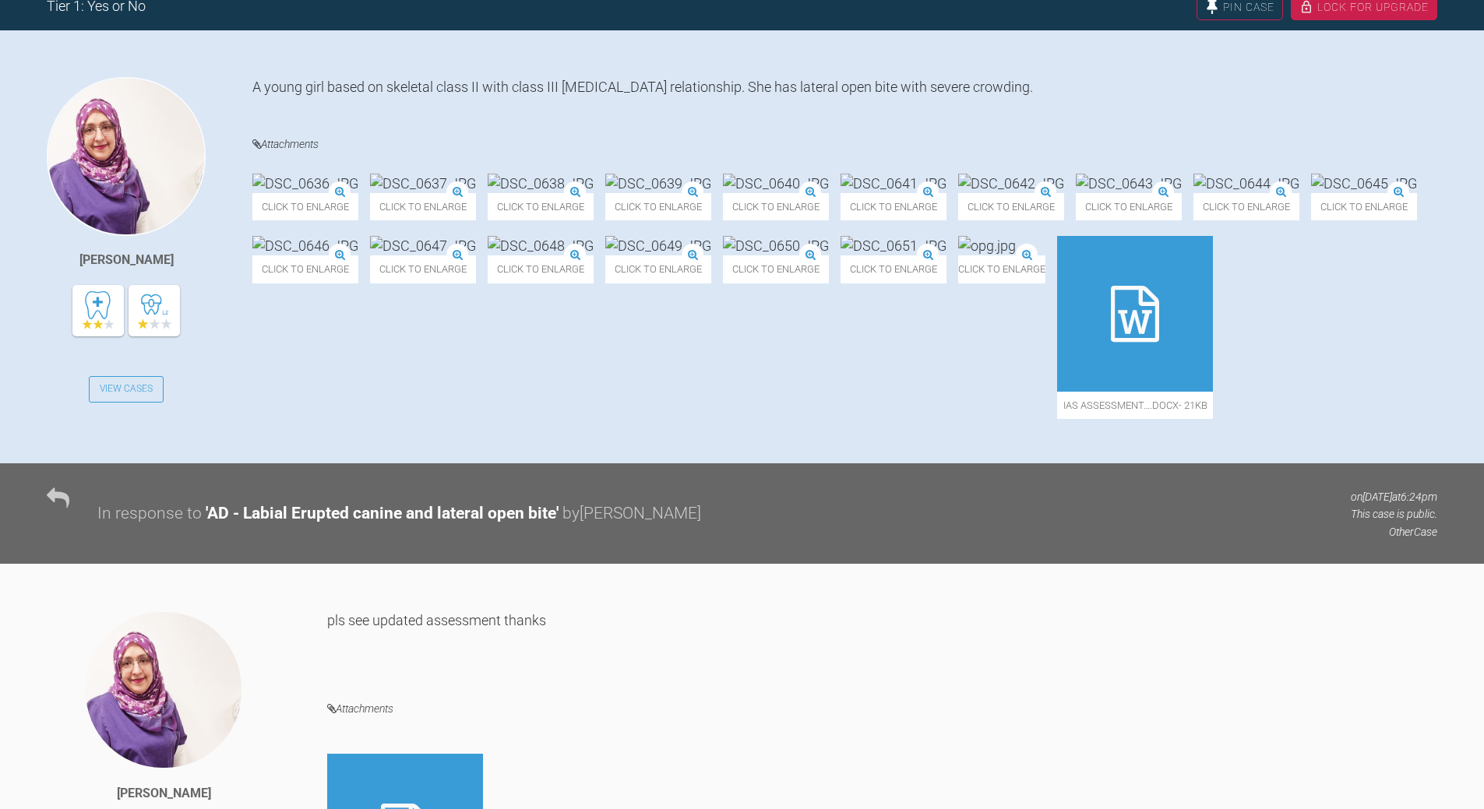
click at [1111, 342] on icon at bounding box center [1135, 314] width 48 height 56
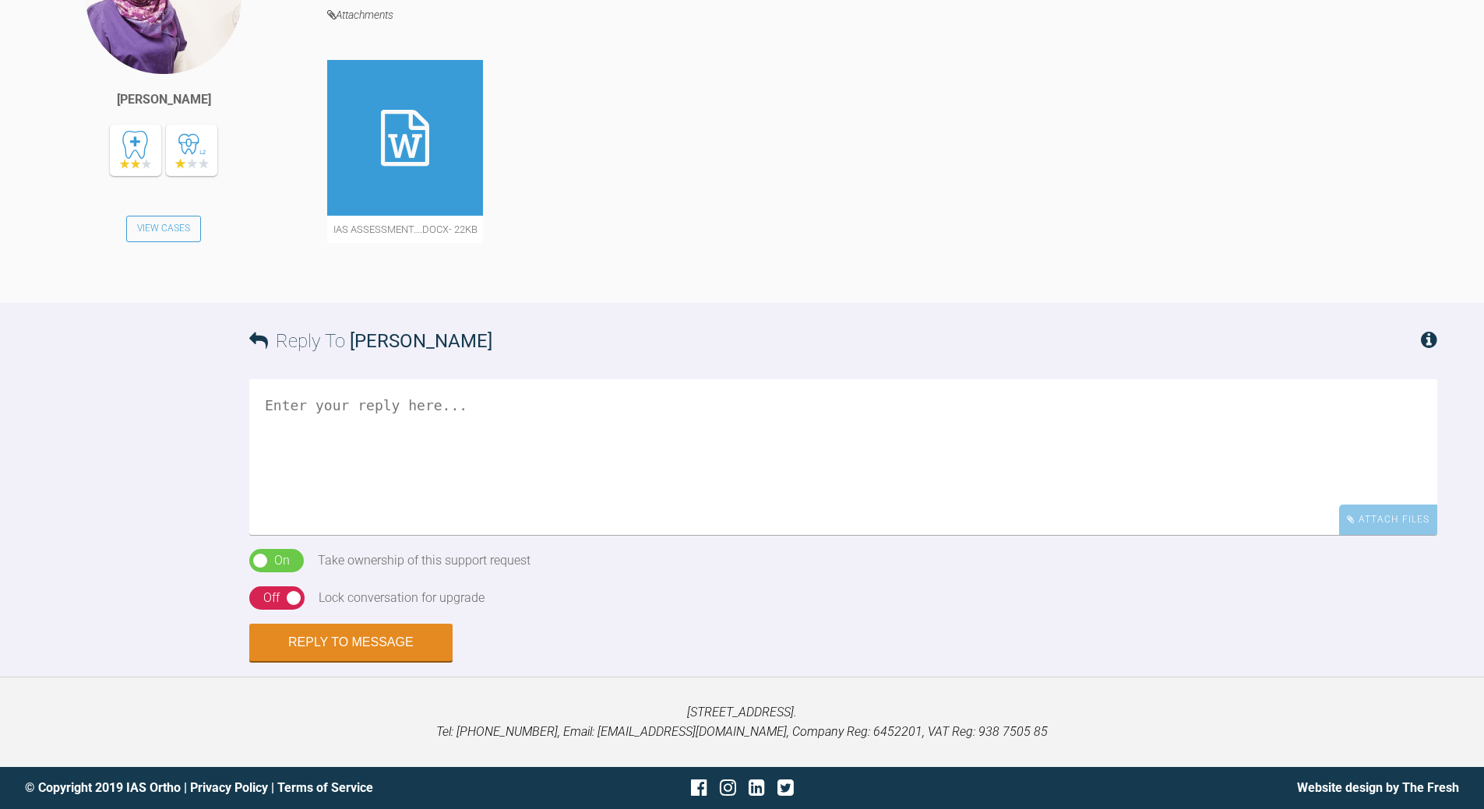
scroll to position [1234, 0]
click at [400, 181] on div at bounding box center [405, 138] width 156 height 156
drag, startPoint x: 461, startPoint y: 419, endPoint x: 442, endPoint y: 410, distance: 20.9
click at [458, 417] on textarea at bounding box center [843, 457] width 1188 height 156
click at [381, 428] on textarea "all good eiteh extsn upp4's low 5's" at bounding box center [843, 457] width 1188 height 156
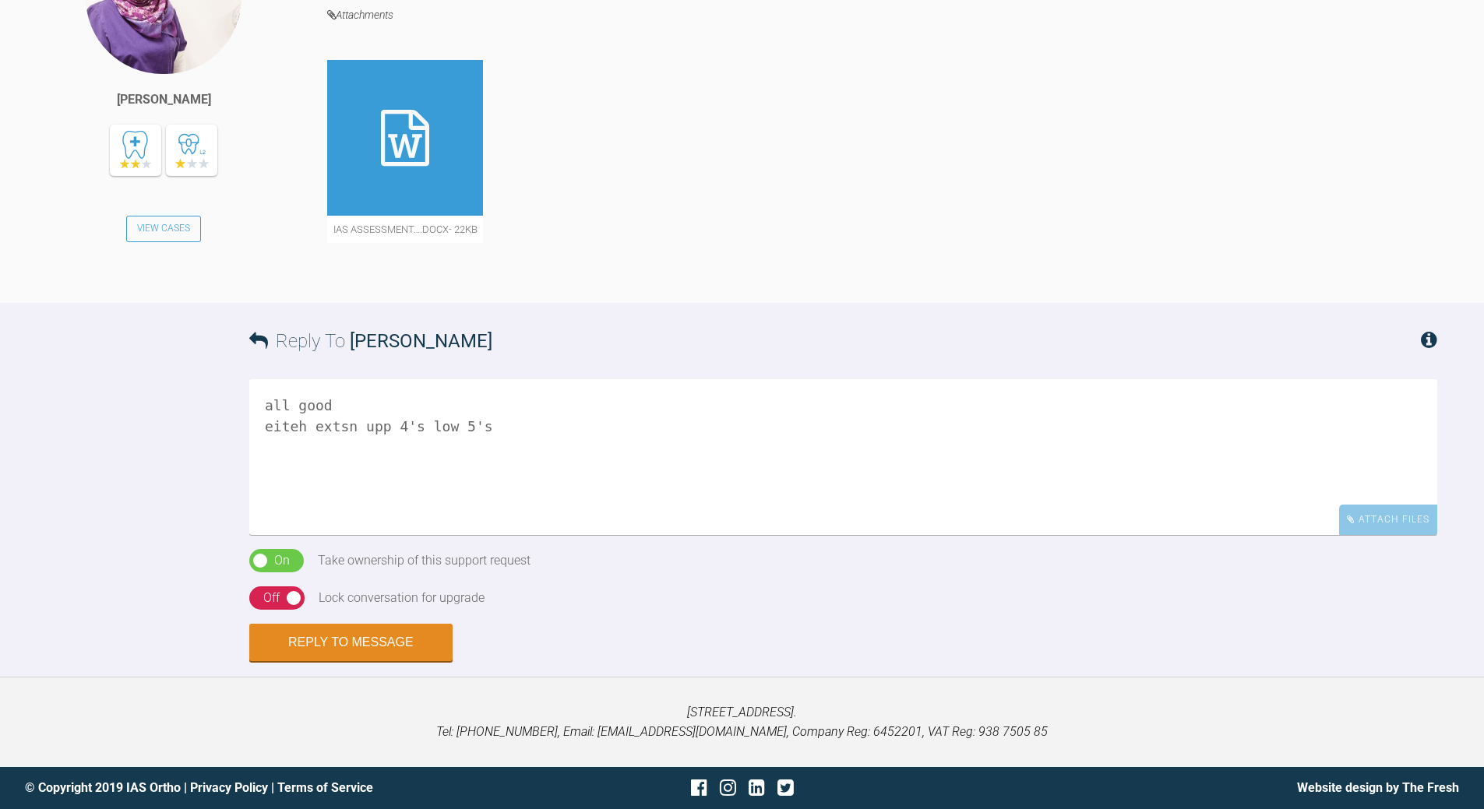
click at [296, 423] on textarea "all good eiteh extsn upp 4's low 5's" at bounding box center [843, 457] width 1188 height 156
click at [498, 421] on textarea "all good either extsn upp 4's low 5's" at bounding box center [843, 457] width 1188 height 156
type textarea "all good either extsn upp 4's low 5's OR extsn upp 3's and low 5's pls advise i…"
click at [282, 595] on div "On Off" at bounding box center [276, 597] width 55 height 23
click at [369, 642] on button "Reply to Message" at bounding box center [350, 643] width 203 height 37
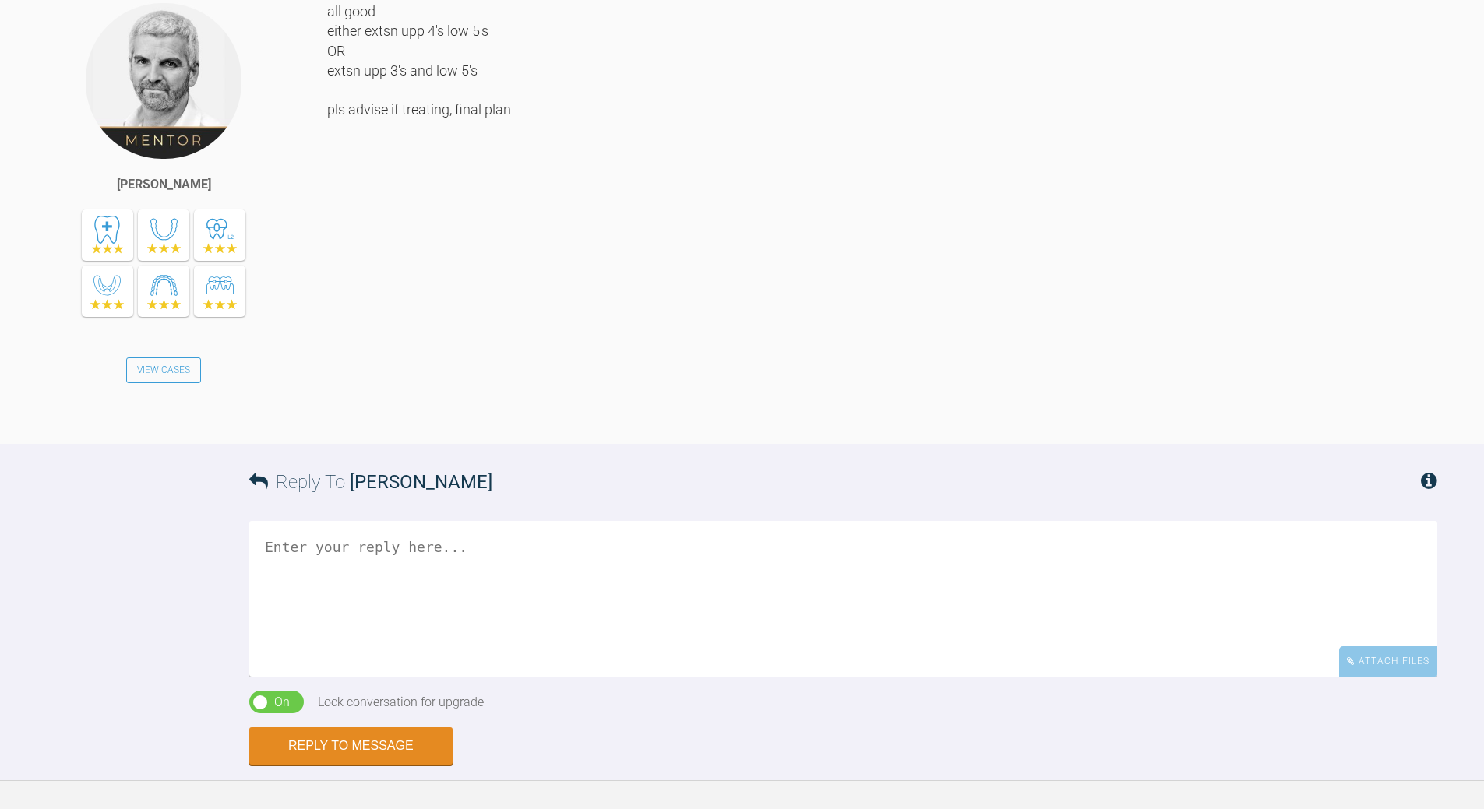
scroll to position [1477, 0]
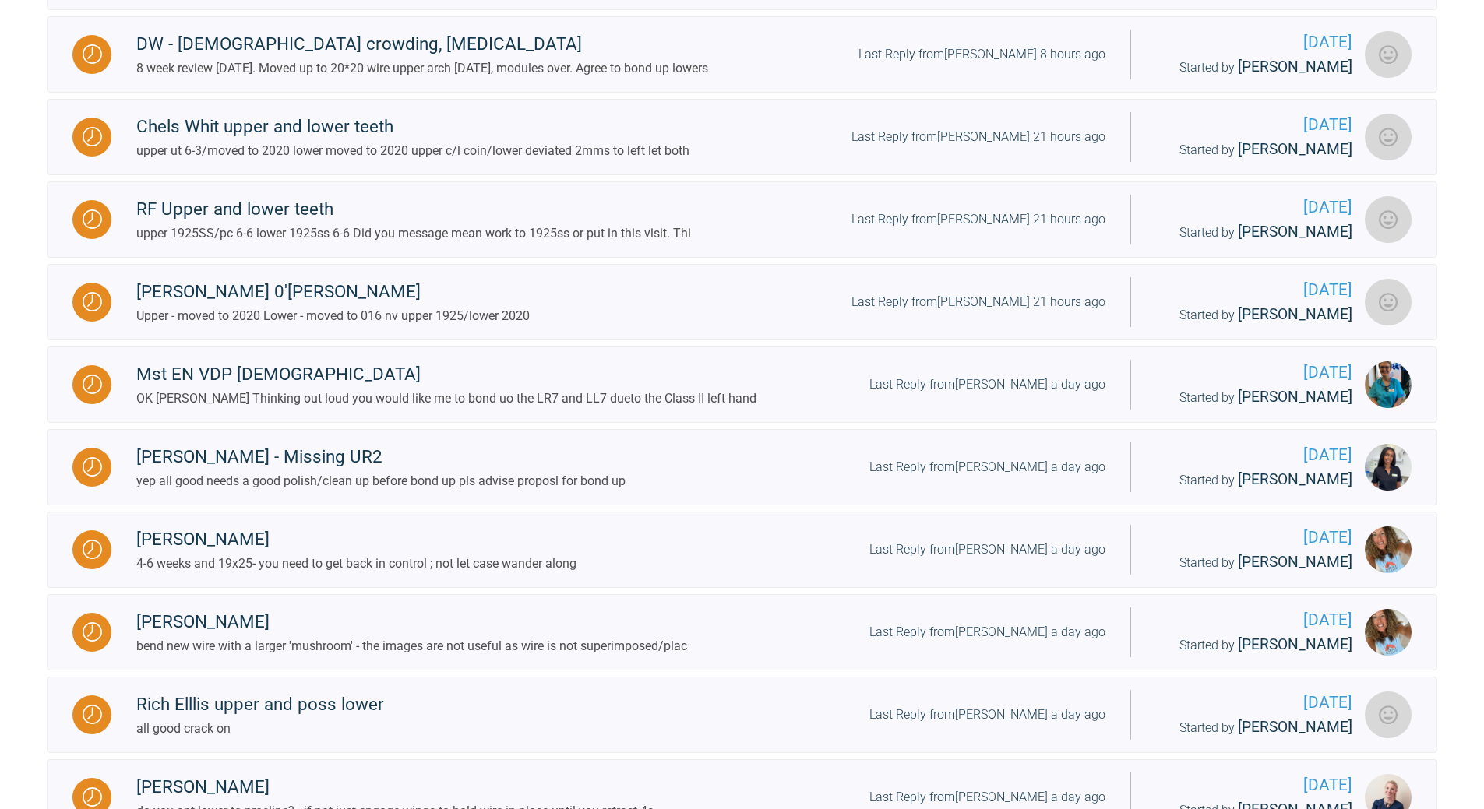
scroll to position [1088, 0]
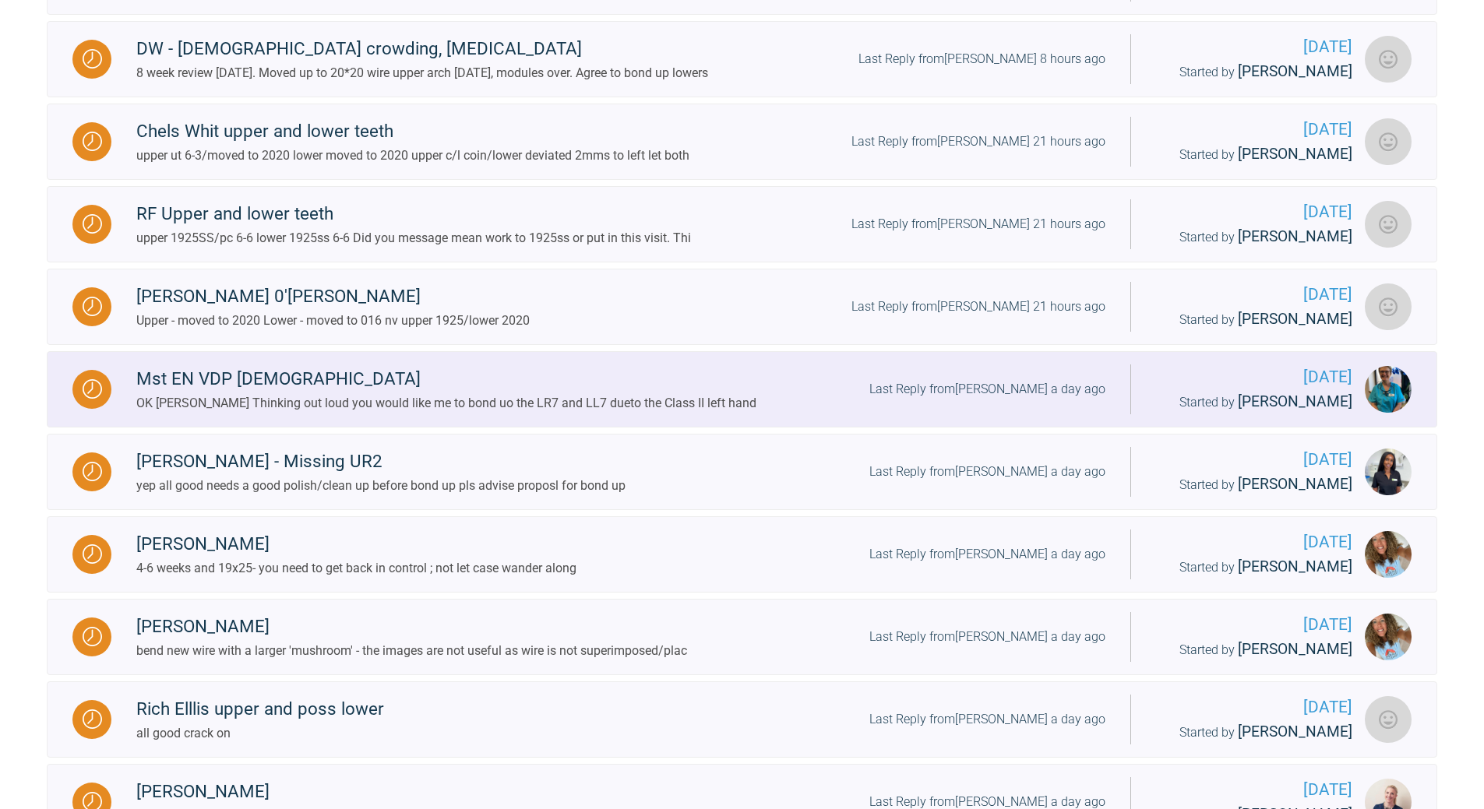
click at [990, 400] on div "Last Reply from [PERSON_NAME] a day ago" at bounding box center [987, 389] width 236 height 20
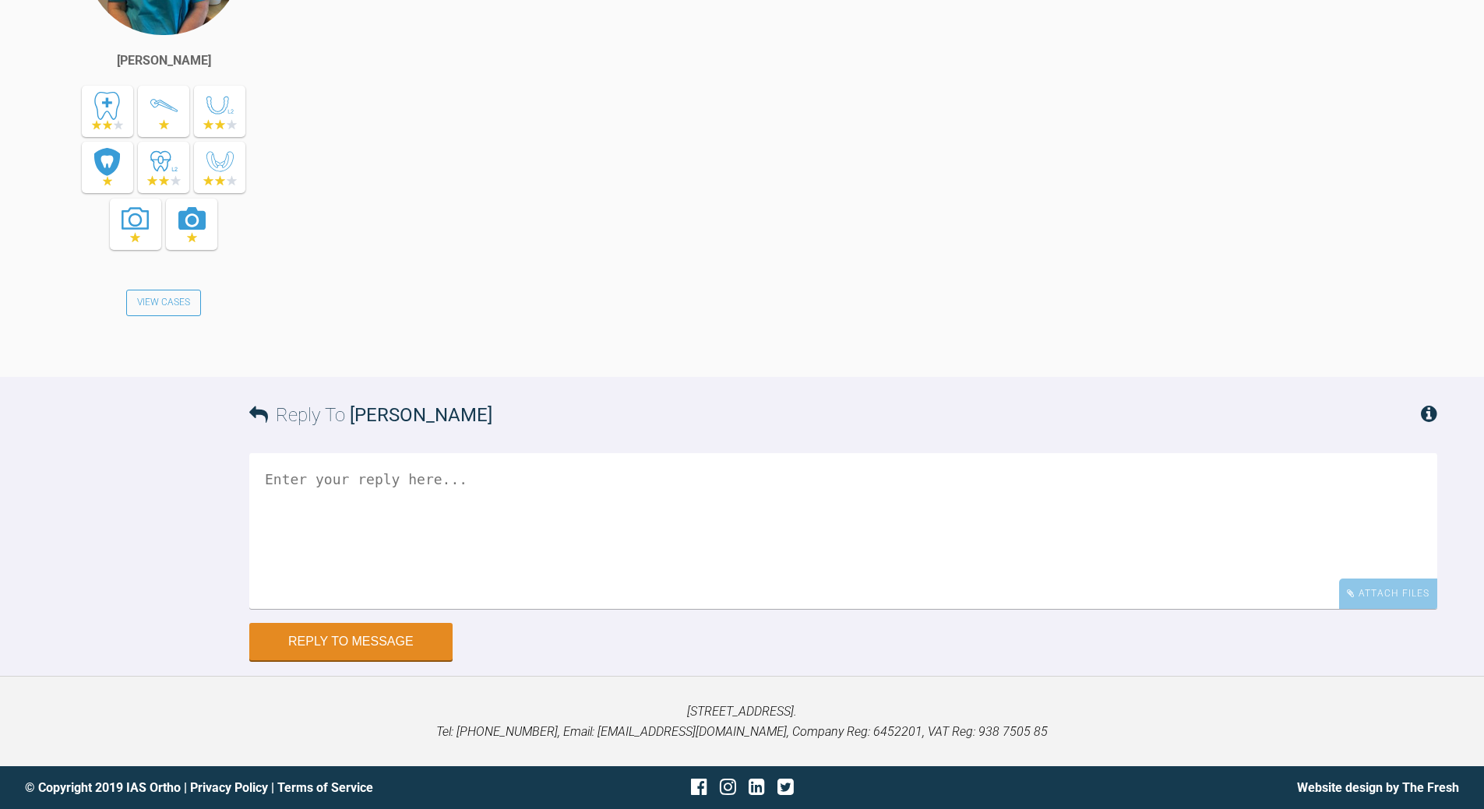
scroll to position [18487, 0]
click at [661, 609] on textarea at bounding box center [843, 531] width 1188 height 156
click at [784, 609] on textarea "if boning 7's - bond both side - would help OB reduction ; not big adv re [PERS…" at bounding box center [843, 531] width 1188 height 156
click at [312, 480] on textarea "if boning 7's - bond both side - would help OB reduction ; not big a adv re [PE…" at bounding box center [843, 531] width 1188 height 156
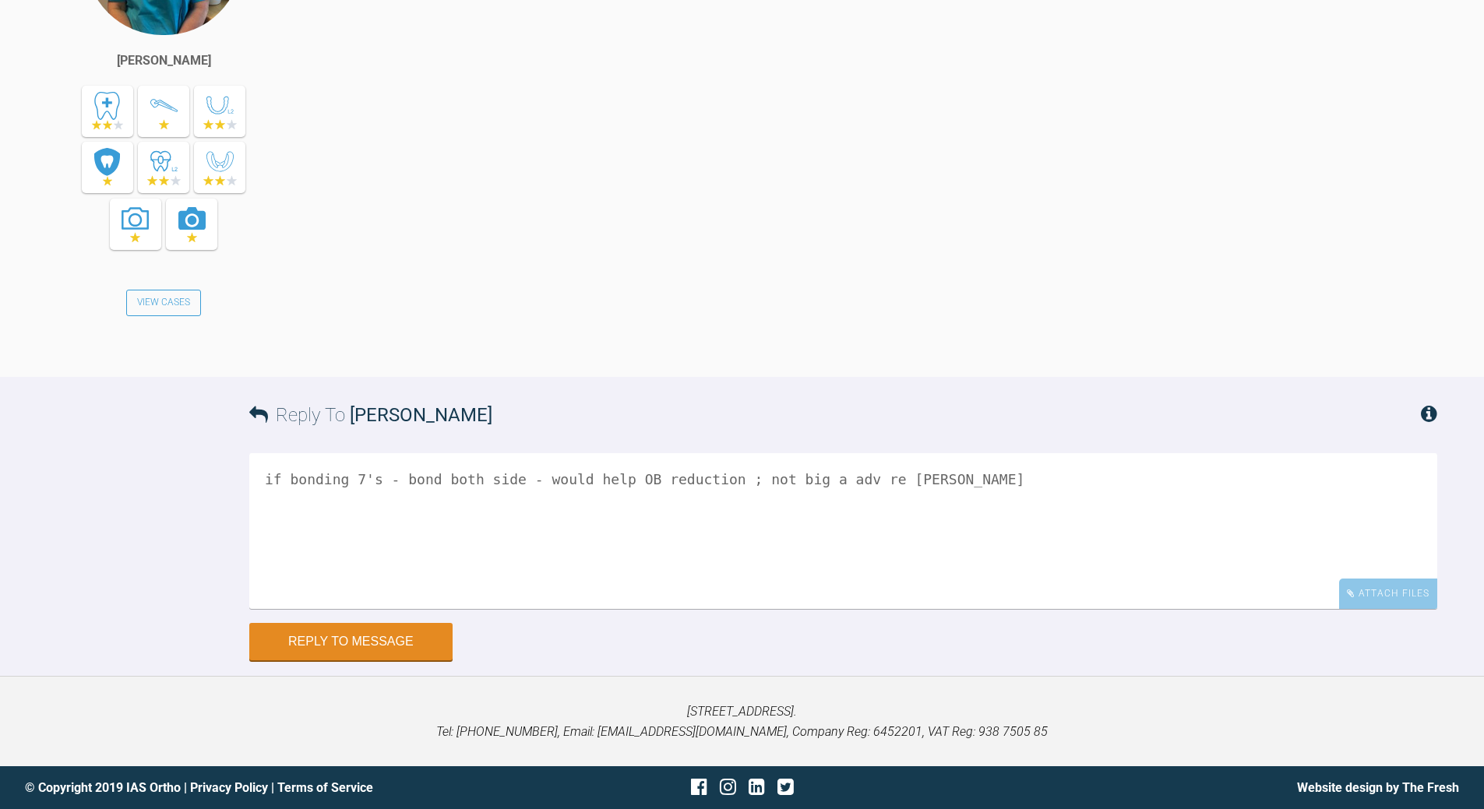
click at [505, 480] on textarea "if bonding 7's - bond both side - would help OB reduction ; not big a adv re [P…" at bounding box center [843, 531] width 1188 height 156
click at [562, 477] on textarea "if bonding 7's - bond both sides - would help OB reduction ; not big a adv re […" at bounding box center [843, 531] width 1188 height 156
drag, startPoint x: 810, startPoint y: 482, endPoint x: 819, endPoint y: 473, distance: 13.2
click at [811, 481] on textarea "if bonding 7's - bond both sides - will d help OB reduction ; not big a adv re …" at bounding box center [843, 531] width 1188 height 156
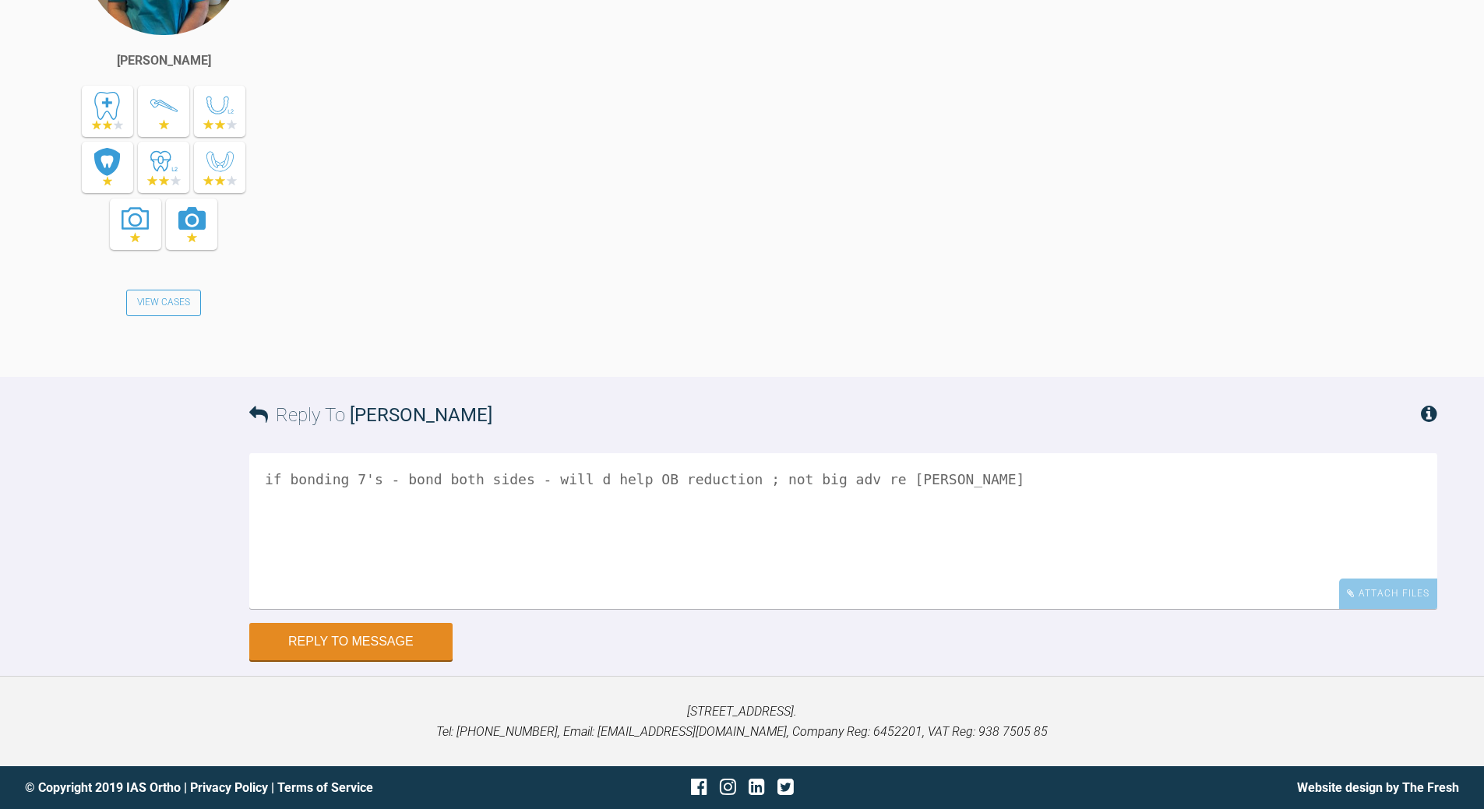
click at [842, 477] on textarea "if bonding 7's - bond both sides - will d help OB reduction ; not big adv re [P…" at bounding box center [843, 531] width 1188 height 156
type textarea "if bonding 7's - bond both sides - will d help OB reduction ; not big adv on [P…"
click at [366, 650] on button "Reply to Message" at bounding box center [350, 643] width 203 height 37
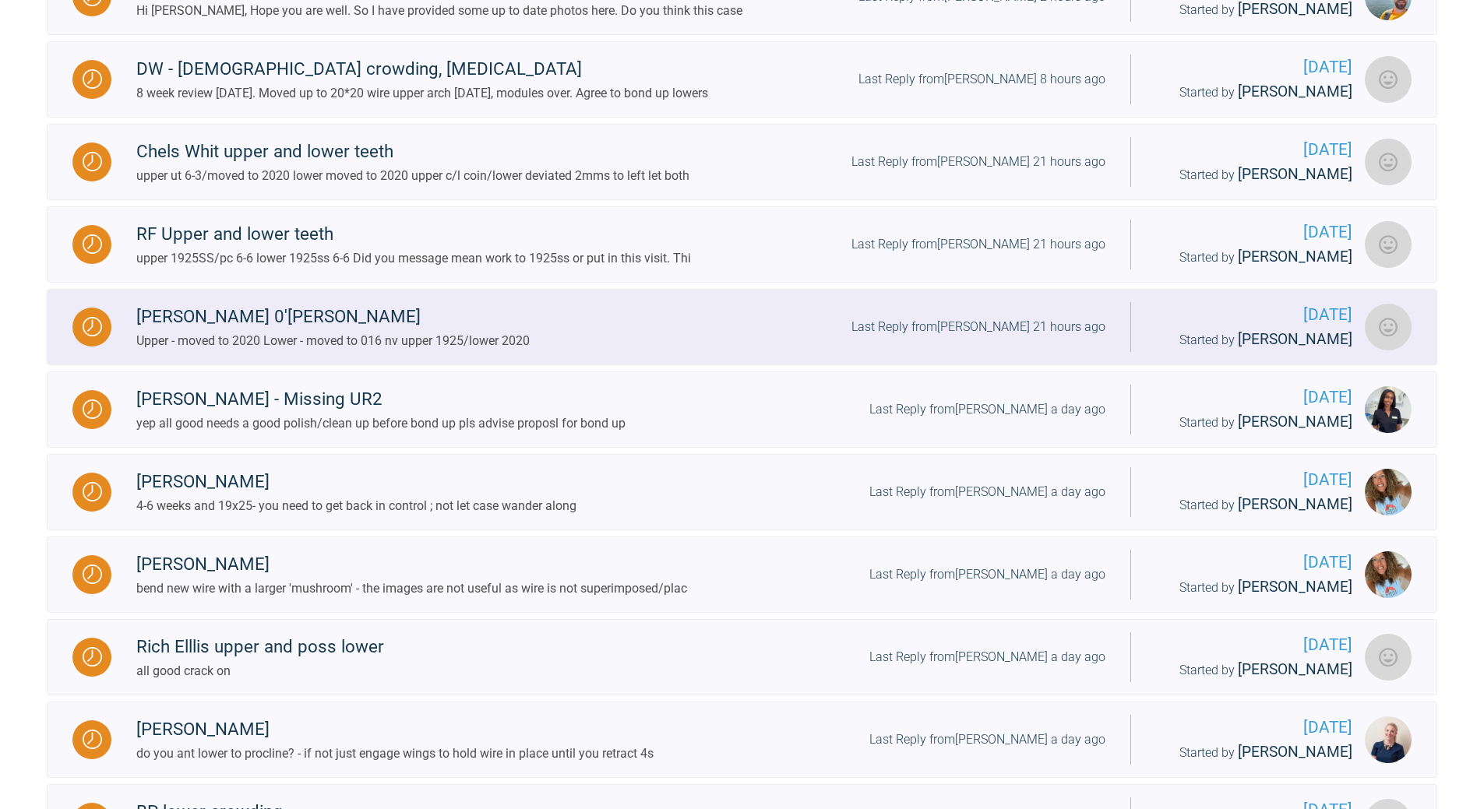
scroll to position [1051, 0]
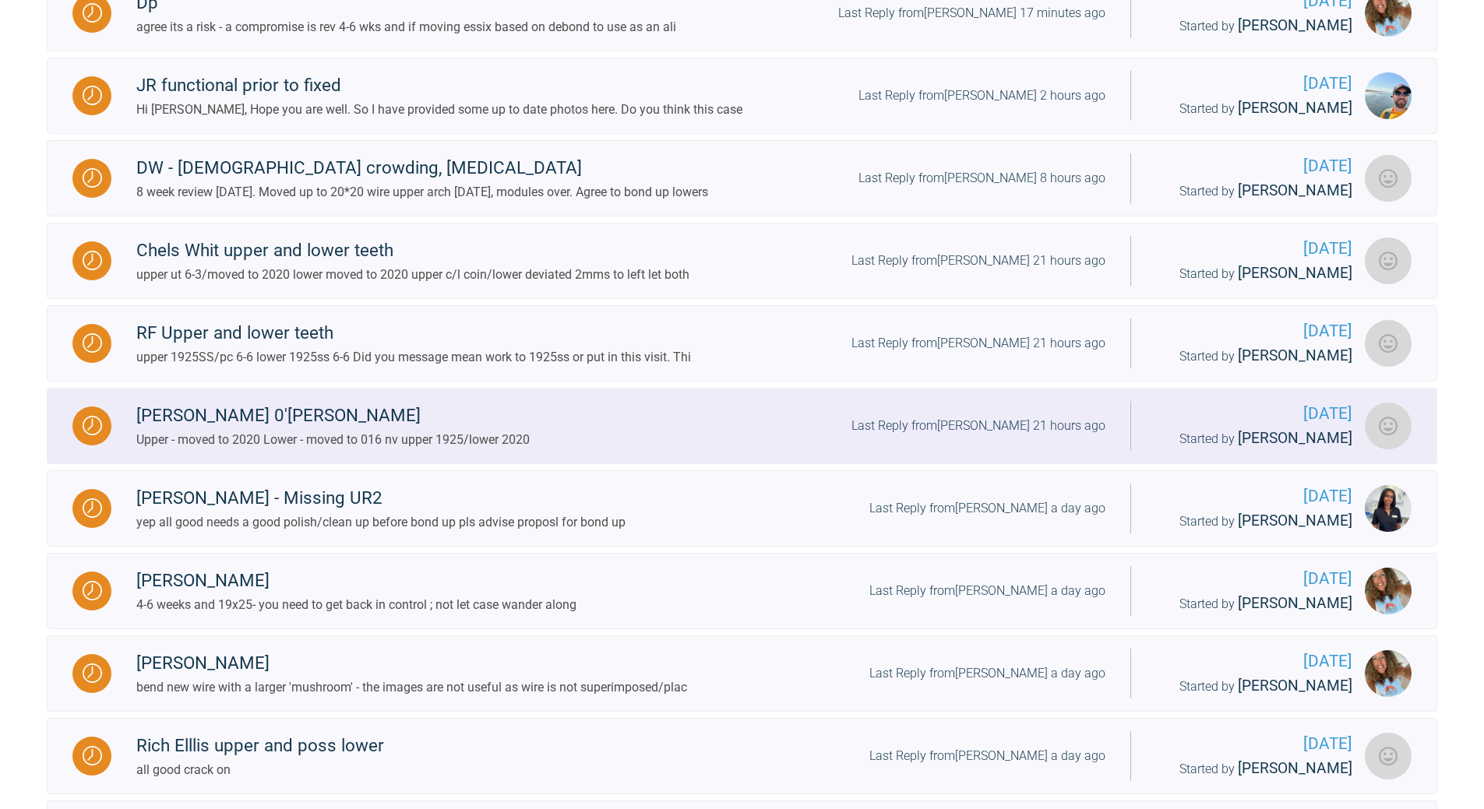
click at [1008, 436] on div "Last Reply from [PERSON_NAME] 21 hours ago" at bounding box center [978, 426] width 254 height 20
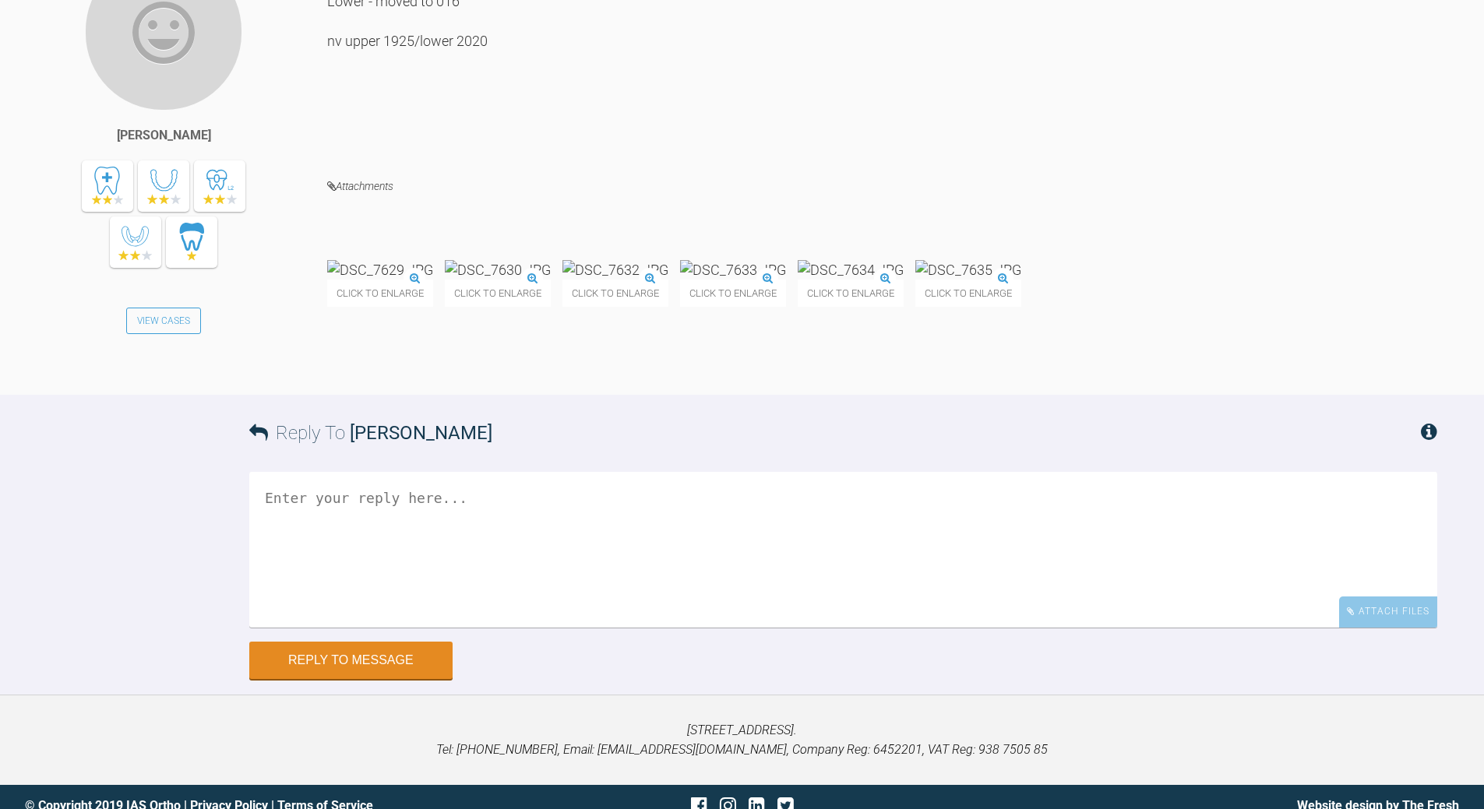
scroll to position [7759, 0]
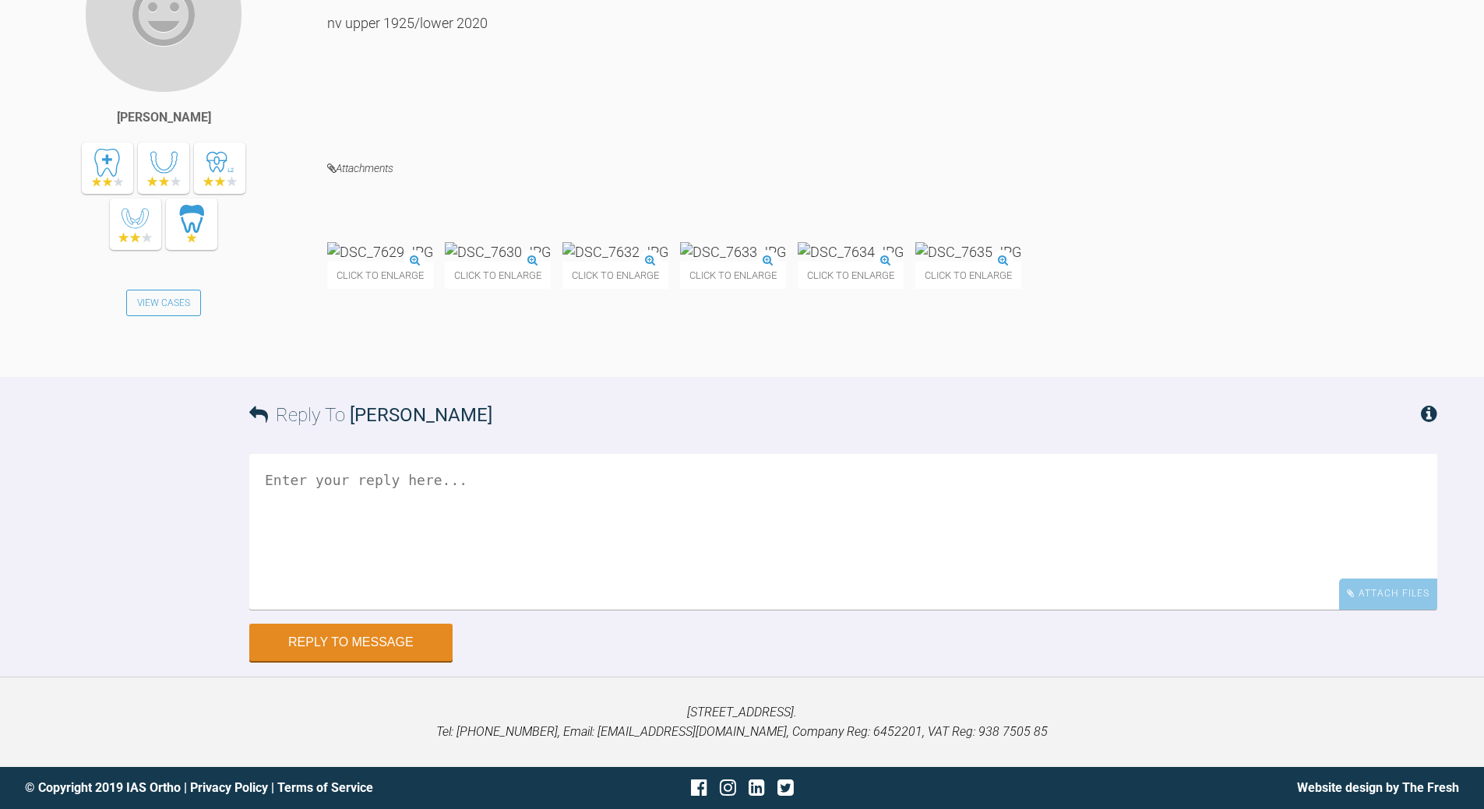
click at [551, 262] on img at bounding box center [498, 251] width 106 height 19
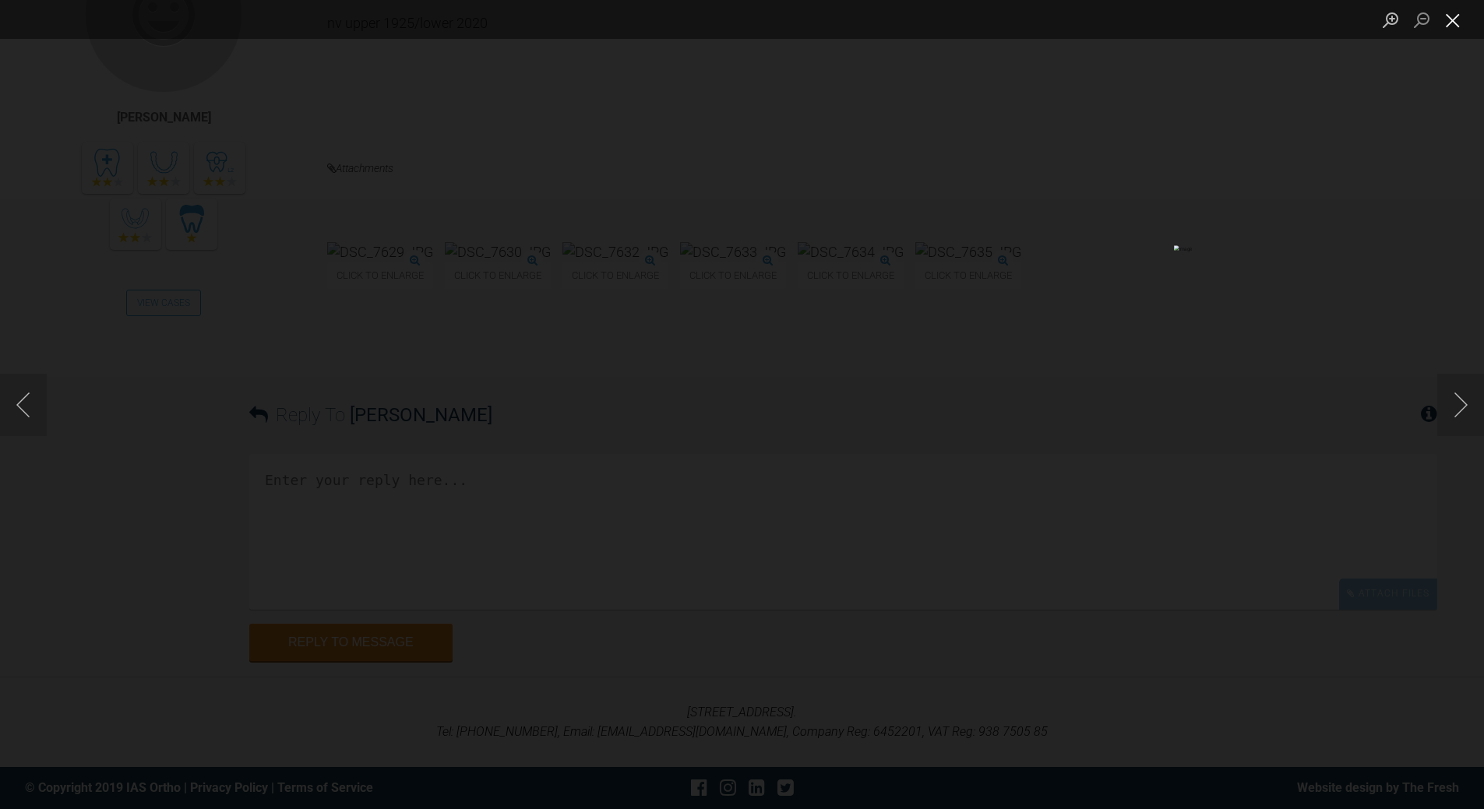
click at [1447, 24] on button "Close lightbox" at bounding box center [1452, 19] width 31 height 27
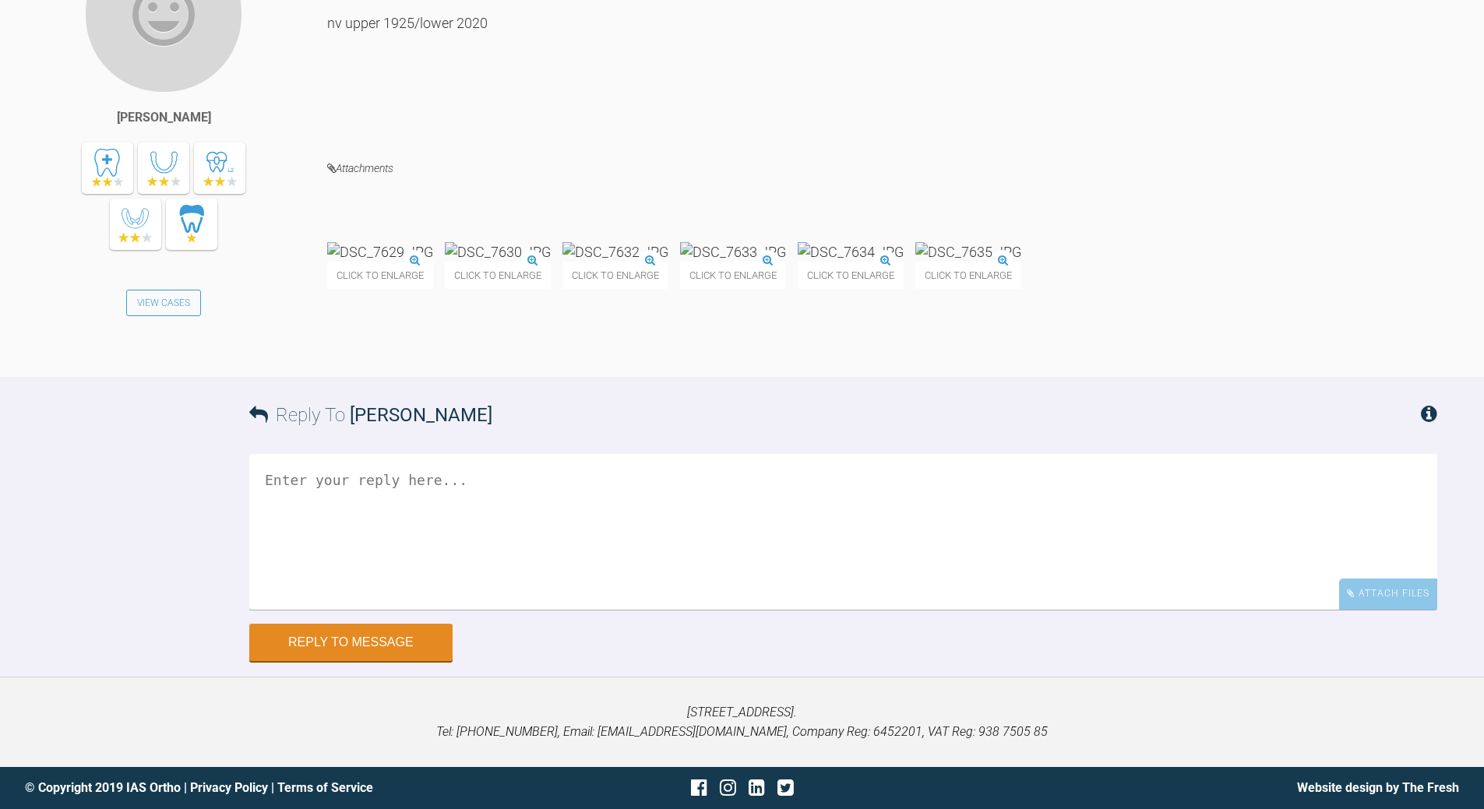
click at [407, 610] on textarea at bounding box center [843, 532] width 1188 height 156
type textarea "all good - crack on"
click at [351, 632] on button "Reply to Message" at bounding box center [350, 643] width 203 height 37
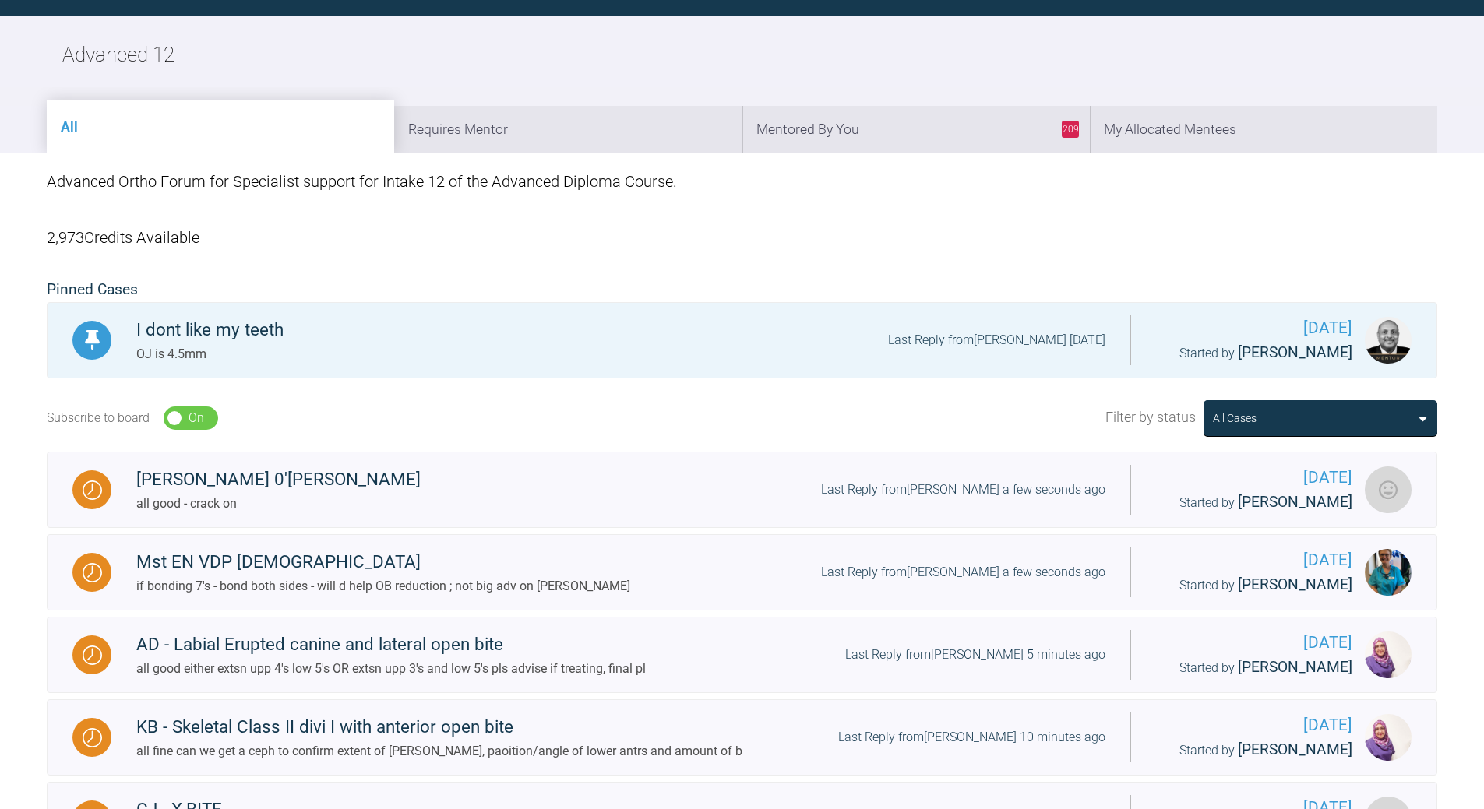
scroll to position [1675, 0]
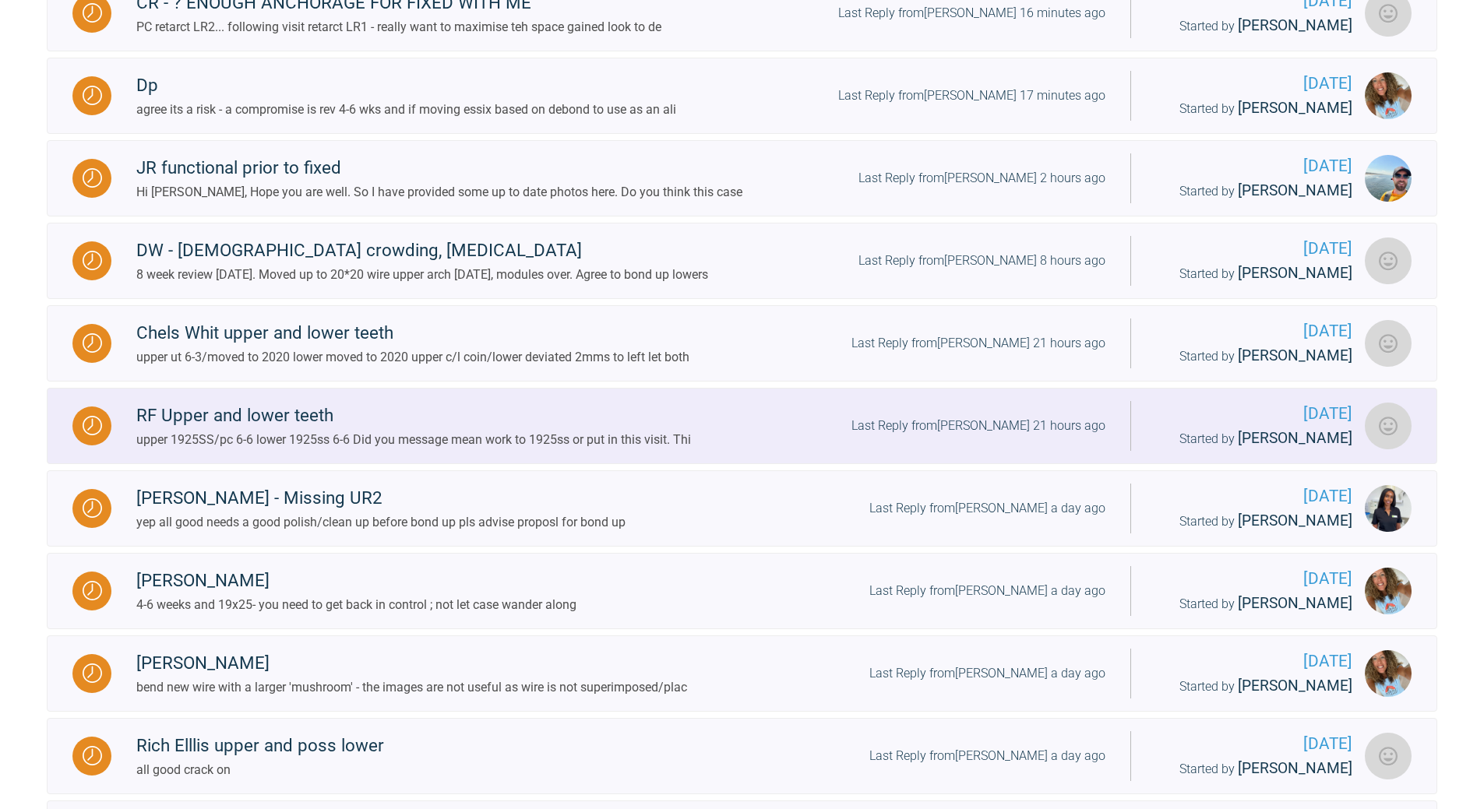
click at [993, 436] on div "Last Reply from [PERSON_NAME] 21 hours ago" at bounding box center [978, 426] width 254 height 20
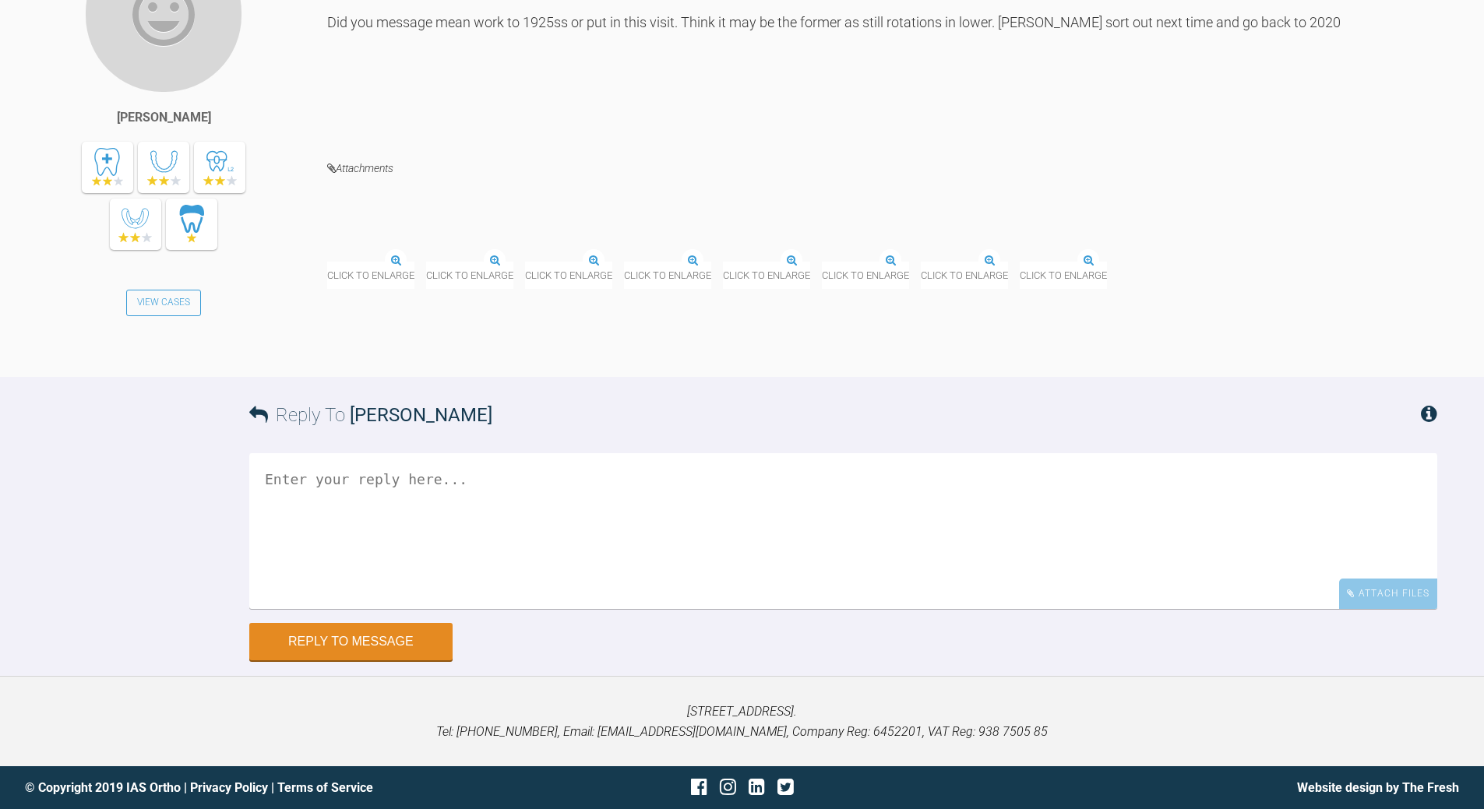
scroll to position [17481, 0]
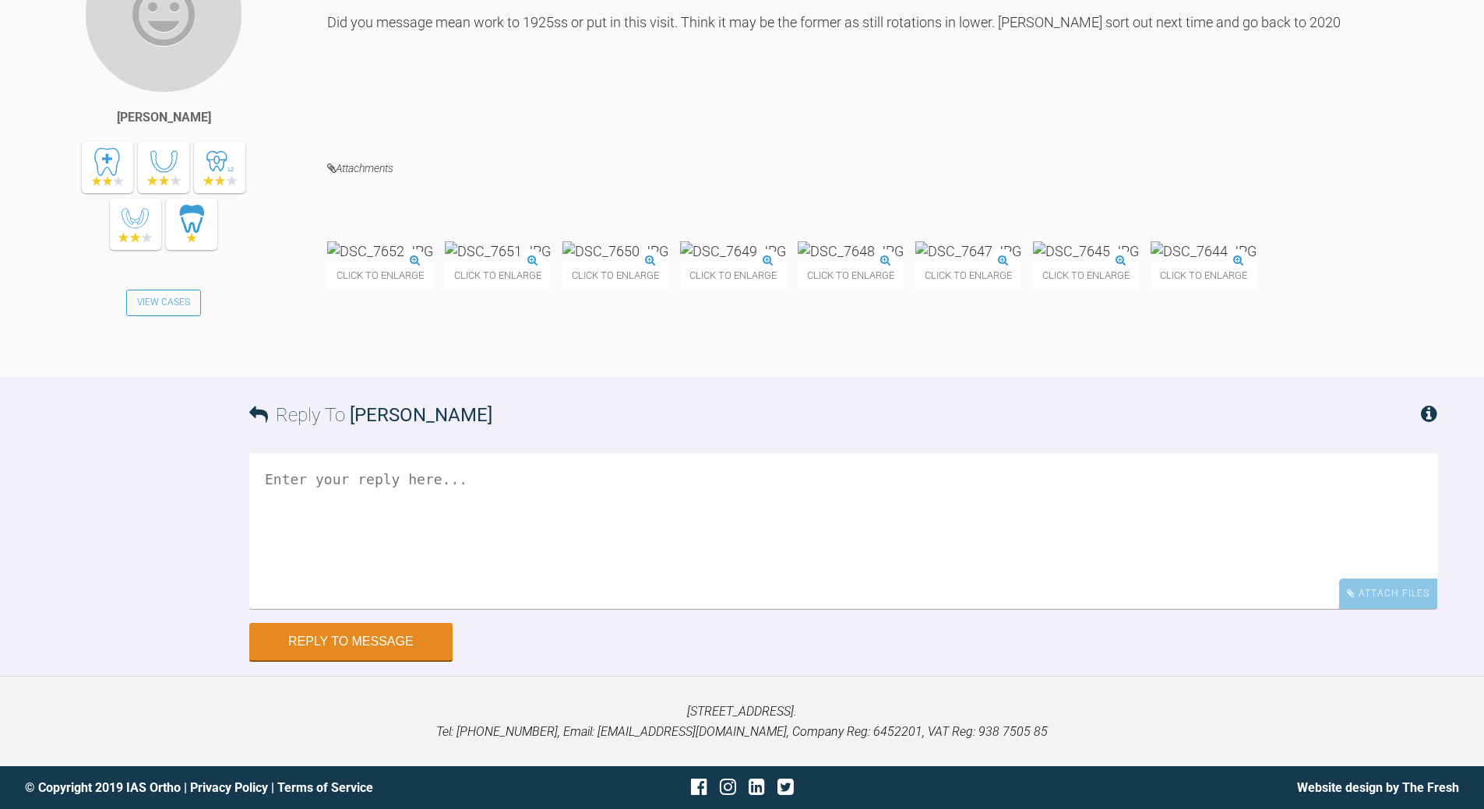
click at [597, 502] on textarea at bounding box center [843, 531] width 1188 height 156
click at [461, 481] on textarea "following visit - is via [GEOGRAPHIC_DATA]" at bounding box center [843, 531] width 1188 height 156
click at [641, 478] on textarea "following visit - is via 20x20- 19x25 niti NiTi" at bounding box center [843, 531] width 1188 height 156
type textarea "following visit - is via 20x20- 19x25 niti NiTi getting roations out"
click at [426, 631] on button "Reply to Message" at bounding box center [350, 643] width 203 height 37
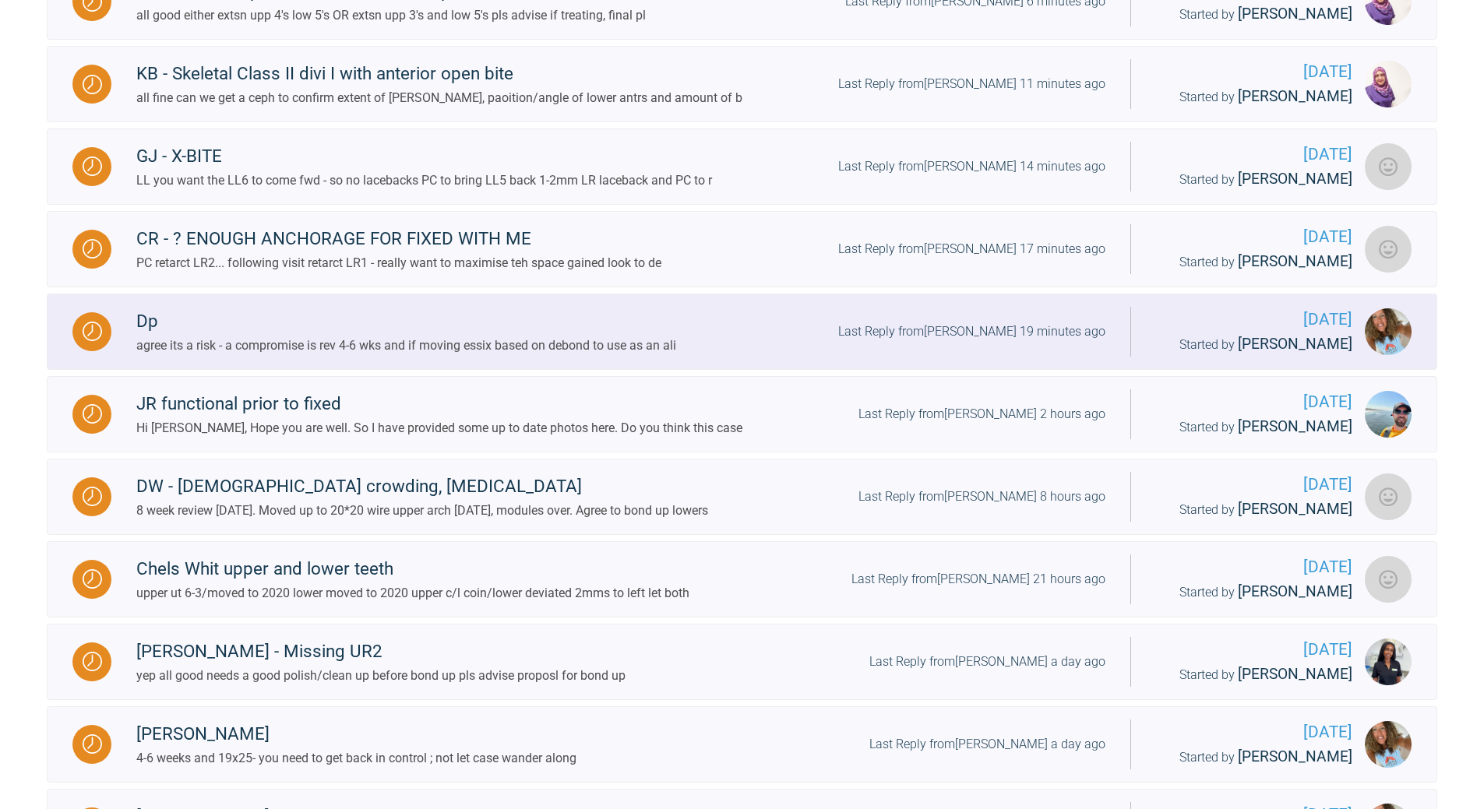
scroll to position [896, 0]
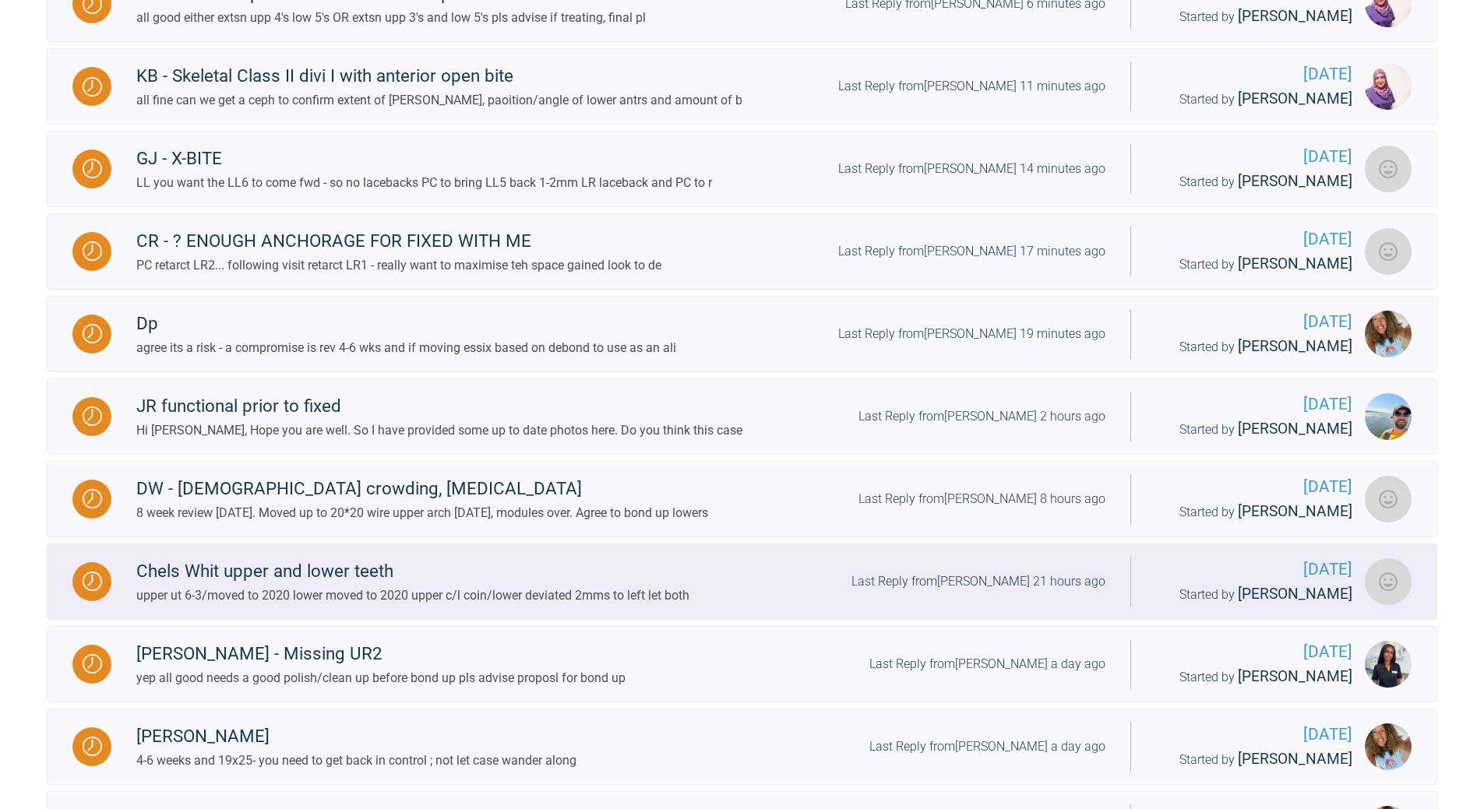
click at [1005, 592] on div "Last Reply from [PERSON_NAME] 21 hours ago" at bounding box center [978, 582] width 254 height 20
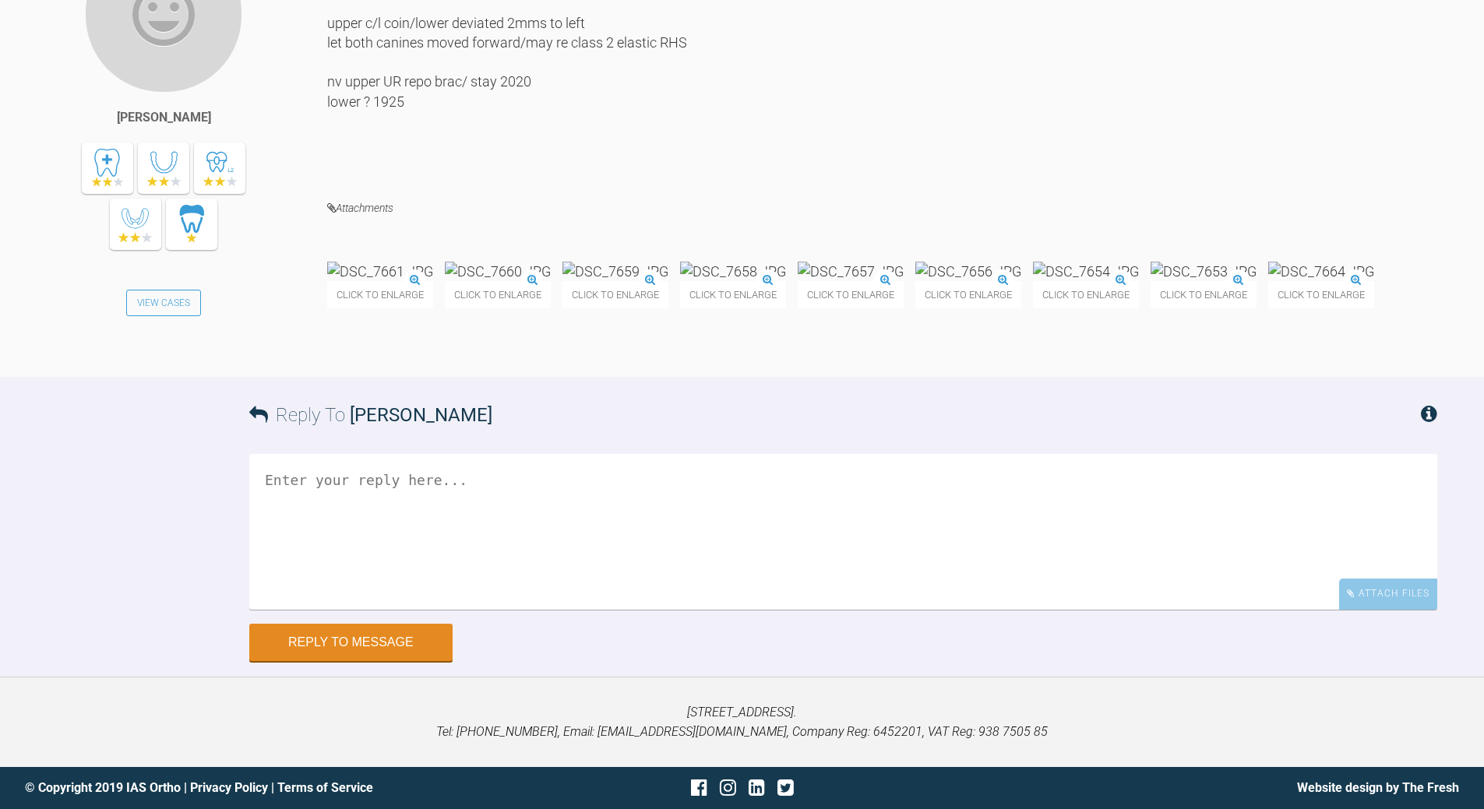
scroll to position [13169, 0]
click at [421, 500] on textarea at bounding box center [843, 532] width 1188 height 156
drag, startPoint x: 383, startPoint y: 502, endPoint x: 411, endPoint y: 487, distance: 32.1
click at [390, 499] on textarea "aall fine PC low 3-3 to bing them fwd" at bounding box center [843, 532] width 1188 height 156
click at [515, 508] on textarea "aall fine PC low 3-3 to bring them fwd" at bounding box center [843, 532] width 1188 height 156
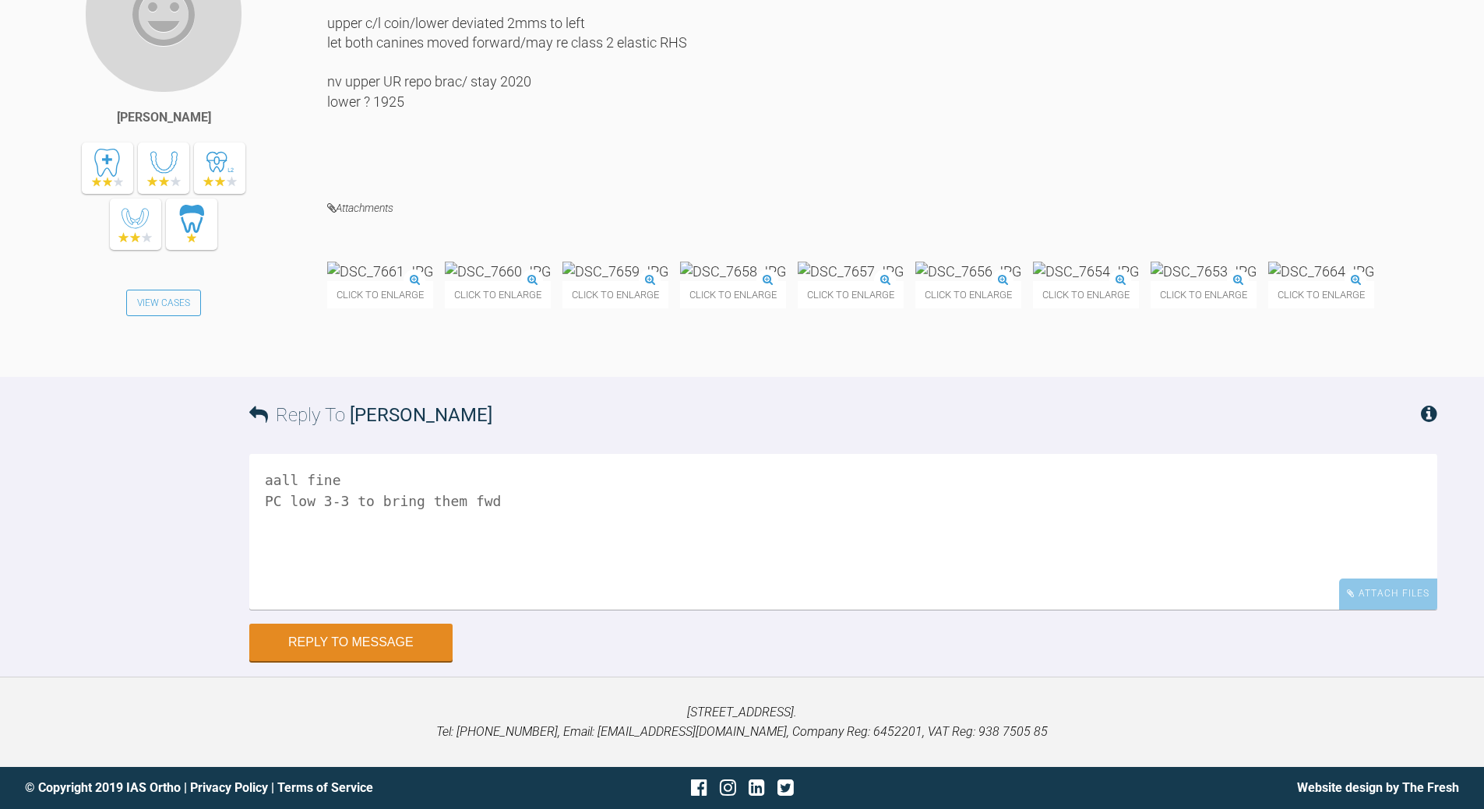
click at [276, 476] on textarea "aall fine PC low 3-3 to bring them fwd" at bounding box center [843, 532] width 1188 height 156
type textarea "all fine PC low 3-3 to bring them fwd"
click at [368, 663] on button "Reply to Message" at bounding box center [350, 643] width 203 height 37
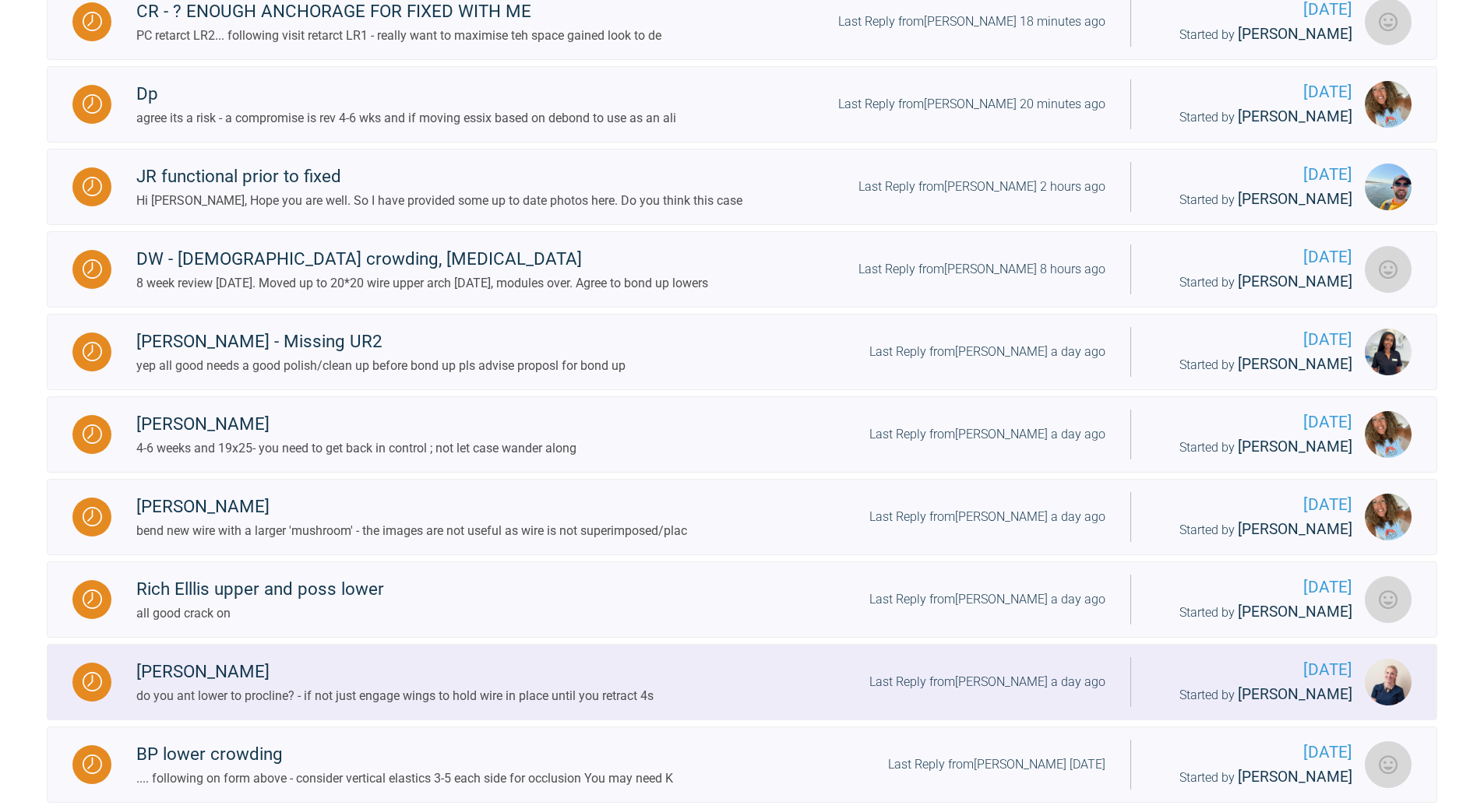
scroll to position [1207, 0]
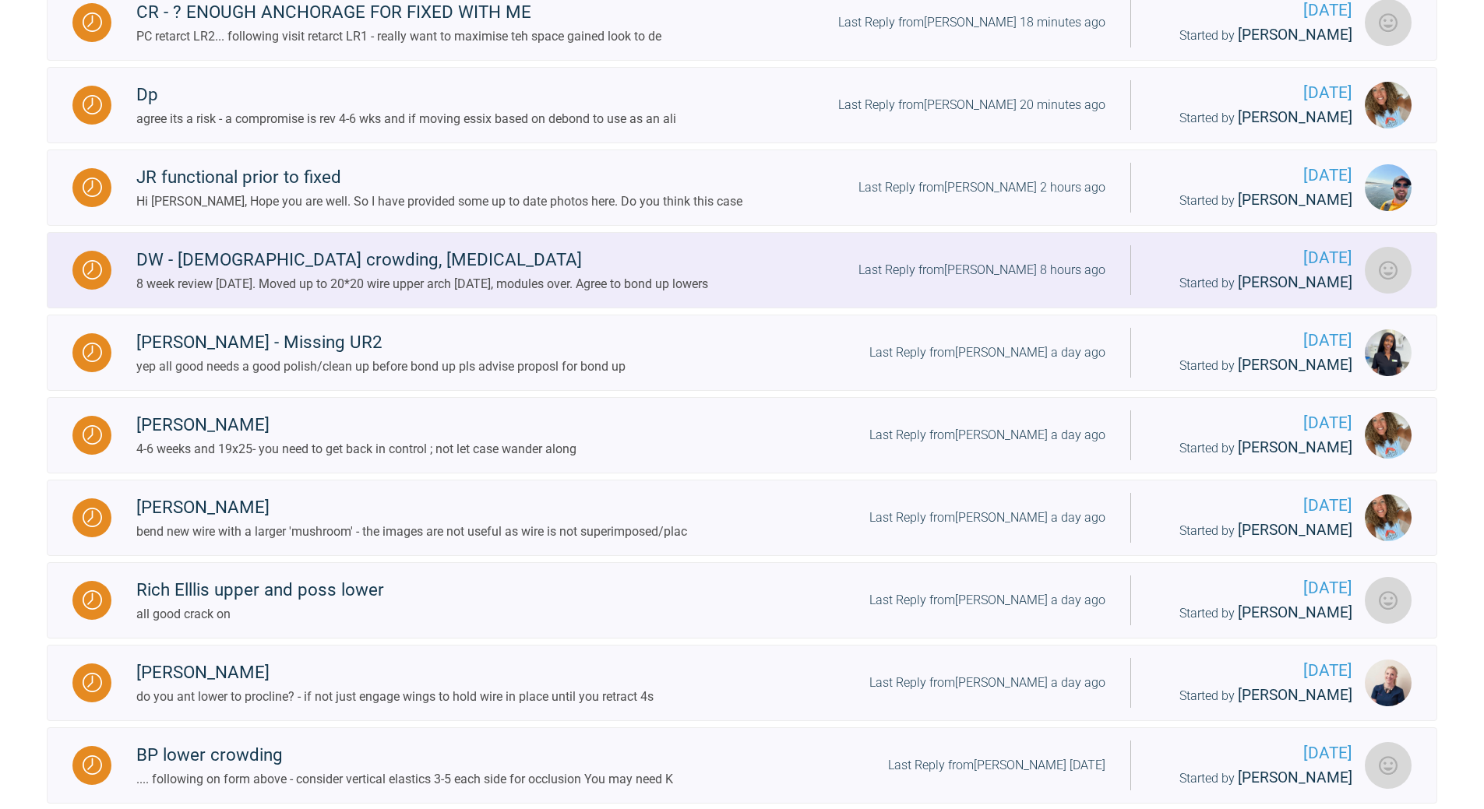
click at [1020, 280] on div "Last Reply from [PERSON_NAME] 8 hours ago" at bounding box center [981, 270] width 247 height 20
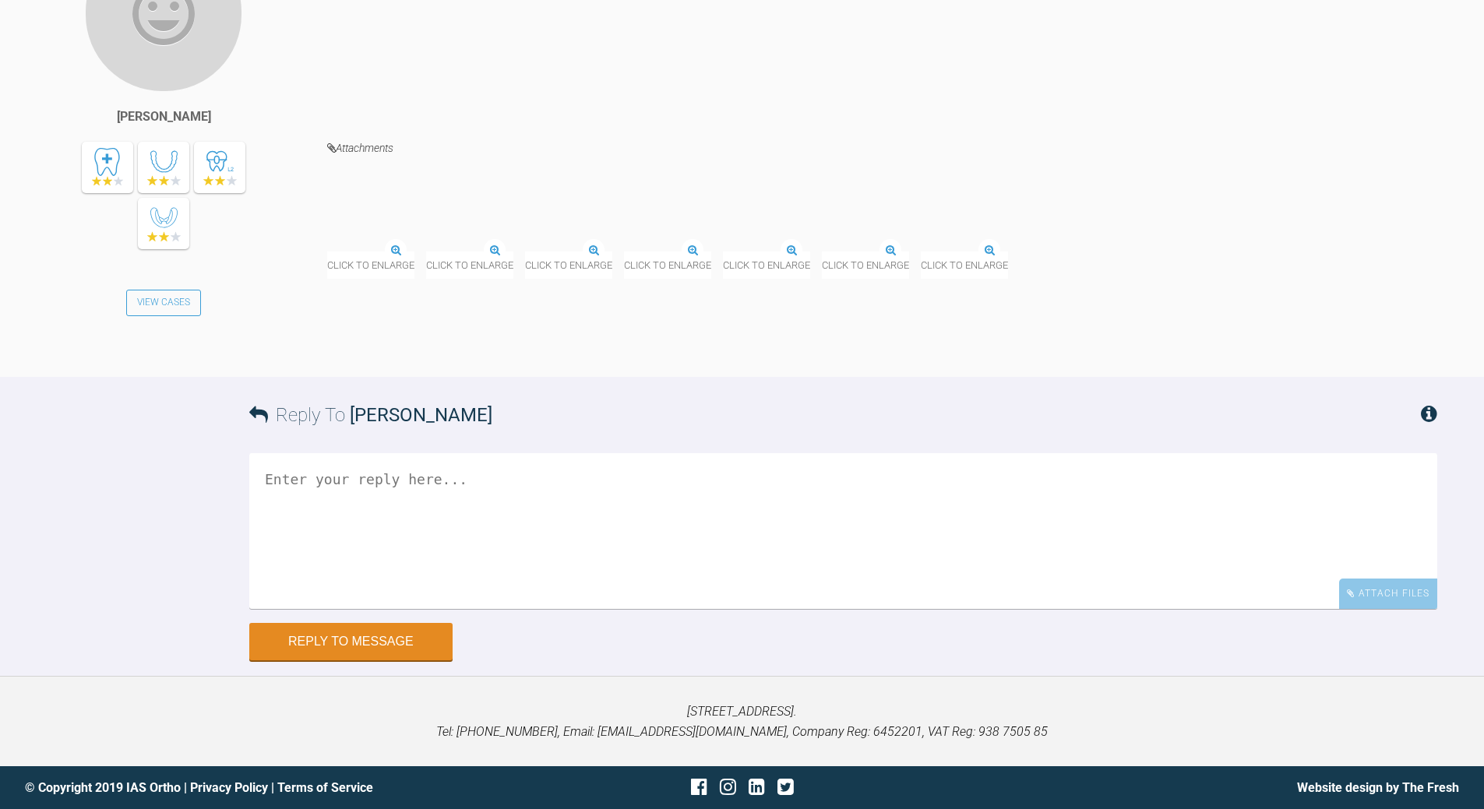
scroll to position [4717, 0]
click at [445, 564] on textarea at bounding box center [843, 531] width 1188 height 156
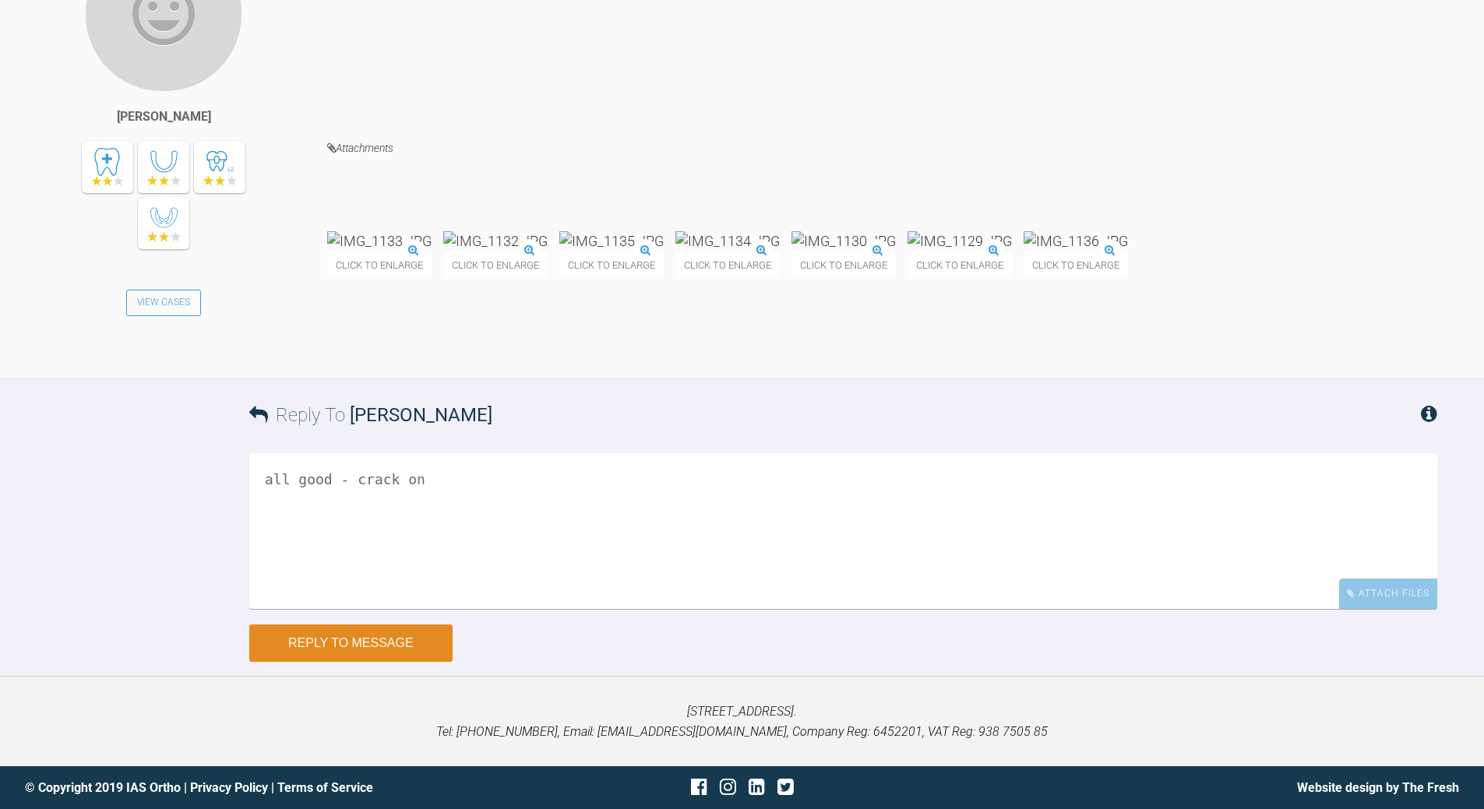
type textarea "all good - crack on"
click at [394, 662] on button "Reply to Message" at bounding box center [350, 643] width 203 height 37
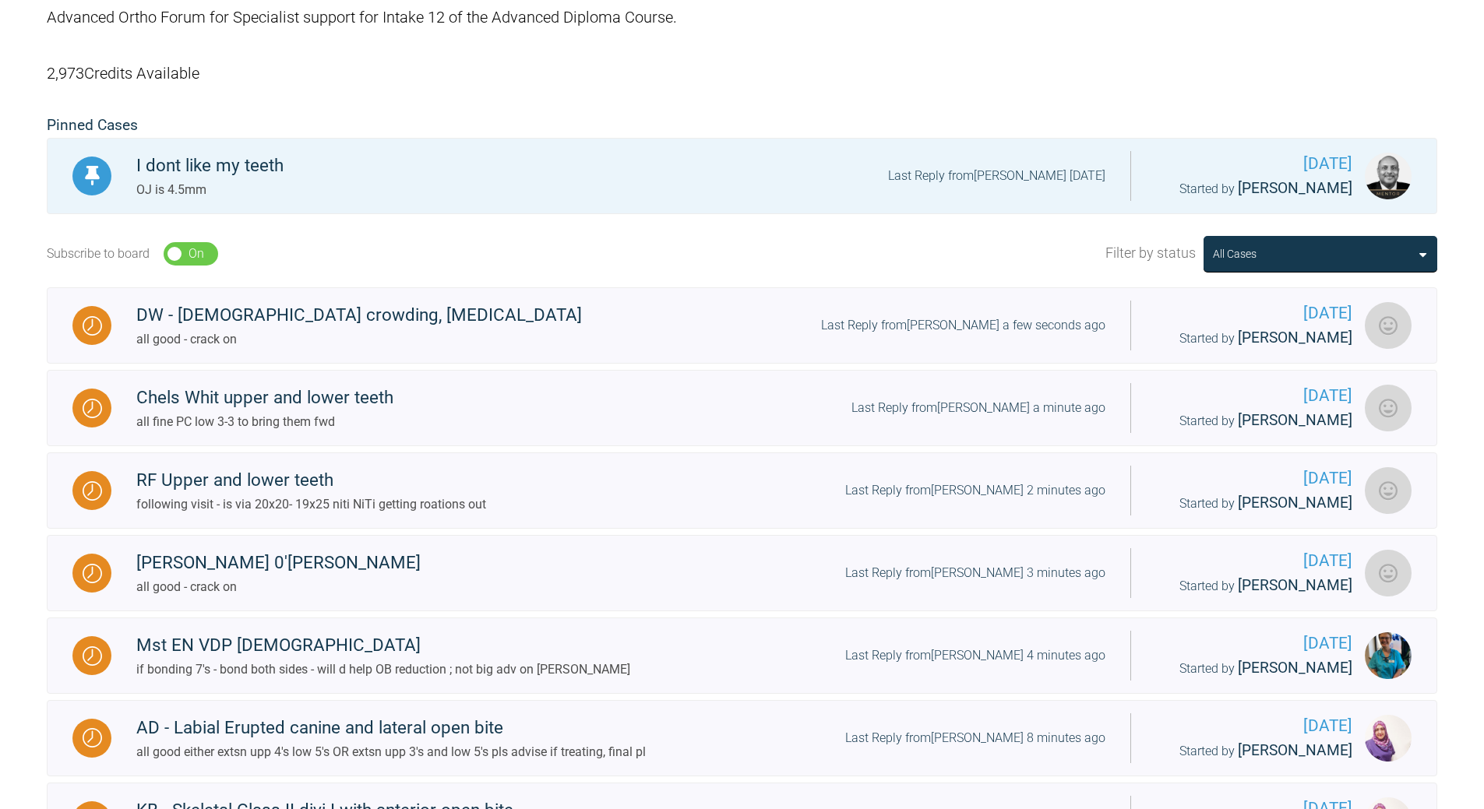
scroll to position [117, 0]
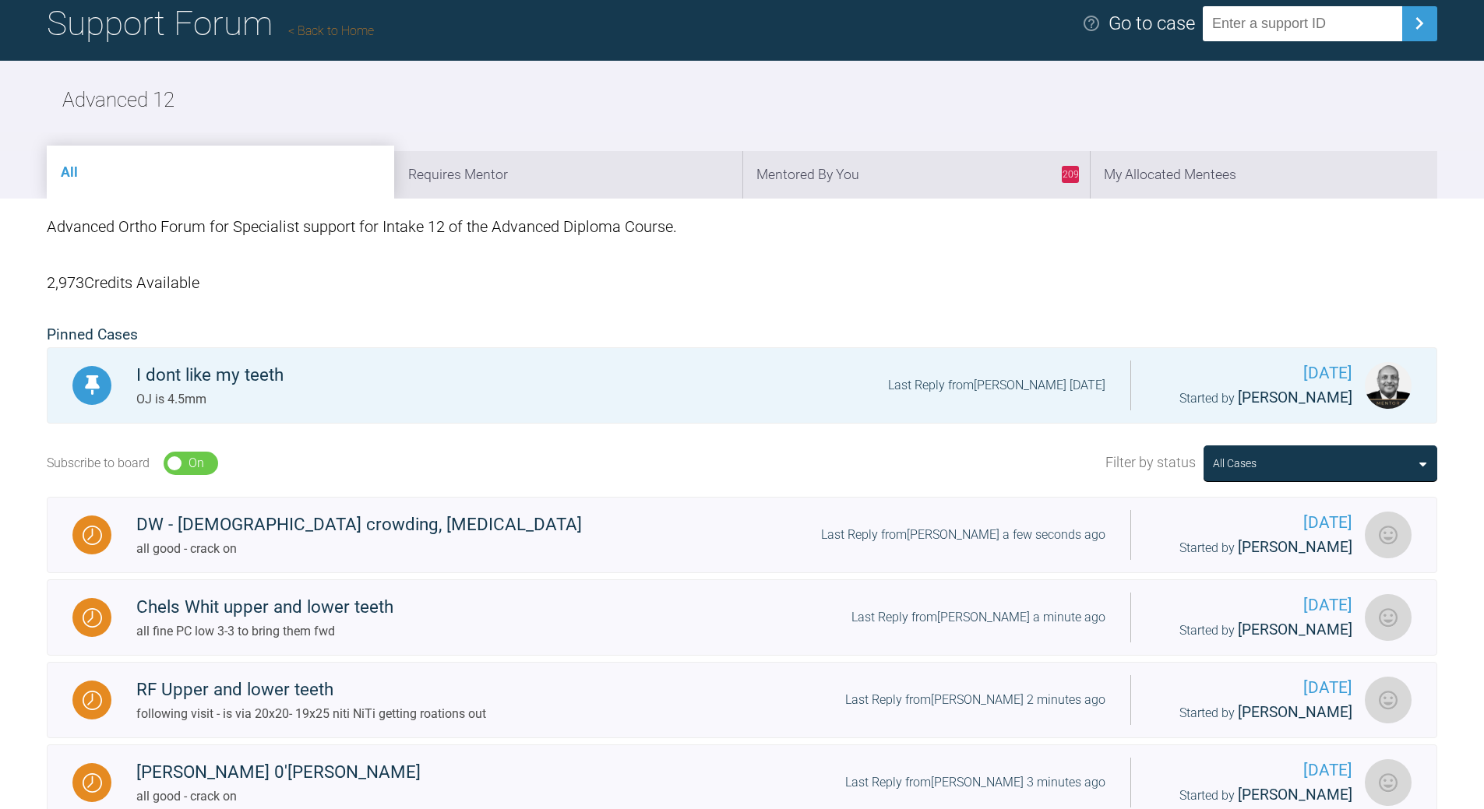
click at [334, 25] on link "Back to Home" at bounding box center [331, 30] width 86 height 15
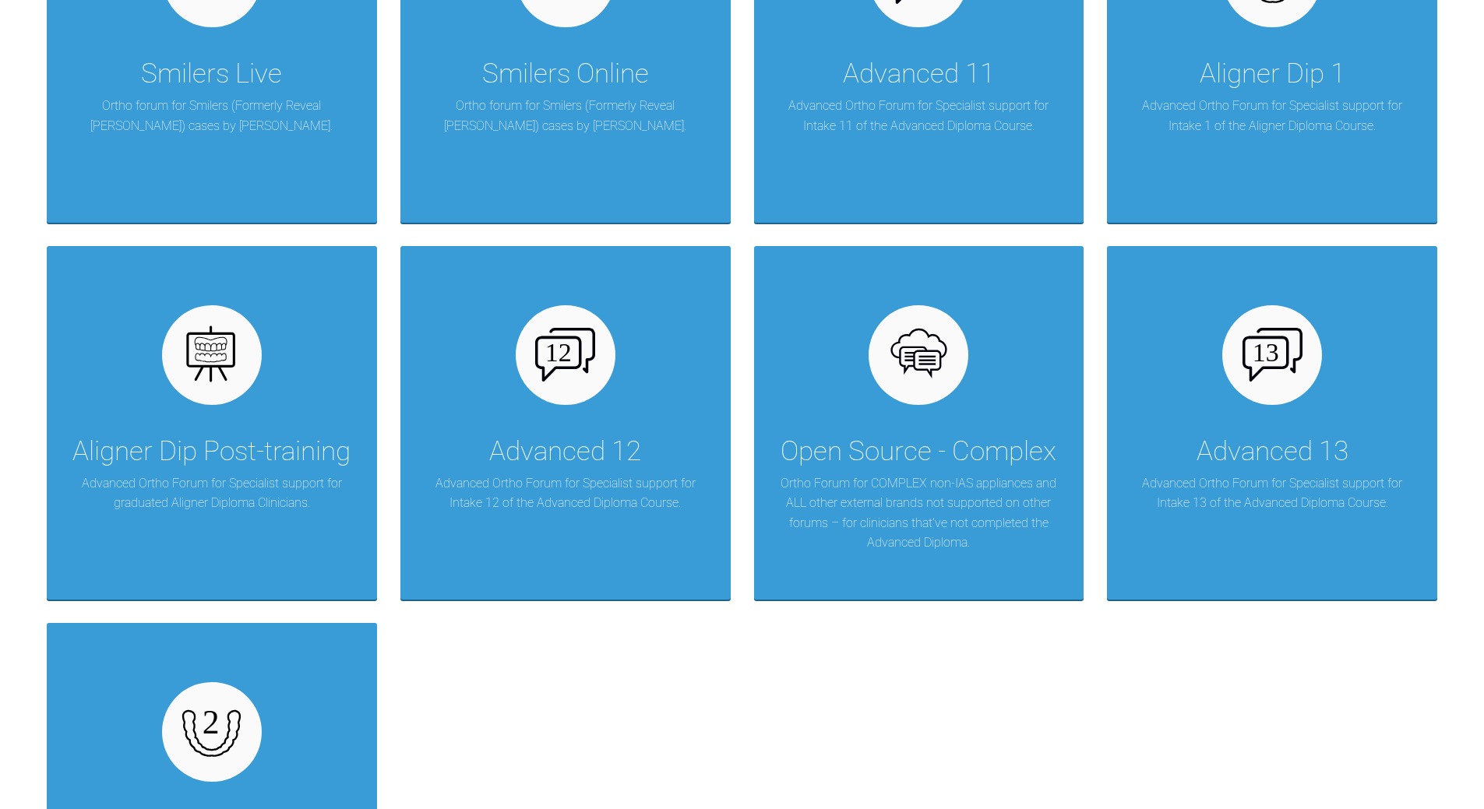
scroll to position [2142, 0]
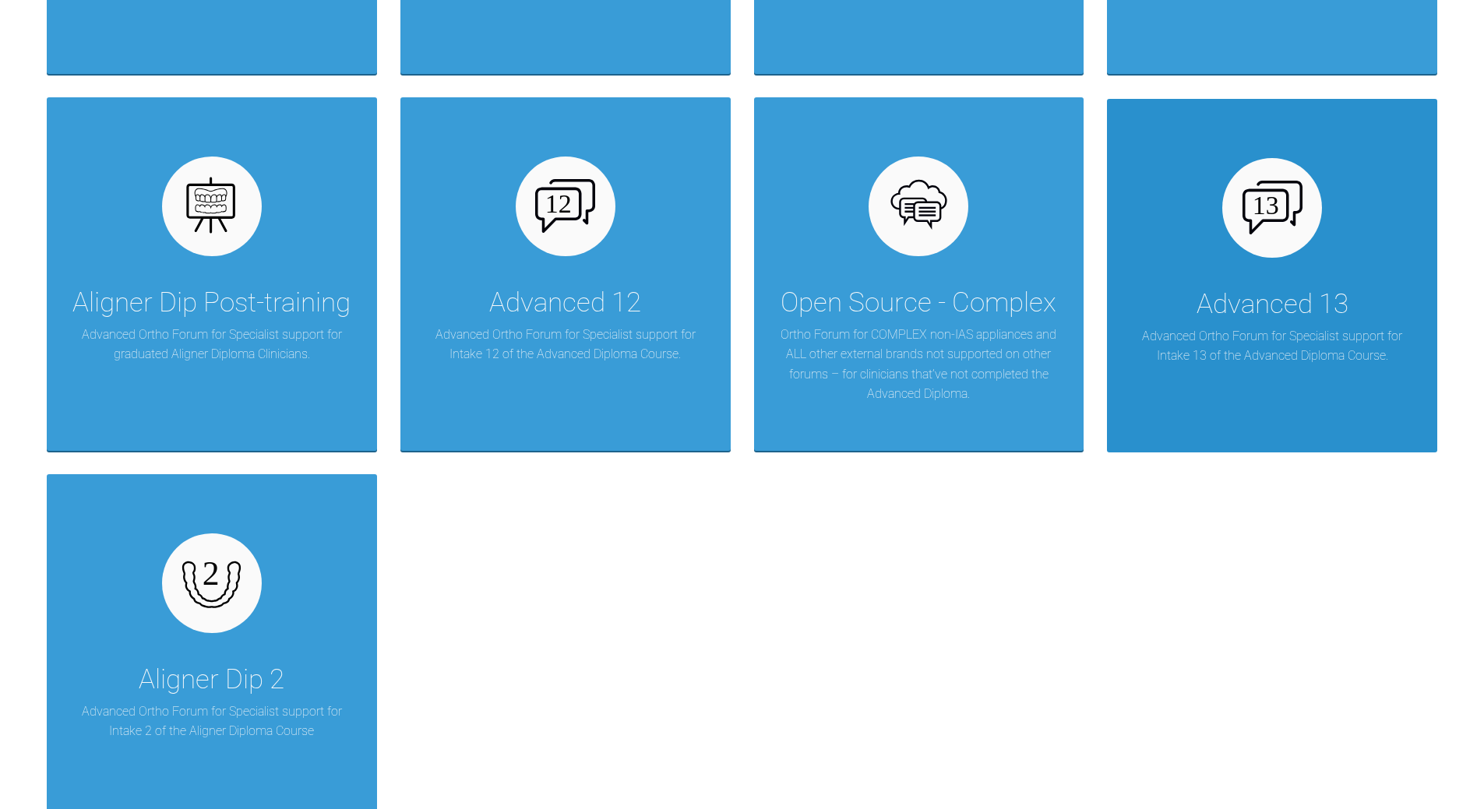
click at [1254, 287] on div "Advanced 13" at bounding box center [1272, 305] width 152 height 44
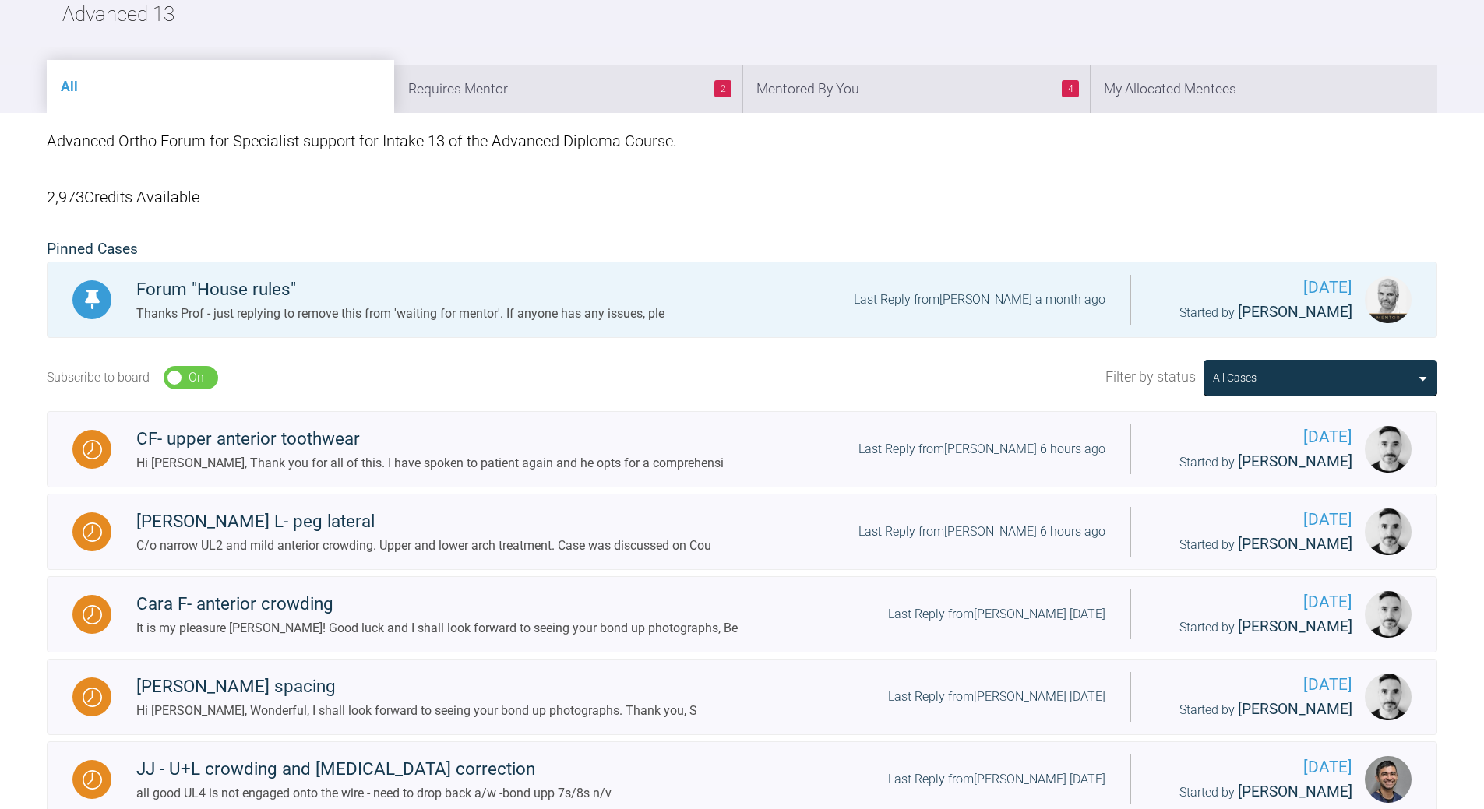
scroll to position [21, 0]
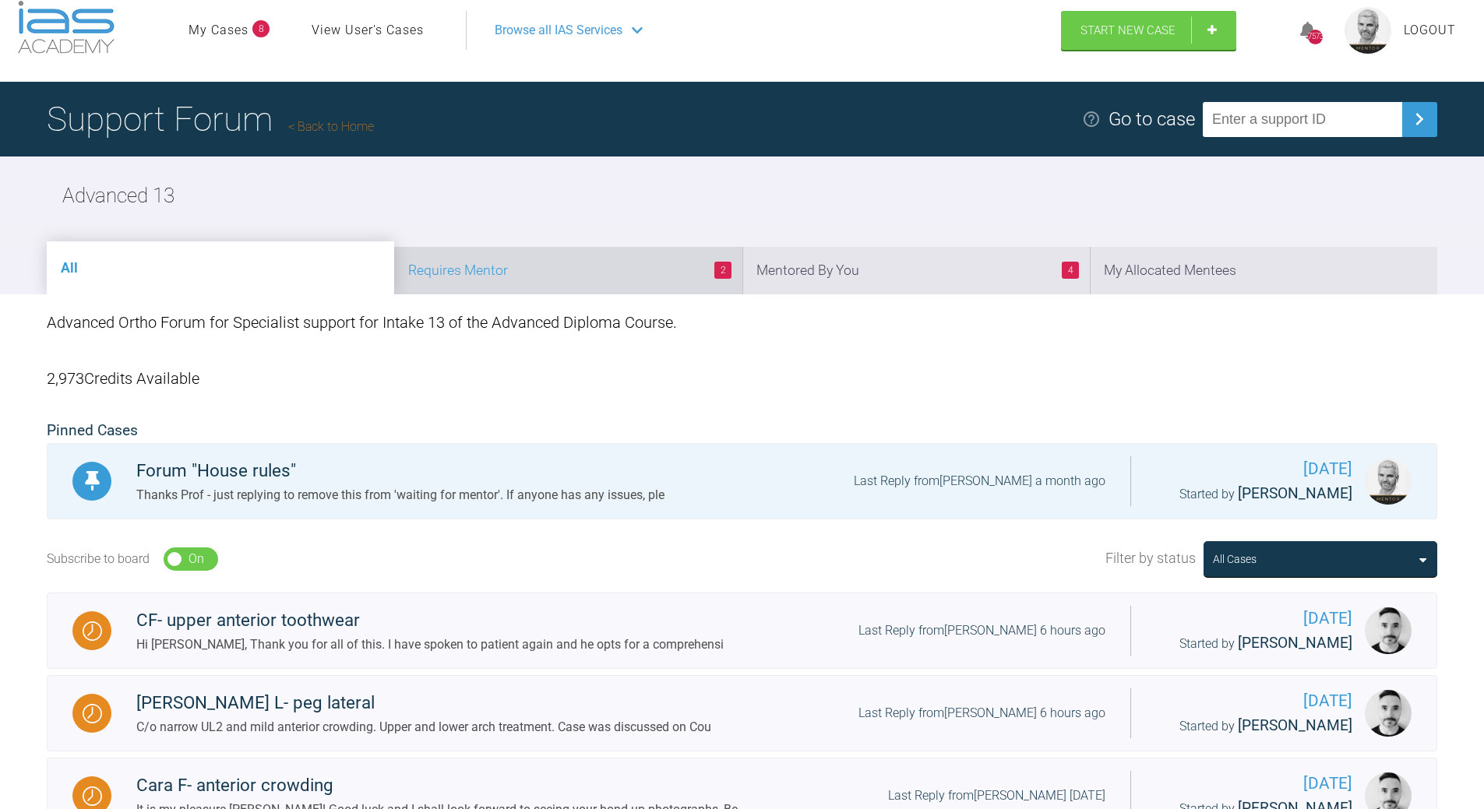
click at [546, 262] on li "2 Requires Mentor" at bounding box center [567, 271] width 347 height 48
